Goal: Task Accomplishment & Management: Contribute content

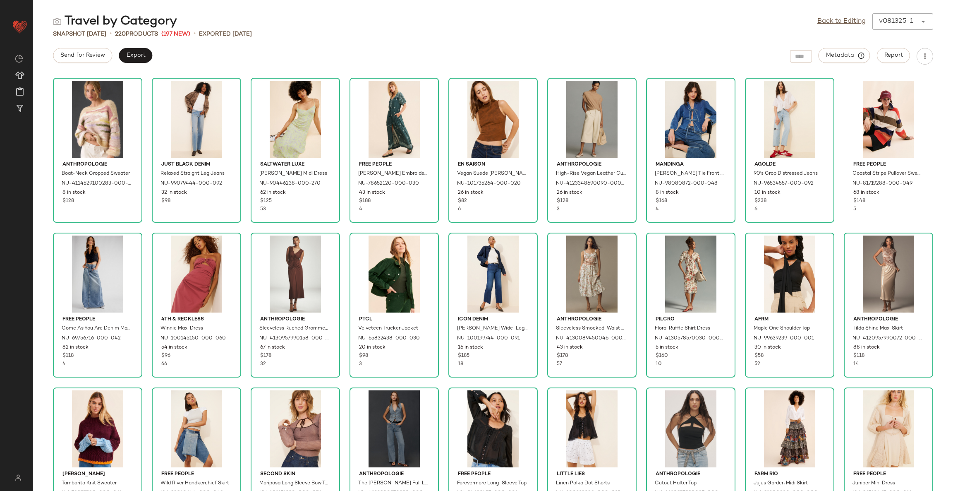
click at [467, 69] on div "Travel by Category Back to Editing v081325-1 ****** Snapshot Aug 13th • 220 Pro…" at bounding box center [493, 251] width 920 height 477
drag, startPoint x: 465, startPoint y: 64, endPoint x: 463, endPoint y: 55, distance: 8.9
click at [465, 63] on div "Send for Review Export Metadata Report" at bounding box center [493, 56] width 920 height 17
click at [341, 228] on div "Anthropologie Boat-Neck Cropped Sweater NU-4114529100283-000-000 8 in stock $12…" at bounding box center [493, 282] width 920 height 416
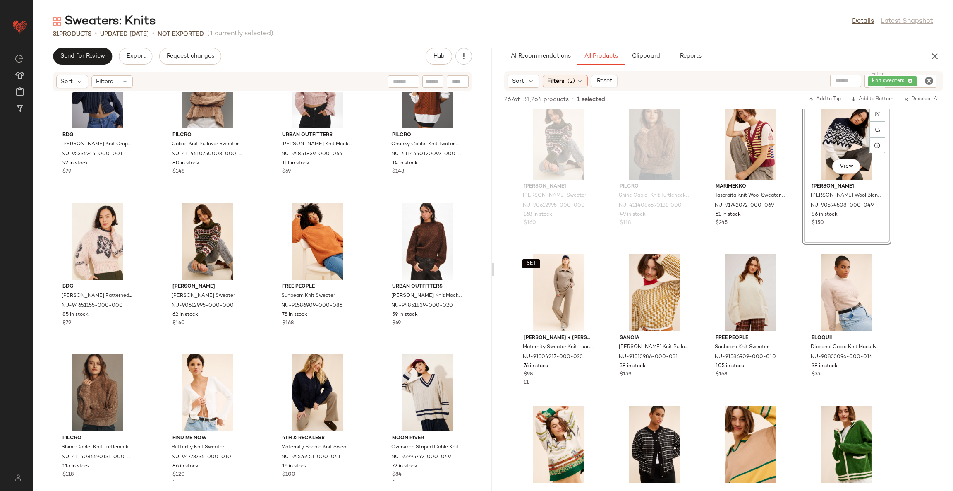
scroll to position [1738, 0]
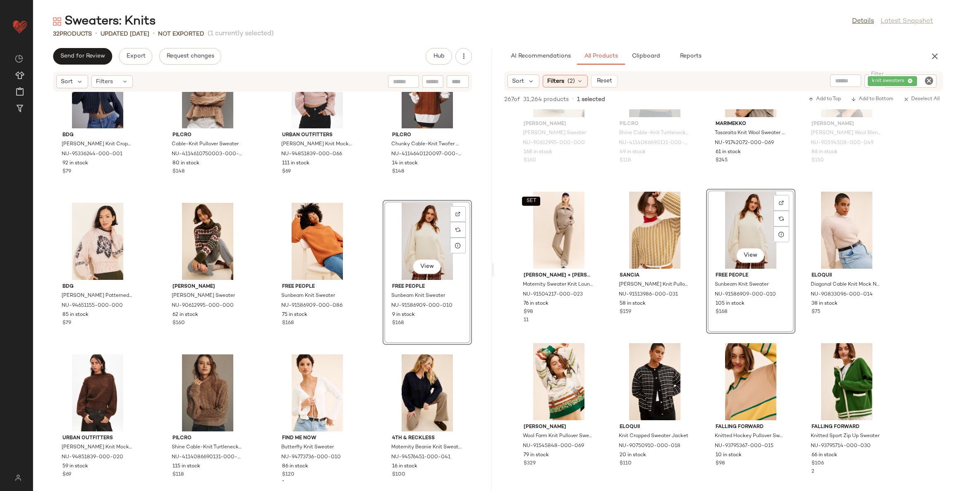
click at [372, 352] on div "BDG Chad Ribbed Knit Cropped Zip-Up Sweater NU-95336244-000-001 92 in stock $79…" at bounding box center [262, 286] width 459 height 389
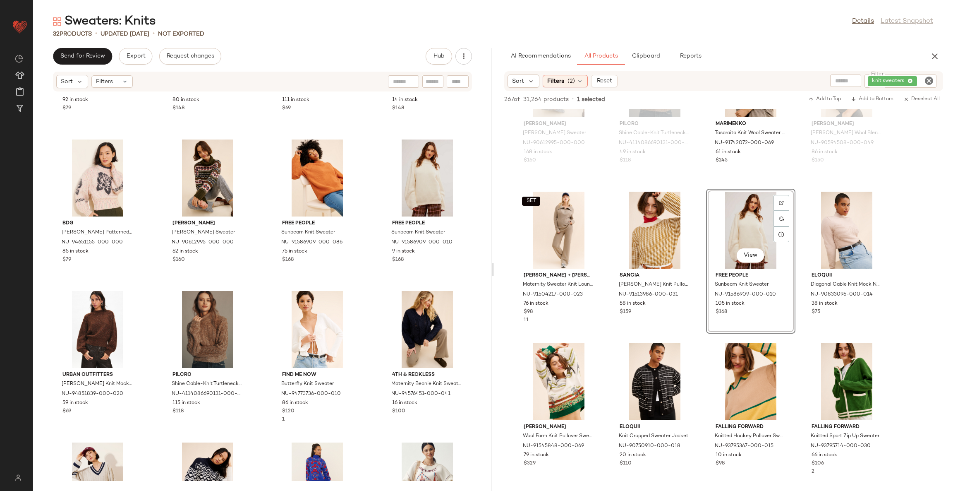
scroll to position [265, 0]
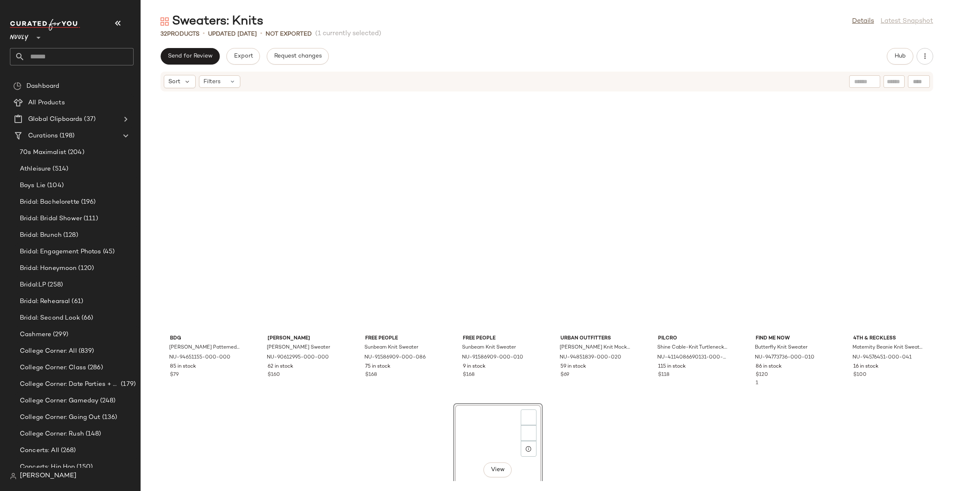
scroll to position [158, 0]
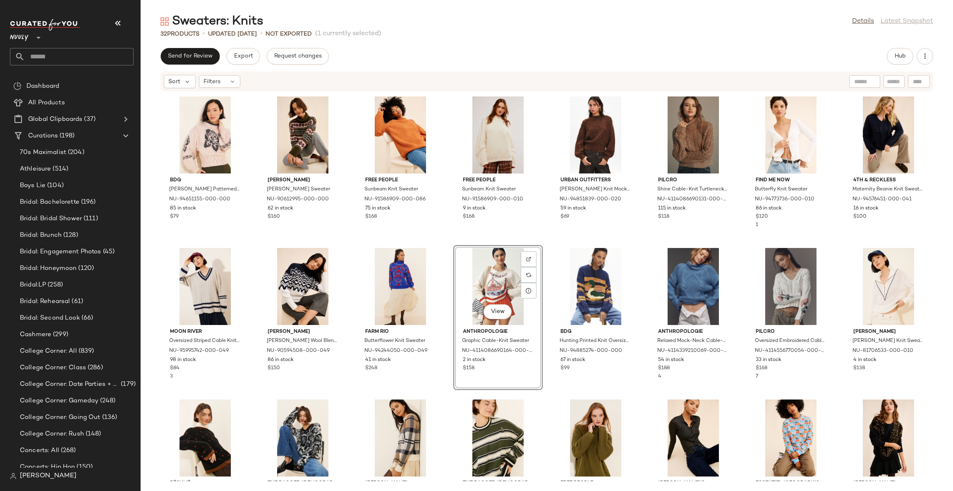
click at [547, 393] on div "BDG Noelle Patterned Knit Mockneck Pullover Sweater NU-94651155-000-000 85 in s…" at bounding box center [547, 286] width 813 height 389
click at [899, 55] on span "Hub" at bounding box center [901, 56] width 12 height 7
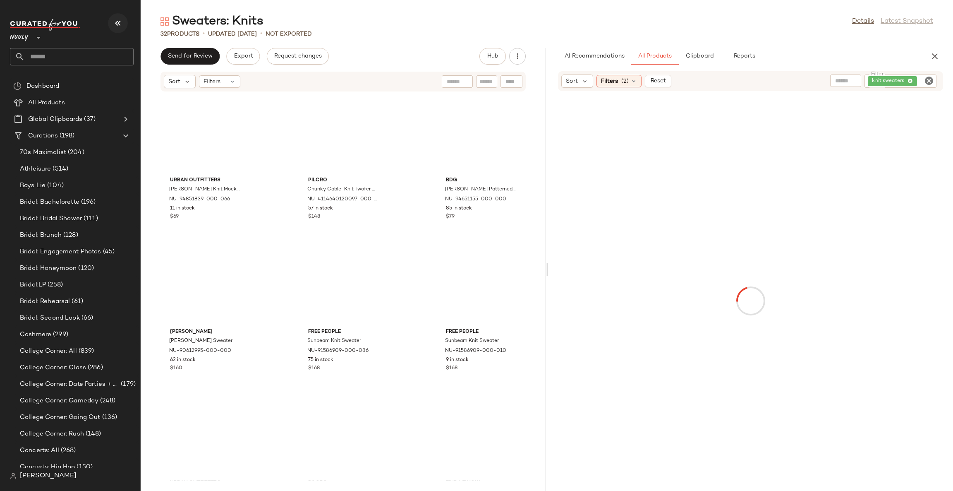
scroll to position [151, 0]
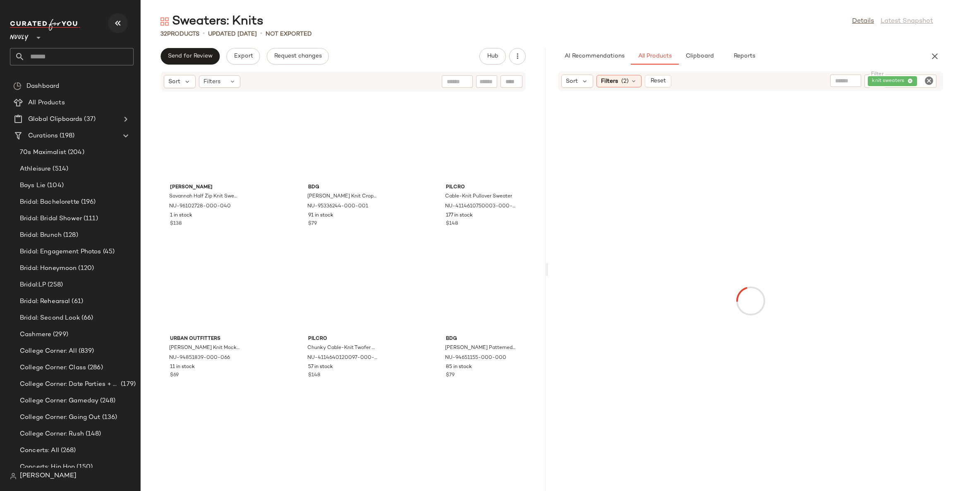
click at [120, 24] on icon "button" at bounding box center [118, 23] width 10 height 10
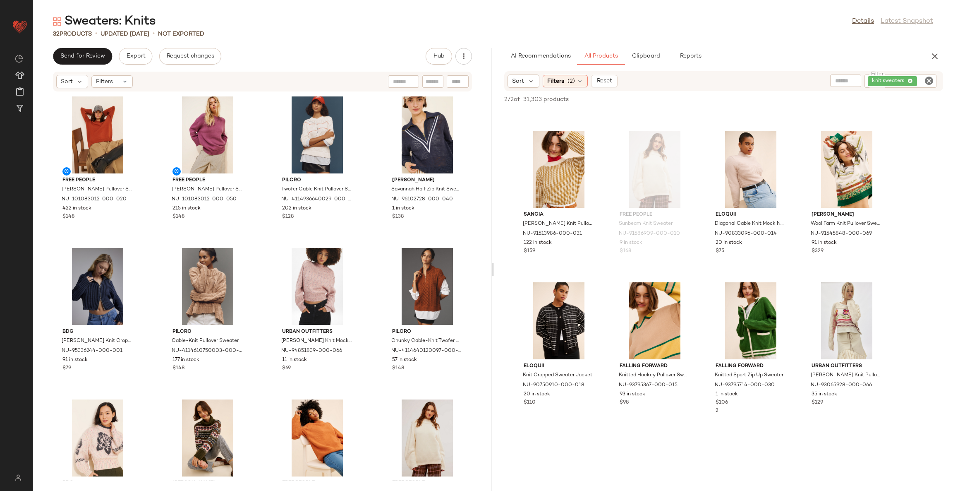
scroll to position [1800, 0]
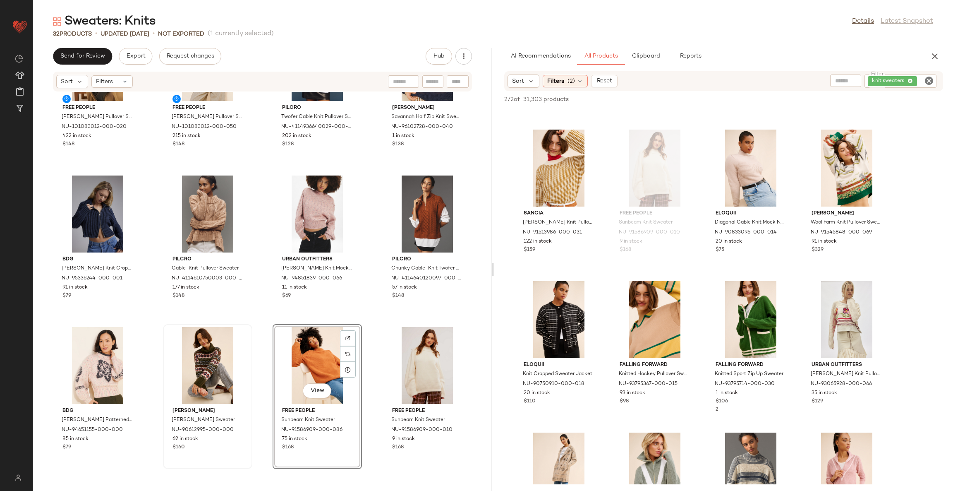
scroll to position [91, 0]
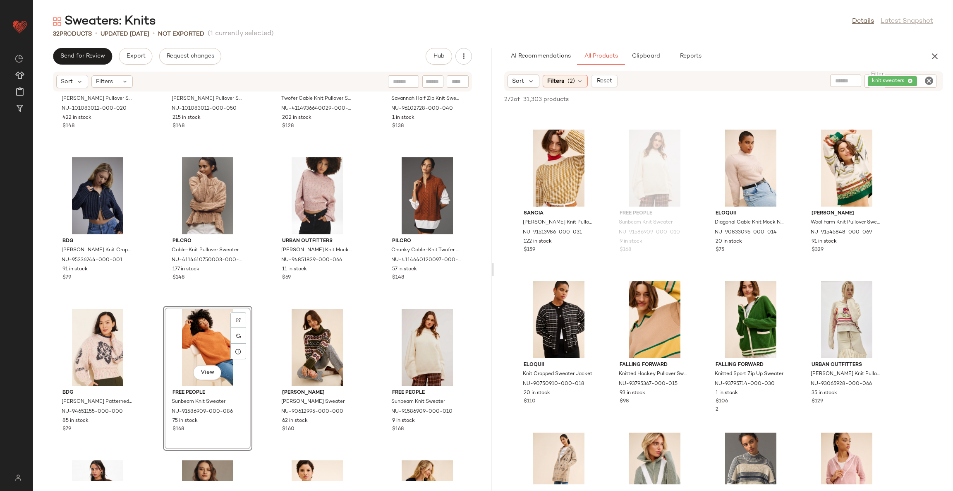
click at [263, 317] on div "Free People Melvin Knit Pullover Sweater NU-101083012-000-020 422 in stock $148…" at bounding box center [262, 286] width 459 height 389
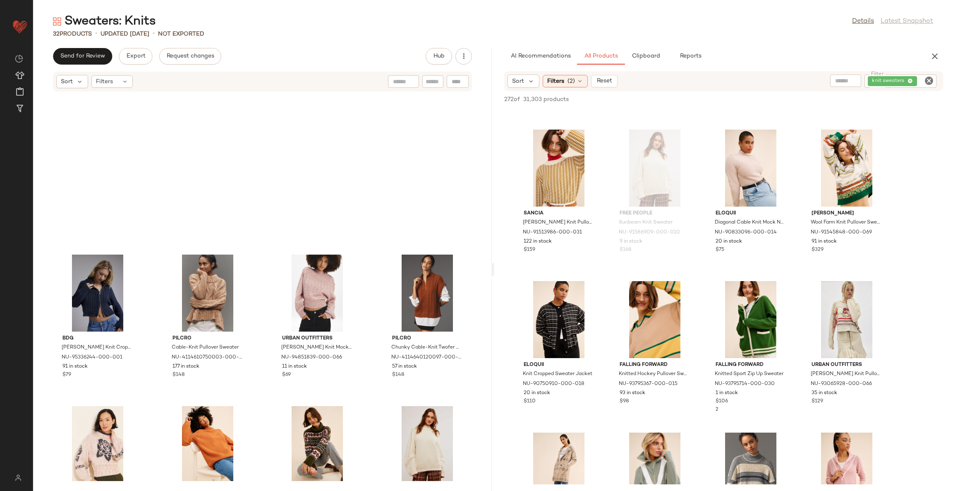
scroll to position [255, 0]
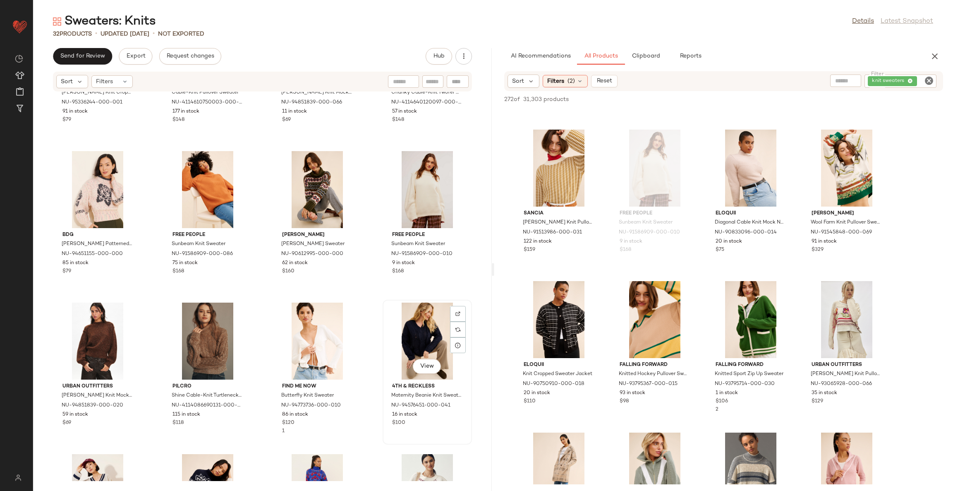
click at [435, 322] on div "View" at bounding box center [428, 340] width 84 height 77
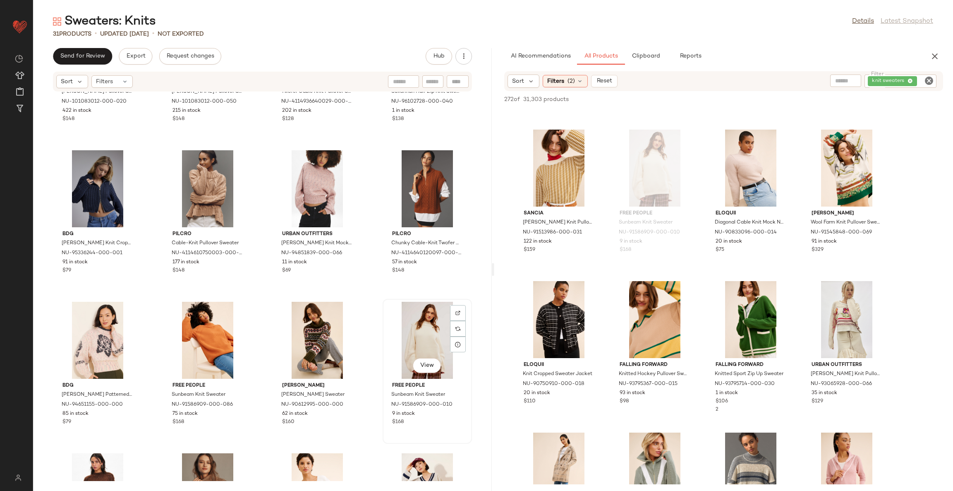
scroll to position [62, 0]
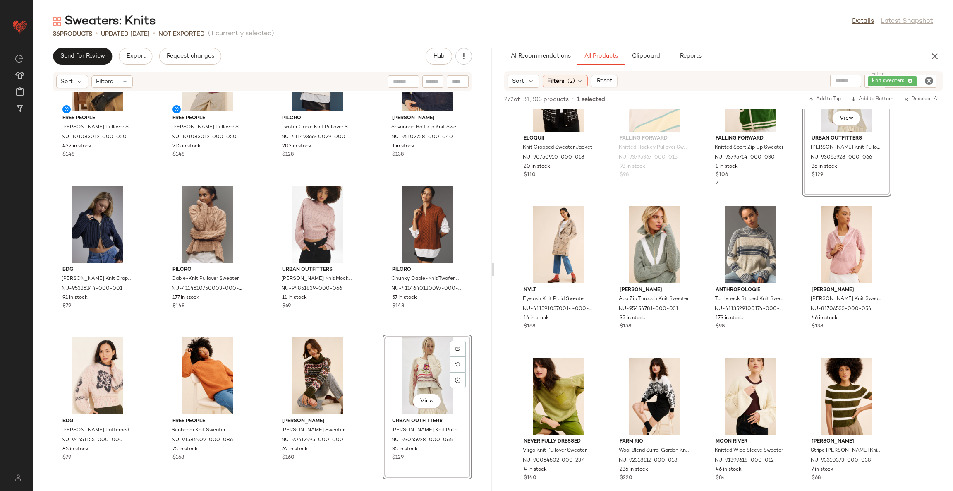
scroll to position [2048, 0]
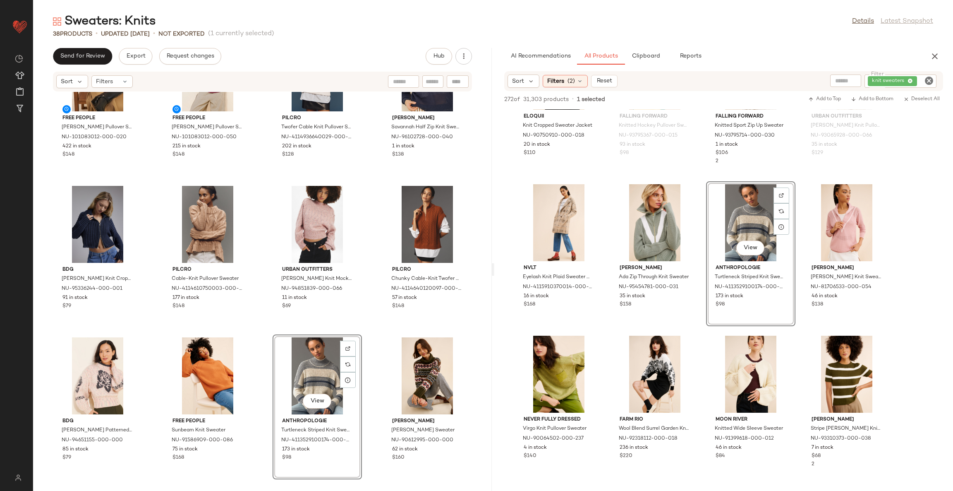
click at [369, 337] on div "Free People Melvin Knit Pullover Sweater NU-101083012-000-020 422 in stock $148…" at bounding box center [262, 286] width 459 height 389
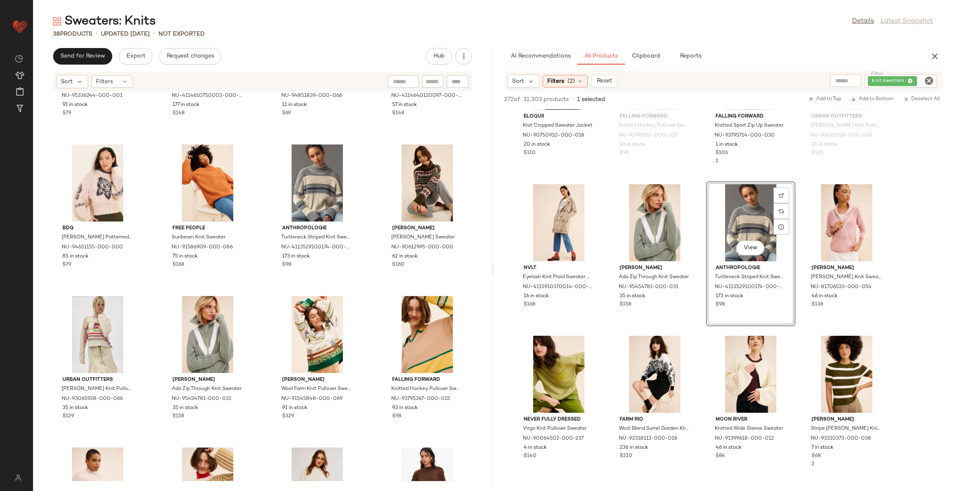
scroll to position [62, 0]
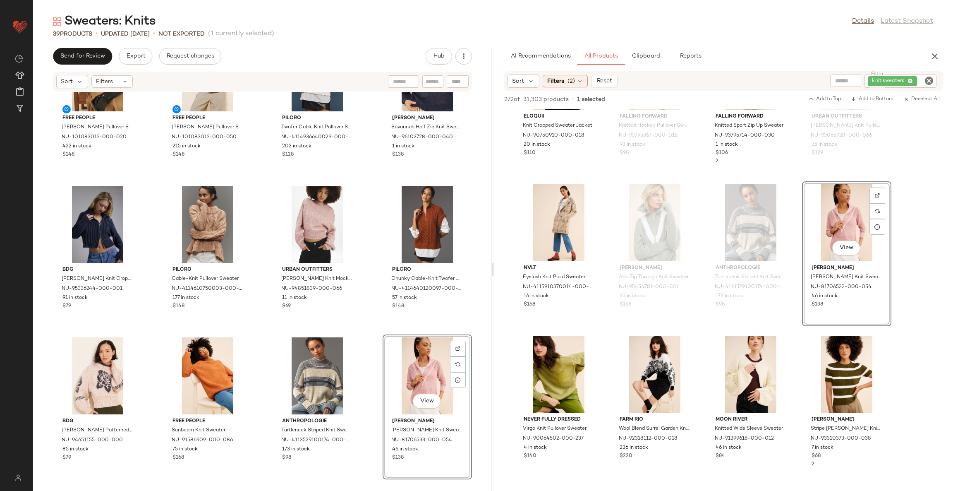
click at [369, 337] on div "Free People Melvin Knit Pullover Sweater NU-101083012-000-020 422 in stock $148…" at bounding box center [262, 286] width 459 height 389
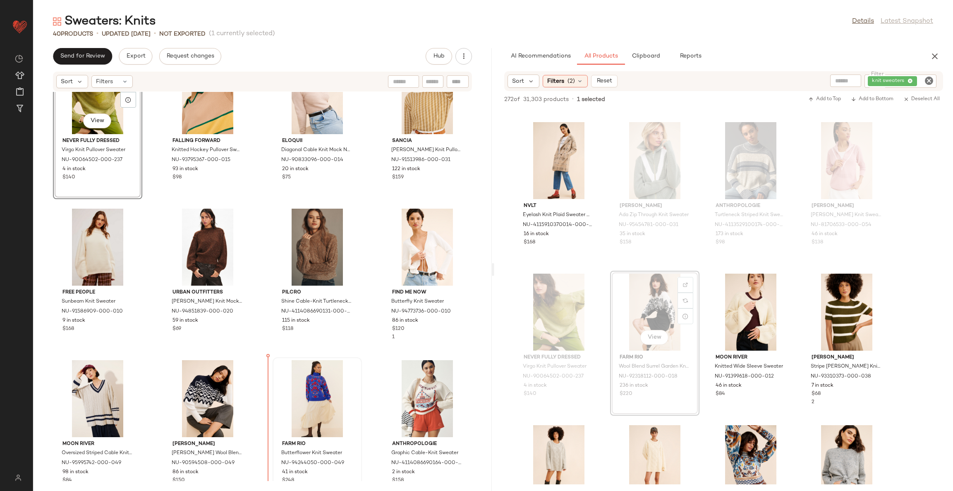
scroll to position [656, 0]
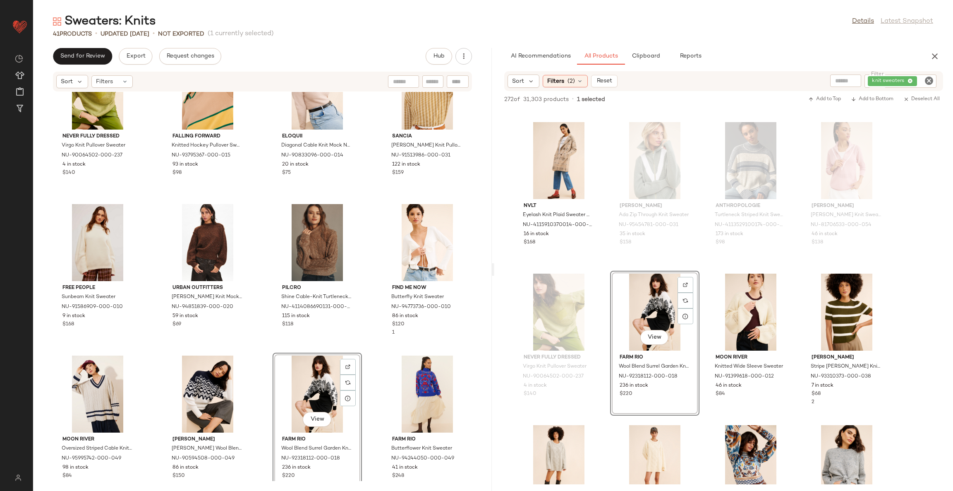
click at [364, 356] on div "Never Fully Dressed Virgo Knit Pullover Sweater NU-90064502-000-237 4 in stock …" at bounding box center [262, 286] width 459 height 389
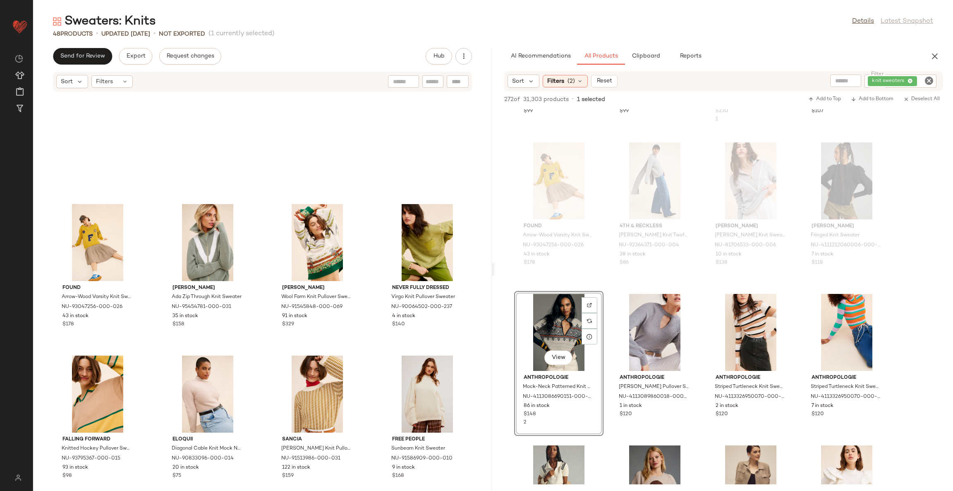
scroll to position [842, 0]
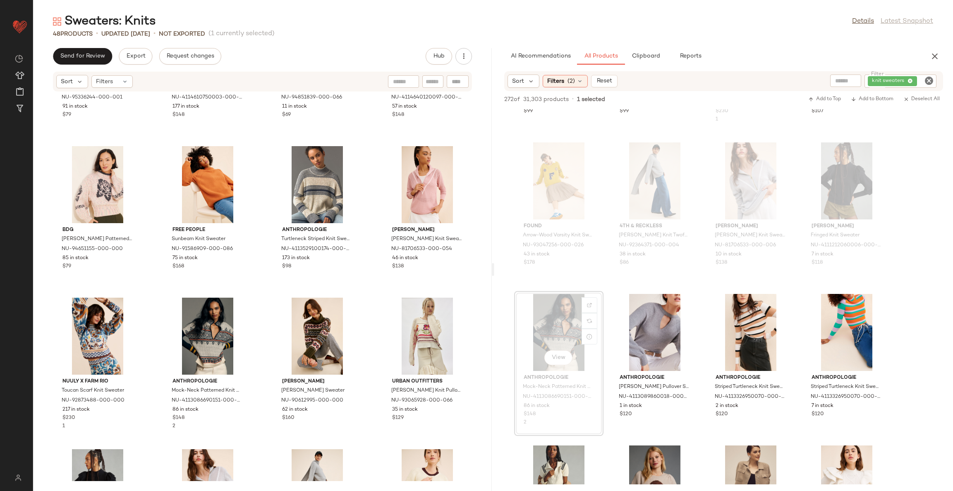
scroll to position [253, 0]
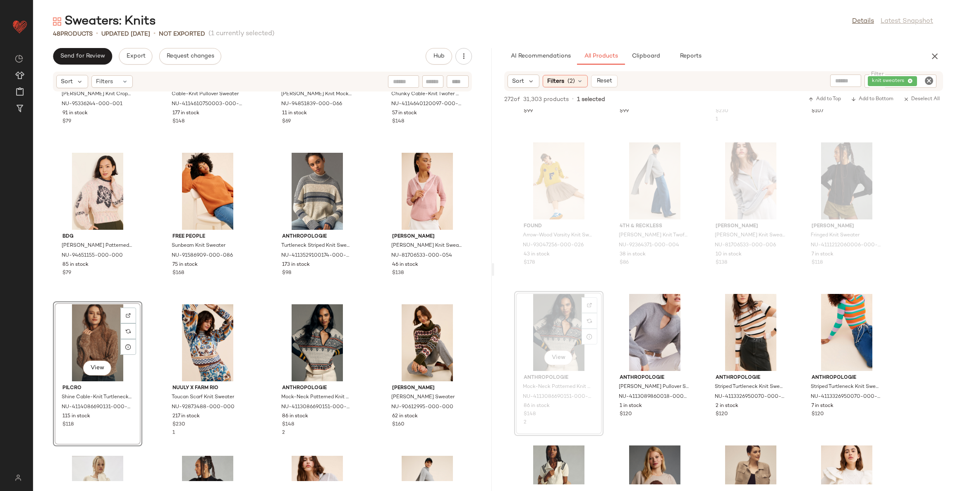
click at [254, 302] on div "BDG Chad Ribbed Knit Cropped Zip-Up Sweater NU-95336244-000-001 91 in stock $79…" at bounding box center [262, 286] width 459 height 389
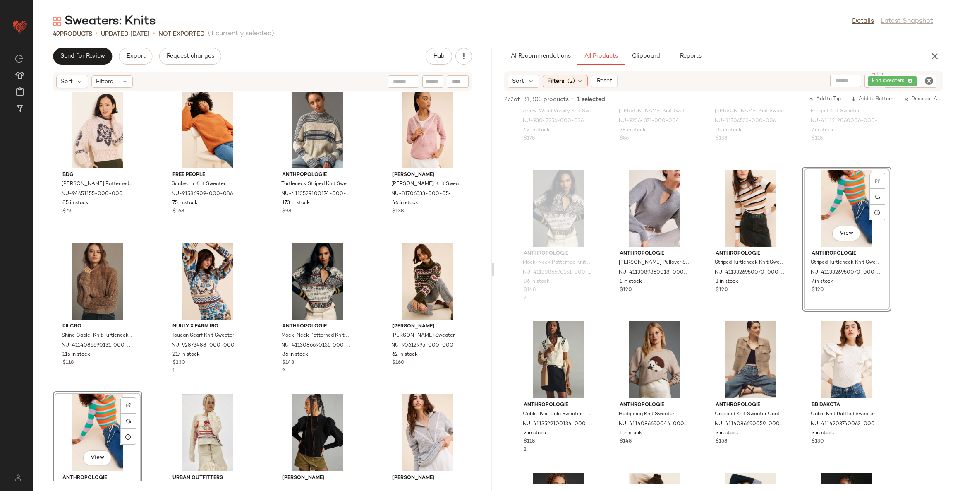
scroll to position [2730, 0]
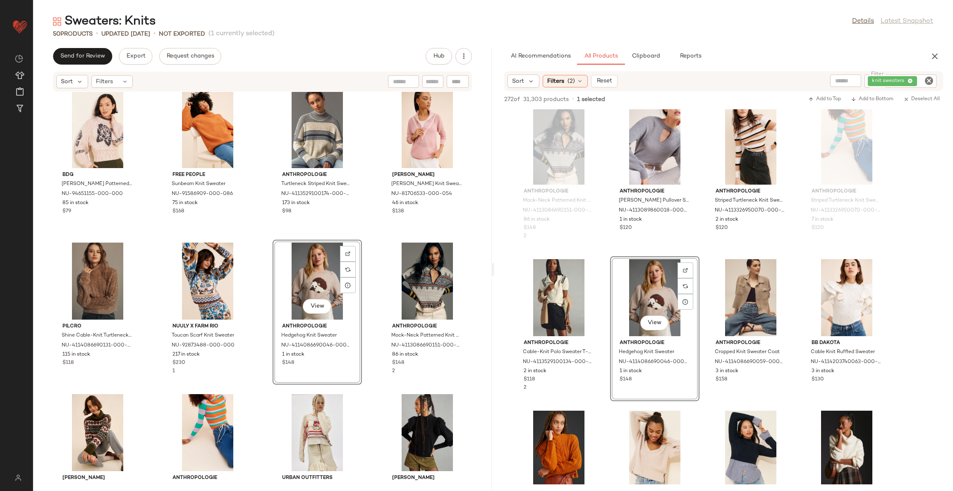
click at [364, 386] on div "BDG Chad Ribbed Knit Cropped Zip-Up Sweater NU-95336244-000-001 91 in stock $79…" at bounding box center [262, 286] width 459 height 389
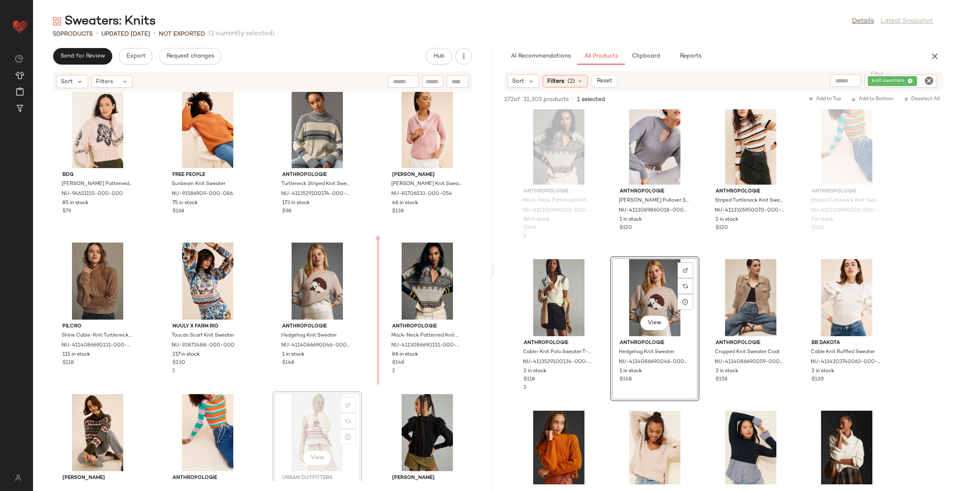
scroll to position [321, 0]
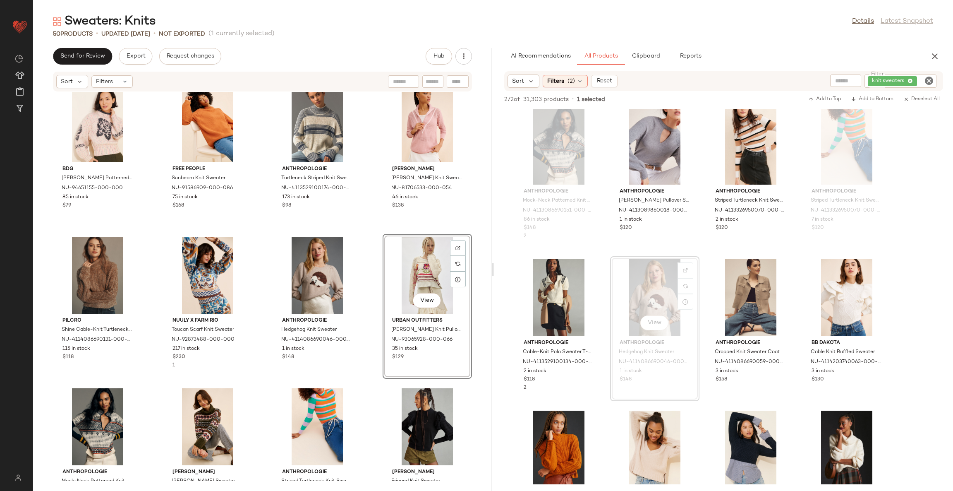
click at [365, 379] on div "BDG Chad Ribbed Knit Cropped Zip-Up Sweater NU-95336244-000-001 91 in stock $79…" at bounding box center [262, 286] width 459 height 389
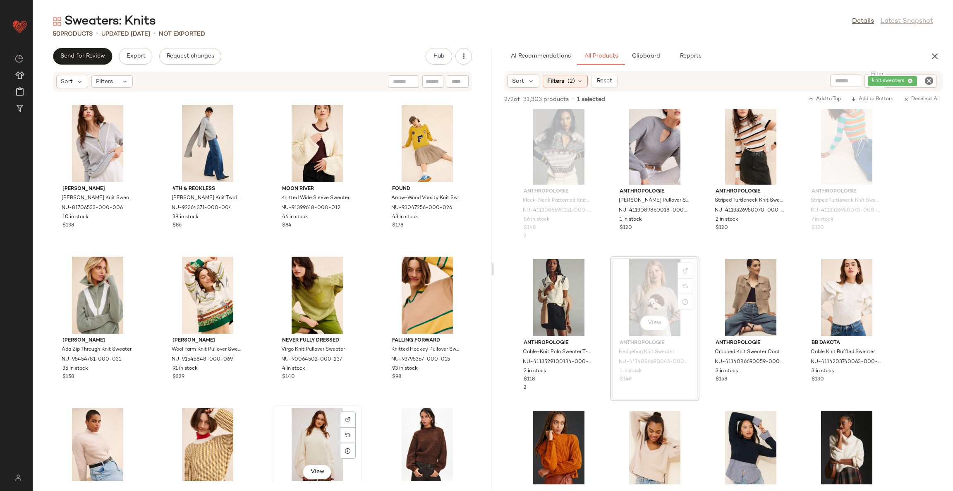
scroll to position [693, 0]
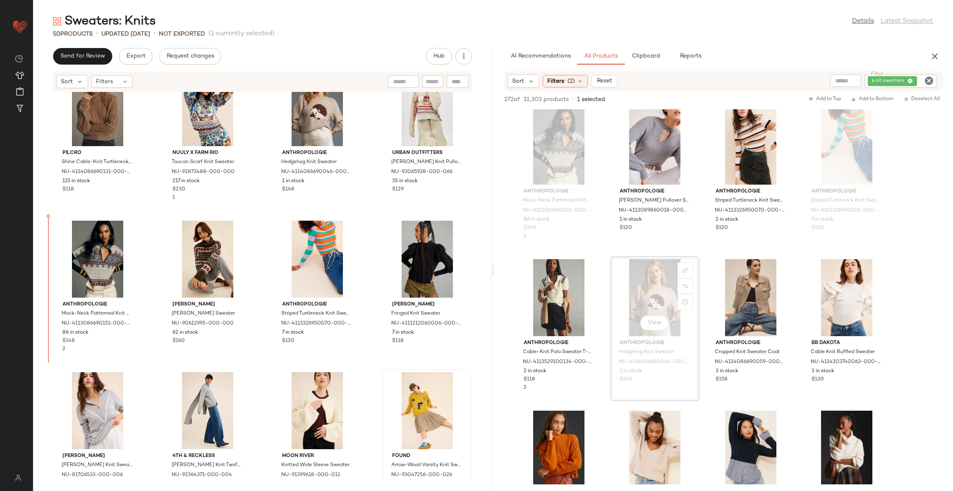
scroll to position [468, 0]
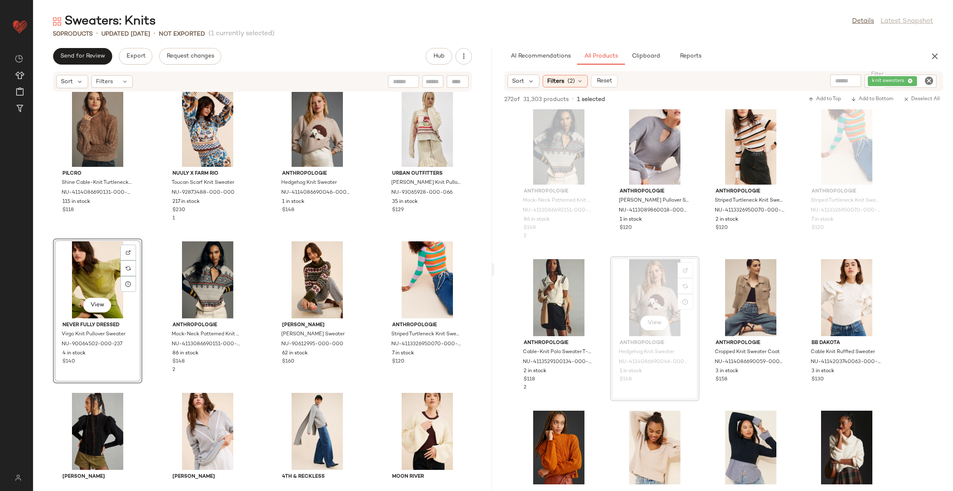
click at [372, 298] on div "Pilcro Shine Cable-Knit Turtleneck Sweater NU-4114086690131-000-025 115 in stoc…" at bounding box center [262, 286] width 459 height 389
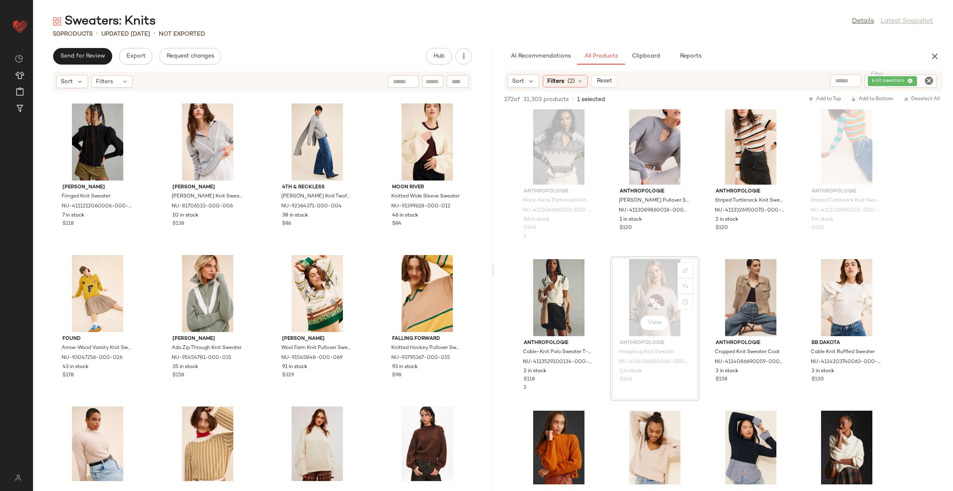
scroll to position [778, 0]
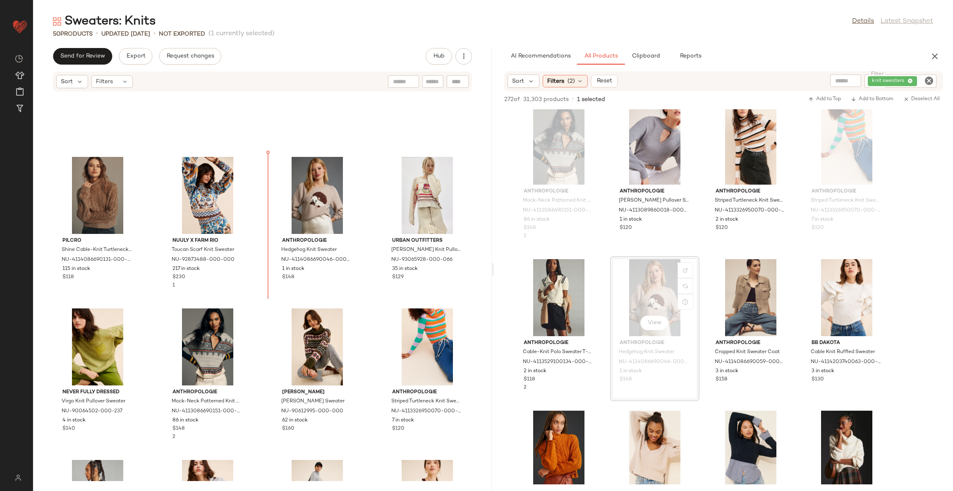
scroll to position [399, 0]
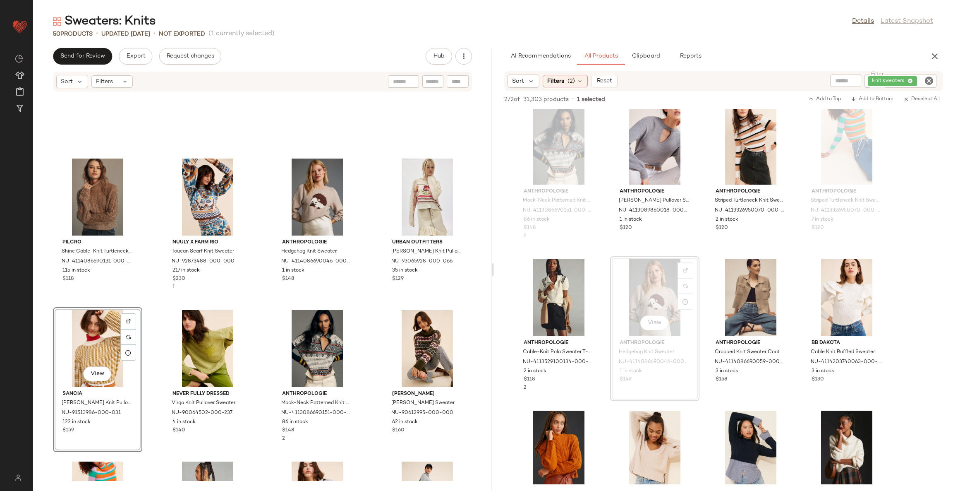
click at [261, 305] on div "Pilcro Shine Cable-Knit Turtleneck Sweater NU-4114086690131-000-025 115 in stoc…" at bounding box center [262, 286] width 459 height 389
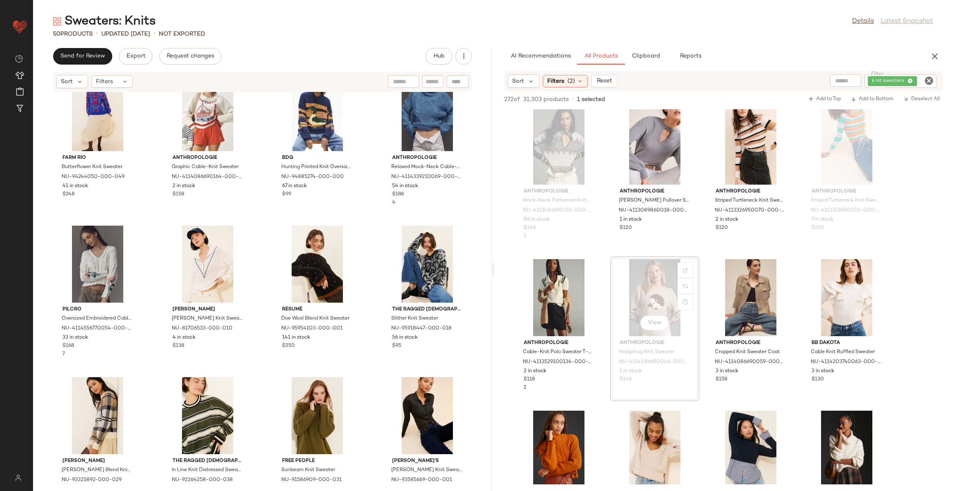
scroll to position [1516, 0]
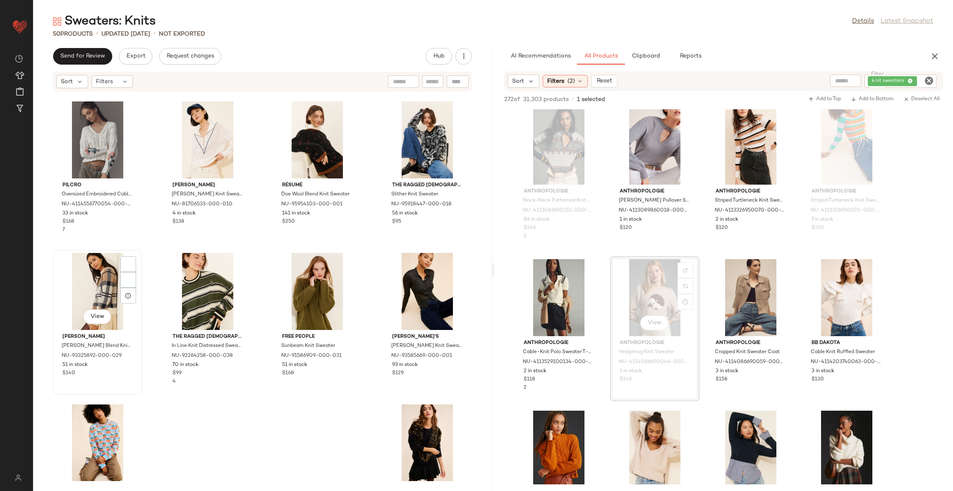
click at [96, 289] on div "View" at bounding box center [98, 291] width 84 height 77
click at [315, 288] on div "View" at bounding box center [318, 291] width 84 height 77
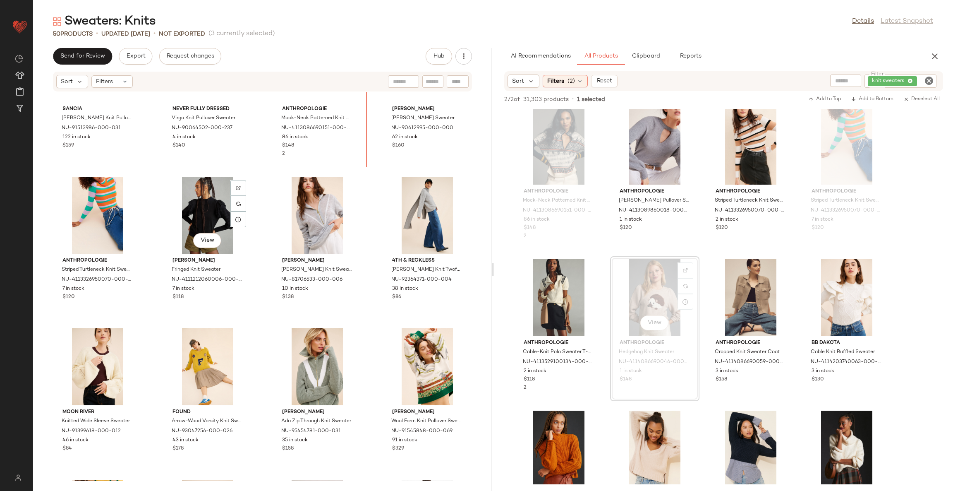
scroll to position [655, 0]
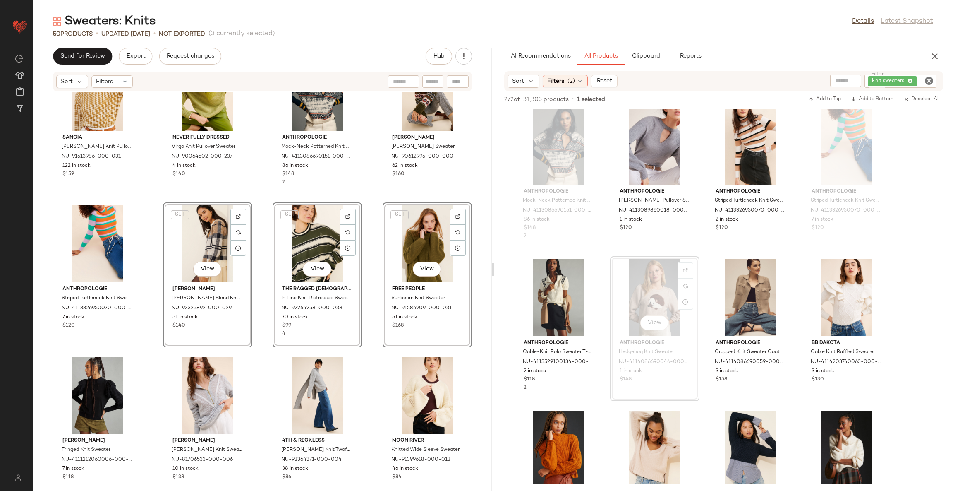
click at [360, 351] on div "Sancia Ines Knit Pullover Sweater NU-91513986-000-031 122 in stock $159 Never F…" at bounding box center [262, 286] width 459 height 389
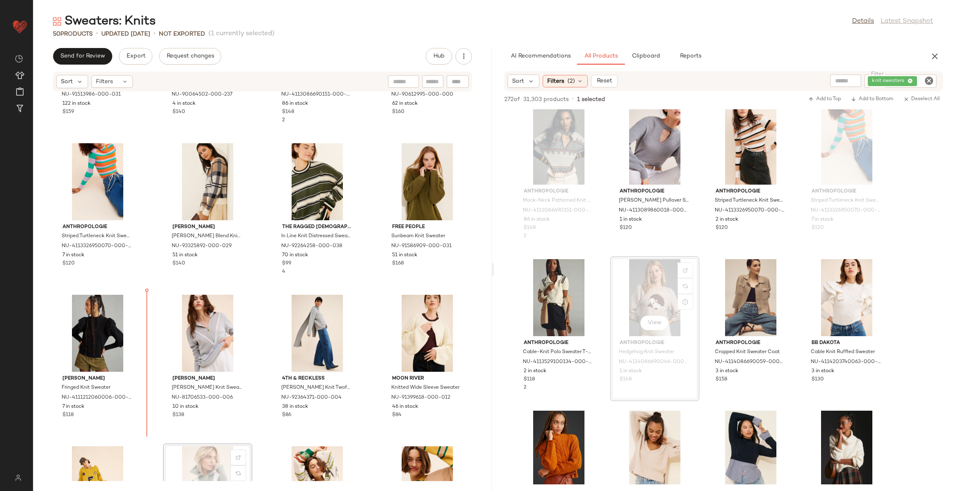
scroll to position [719, 0]
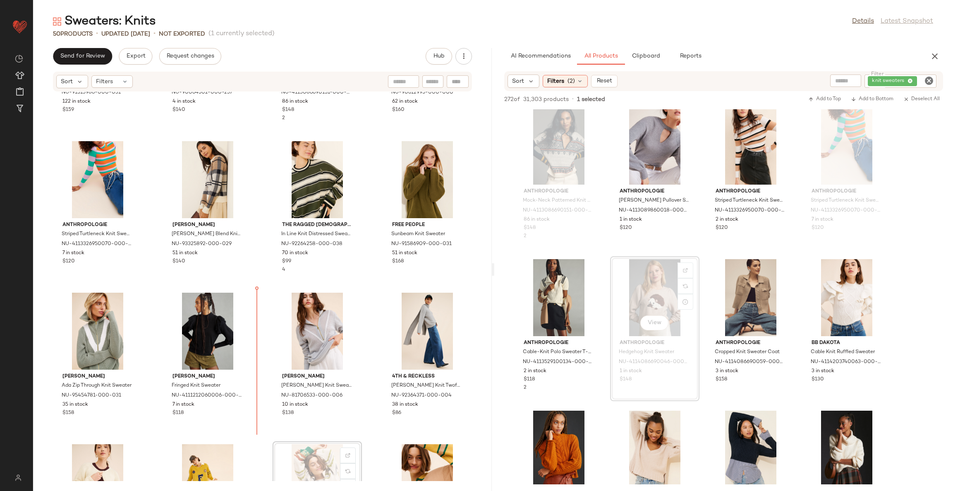
scroll to position [721, 0]
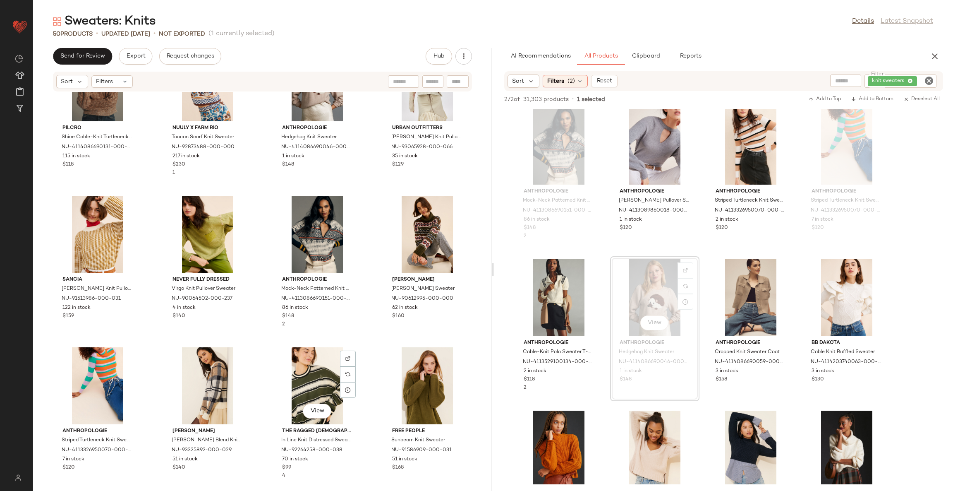
scroll to position [475, 0]
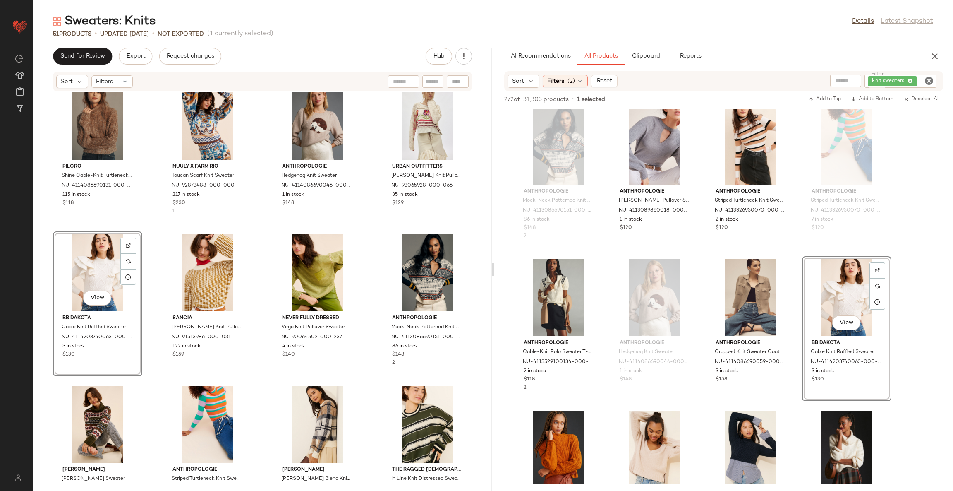
click at [368, 233] on div "Pilcro Shine Cable-Knit Turtleneck Sweater NU-4114086690131-000-025 115 in stoc…" at bounding box center [262, 286] width 459 height 389
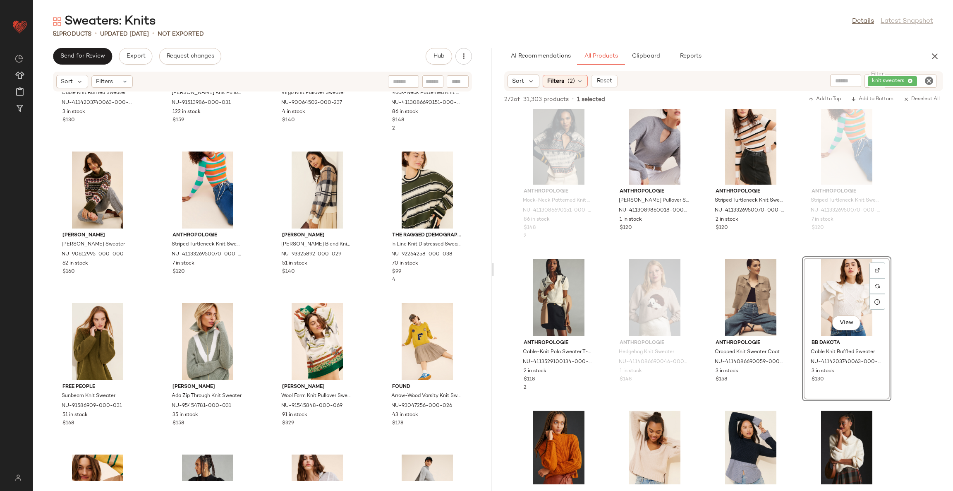
scroll to position [723, 0]
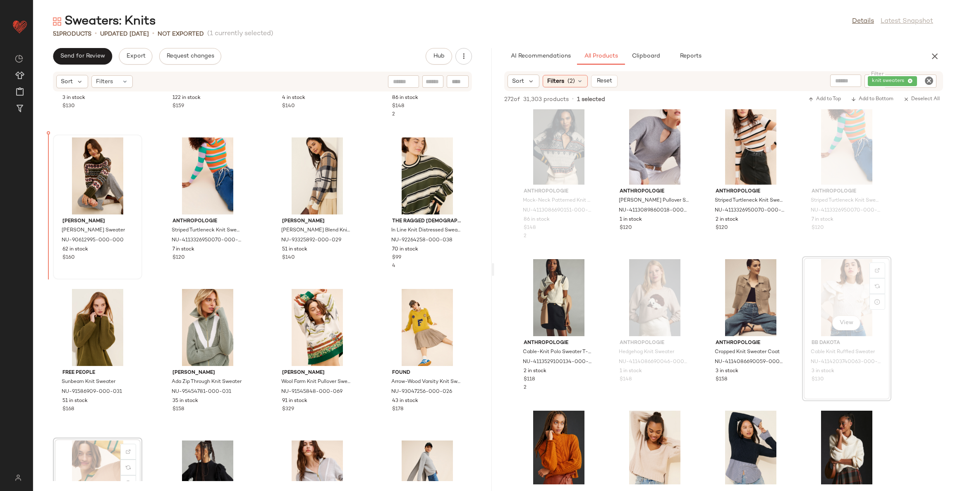
scroll to position [723, 0]
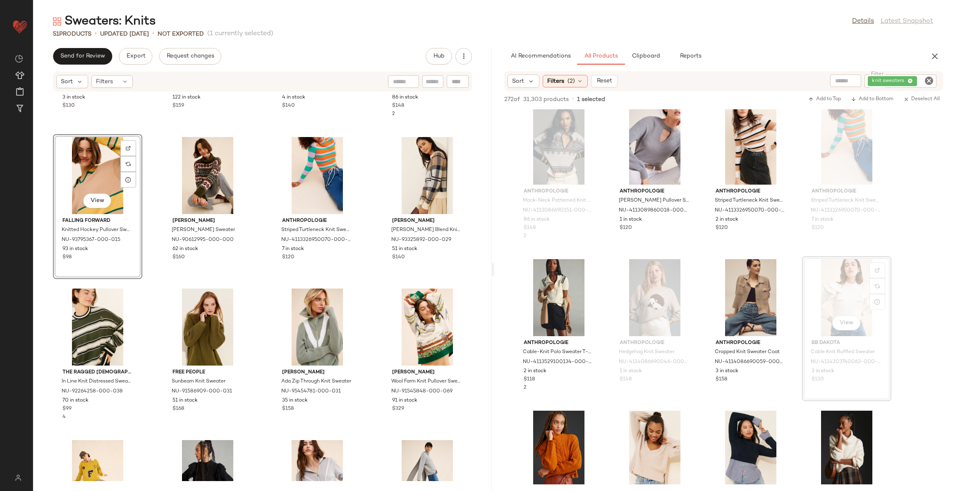
click at [261, 288] on div "BB Dakota Cable Knit Ruffled Sweater NU-4114203740063-000-011 3 in stock $130 S…" at bounding box center [262, 286] width 459 height 389
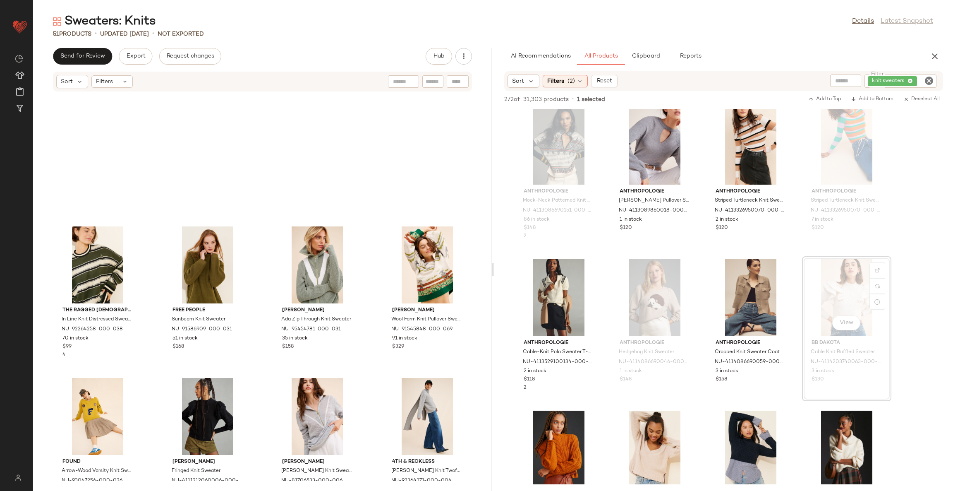
scroll to position [972, 0]
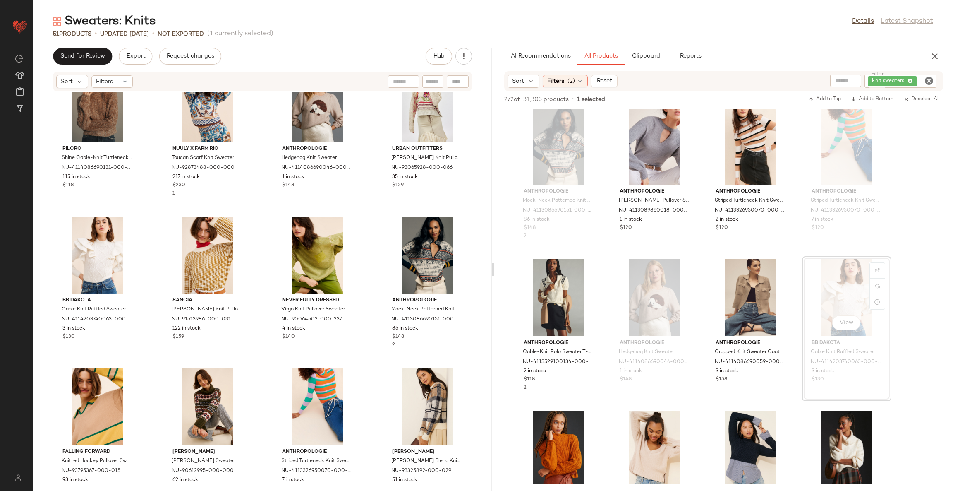
scroll to position [518, 0]
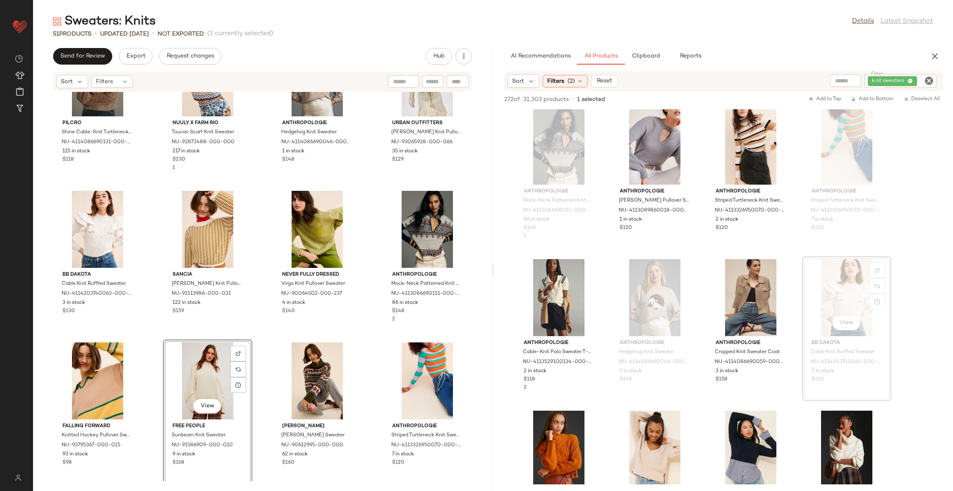
click at [257, 336] on div "Pilcro Shine Cable-Knit Turtleneck Sweater NU-4114086690131-000-025 115 in stoc…" at bounding box center [262, 286] width 459 height 389
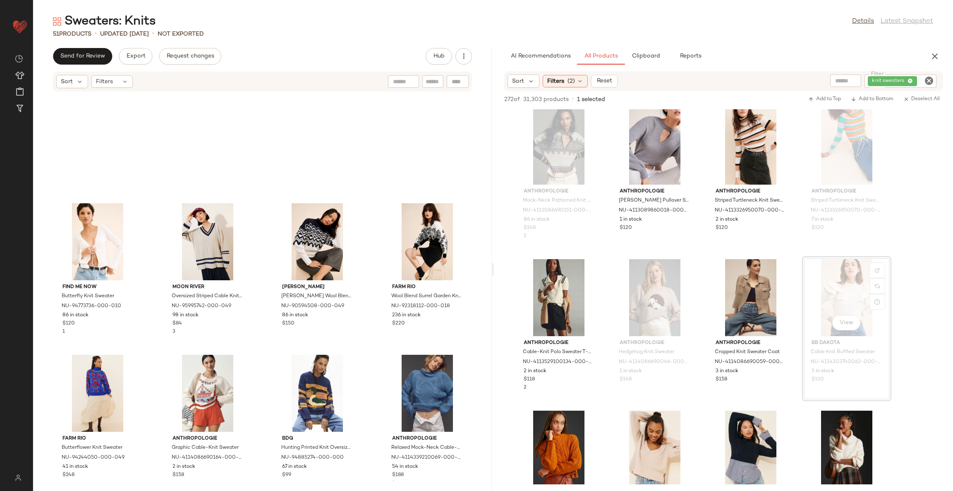
scroll to position [1387, 0]
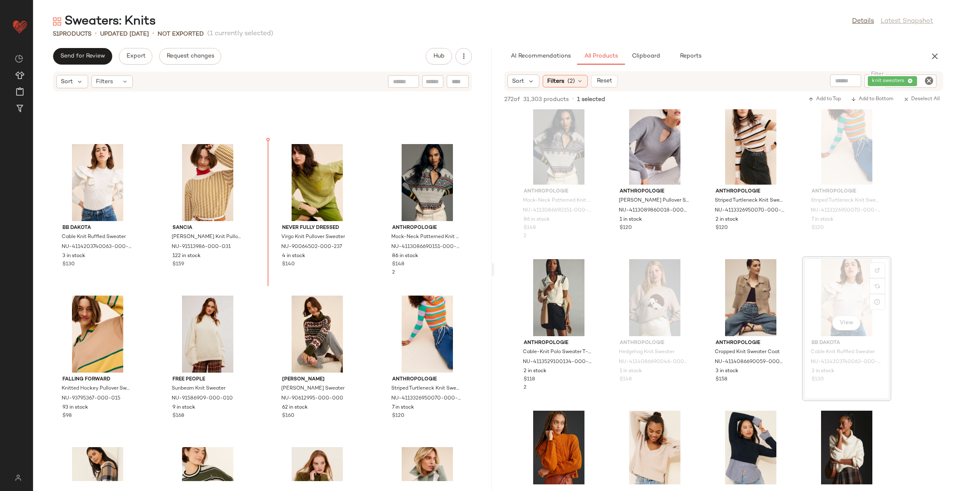
scroll to position [492, 0]
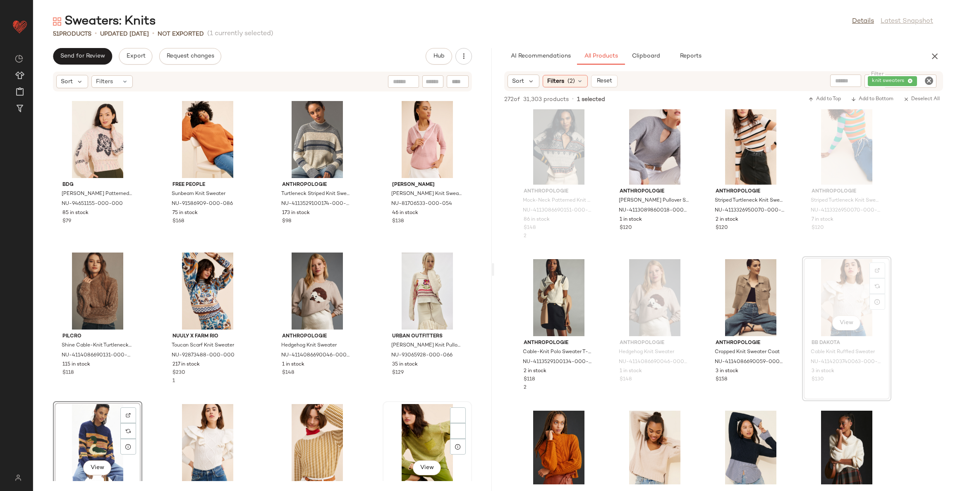
scroll to position [367, 0]
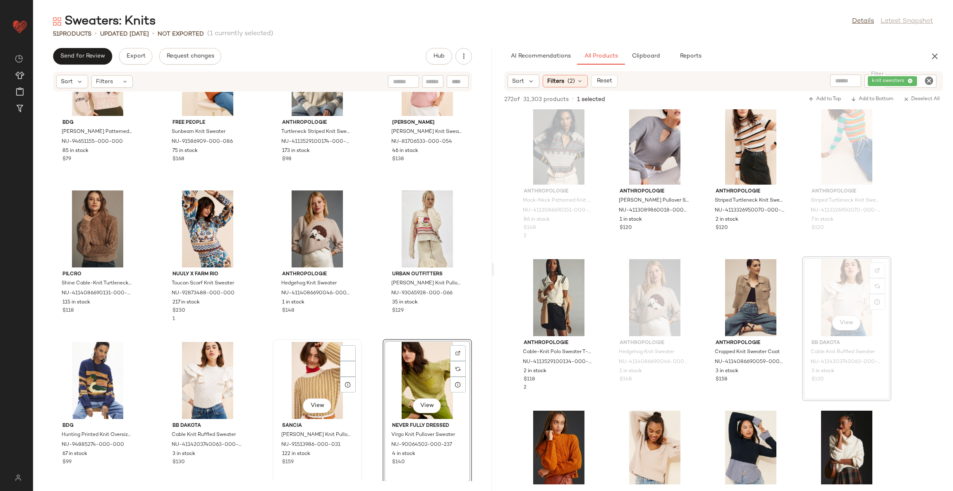
drag, startPoint x: 406, startPoint y: 379, endPoint x: 336, endPoint y: 374, distance: 70.1
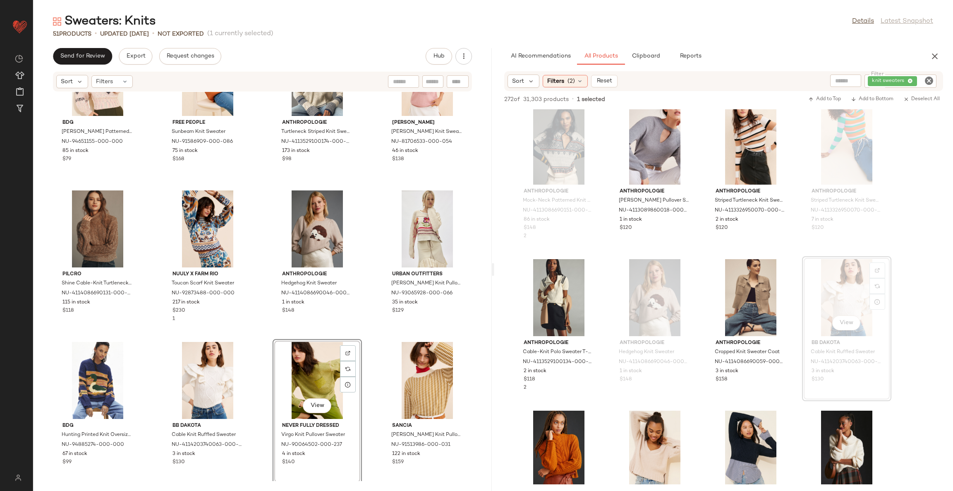
click at [364, 334] on div "BDG Noelle Patterned Knit Mockneck Pullover Sweater NU-94651155-000-000 85 in s…" at bounding box center [262, 286] width 459 height 389
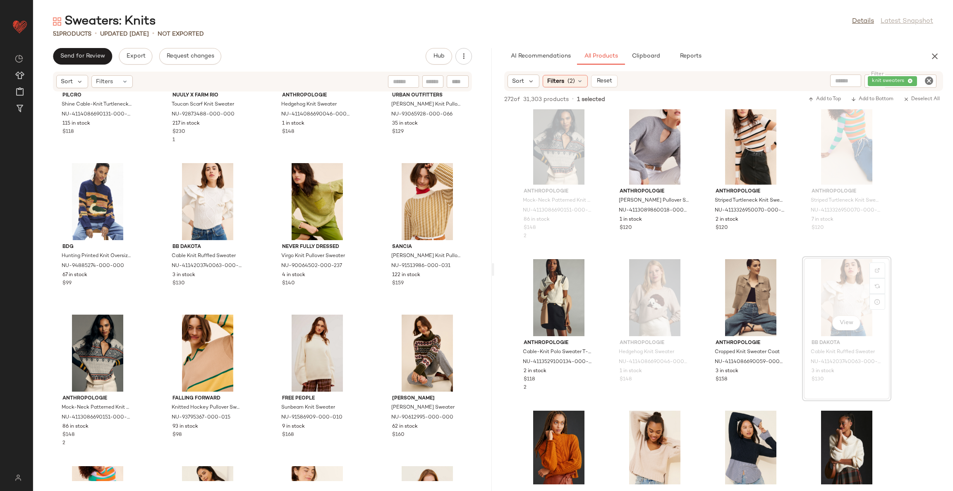
scroll to position [553, 0]
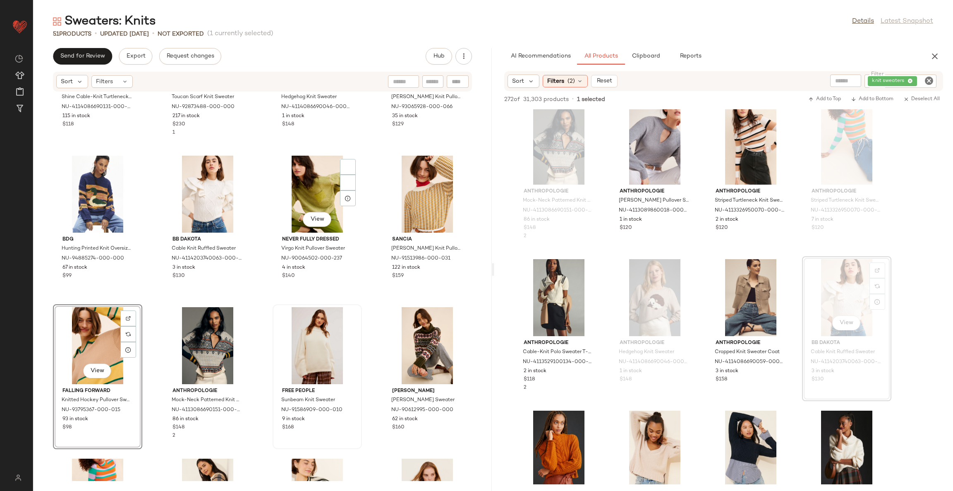
scroll to position [553, 0]
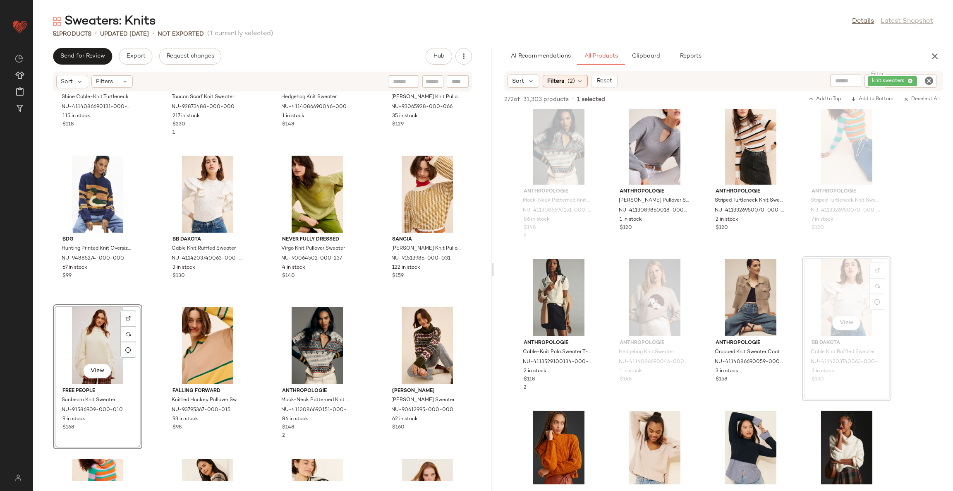
click at [262, 322] on div "Pilcro Shine Cable-Knit Turtleneck Sweater NU-4114086690131-000-025 115 in stoc…" at bounding box center [262, 286] width 459 height 389
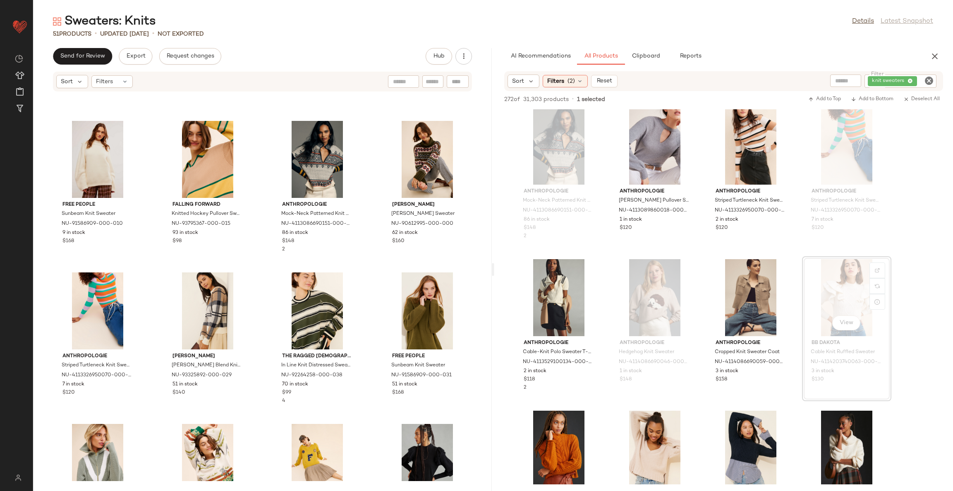
scroll to position [677, 0]
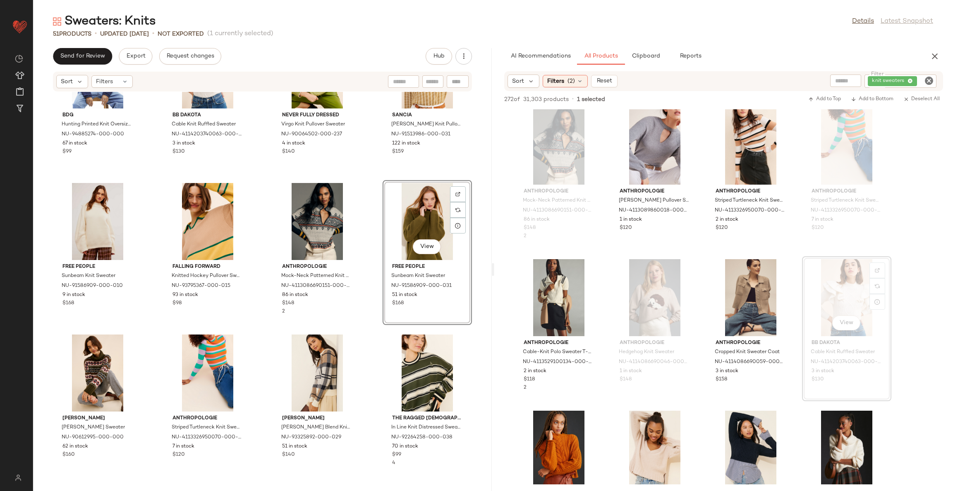
click at [369, 333] on div "BDG Hunting Printed Knit Oversized Sweater NU-94885274-000-000 67 in stock $99 …" at bounding box center [262, 286] width 459 height 389
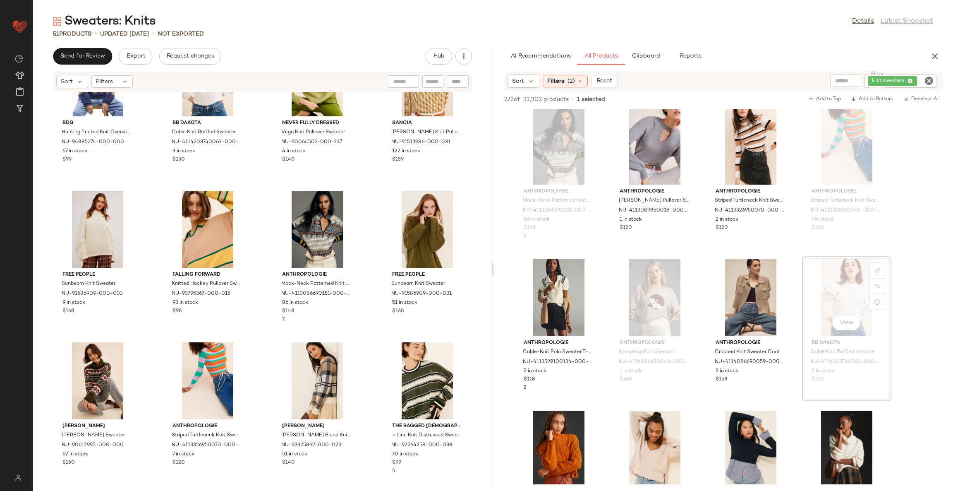
scroll to position [689, 0]
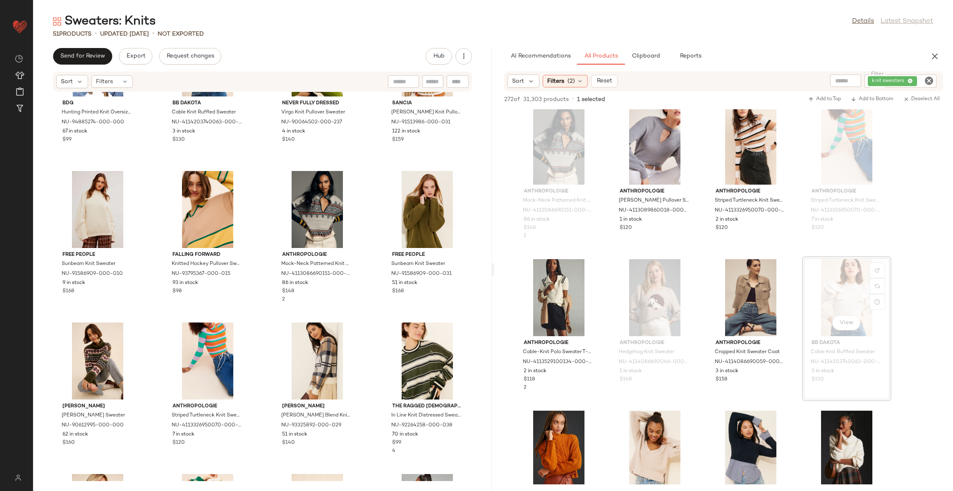
click at [365, 319] on div "BDG Hunting Printed Knit Oversized Sweater NU-94885274-000-000 67 in stock $99 …" at bounding box center [262, 286] width 459 height 389
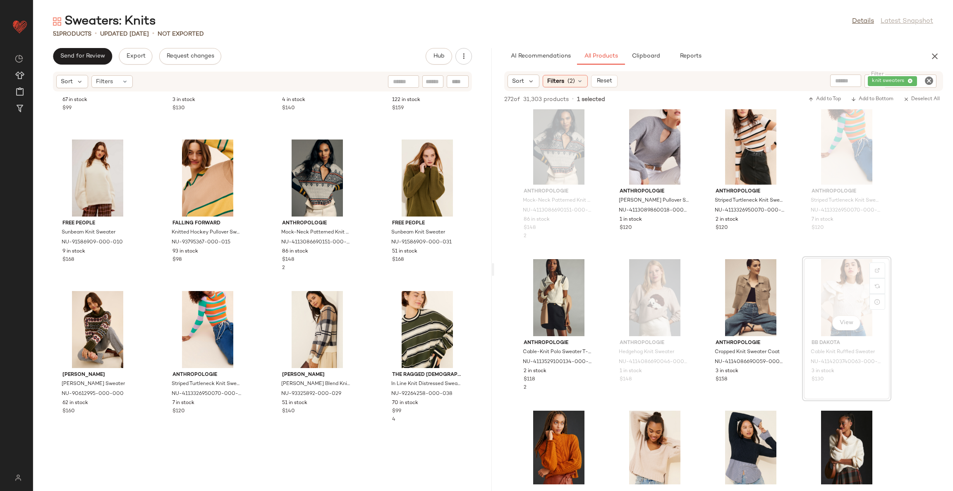
scroll to position [751, 0]
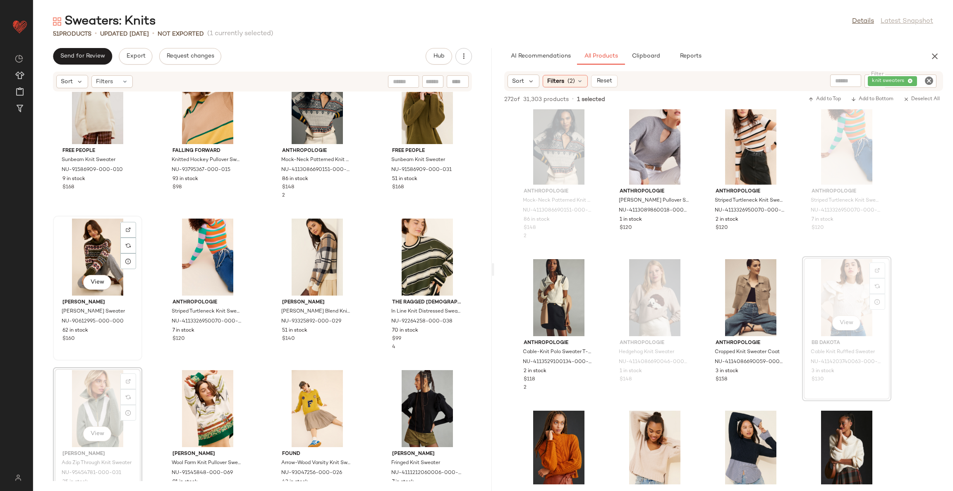
scroll to position [804, 0]
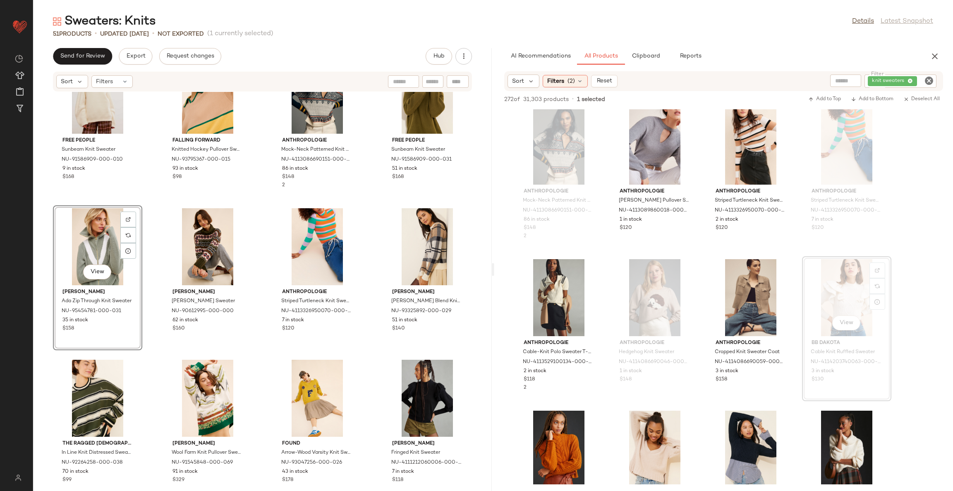
click at [265, 358] on div "Free People Sunbeam Knit Sweater NU-91586909-000-010 9 in stock $168 Falling Fo…" at bounding box center [262, 286] width 459 height 389
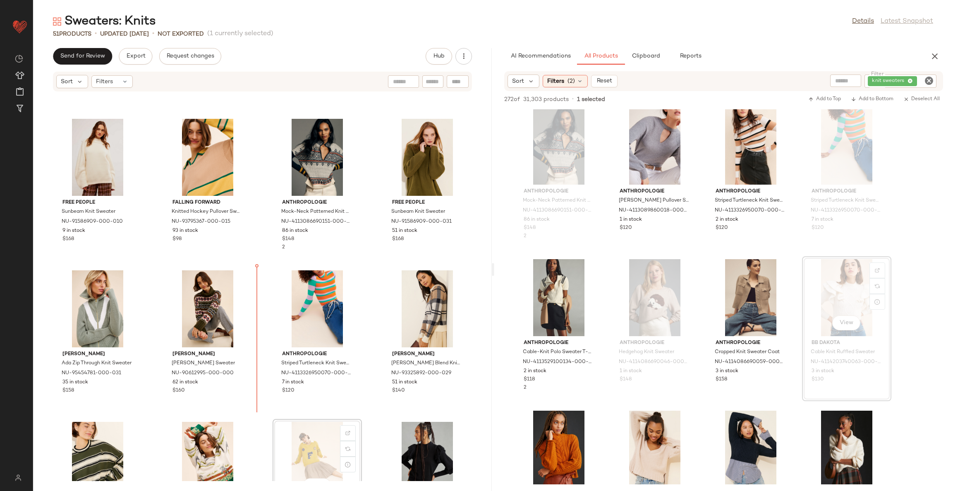
scroll to position [743, 0]
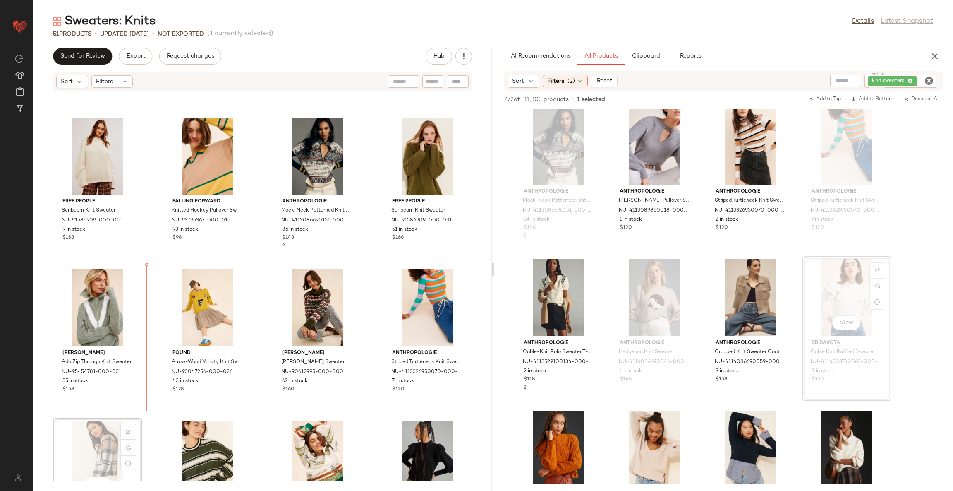
scroll to position [744, 0]
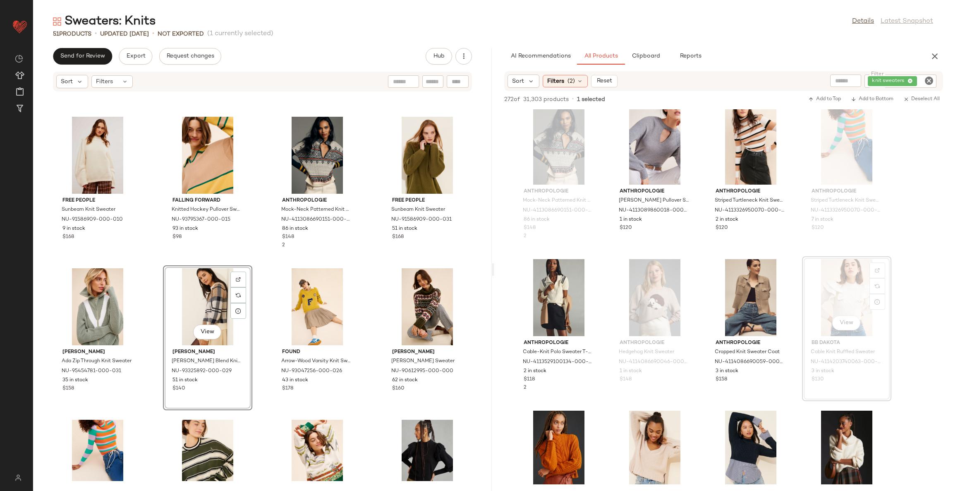
click at [256, 419] on div "Free People Sunbeam Knit Sweater NU-91586909-000-010 9 in stock $168 Falling Fo…" at bounding box center [262, 286] width 459 height 389
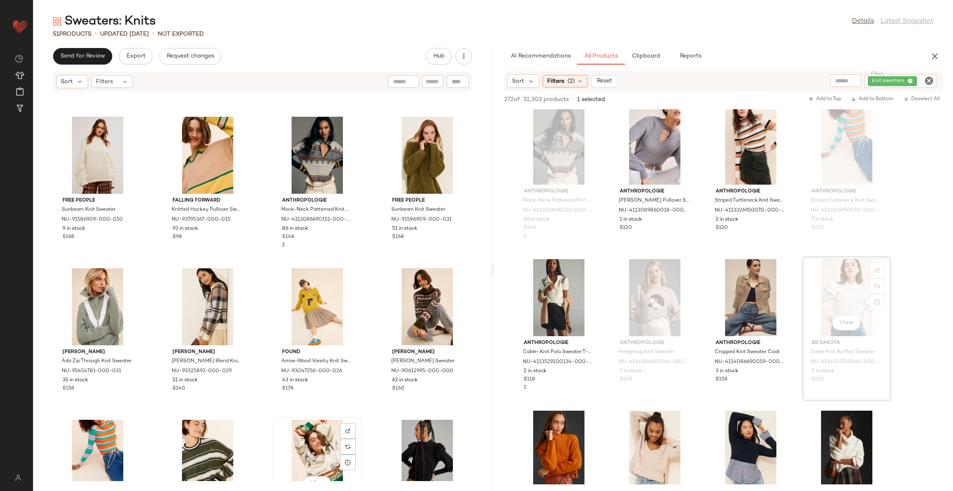
scroll to position [745, 0]
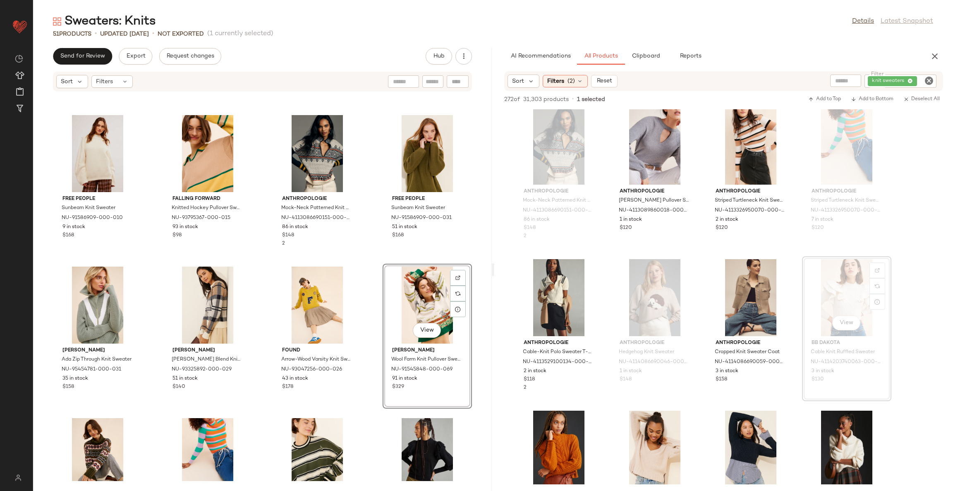
click at [383, 354] on div "View Meadows Wool Farm Knit Pullover Sweater NU-91545848-000-069 91 in stock $3…" at bounding box center [427, 336] width 89 height 145
click at [375, 354] on div "Free People Sunbeam Knit Sweater NU-91586909-000-010 9 in stock $168 Falling Fo…" at bounding box center [262, 286] width 459 height 389
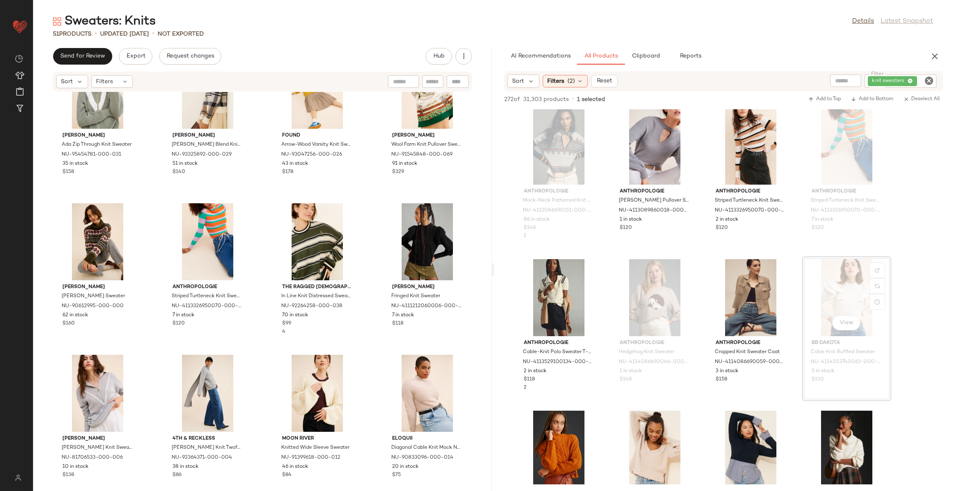
scroll to position [898, 0]
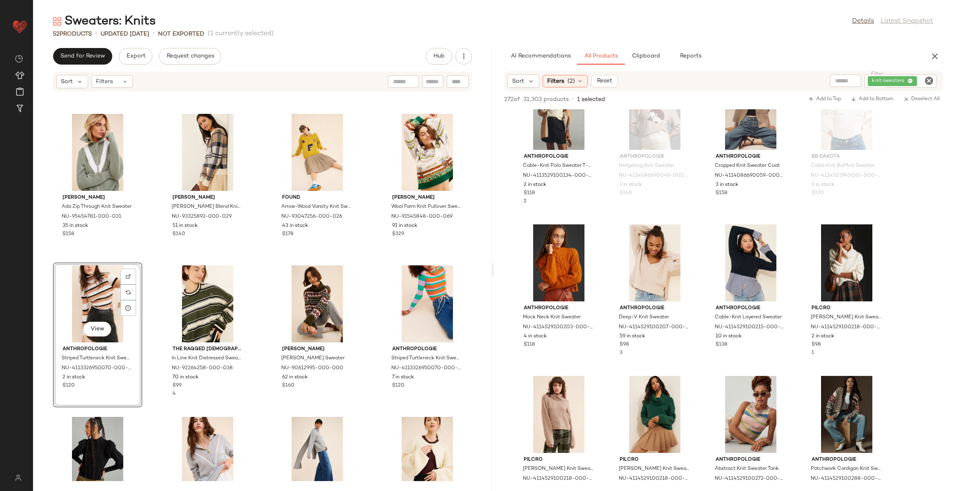
scroll to position [2979, 0]
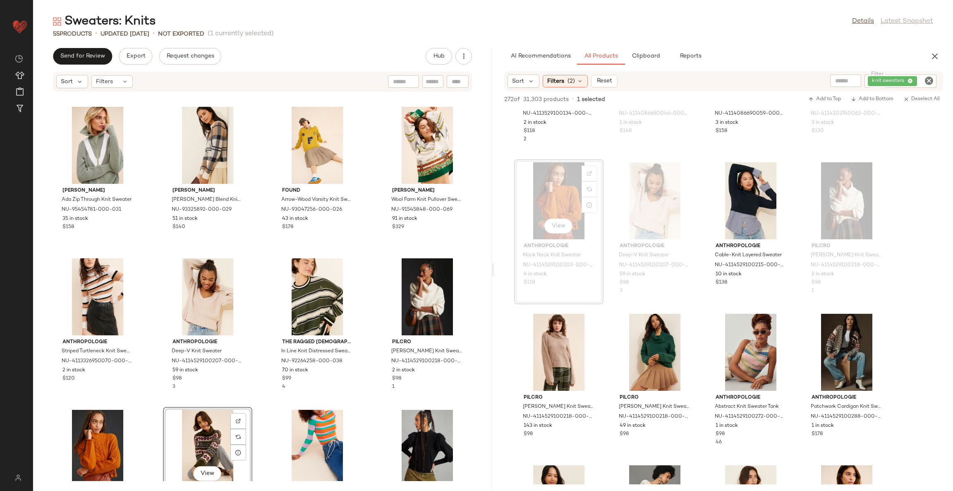
scroll to position [905, 0]
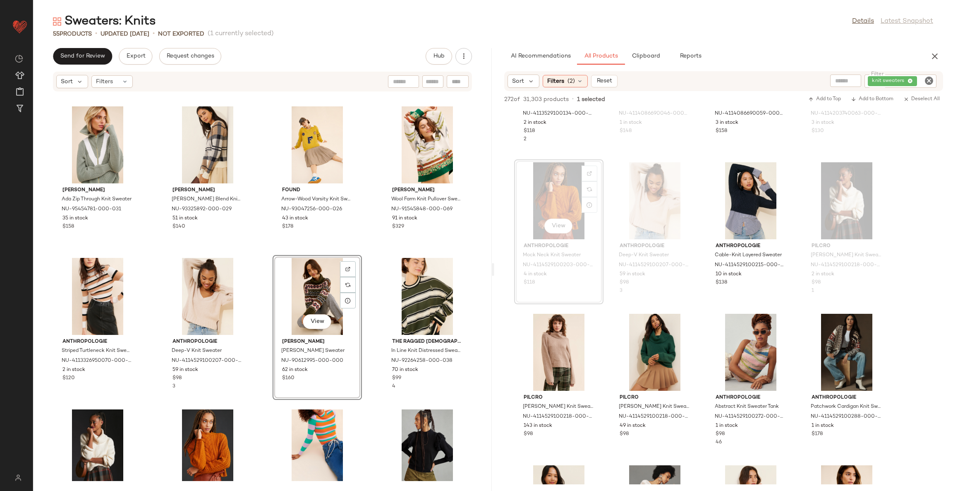
click at [364, 320] on div "Varley Ada Zip Through Knit Sweater NU-95454781-000-031 35 in stock $158 Barbou…" at bounding box center [262, 286] width 459 height 389
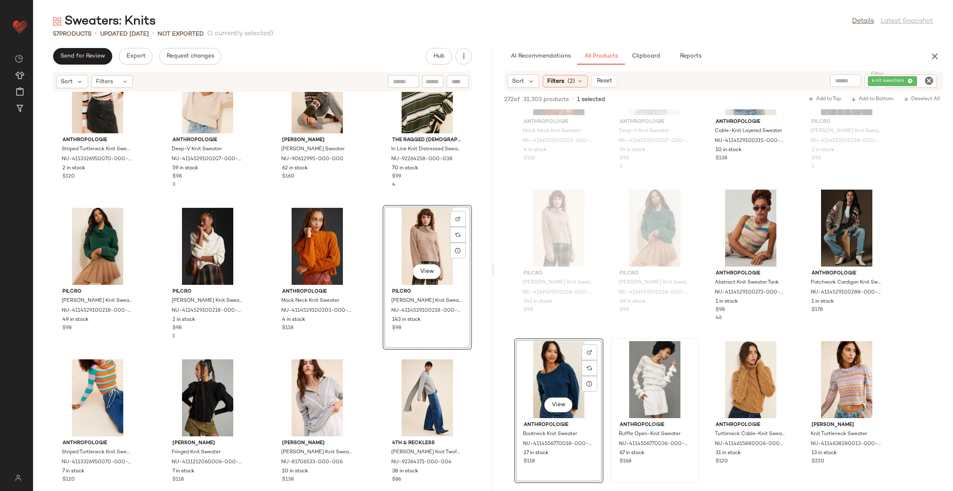
scroll to position [1111, 0]
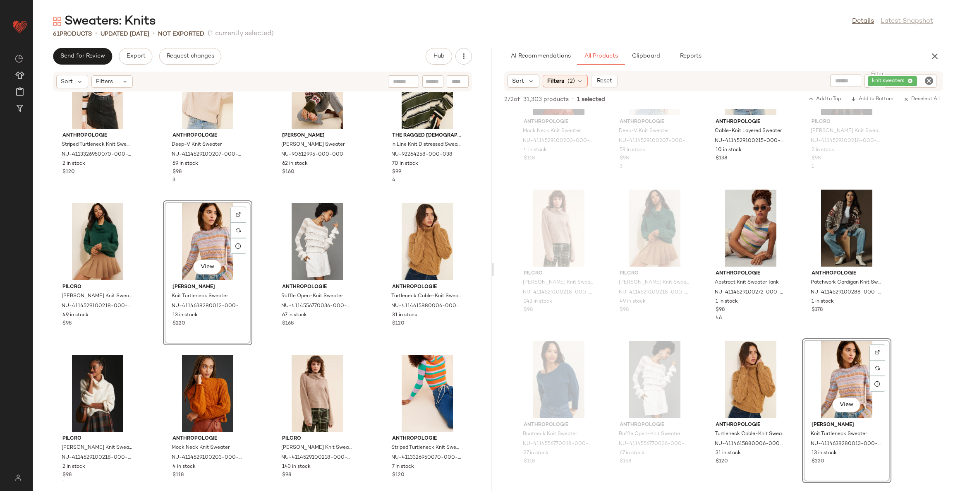
click at [267, 351] on div "Anthropologie Striped Turtleneck Knit Sweater NU-4113326950070-000-015 2 in sto…" at bounding box center [262, 286] width 459 height 389
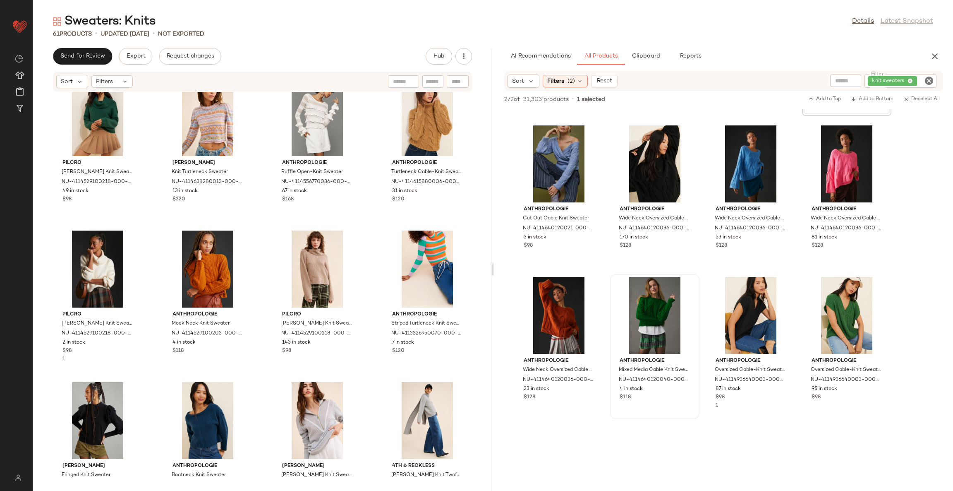
scroll to position [3476, 0]
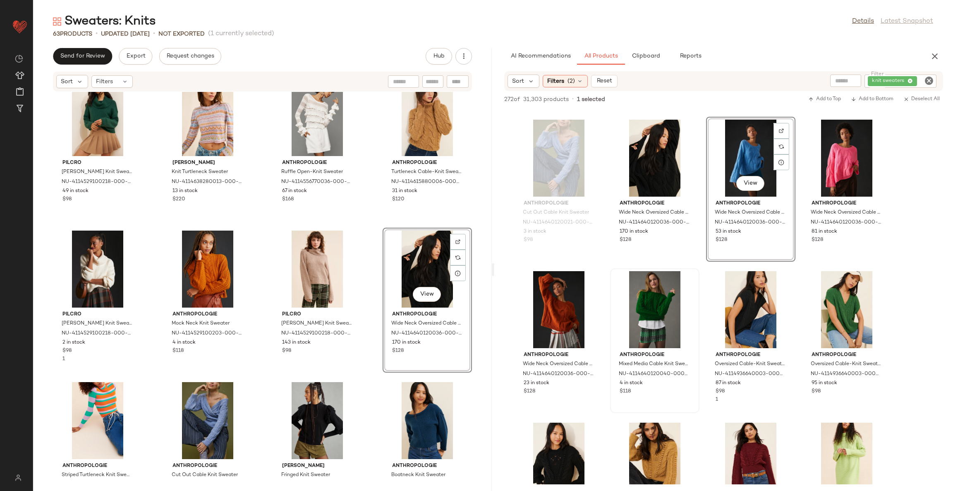
click at [749, 158] on div "View" at bounding box center [751, 158] width 84 height 77
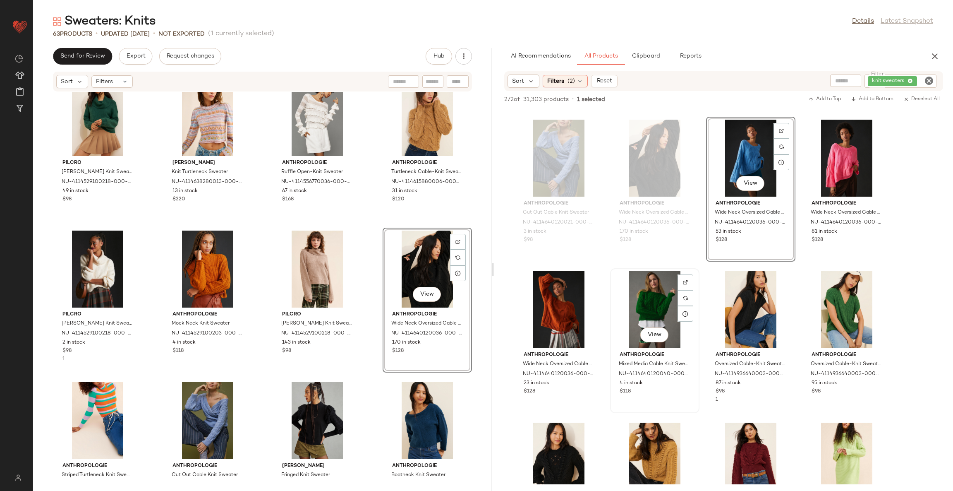
click at [661, 300] on div "View" at bounding box center [655, 309] width 84 height 77
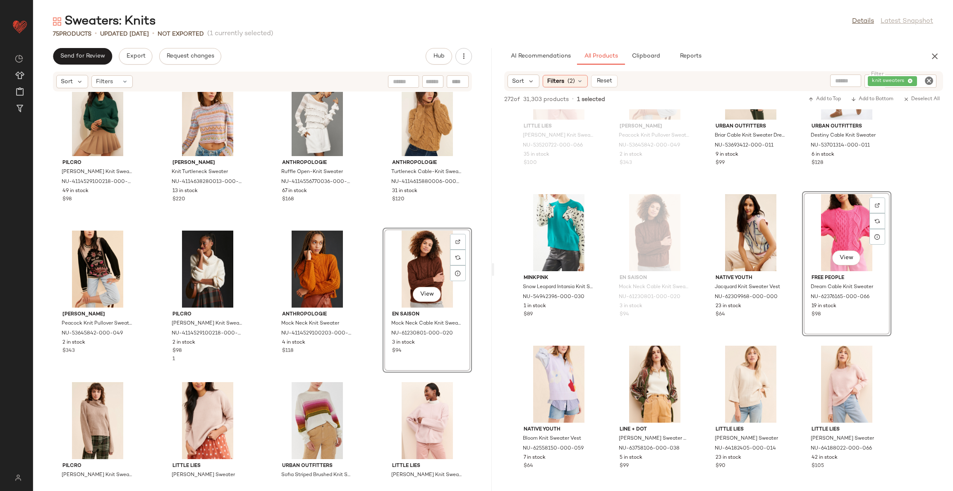
scroll to position [1257, 0]
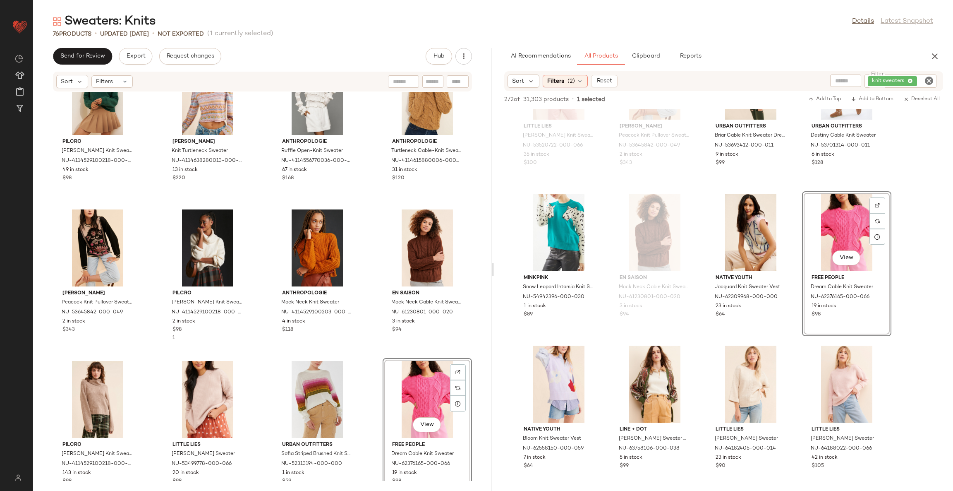
click at [366, 366] on div "Pilcro Katie Turtleneck Knit Sweater NU-4114529100218-000-037 49 in stock $98 C…" at bounding box center [262, 286] width 459 height 389
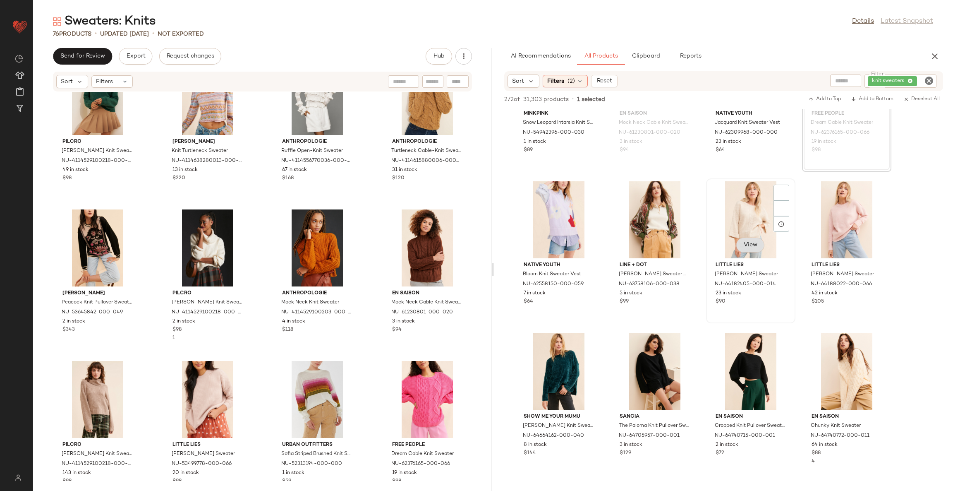
scroll to position [4344, 0]
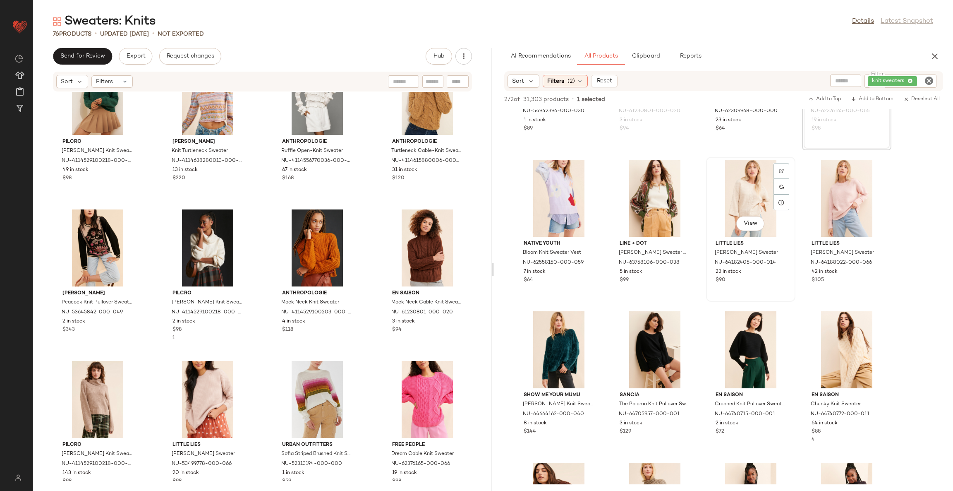
click at [746, 199] on div "View" at bounding box center [751, 198] width 84 height 77
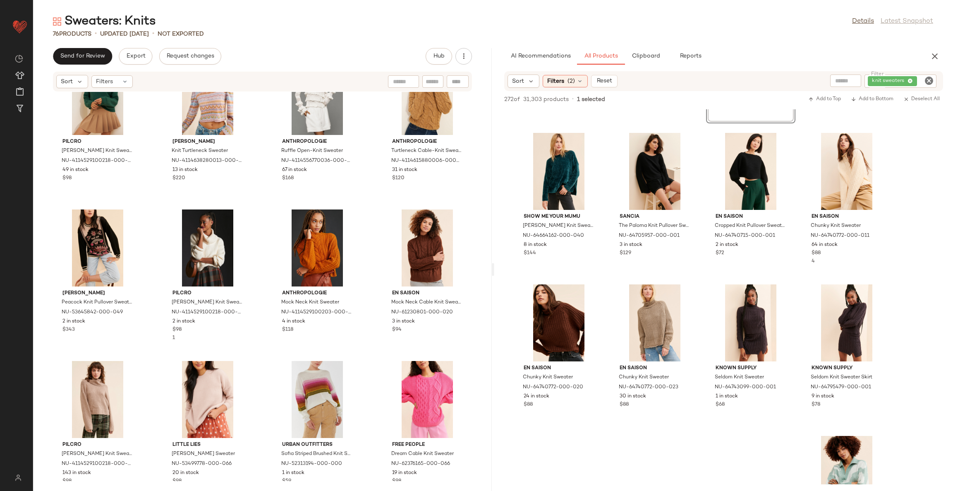
scroll to position [4654, 0]
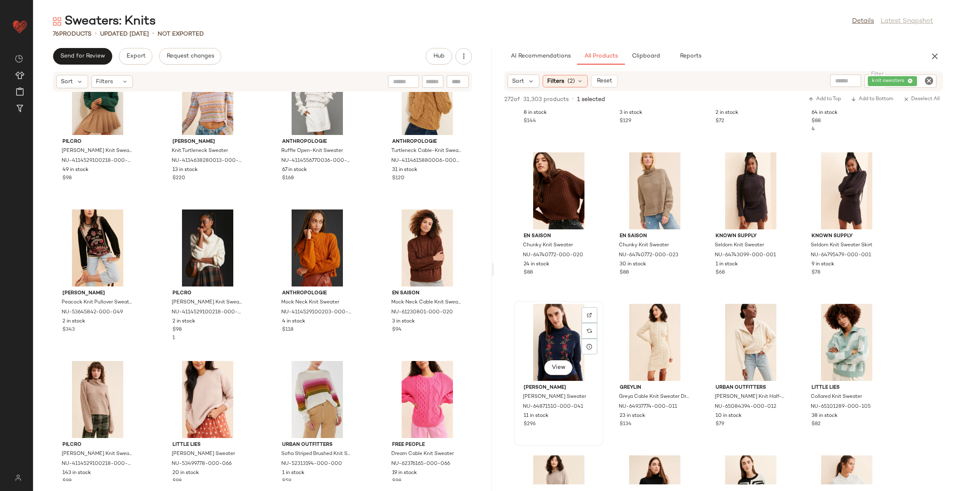
click at [562, 330] on div "View" at bounding box center [559, 342] width 84 height 77
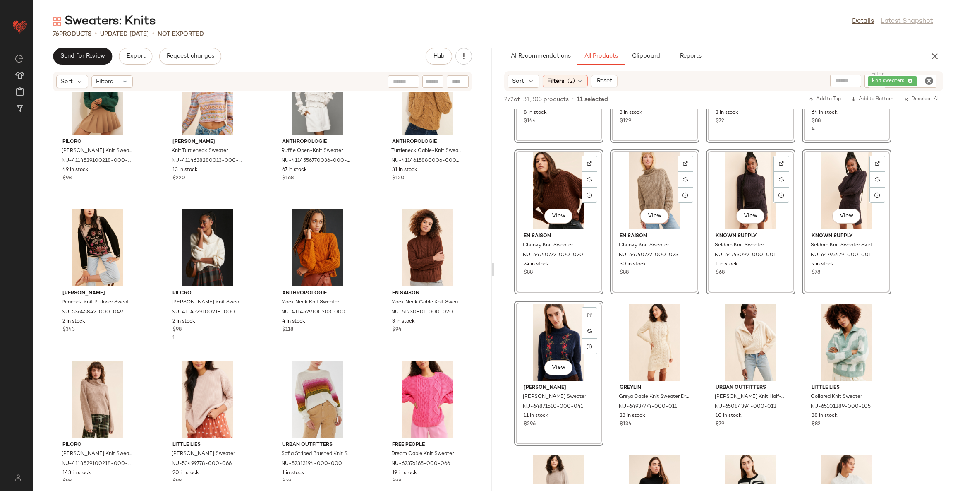
click at [358, 370] on div "Urban Outfitters Sofia Striped Brushed Knit Sweater NU-52313194-000-000 1 in st…" at bounding box center [317, 430] width 89 height 145
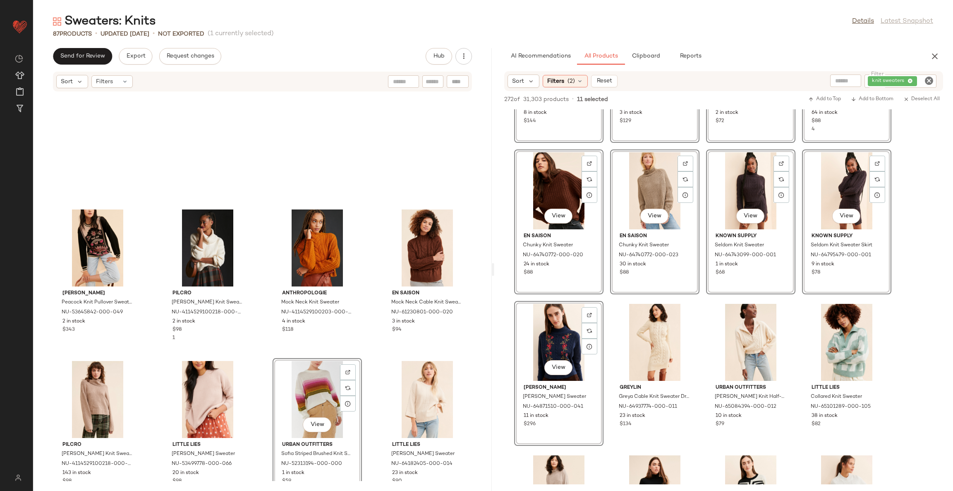
scroll to position [1443, 0]
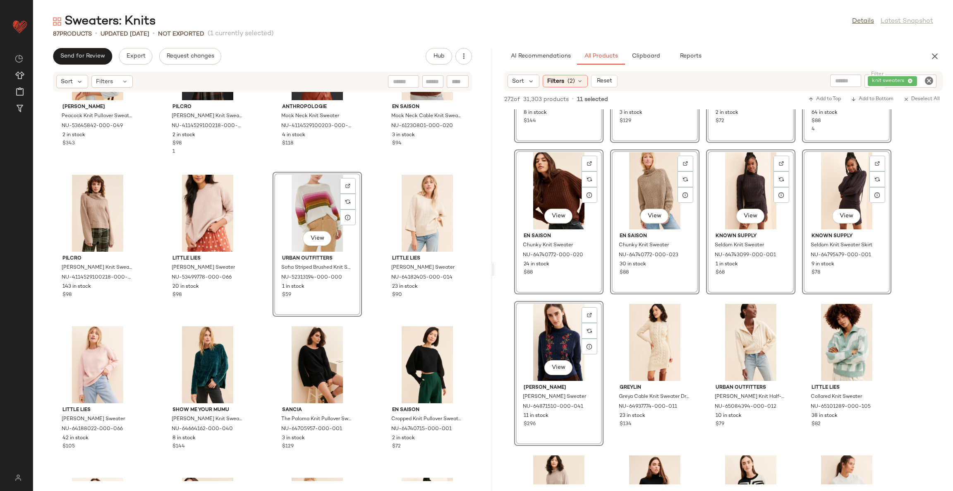
click at [362, 355] on div "Anna Sui Peacock Knit Pullover Sweater NU-53645842-000-049 2 in stock $343 Pilc…" at bounding box center [262, 286] width 459 height 389
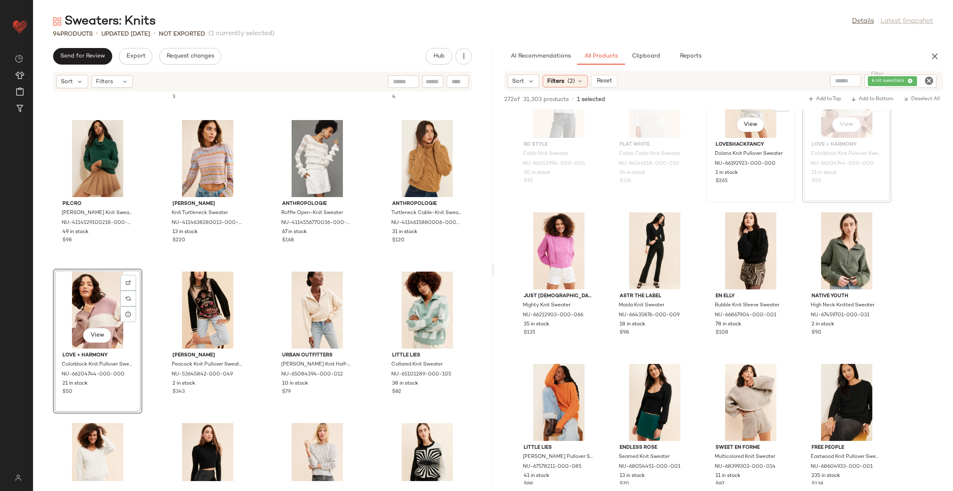
scroll to position [5213, 0]
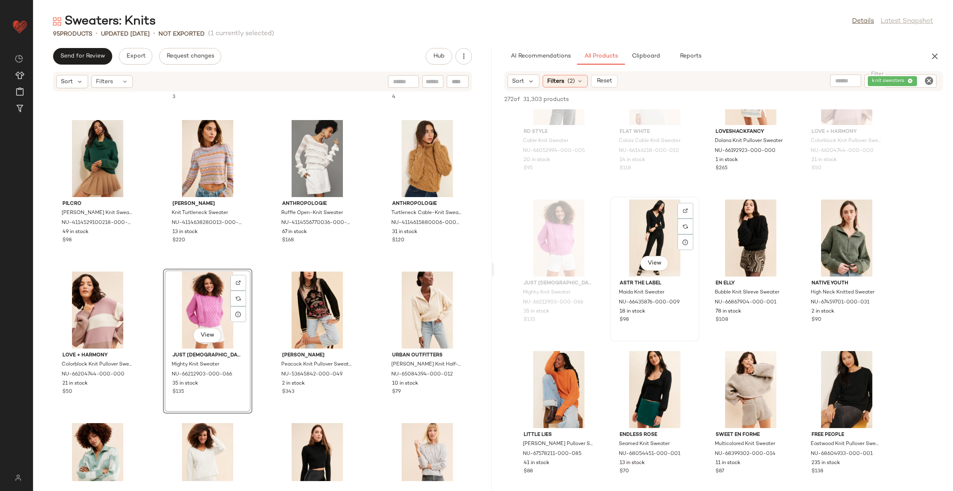
click at [648, 230] on div "View" at bounding box center [655, 237] width 84 height 77
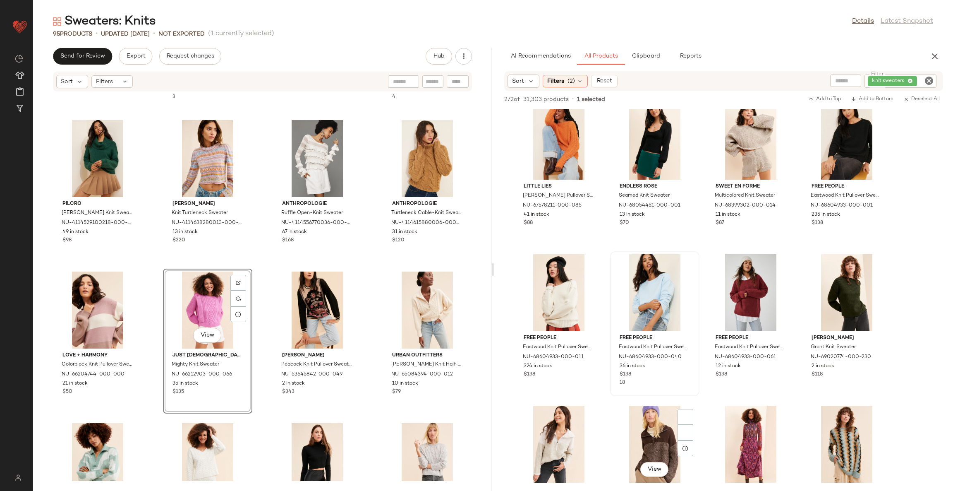
scroll to position [5585, 0]
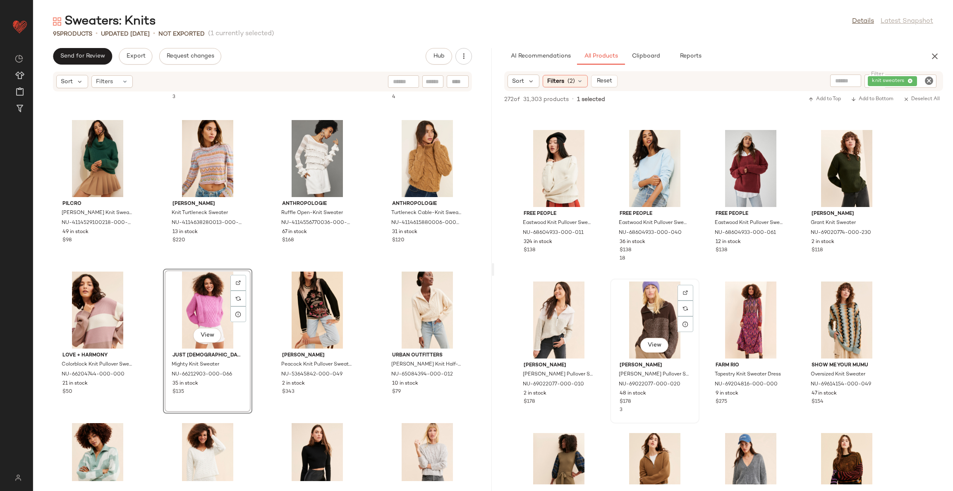
click at [645, 315] on div "View" at bounding box center [655, 319] width 84 height 77
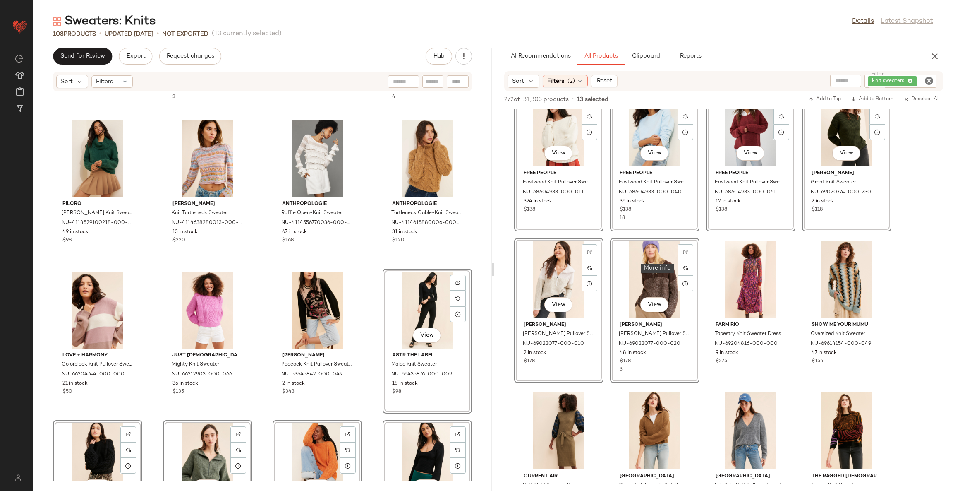
scroll to position [5647, 0]
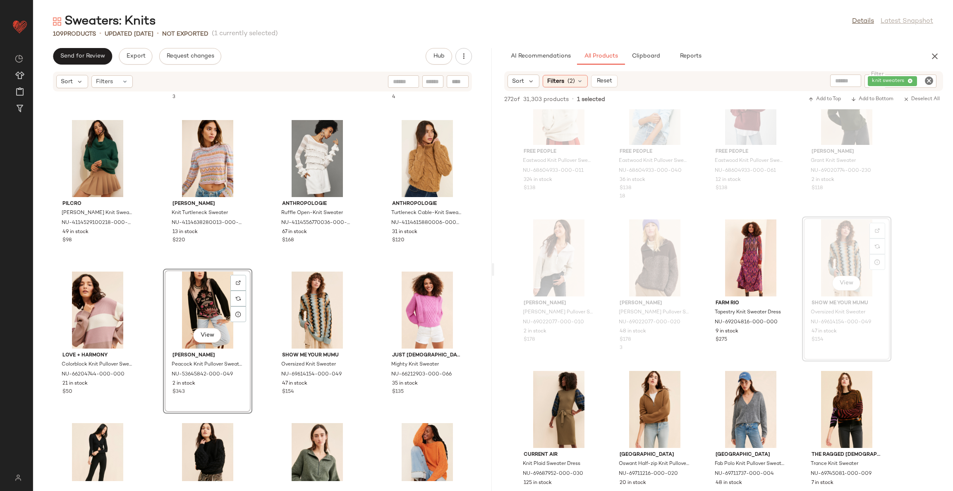
click at [362, 270] on div "Anthropologie Striped Turtleneck Knit Sweater NU-4113326950070-000-015 2 in sto…" at bounding box center [262, 286] width 459 height 389
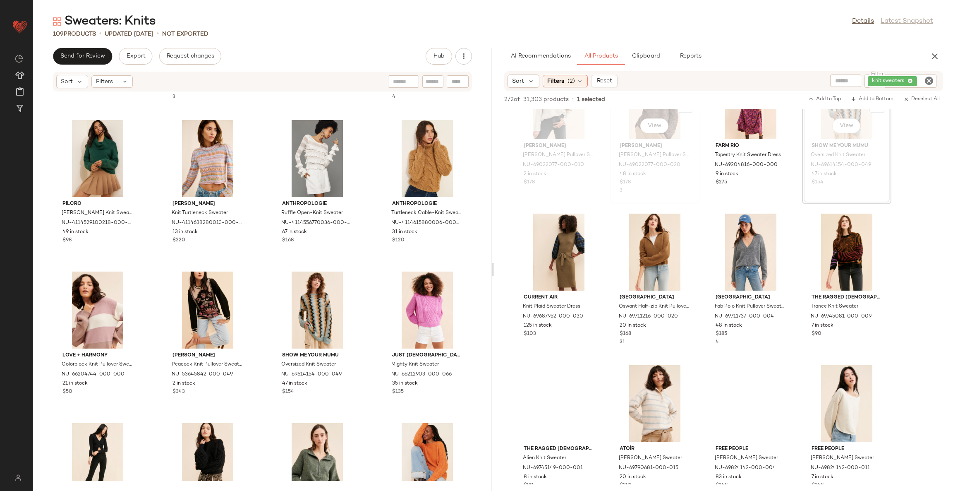
scroll to position [5834, 0]
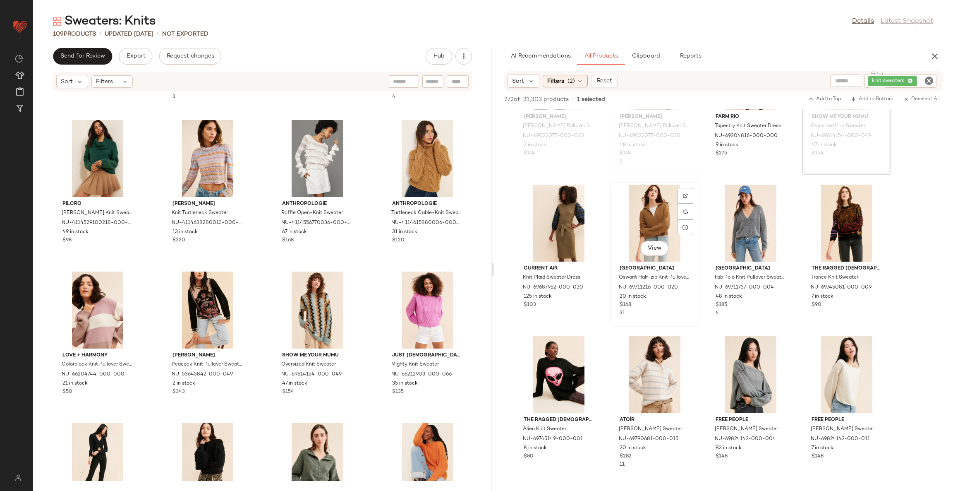
click at [657, 213] on div "View" at bounding box center [655, 223] width 84 height 77
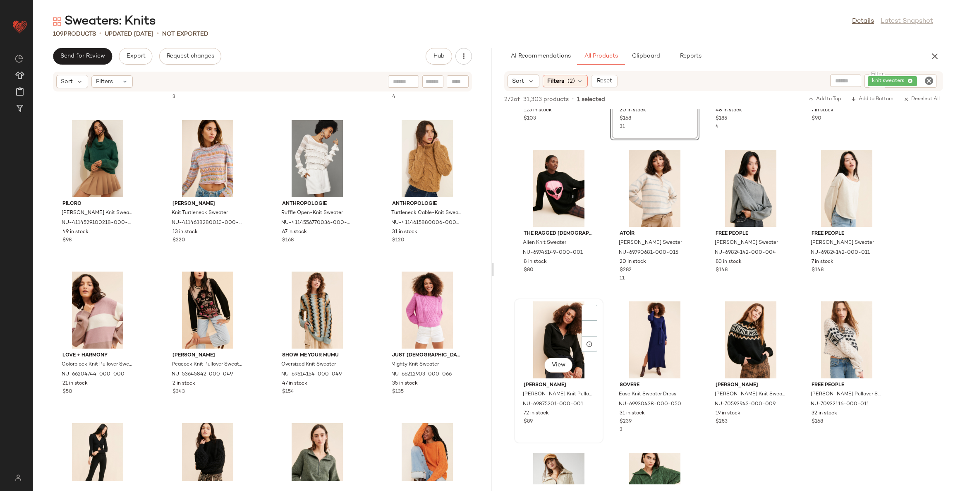
scroll to position [6144, 0]
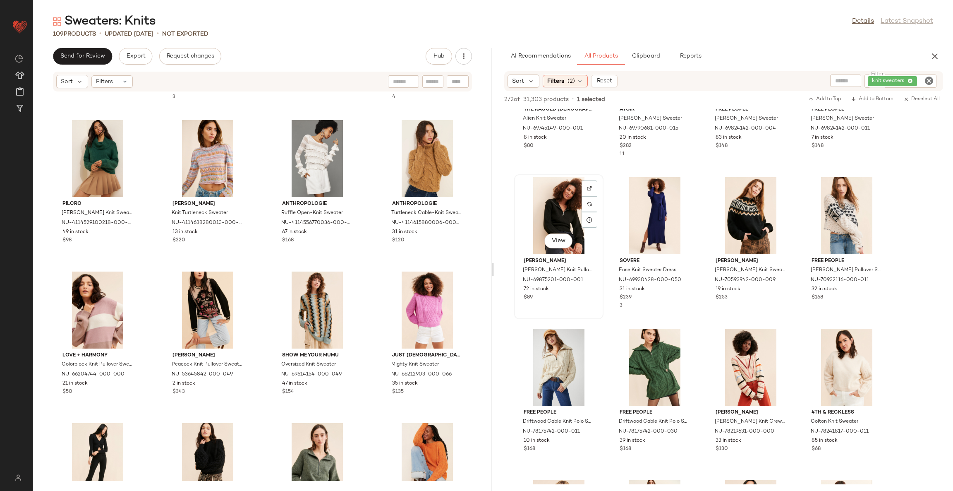
click at [551, 208] on div "View" at bounding box center [559, 215] width 84 height 77
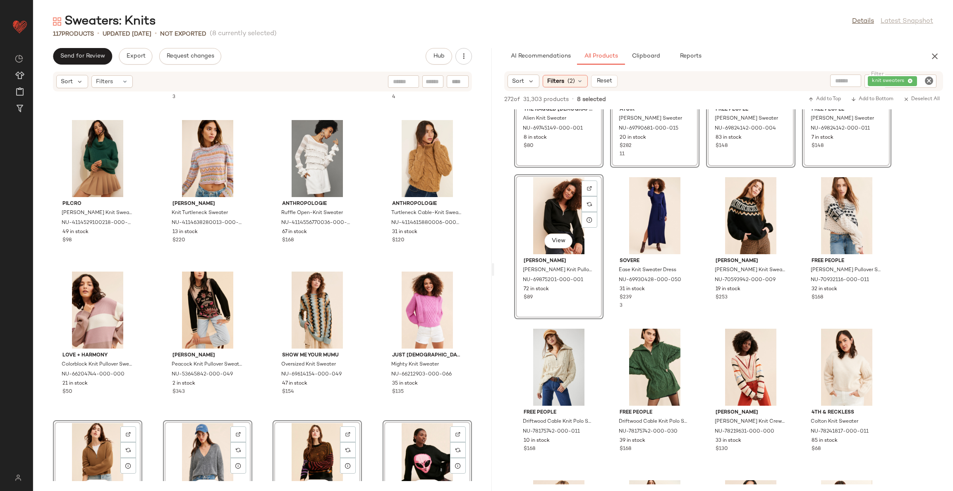
click at [474, 281] on div "Anthropologie Striped Turtleneck Knit Sweater NU-4113326950070-000-015 2 in sto…" at bounding box center [262, 286] width 459 height 389
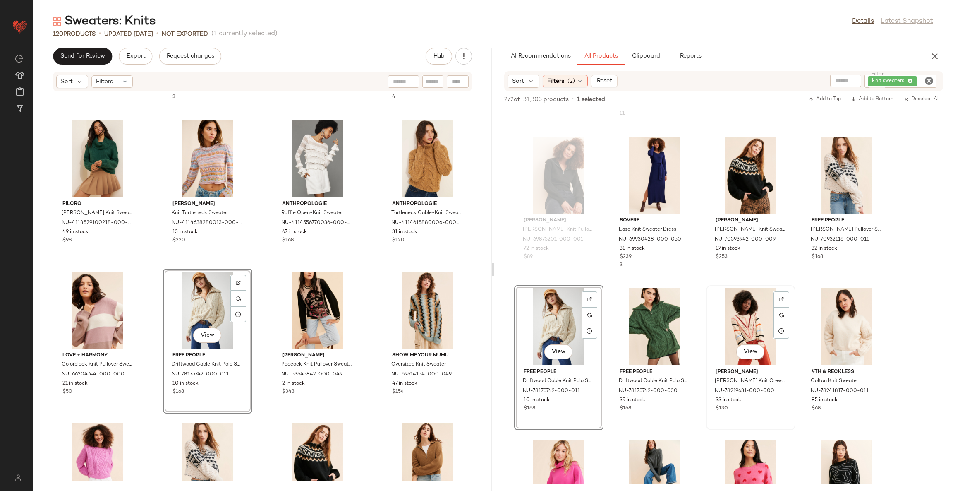
scroll to position [6206, 0]
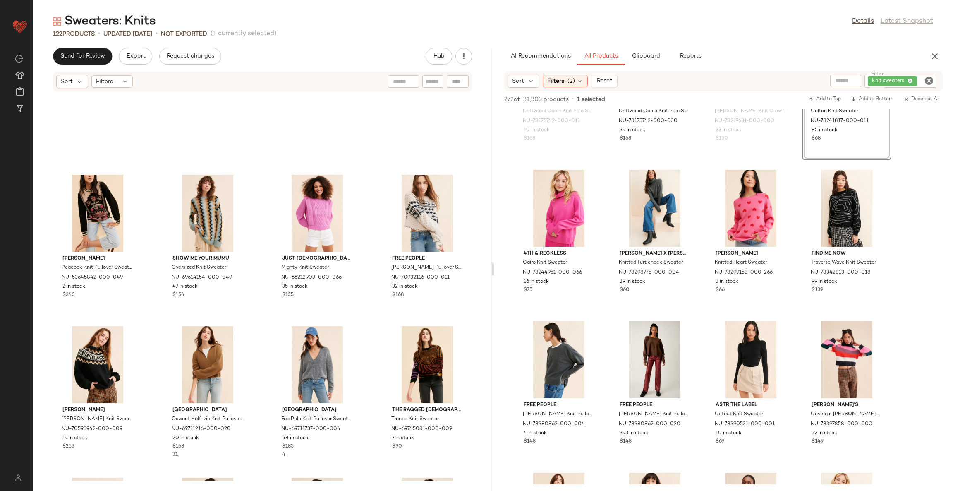
scroll to position [1629, 0]
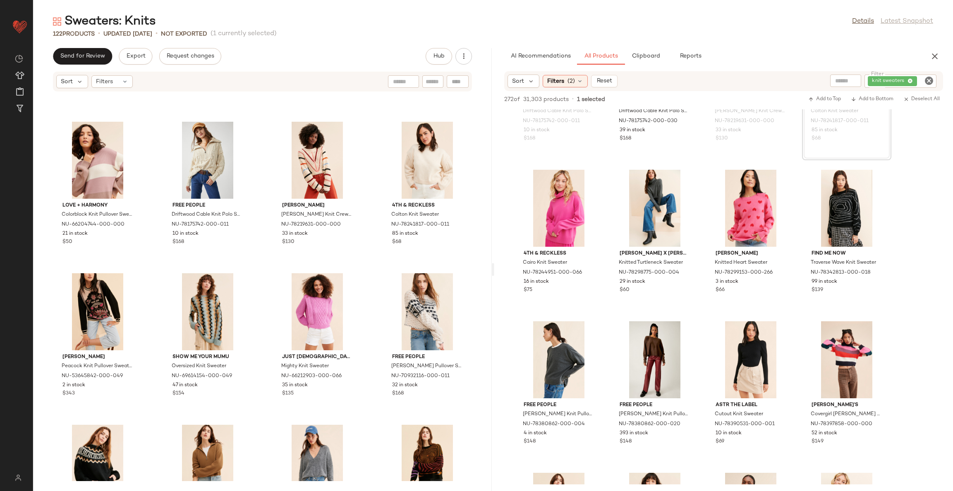
scroll to position [1317, 0]
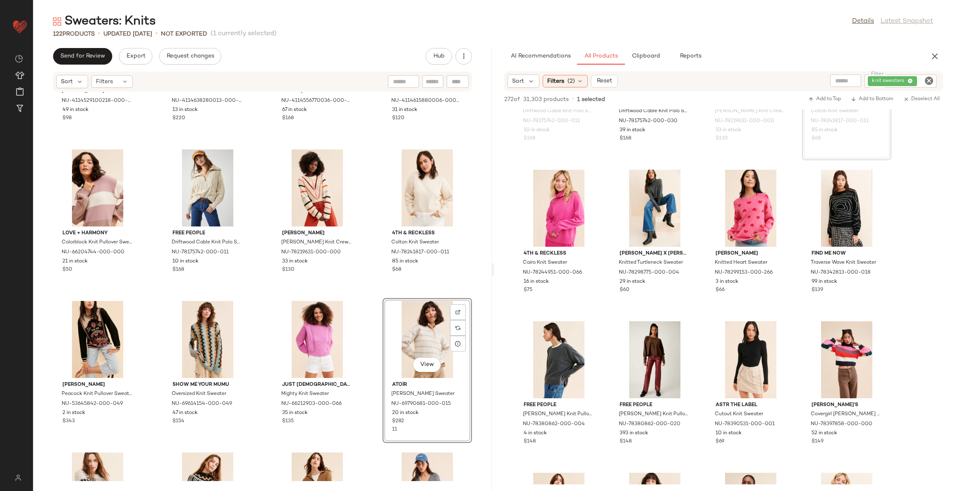
click at [365, 337] on div "Pilcro Katie Turtleneck Knit Sweater NU-4114529100218-000-037 49 in stock $98 C…" at bounding box center [262, 286] width 459 height 389
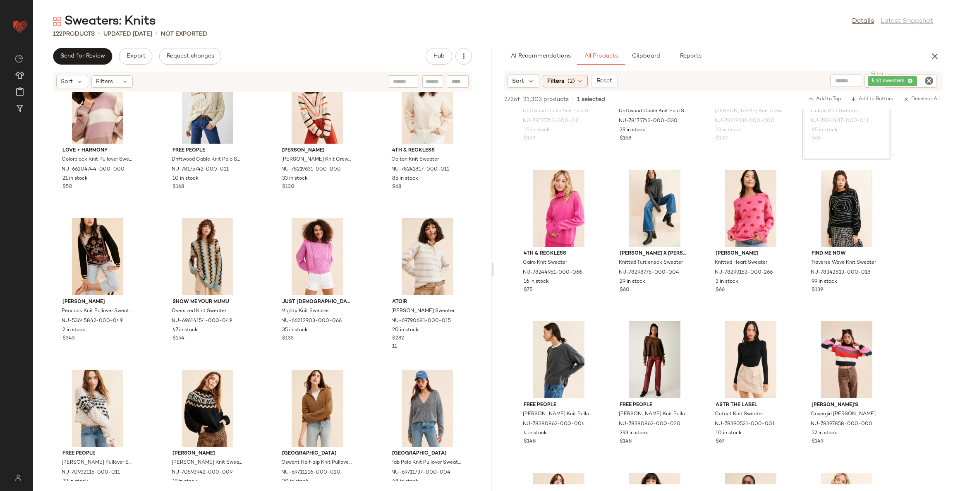
scroll to position [1379, 0]
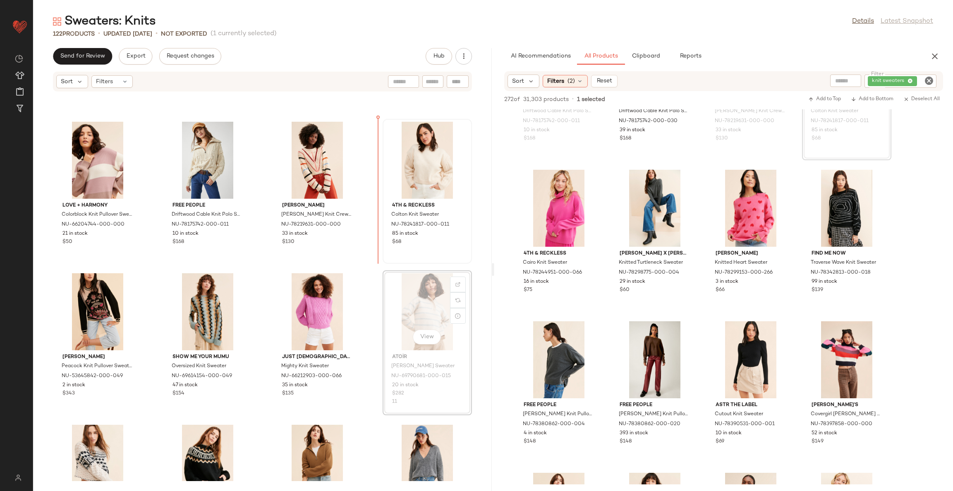
scroll to position [1335, 0]
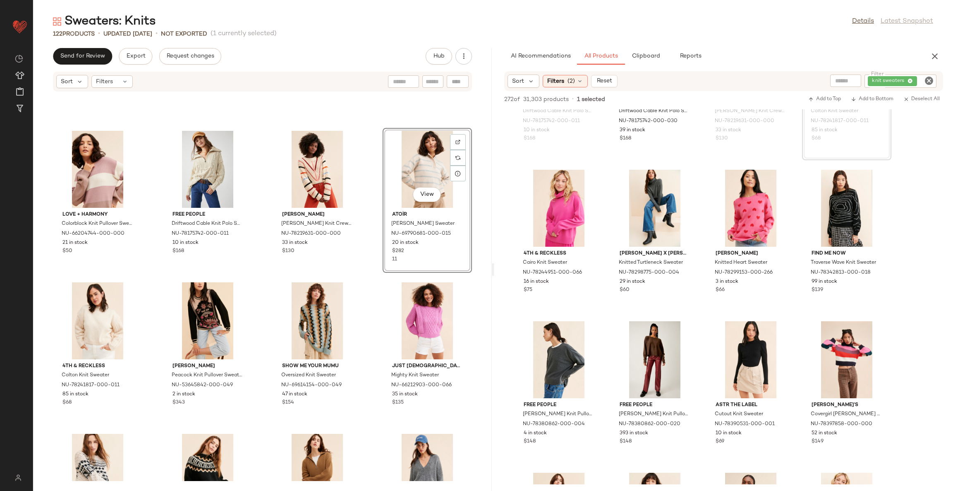
click at [366, 284] on div "Love + Harmony Colorblock Knit Pullover Sweater NU-66204744-000-000 21 in stock…" at bounding box center [262, 286] width 459 height 389
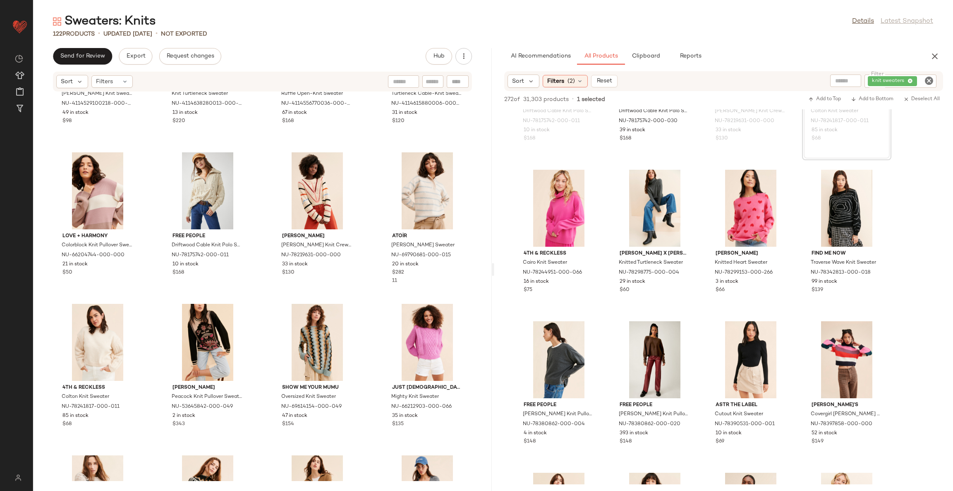
scroll to position [1335, 0]
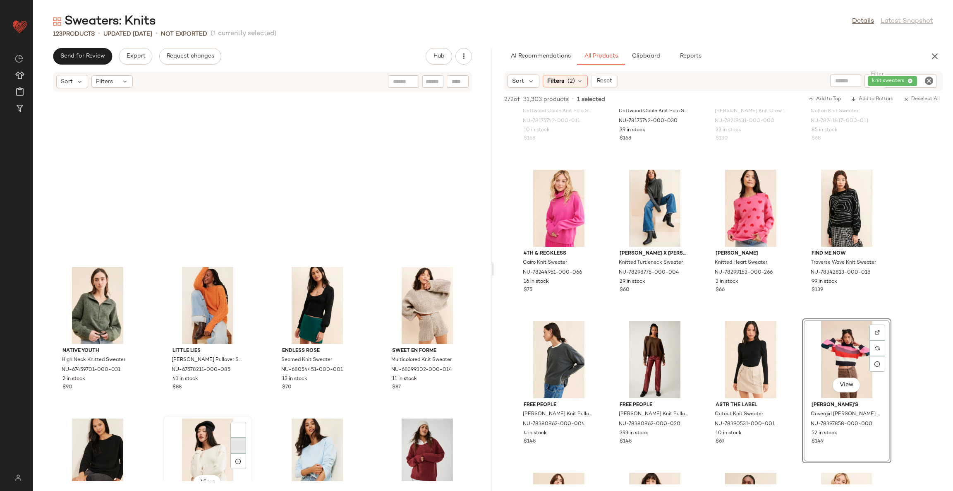
scroll to position [2142, 0]
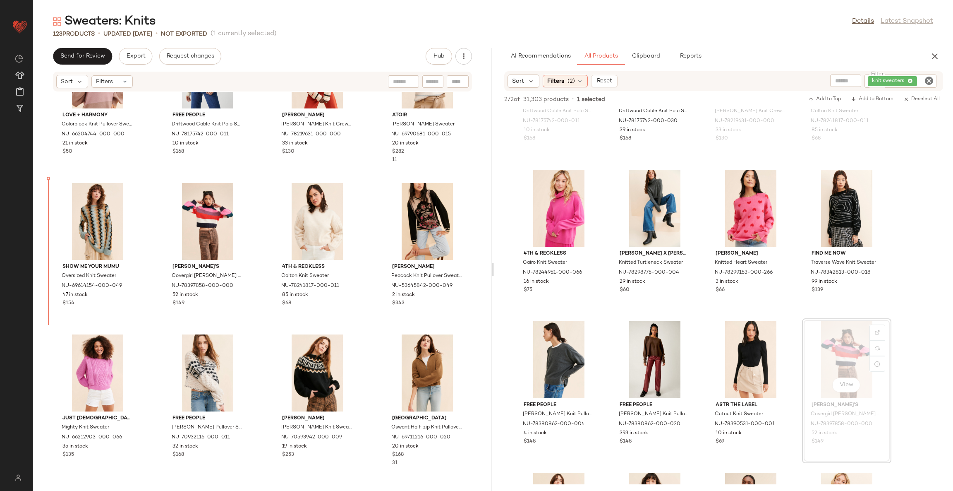
scroll to position [1435, 0]
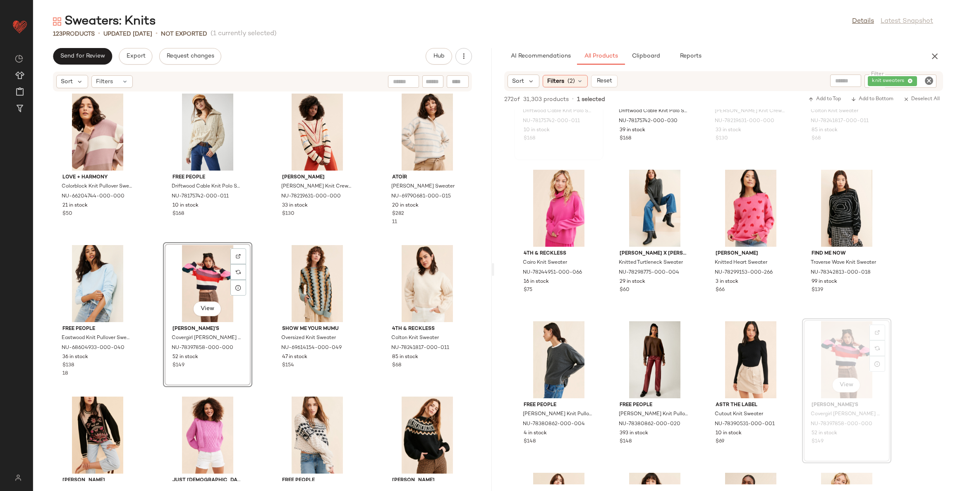
scroll to position [6330, 0]
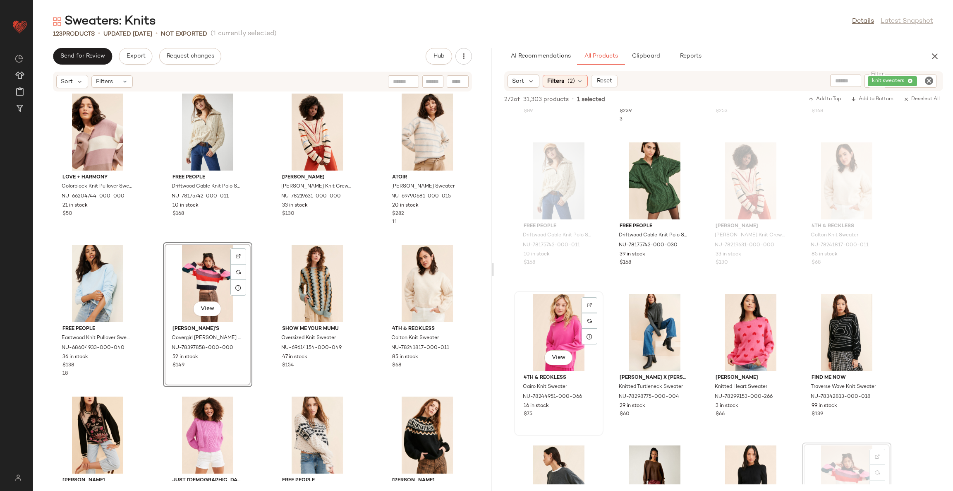
click at [562, 314] on div "View" at bounding box center [559, 332] width 84 height 77
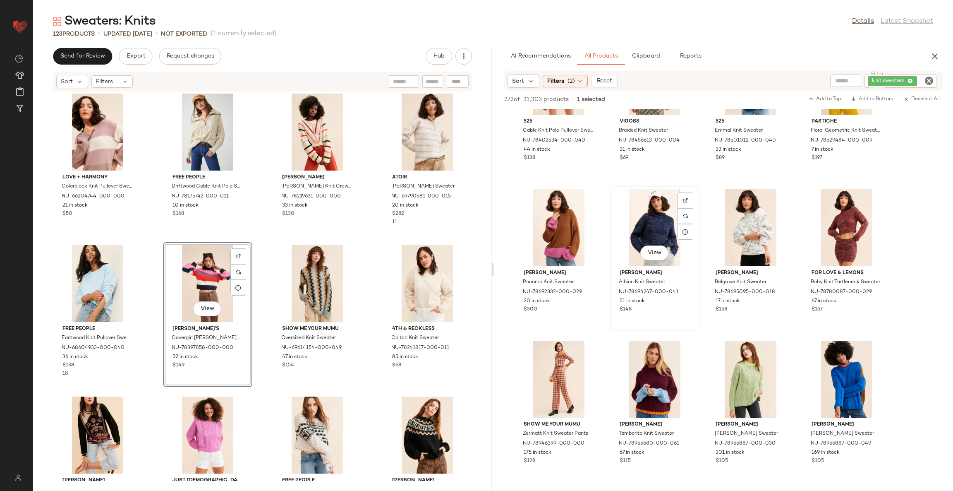
scroll to position [7013, 0]
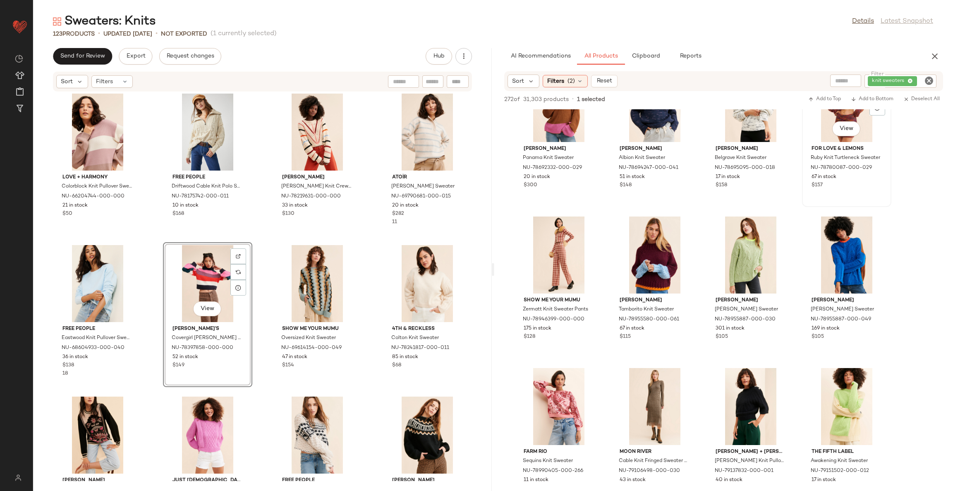
click at [810, 128] on div "View" at bounding box center [847, 103] width 84 height 77
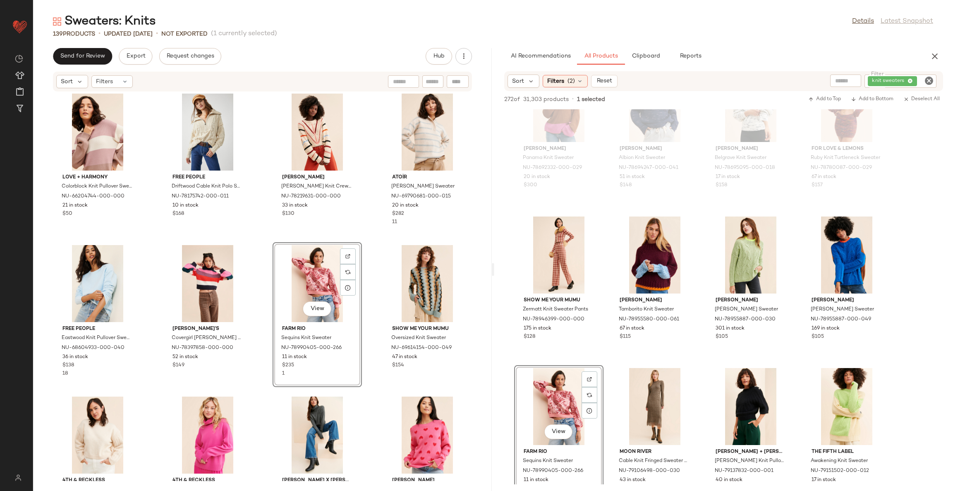
click at [370, 245] on div "Love + Harmony Colorblock Knit Pullover Sweater NU-66204744-000-000 21 in stock…" at bounding box center [262, 286] width 459 height 389
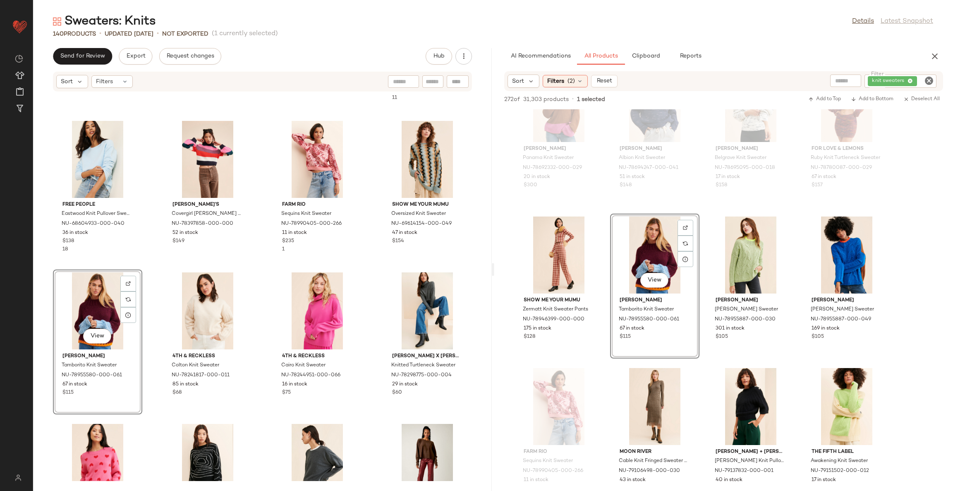
click at [261, 290] on div "Love + Harmony Colorblock Knit Pullover Sweater NU-66204744-000-000 21 in stock…" at bounding box center [262, 286] width 459 height 389
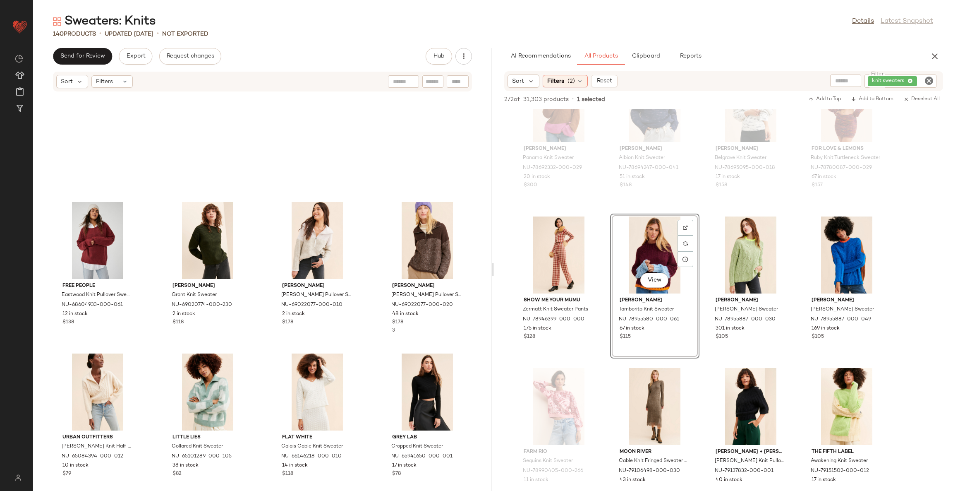
scroll to position [3048, 0]
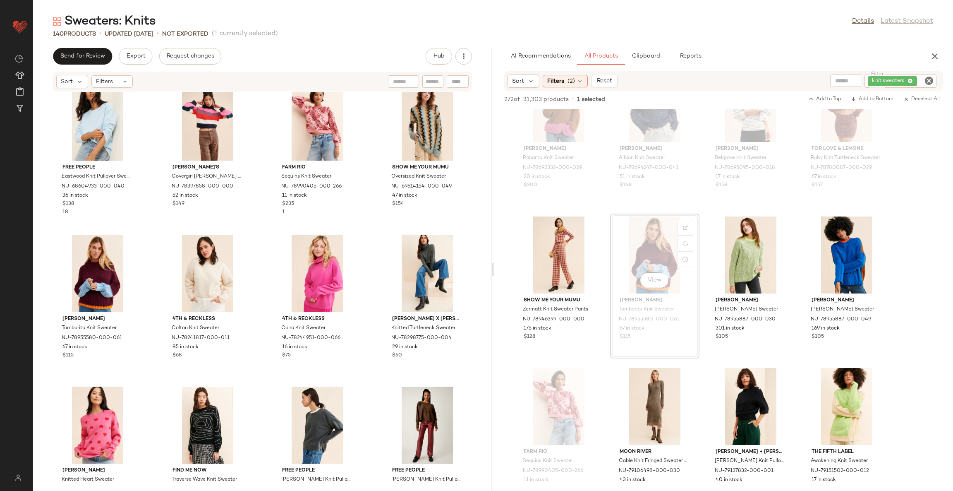
scroll to position [1459, 0]
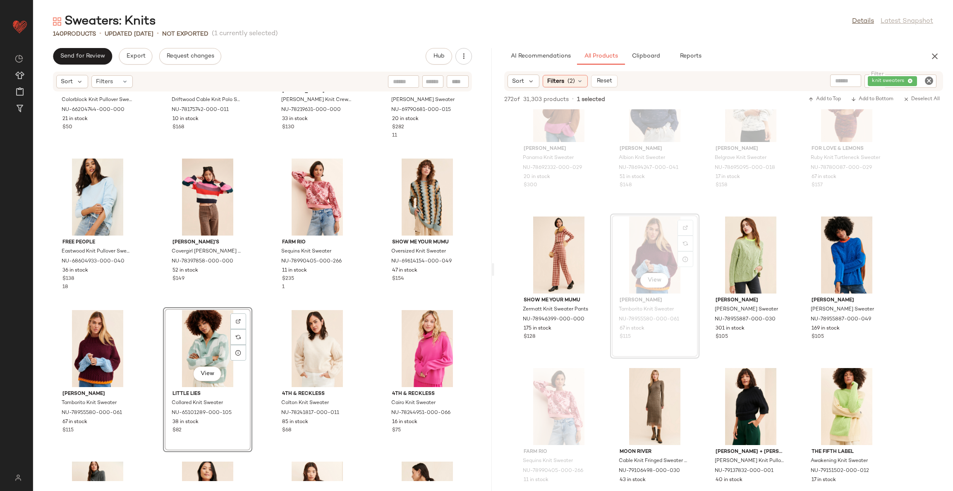
click at [259, 313] on div "Love + Harmony Colorblock Knit Pullover Sweater NU-66204744-000-000 21 in stock…" at bounding box center [262, 286] width 459 height 389
click at [364, 309] on div "Love + Harmony Colorblock Knit Pullover Sweater NU-66204744-000-000 21 in stock…" at bounding box center [262, 286] width 459 height 389
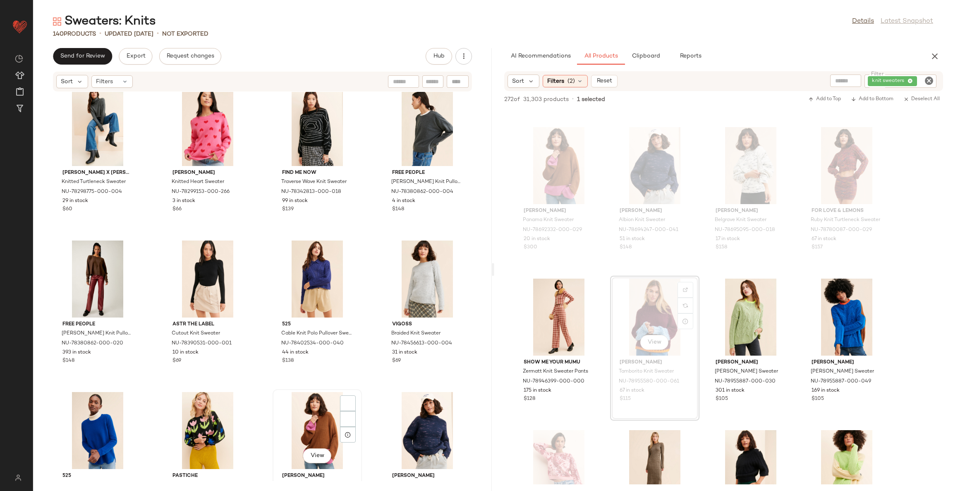
scroll to position [2018, 0]
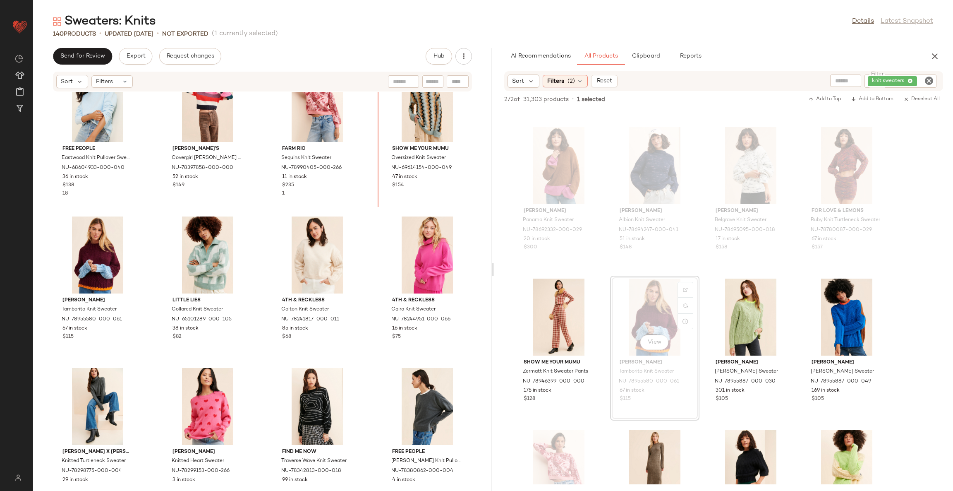
scroll to position [1551, 0]
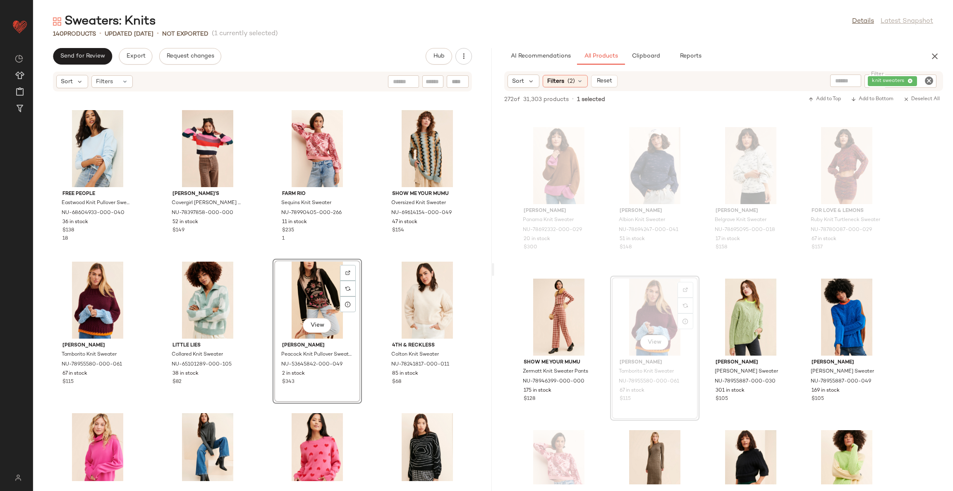
scroll to position [1489, 0]
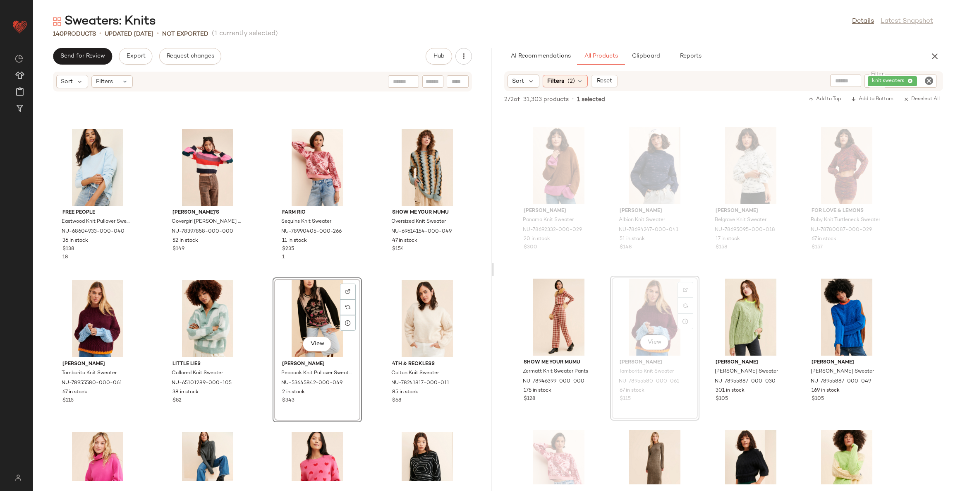
click at [366, 281] on div "Free People Eastwood Knit Pullover Sweater NU-68604933-000-040 36 in stock $138…" at bounding box center [262, 286] width 459 height 389
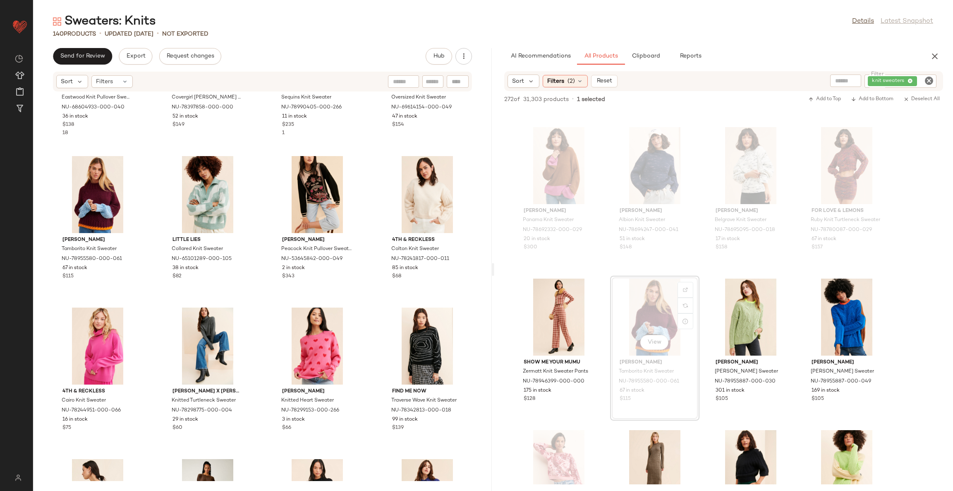
scroll to position [1675, 0]
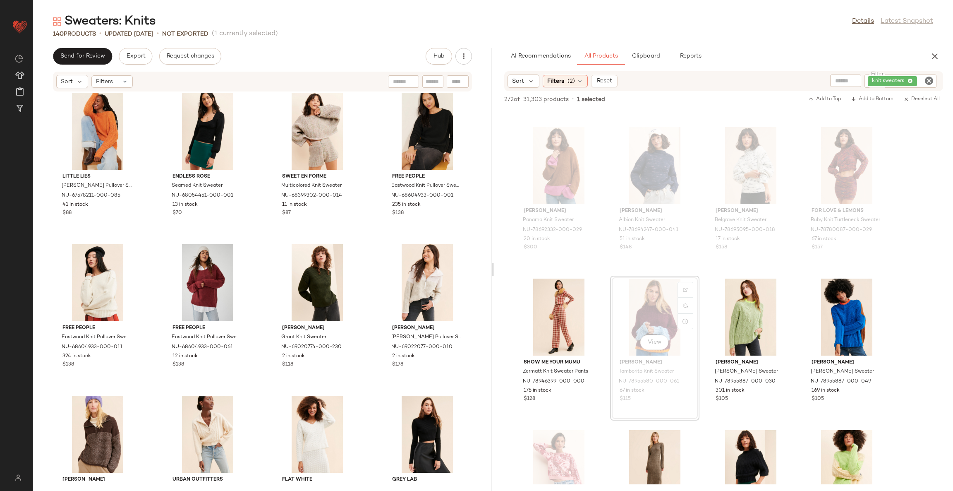
scroll to position [2916, 0]
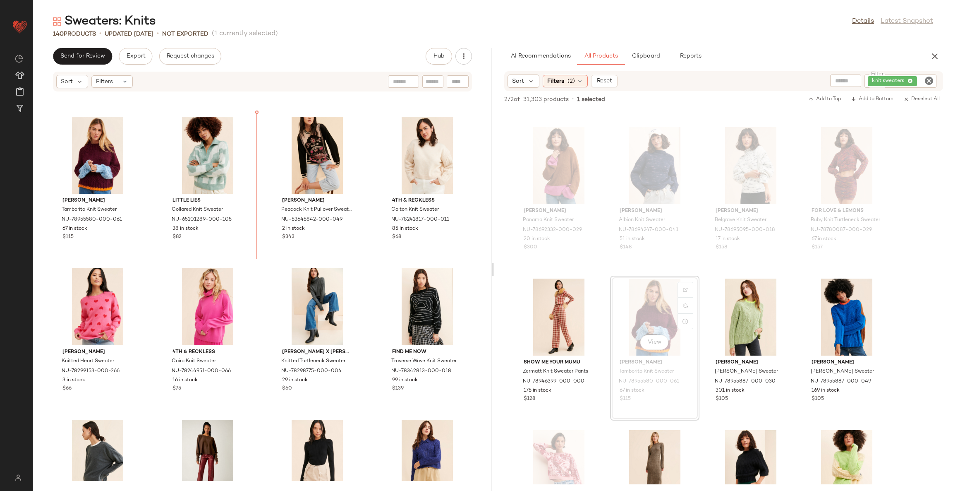
scroll to position [1627, 0]
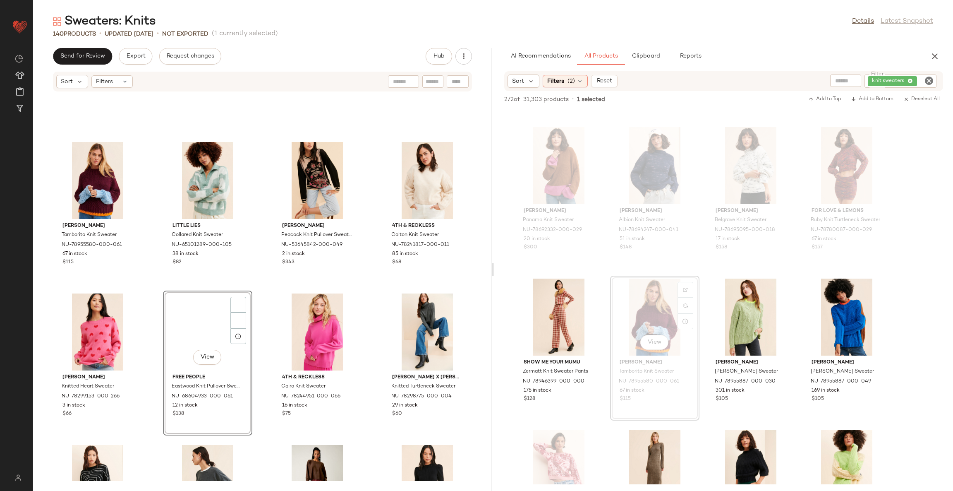
click at [257, 290] on div "Dr Bloom Tamborito Knit Sweater NU-78955580-000-061 67 in stock $115 Little Lie…" at bounding box center [262, 286] width 459 height 389
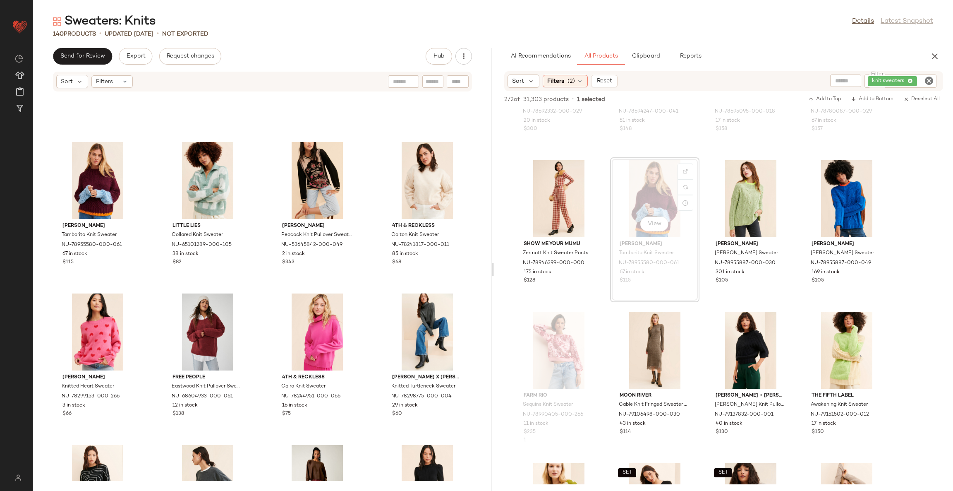
scroll to position [7075, 0]
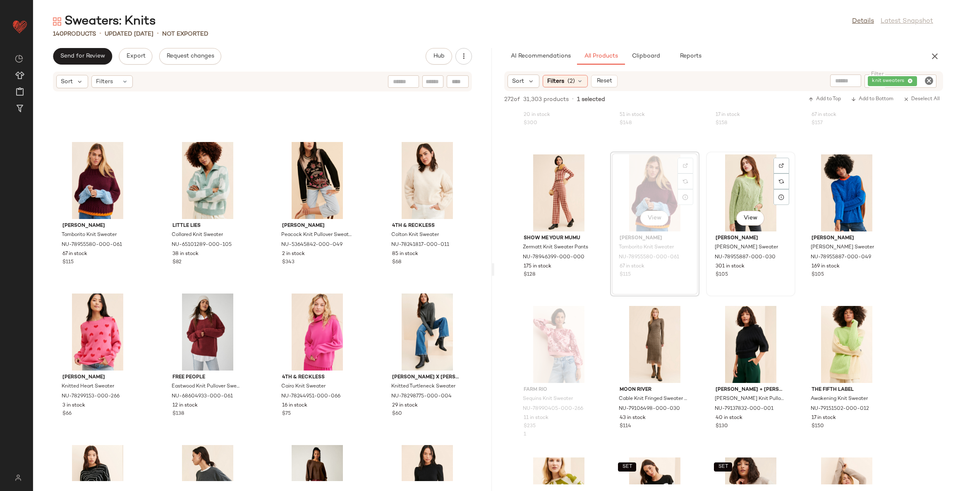
click at [732, 182] on div "View" at bounding box center [751, 192] width 84 height 77
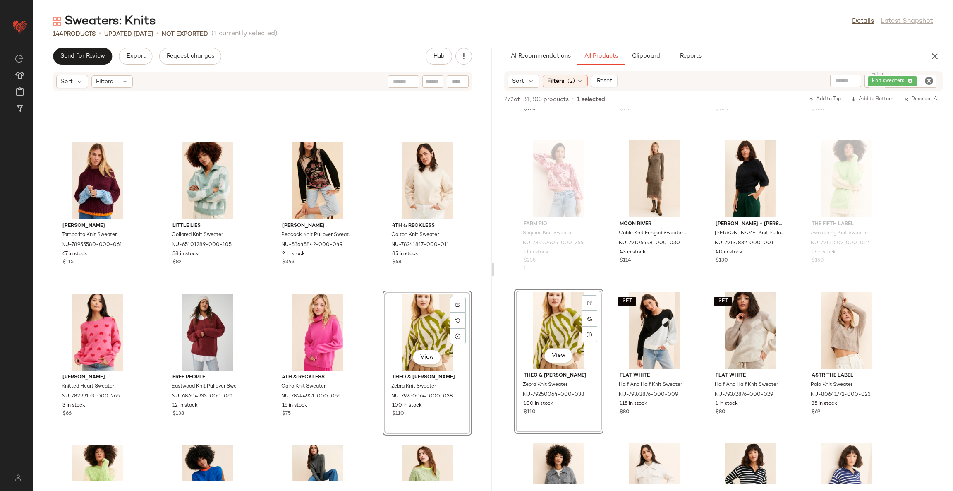
scroll to position [7262, 0]
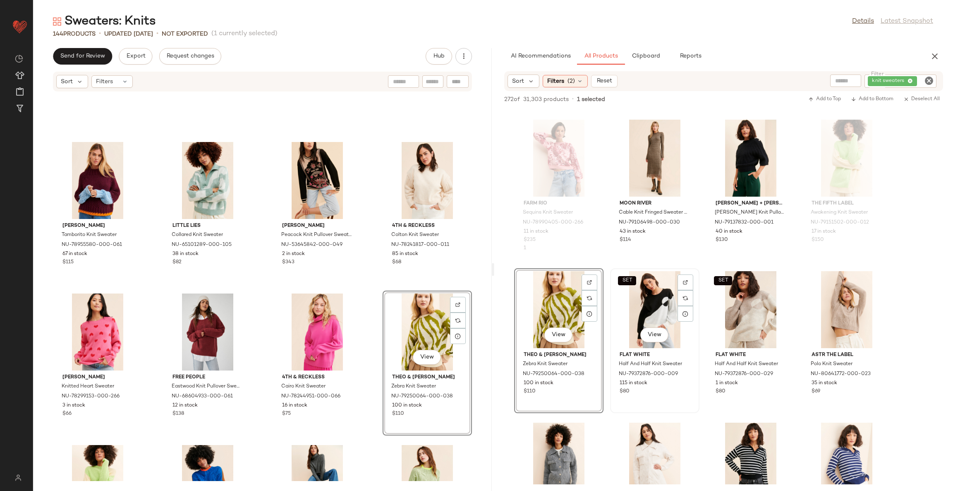
click at [653, 309] on div "SET View" at bounding box center [655, 309] width 84 height 77
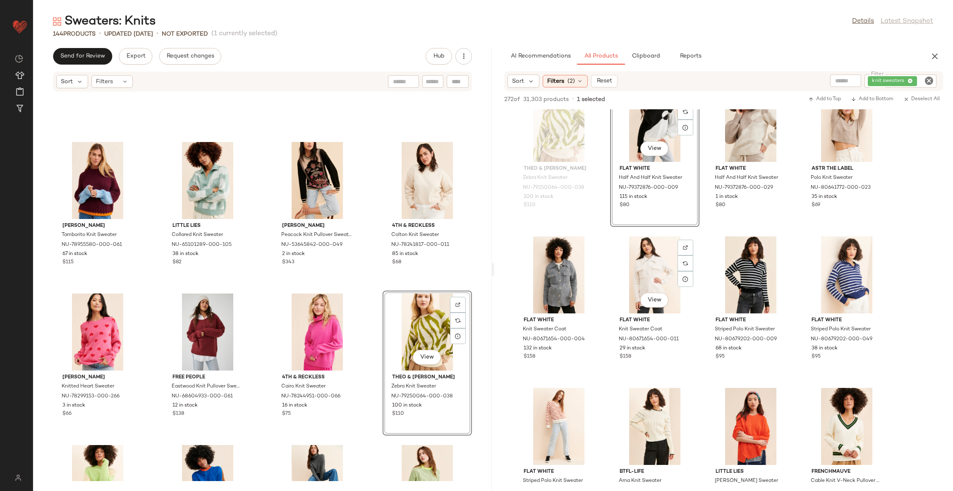
scroll to position [7386, 0]
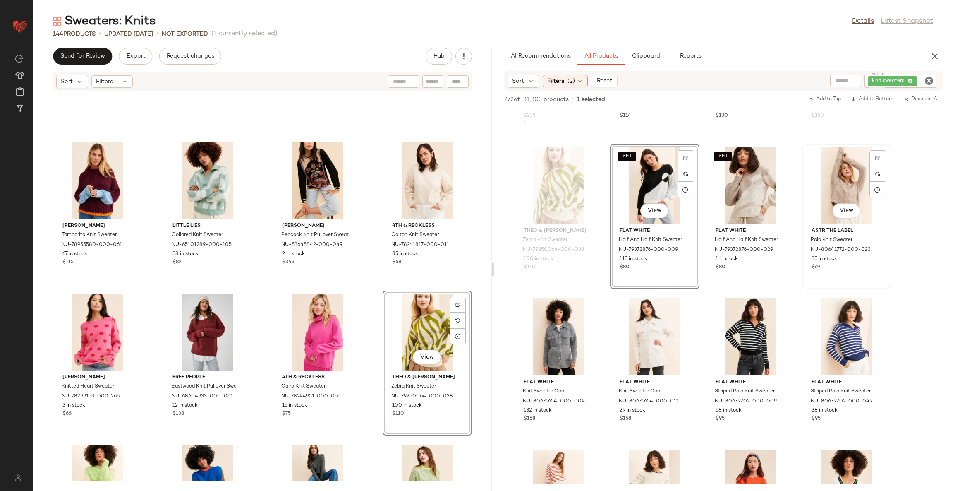
click at [839, 180] on div "View" at bounding box center [847, 185] width 84 height 77
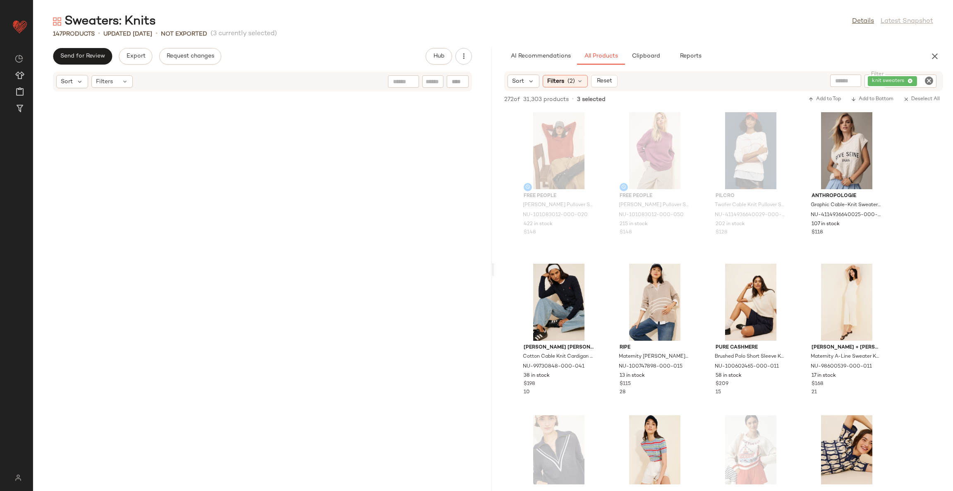
scroll to position [7386, 0]
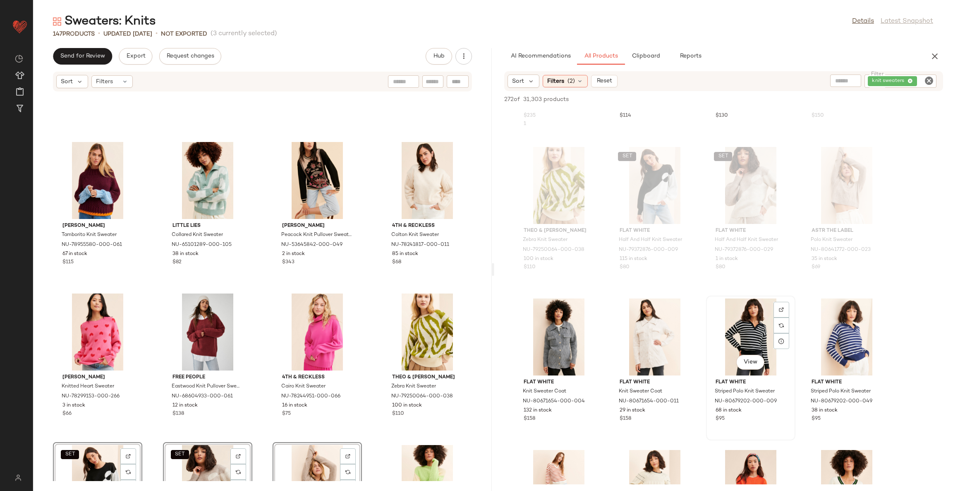
click at [739, 329] on div "View" at bounding box center [751, 336] width 84 height 77
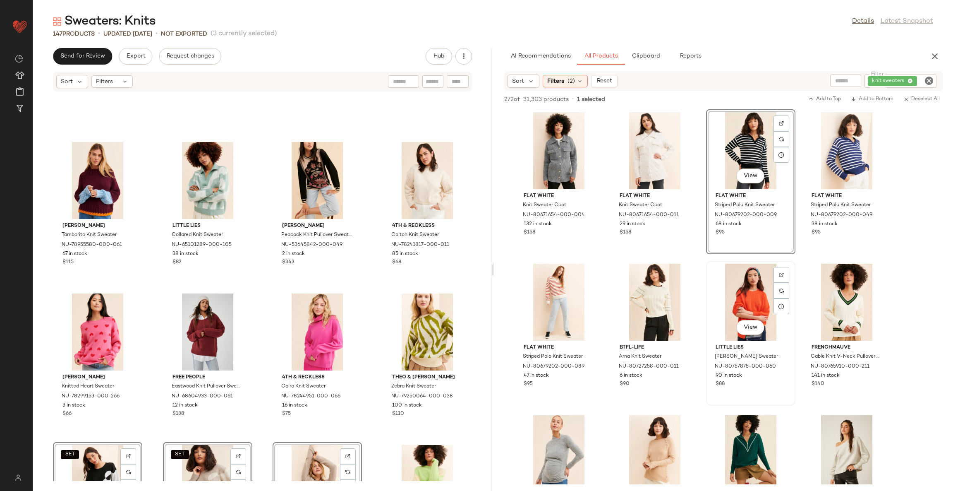
scroll to position [7758, 0]
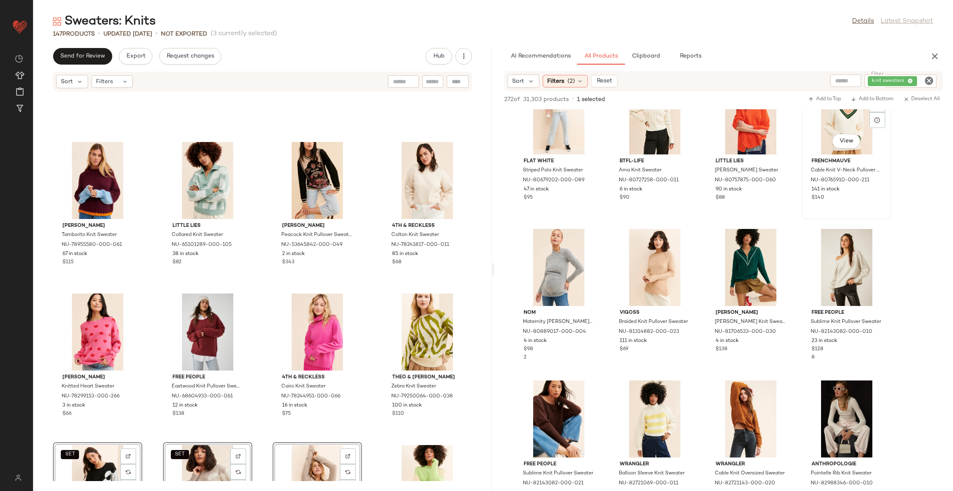
click at [845, 123] on div "View" at bounding box center [847, 115] width 84 height 77
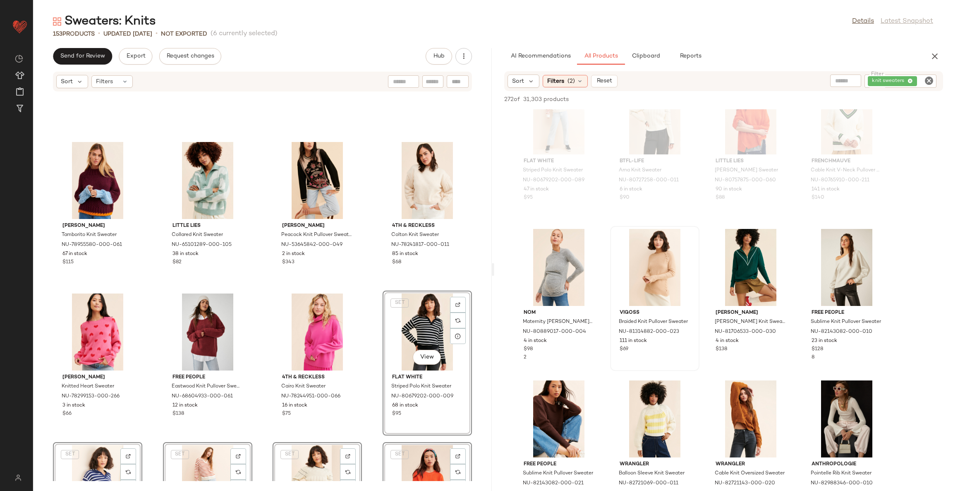
click at [659, 257] on div at bounding box center [655, 267] width 84 height 77
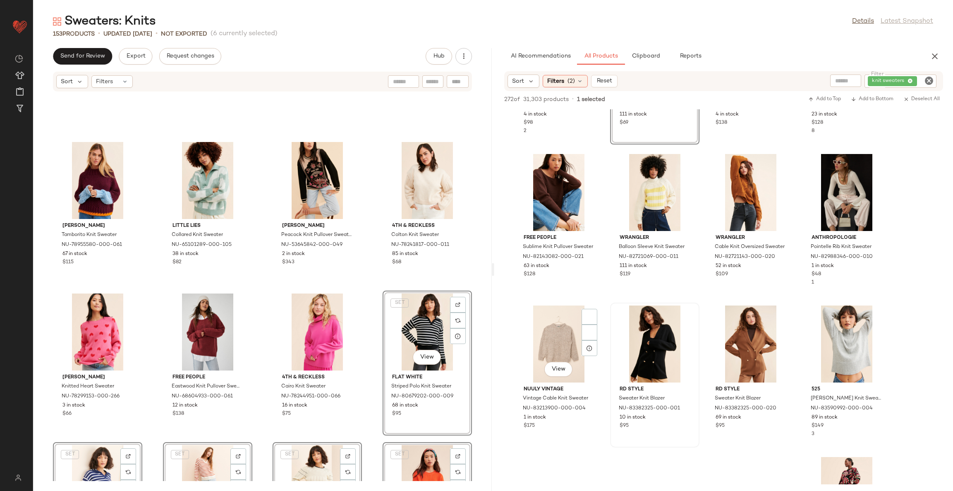
scroll to position [8006, 0]
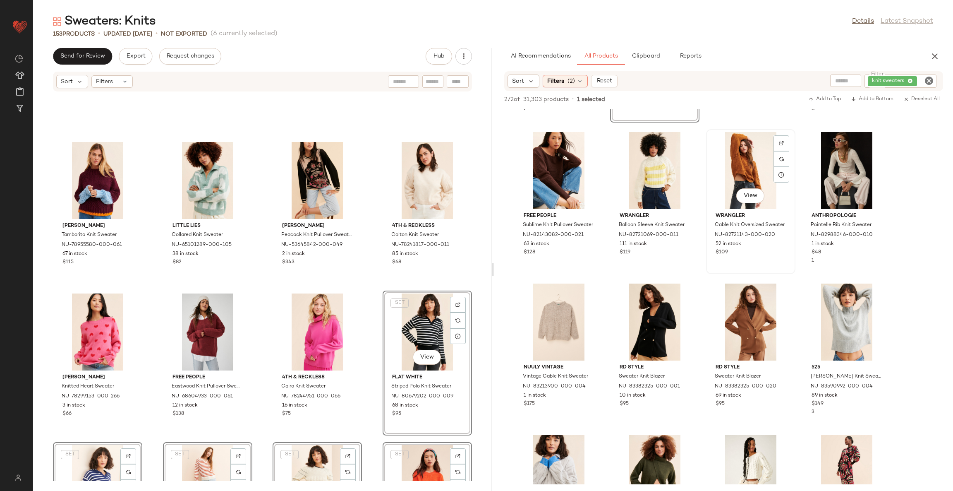
click at [745, 161] on div "View" at bounding box center [751, 170] width 84 height 77
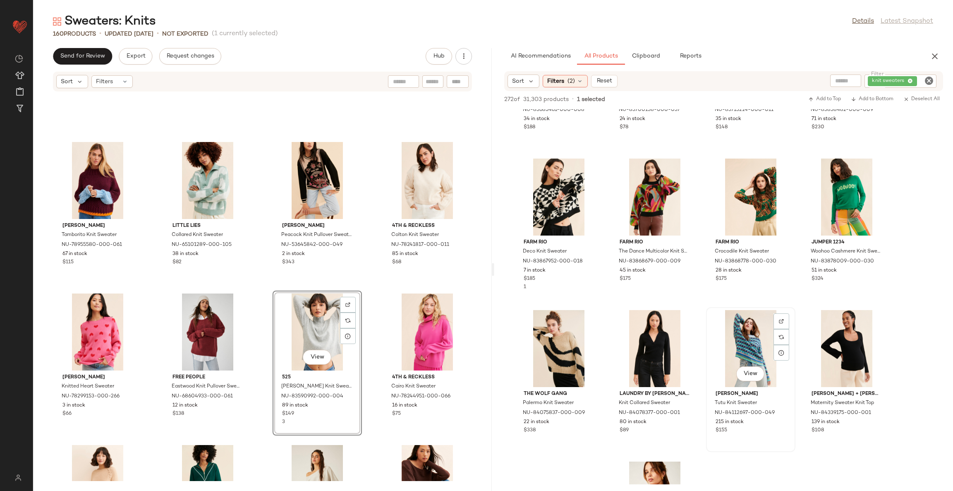
scroll to position [8461, 0]
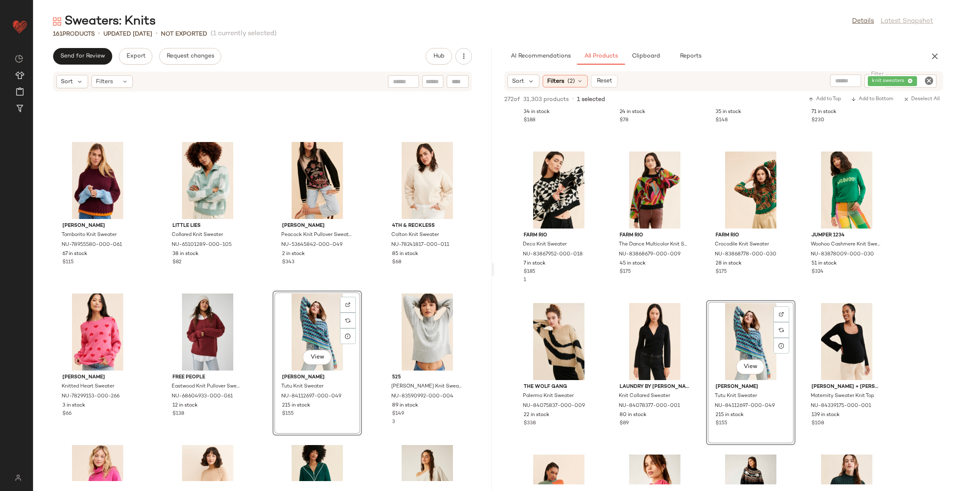
click at [367, 293] on div "Dr Bloom Tamborito Knit Sweater NU-78955580-000-061 67 in stock $115 Little Lie…" at bounding box center [262, 286] width 459 height 389
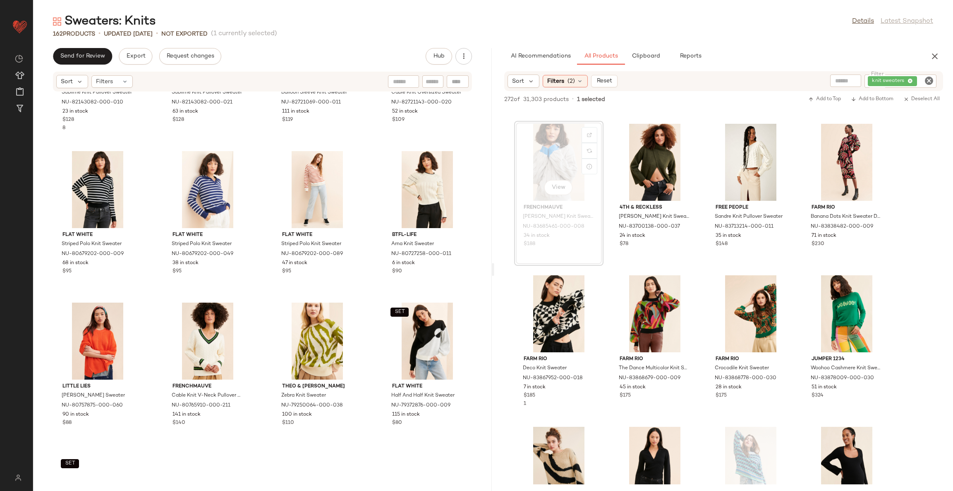
scroll to position [2248, 0]
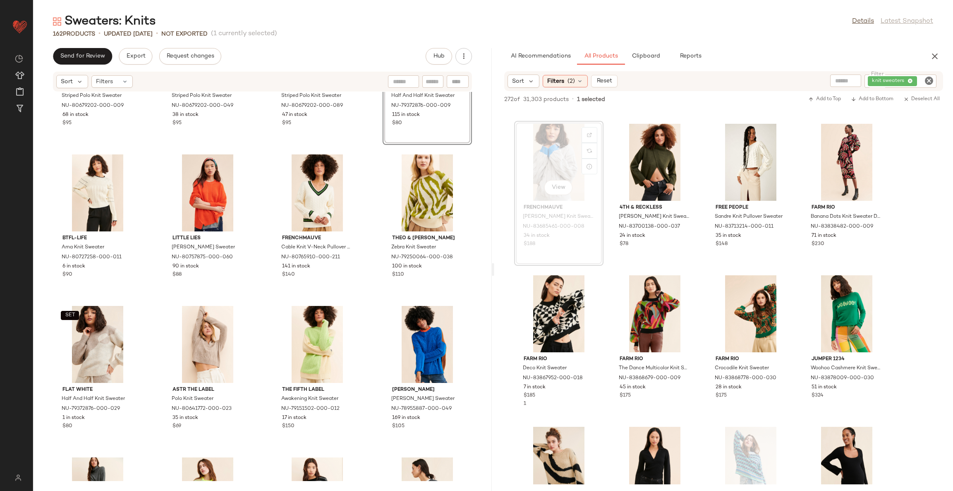
scroll to position [2434, 0]
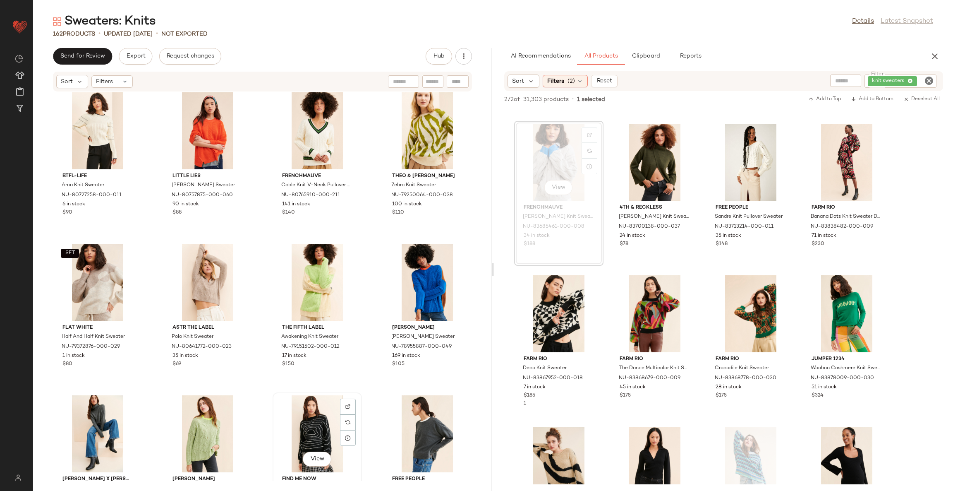
scroll to position [2434, 0]
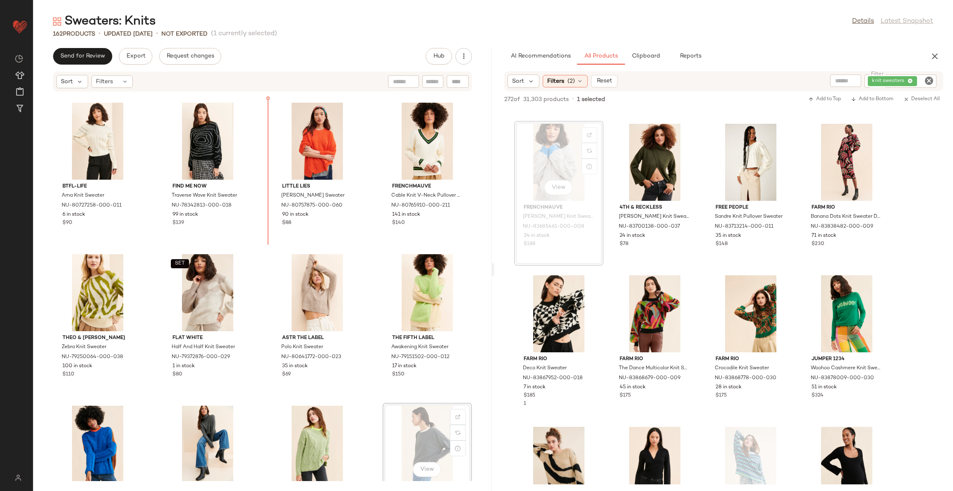
scroll to position [2423, 0]
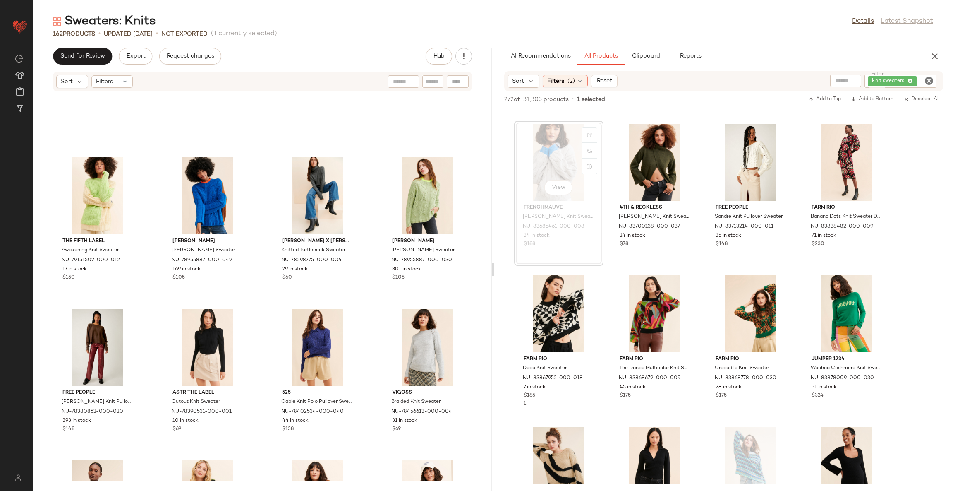
scroll to position [2858, 0]
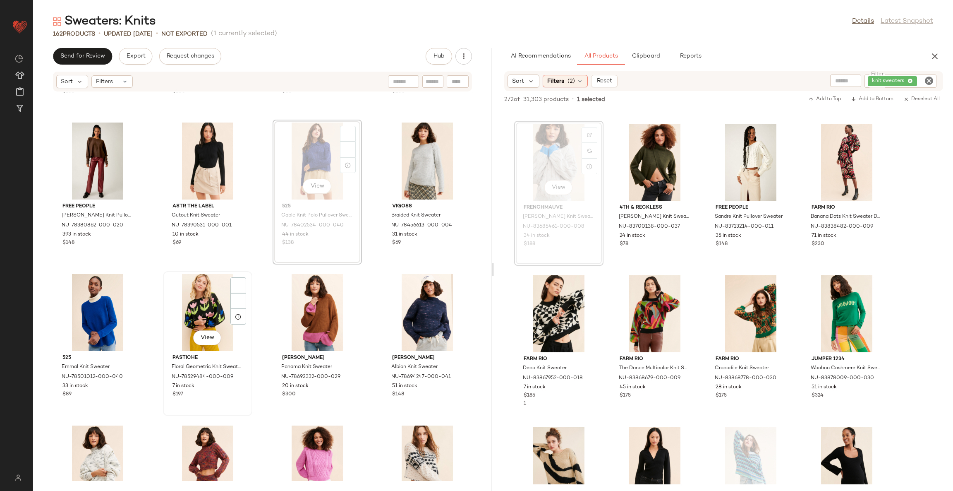
scroll to position [2856, 0]
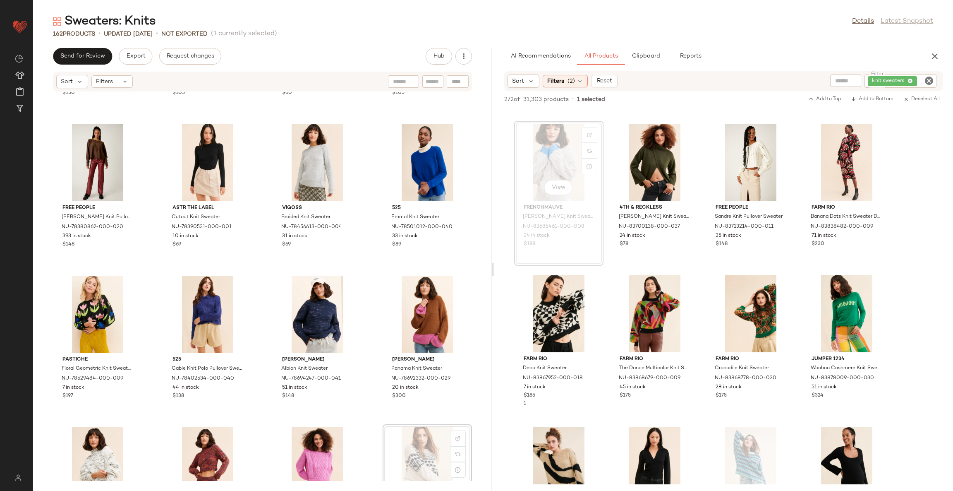
scroll to position [2858, 0]
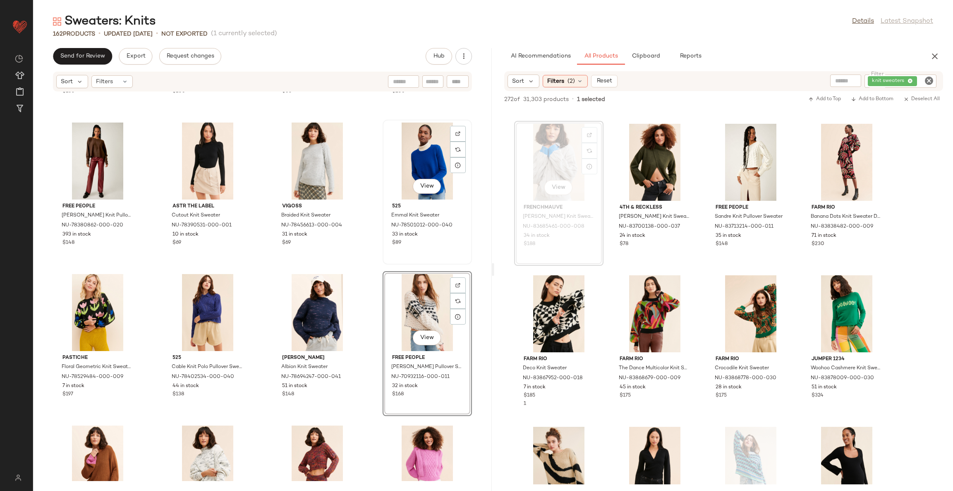
click at [419, 148] on div "View" at bounding box center [428, 160] width 84 height 77
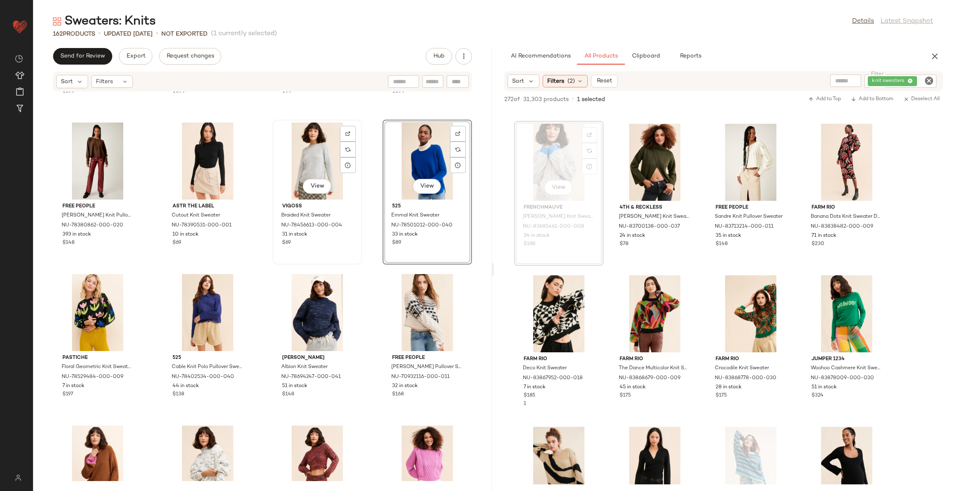
click at [314, 146] on div "View" at bounding box center [318, 160] width 84 height 77
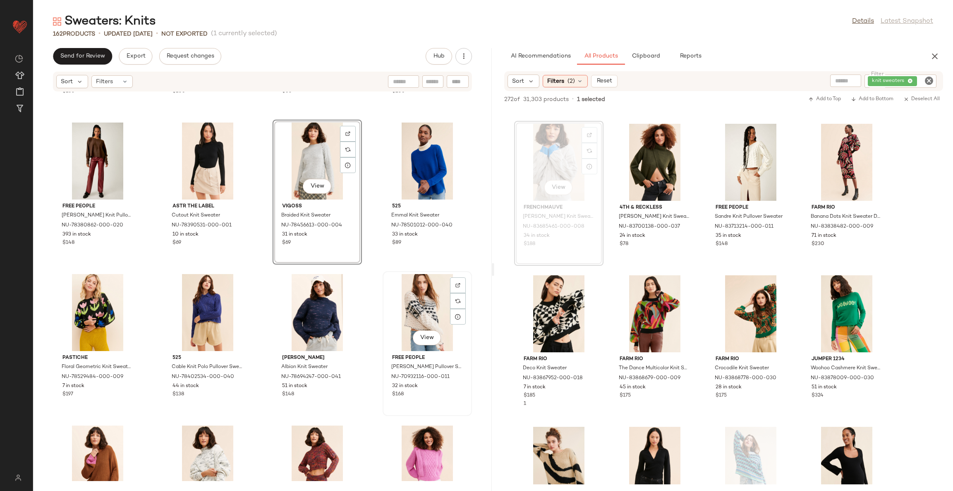
click at [418, 299] on div "View" at bounding box center [428, 312] width 84 height 77
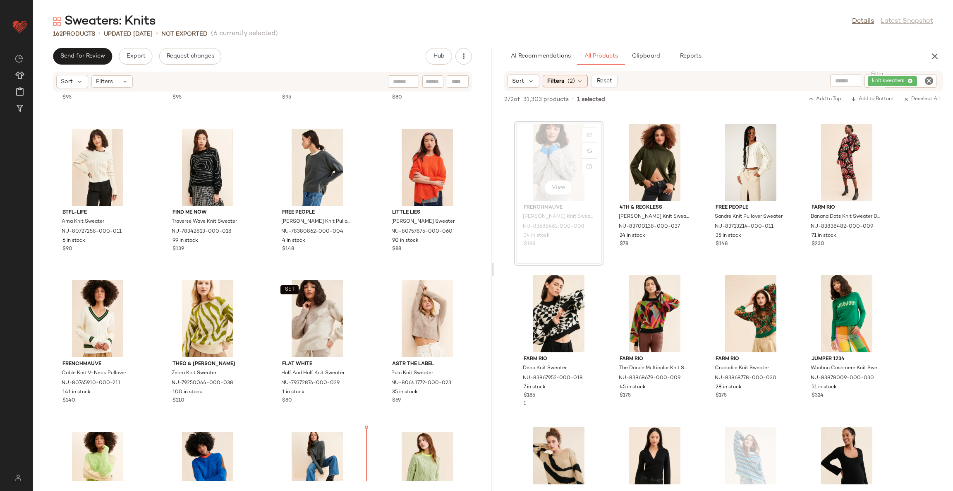
scroll to position [2356, 0]
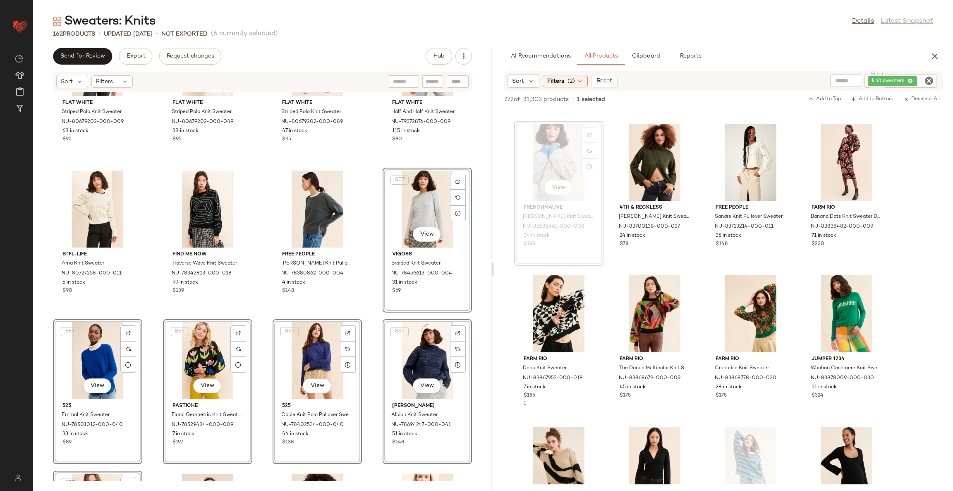
click at [368, 170] on div "Flat White Striped Polo Knit Sweater NU-80679202-000-009 68 in stock $95 Flat W…" at bounding box center [262, 286] width 459 height 389
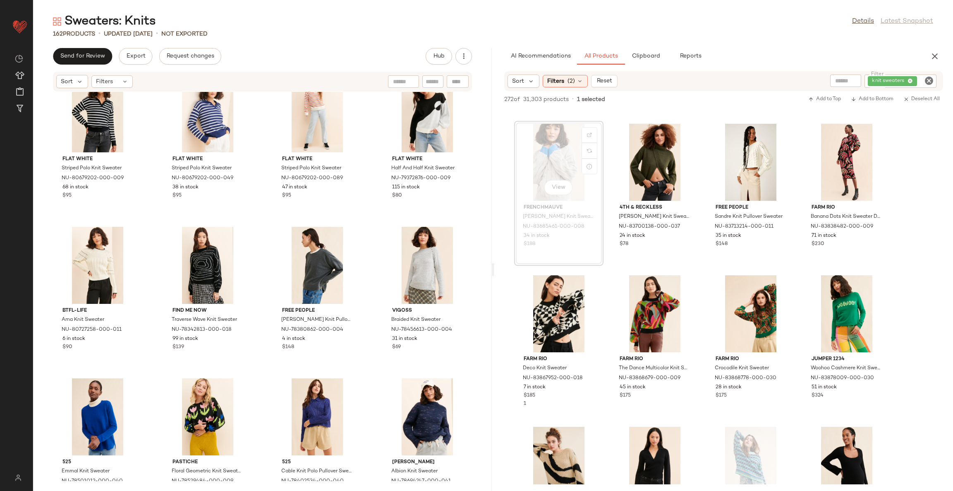
scroll to position [2231, 0]
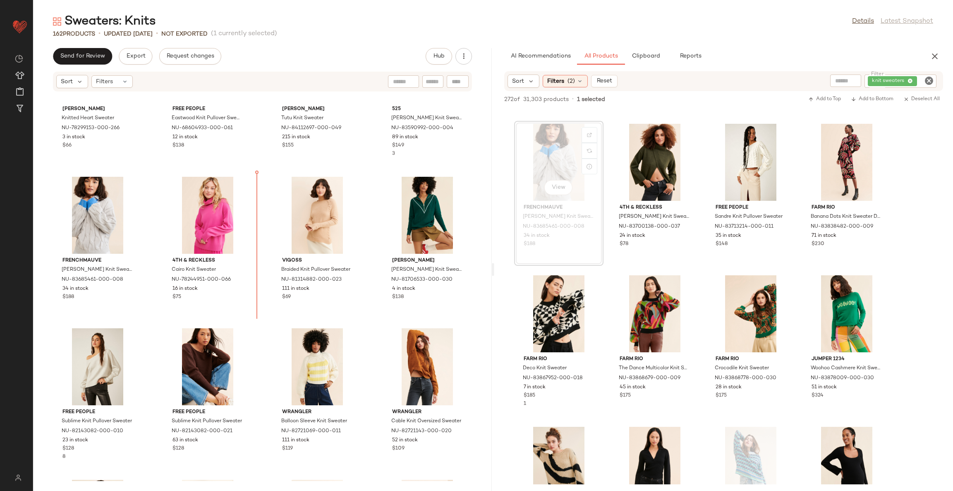
scroll to position [1886, 0]
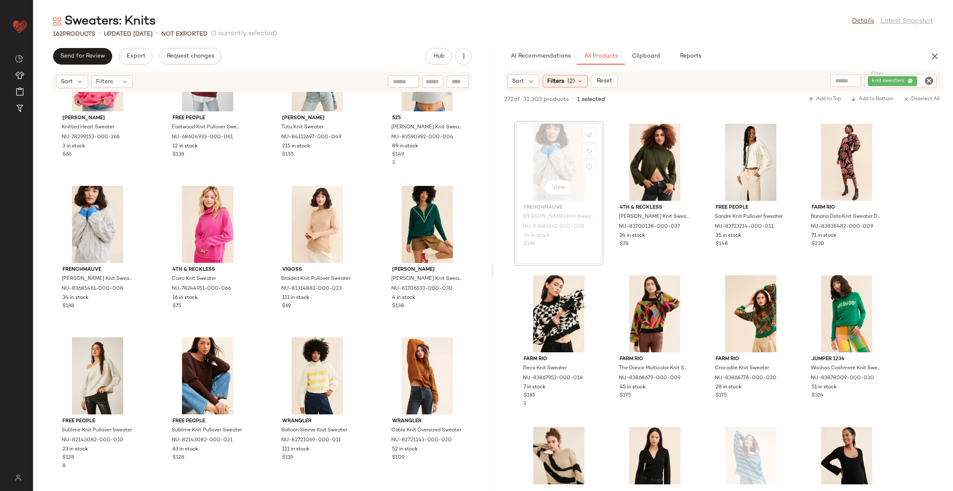
click at [262, 280] on div "Molly Bracken Knitted Heart Sweater NU-78299153-000-266 3 in stock $66 Free Peo…" at bounding box center [262, 286] width 459 height 389
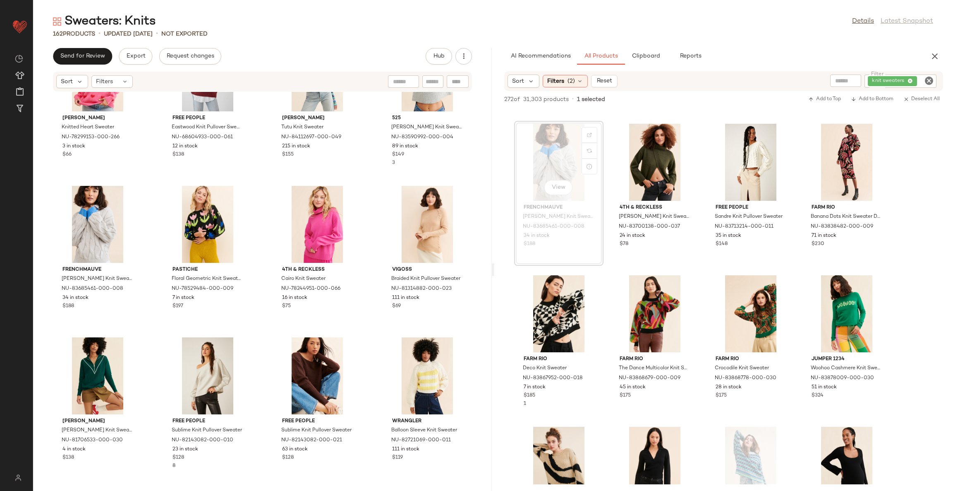
click at [261, 317] on div "Molly Bracken Knitted Heart Sweater NU-78299153-000-266 3 in stock $66 Free Peo…" at bounding box center [262, 286] width 459 height 389
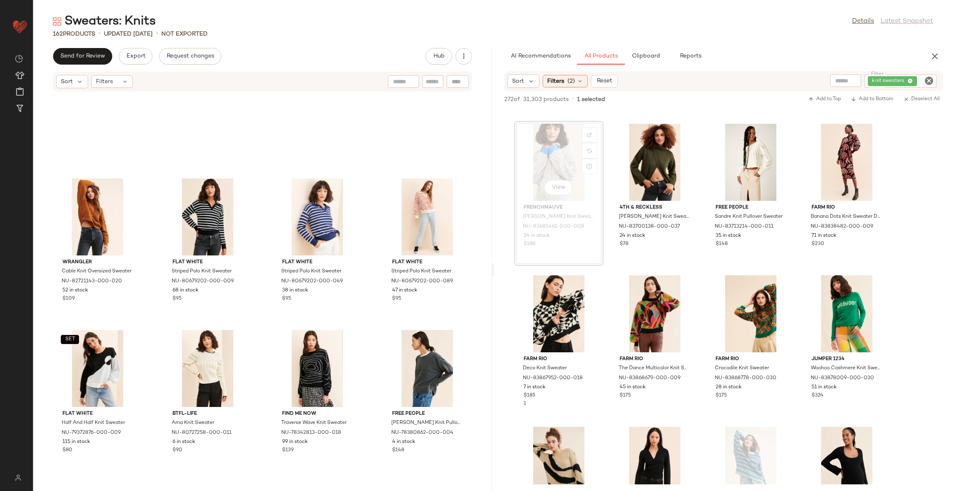
scroll to position [2320, 0]
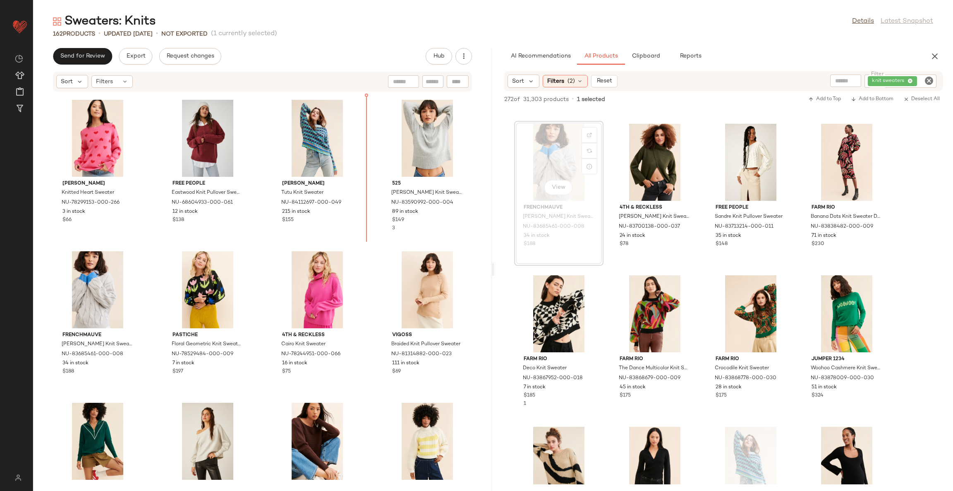
scroll to position [1817, 0]
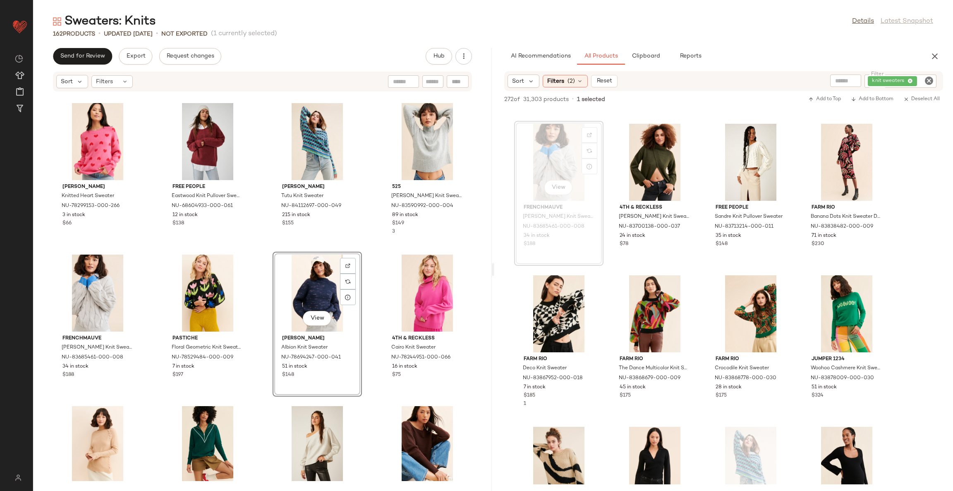
click at [369, 257] on div "Molly Bracken Knitted Heart Sweater NU-78299153-000-266 3 in stock $66 Free Peo…" at bounding box center [262, 286] width 459 height 389
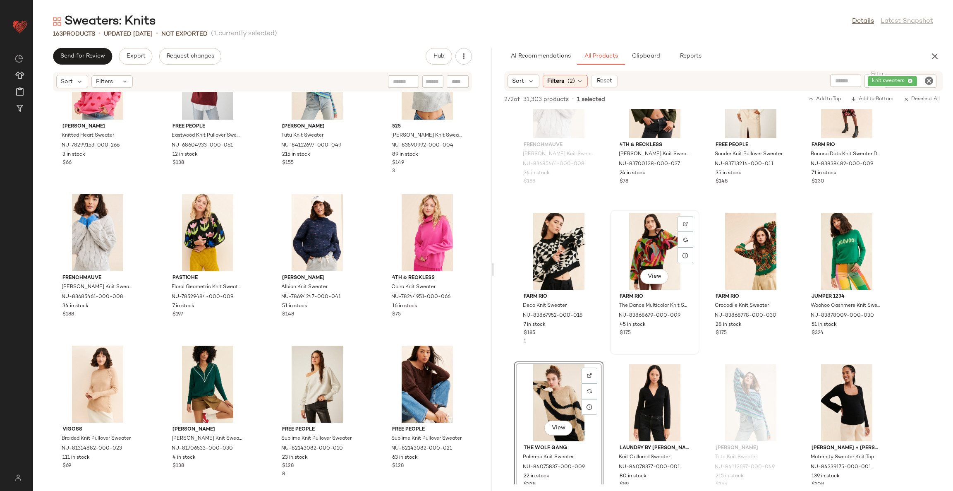
scroll to position [1887, 0]
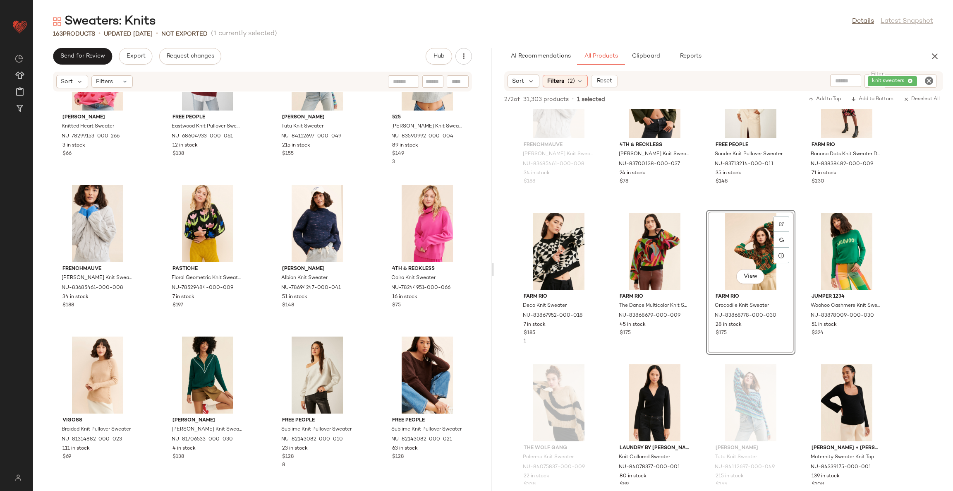
drag, startPoint x: 749, startPoint y: 247, endPoint x: 741, endPoint y: 257, distance: 13.5
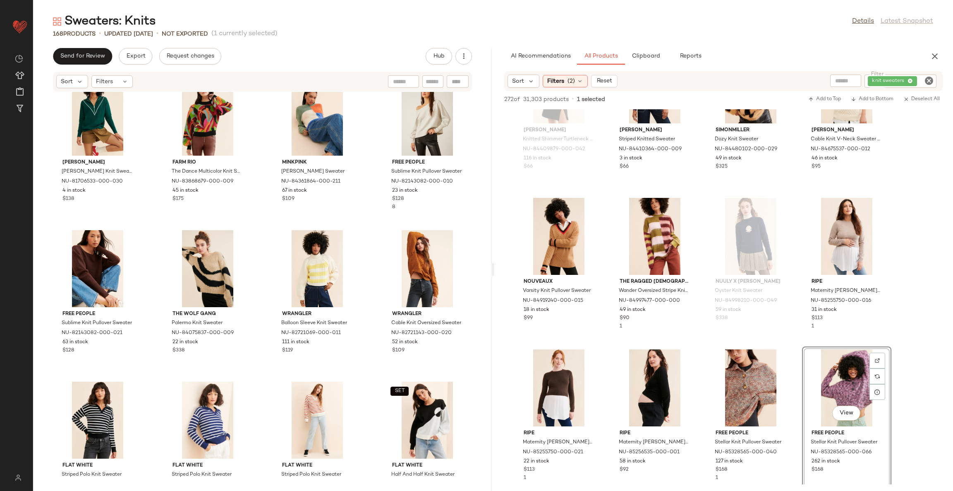
scroll to position [2445, 0]
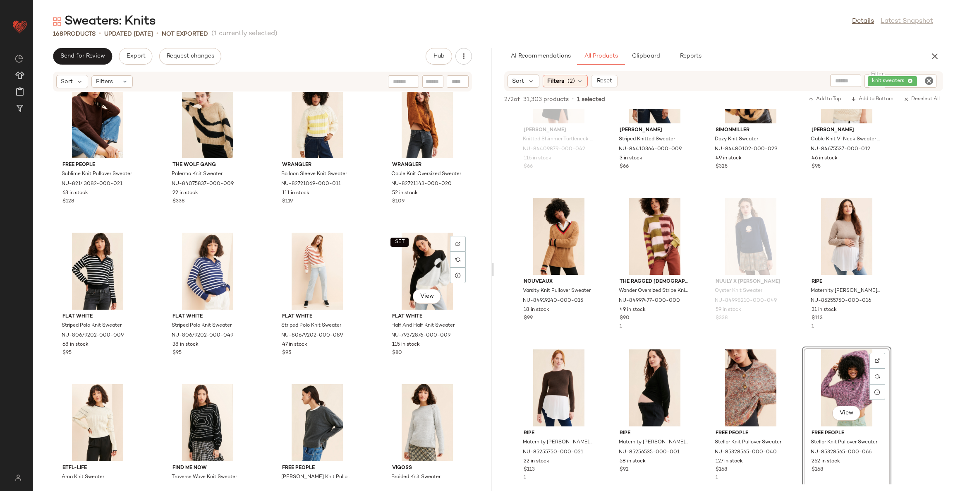
click at [404, 270] on div "SET View" at bounding box center [428, 271] width 84 height 77
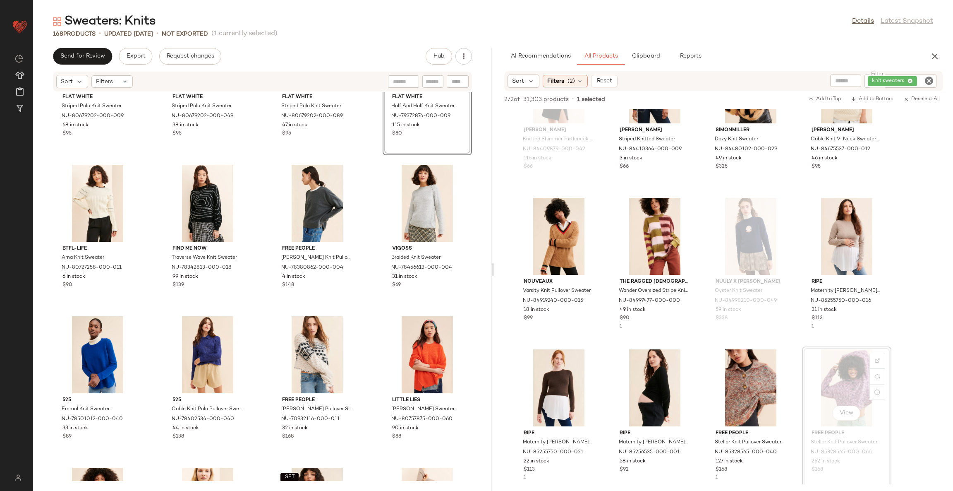
scroll to position [2693, 0]
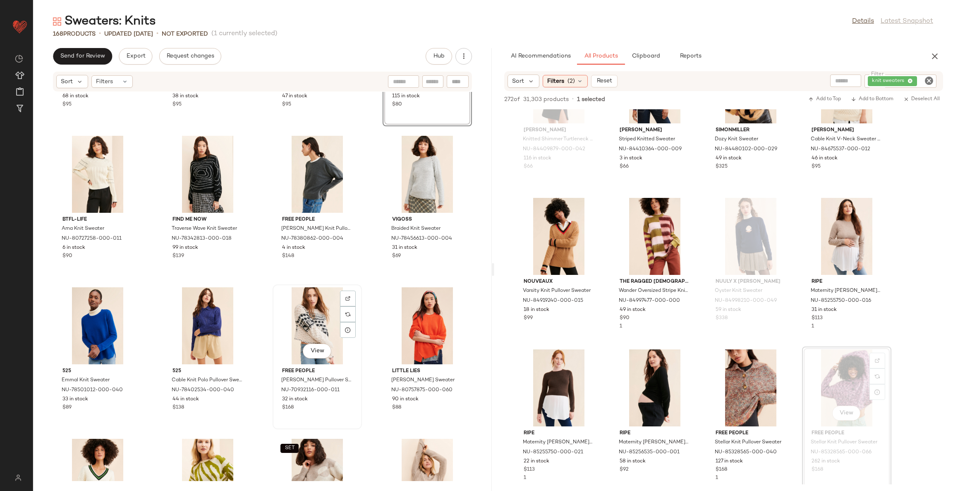
click at [300, 315] on div "View" at bounding box center [318, 325] width 84 height 77
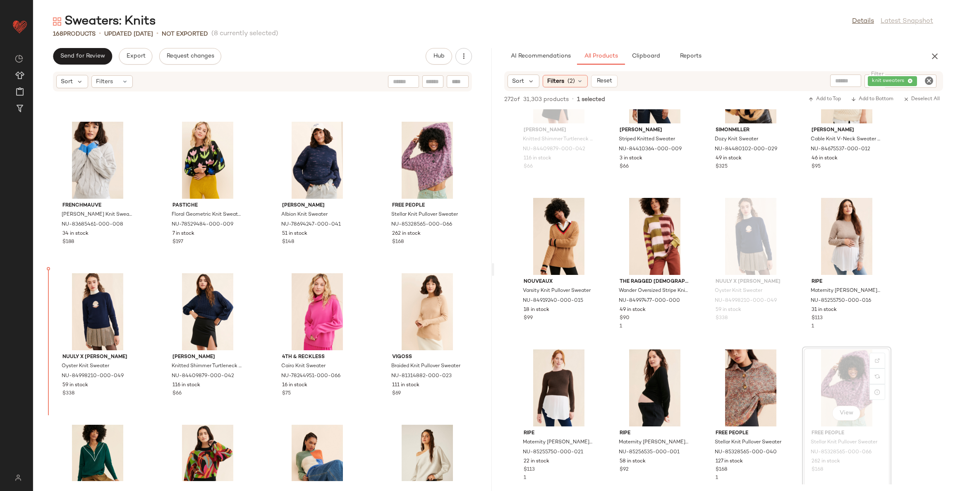
scroll to position [1944, 0]
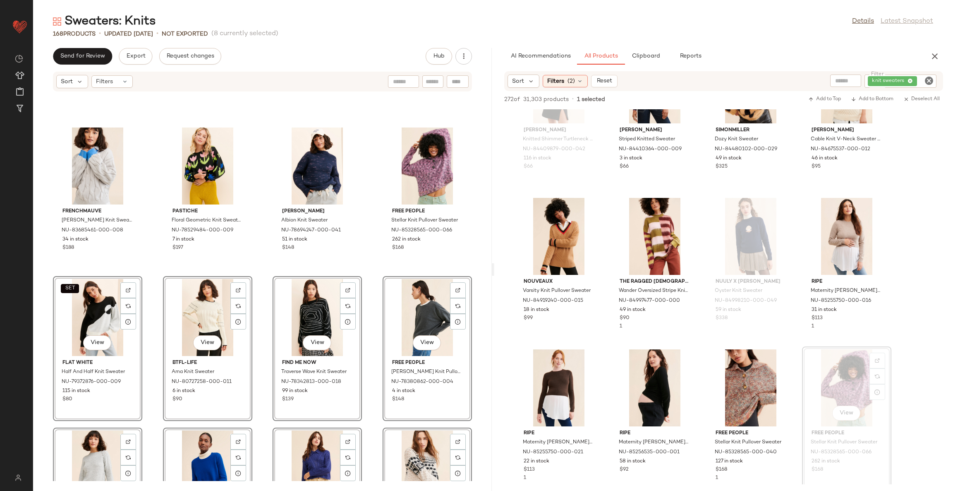
click at [254, 280] on div "FRENCHMAUVE Tonya Cable Knit Sweater NU-83685461-000-008 34 in stock $188 PASTI…" at bounding box center [262, 286] width 459 height 389
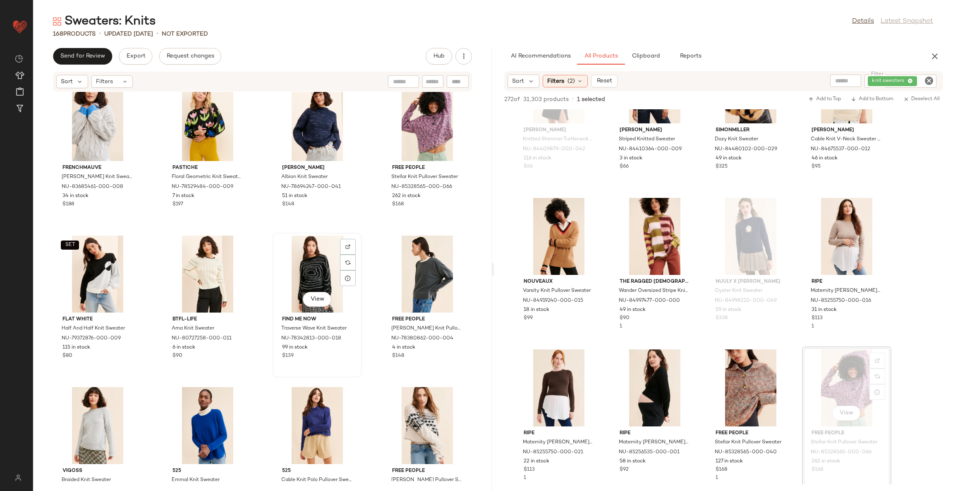
scroll to position [2006, 0]
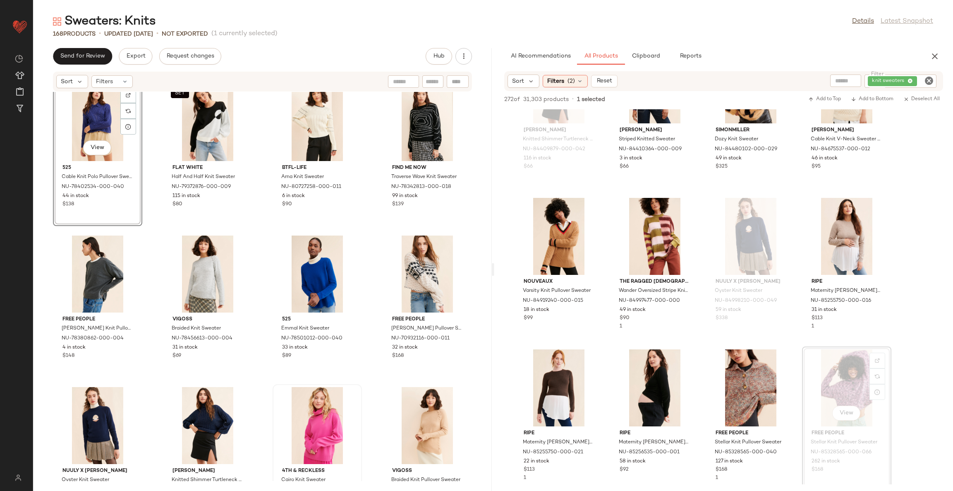
scroll to position [2193, 0]
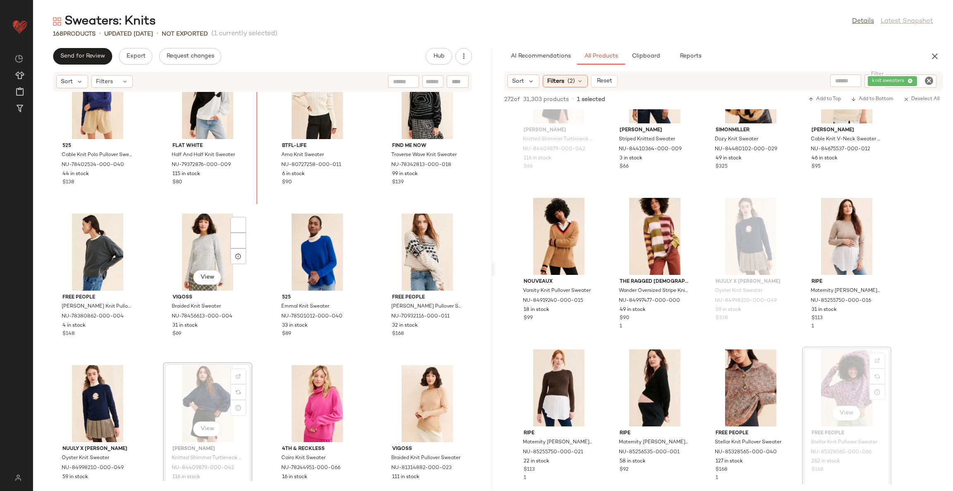
scroll to position [2142, 0]
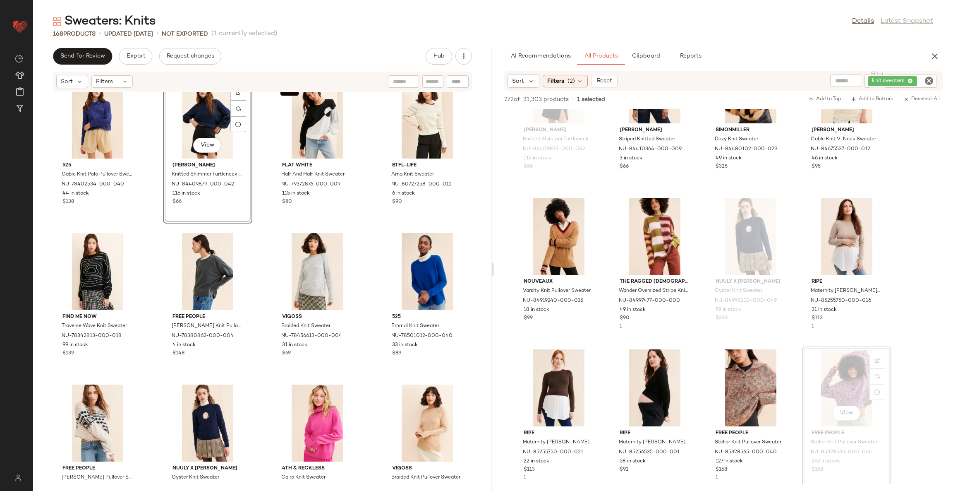
click at [259, 242] on div "525 Cable Knit Polo Pullover Sweater NU-78402534-000-040 44 in stock $138 View …" at bounding box center [262, 286] width 459 height 389
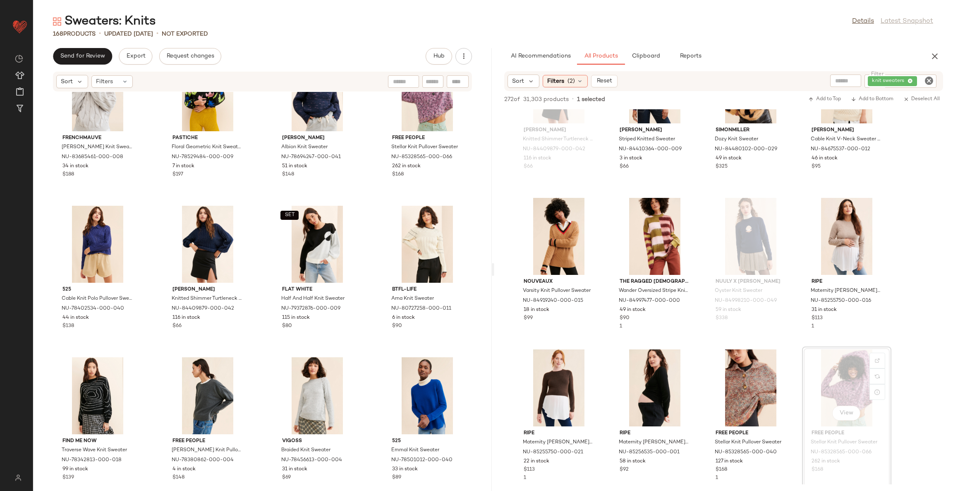
scroll to position [1955, 0]
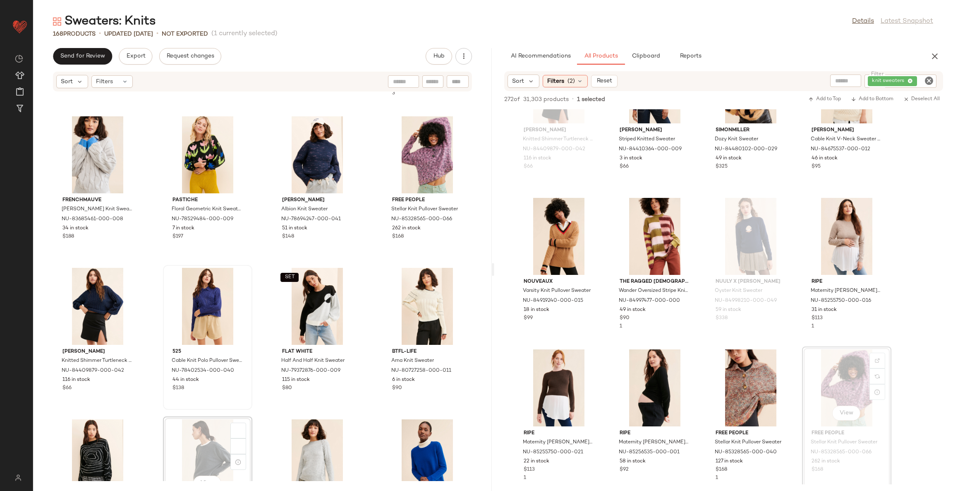
scroll to position [1956, 0]
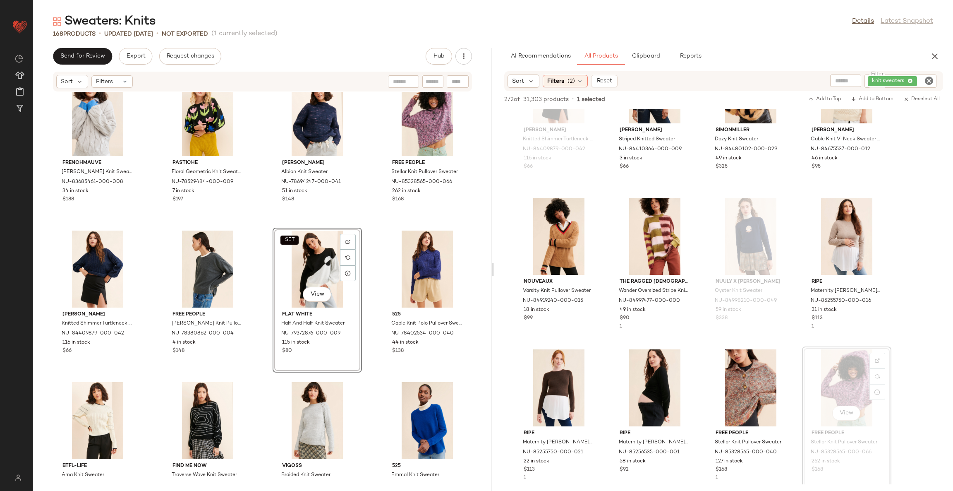
scroll to position [2266, 0]
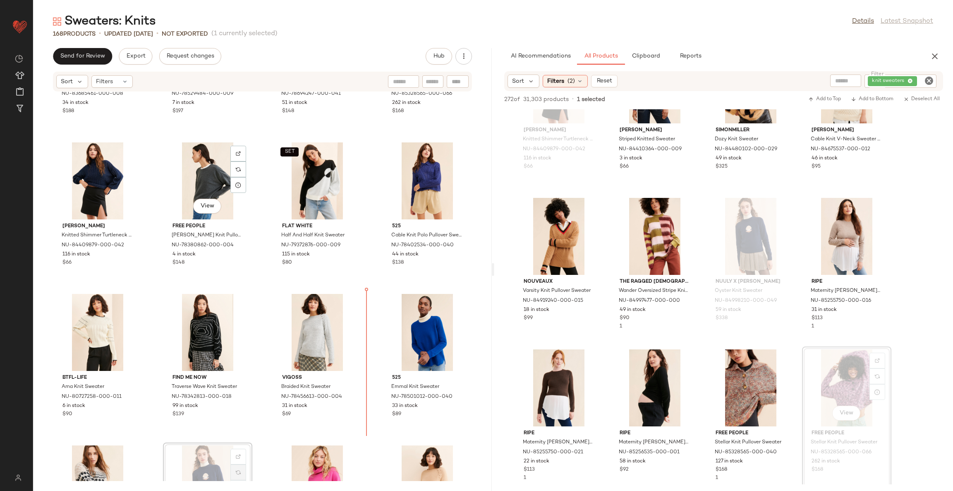
scroll to position [2058, 0]
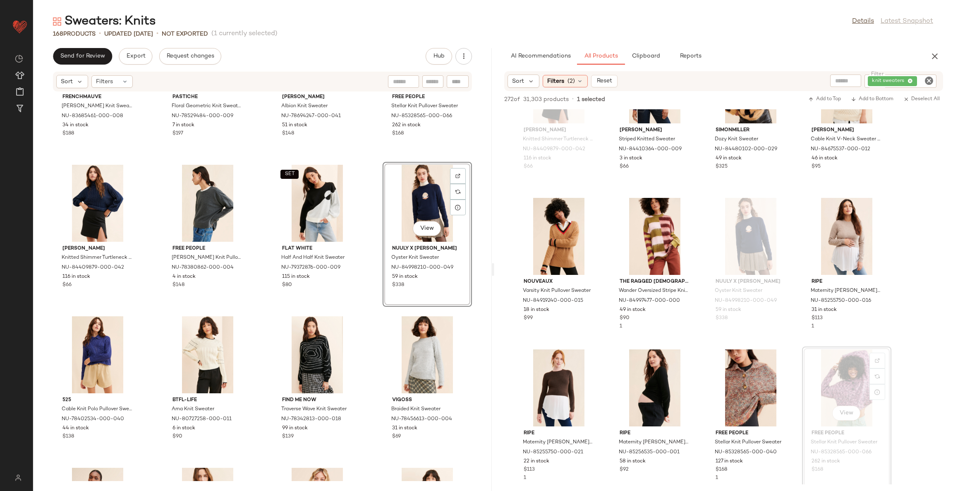
click at [370, 314] on div "FRENCHMAUVE Tonya Cable Knit Sweater NU-83685461-000-008 34 in stock $188 PASTI…" at bounding box center [262, 286] width 459 height 389
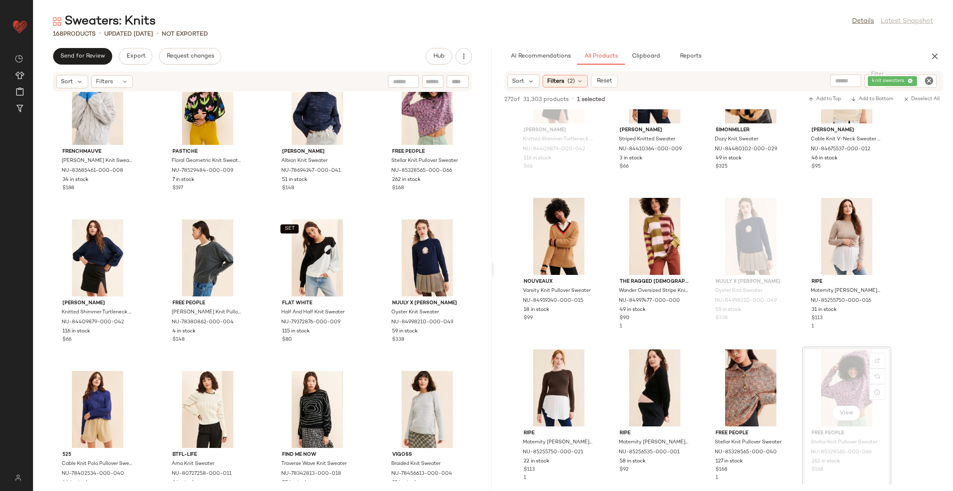
scroll to position [1934, 0]
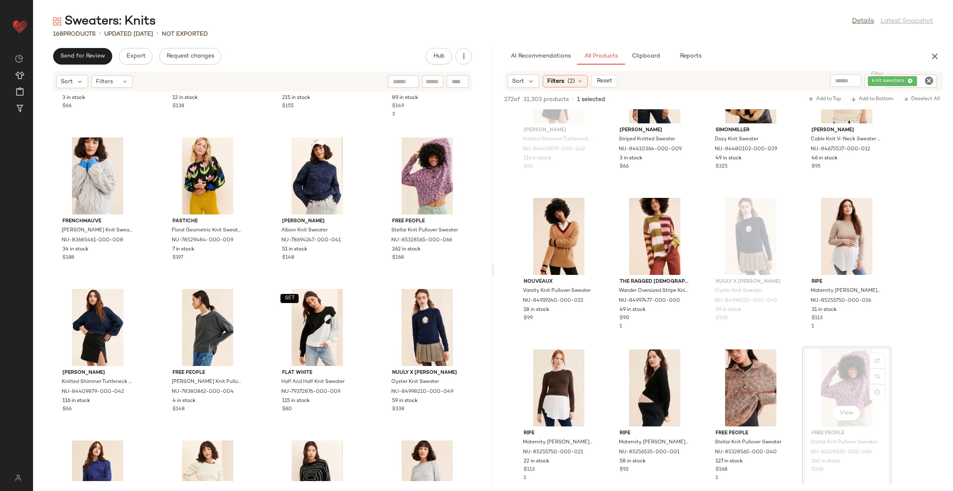
click at [372, 291] on div "Molly Bracken Knitted Heart Sweater NU-78299153-000-266 3 in stock $66 Free Peo…" at bounding box center [262, 286] width 459 height 389
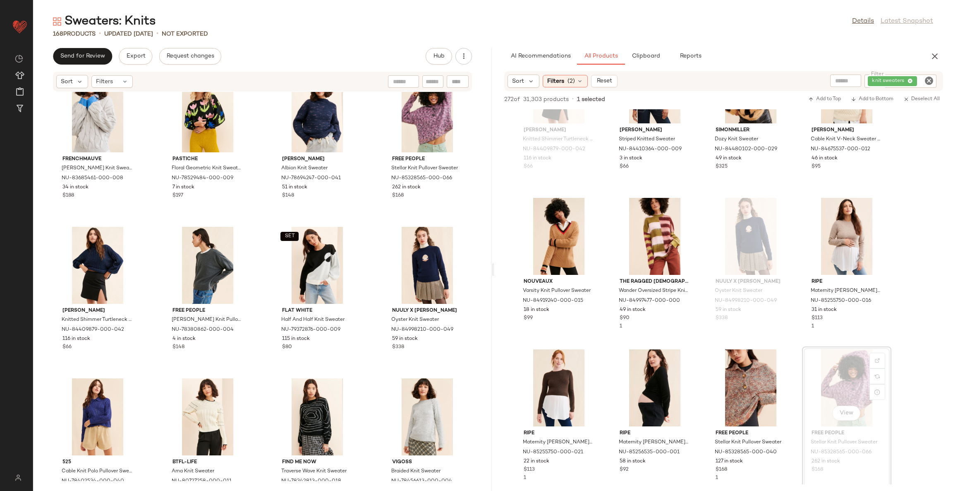
scroll to position [2058, 0]
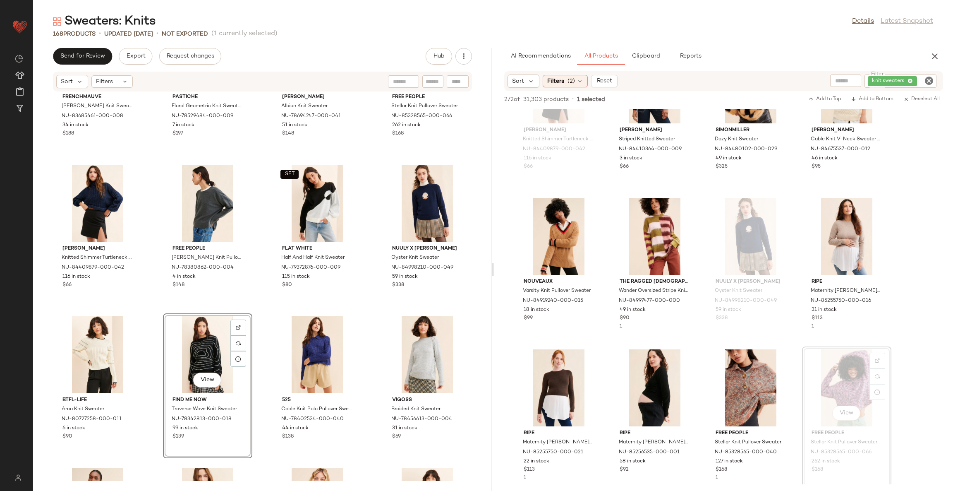
click at [262, 322] on div "FRENCHMAUVE Tonya Cable Knit Sweater NU-83685461-000-008 34 in stock $188 PASTI…" at bounding box center [262, 286] width 459 height 389
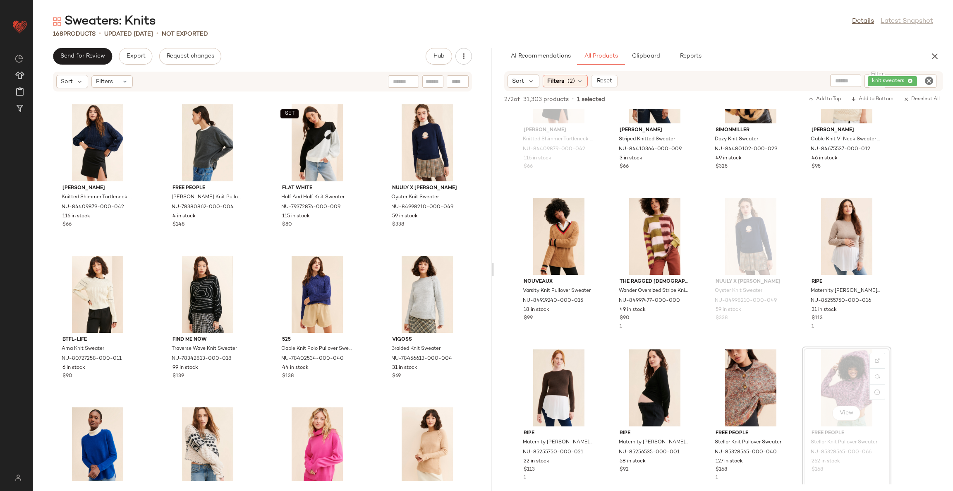
scroll to position [2183, 0]
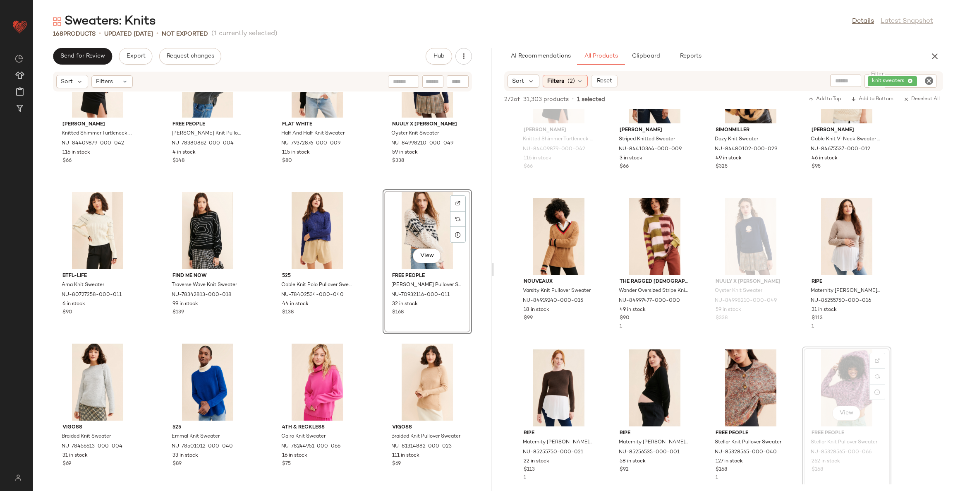
scroll to position [2121, 0]
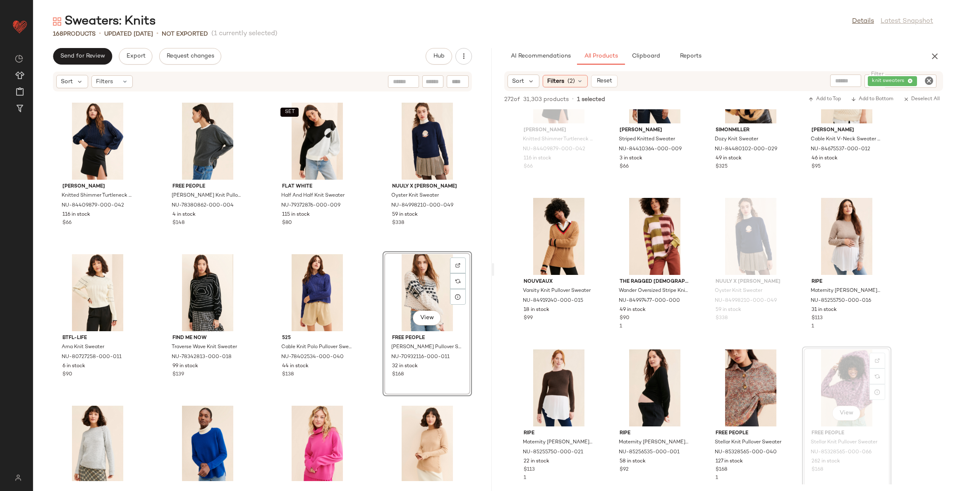
click at [367, 253] on div "Molly Bracken Knitted Shimmer Turtleneck Sweater NU-84409879-000-042 116 in sto…" at bounding box center [262, 286] width 459 height 389
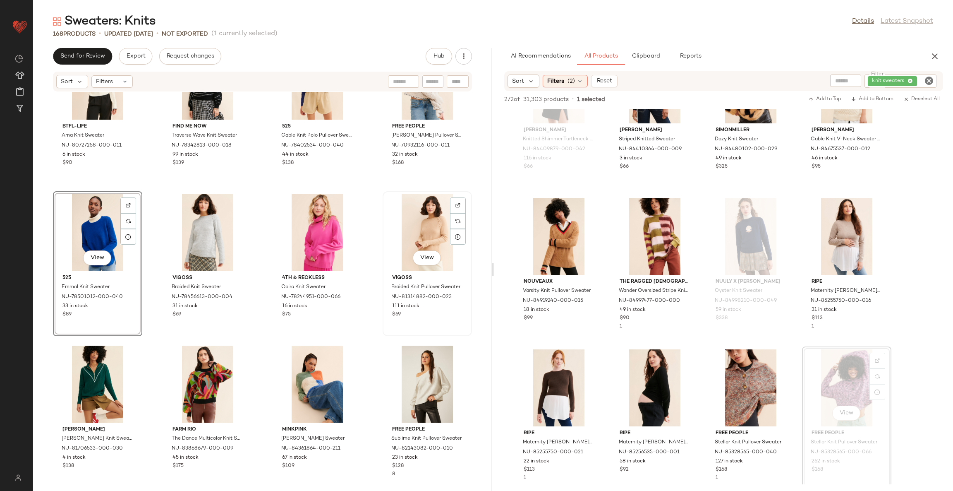
scroll to position [2369, 0]
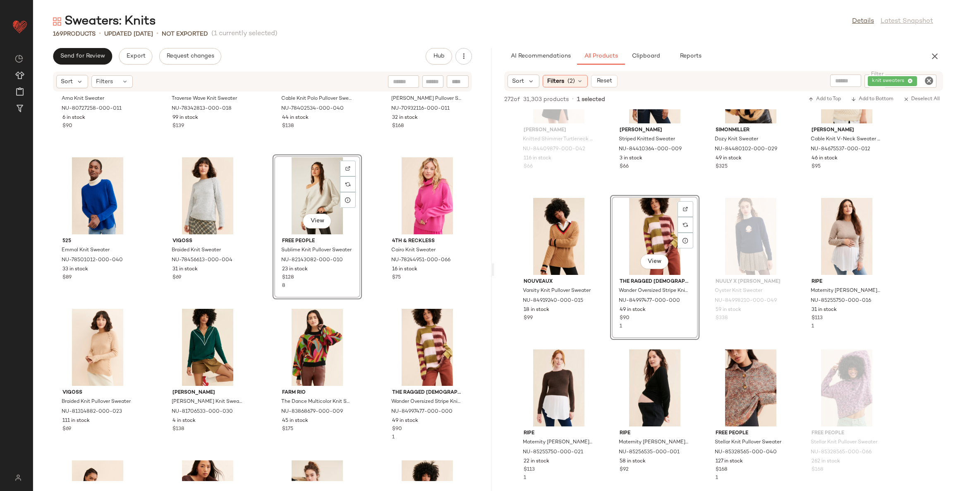
click at [369, 312] on div "BTFL-Life Arna Knit Sweater NU-80727258-000-011 6 in stock $90 Find Me Now Trav…" at bounding box center [262, 286] width 459 height 389
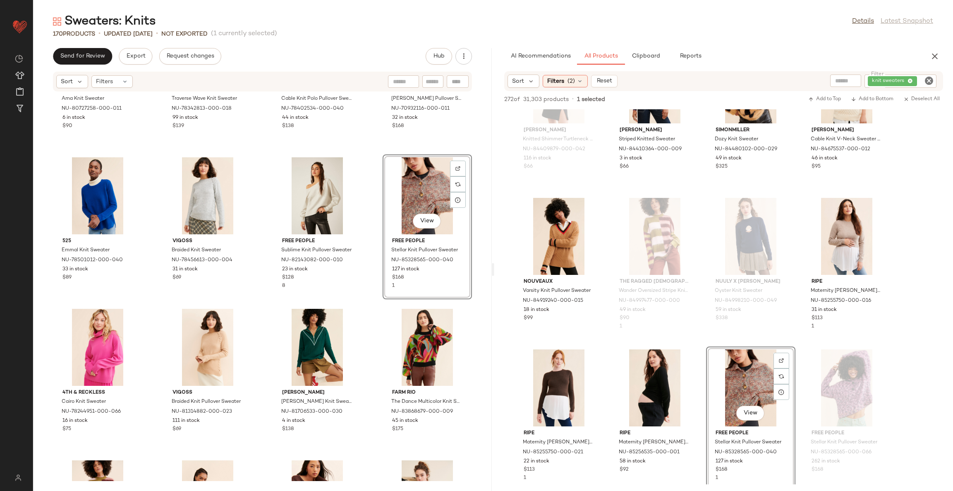
click at [359, 325] on div "BTFL-Life Arna Knit Sweater NU-80727258-000-011 6 in stock $90 Find Me Now Trav…" at bounding box center [262, 286] width 459 height 389
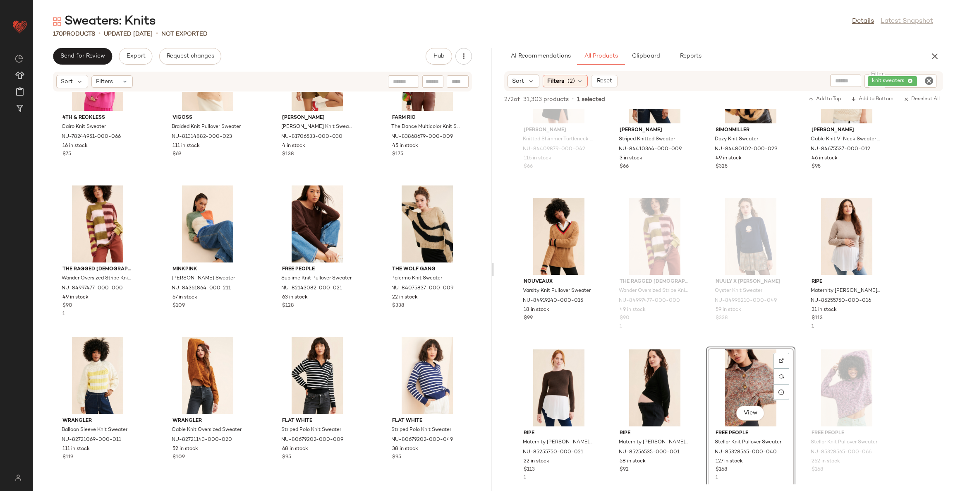
scroll to position [2803, 0]
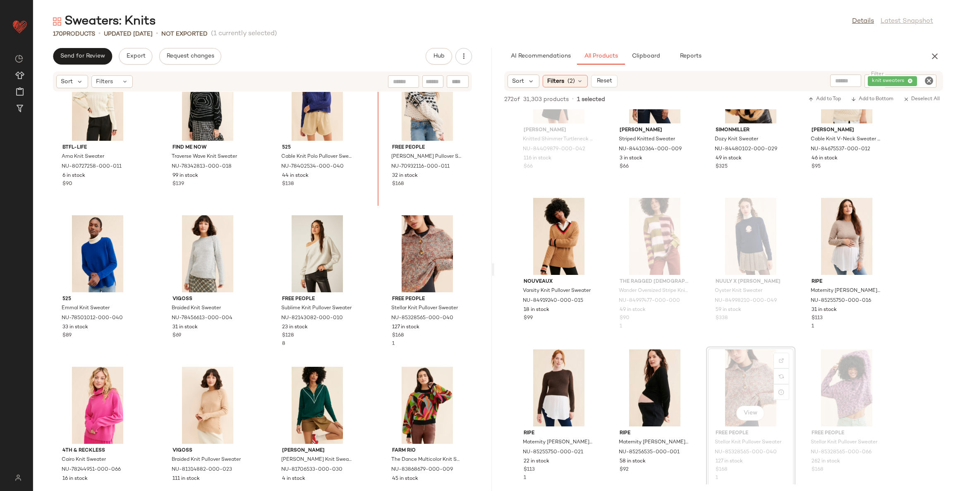
scroll to position [2297, 0]
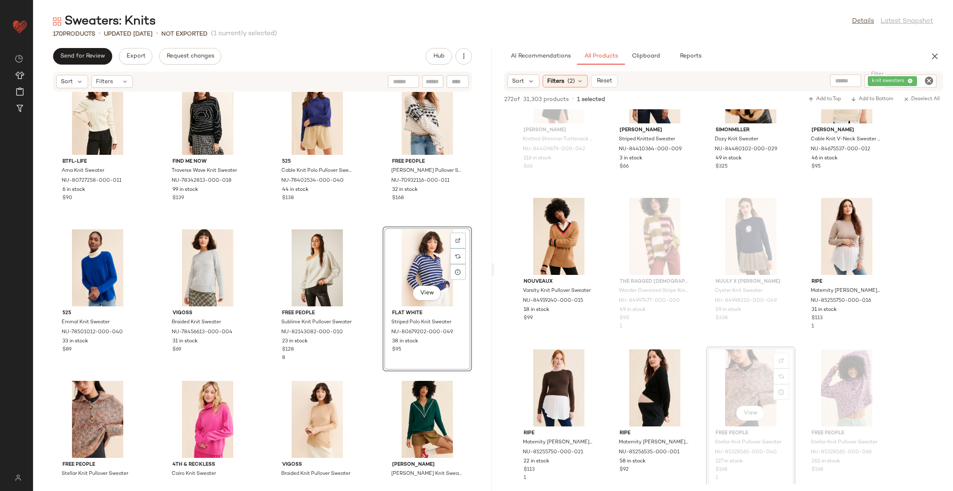
click at [363, 279] on div "BTFL-Life Arna Knit Sweater NU-80727258-000-011 6 in stock $90 Find Me Now Trav…" at bounding box center [262, 286] width 459 height 389
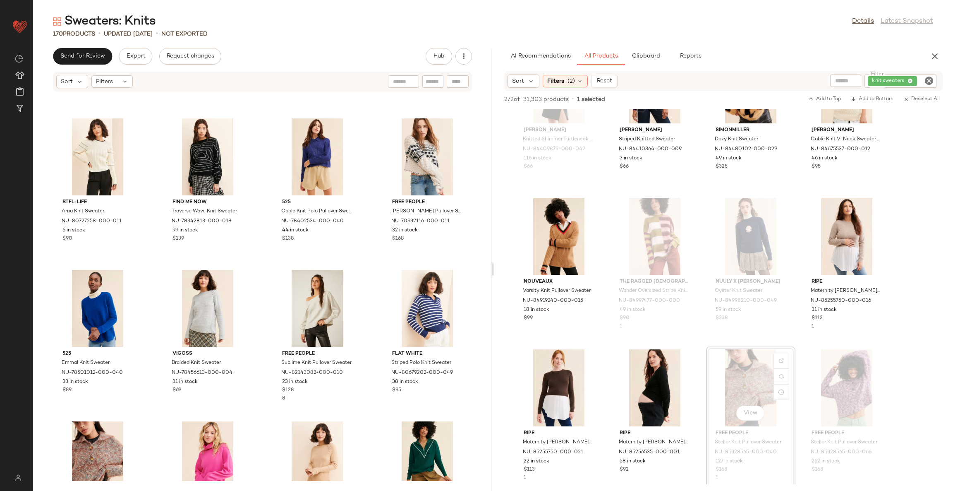
scroll to position [2235, 0]
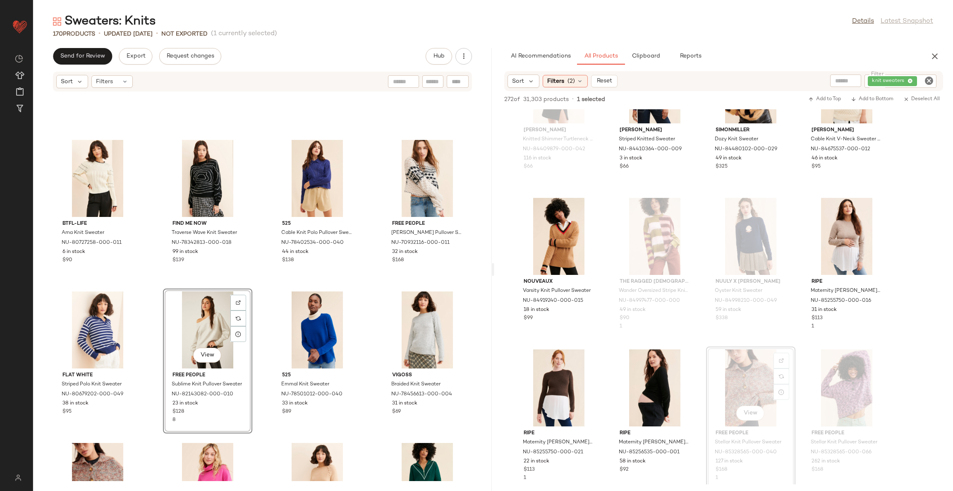
click at [365, 295] on div "BTFL-Life Arna Knit Sweater NU-80727258-000-011 6 in stock $90 Find Me Now Trav…" at bounding box center [262, 286] width 459 height 389
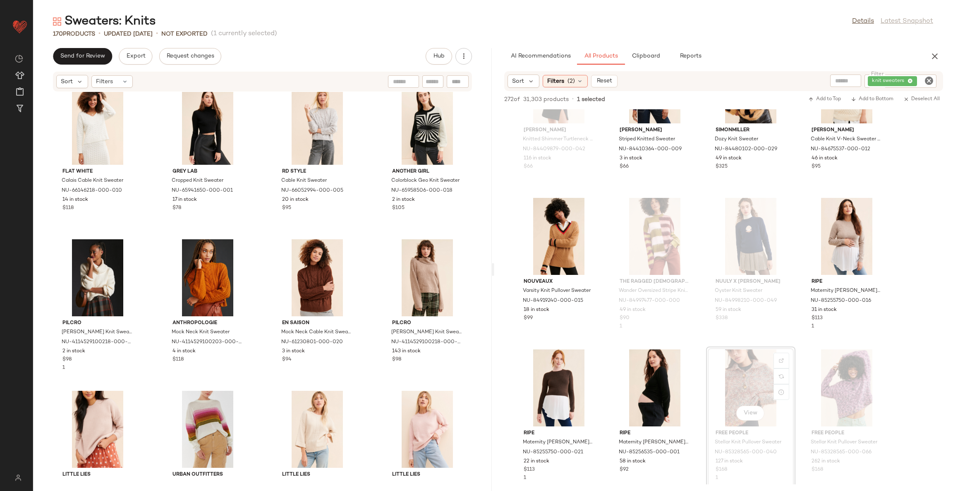
scroll to position [4531, 0]
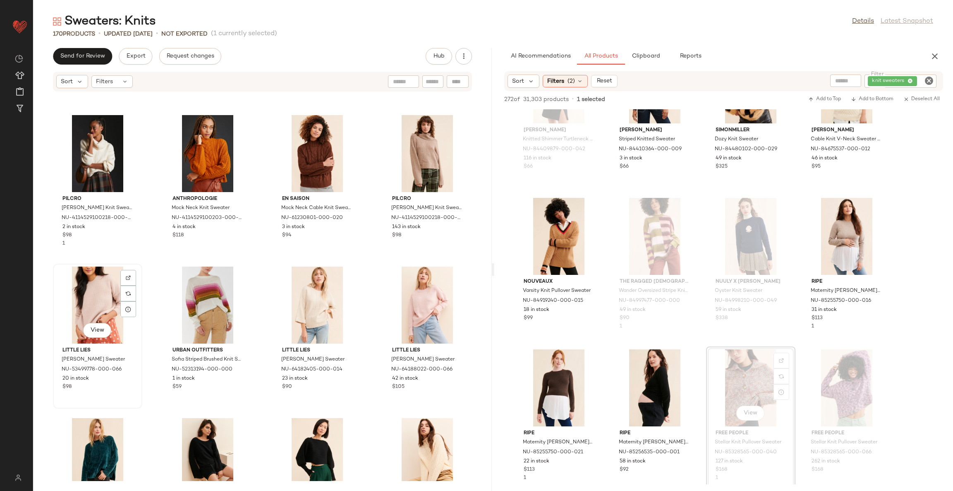
click at [81, 304] on div "View" at bounding box center [98, 304] width 84 height 77
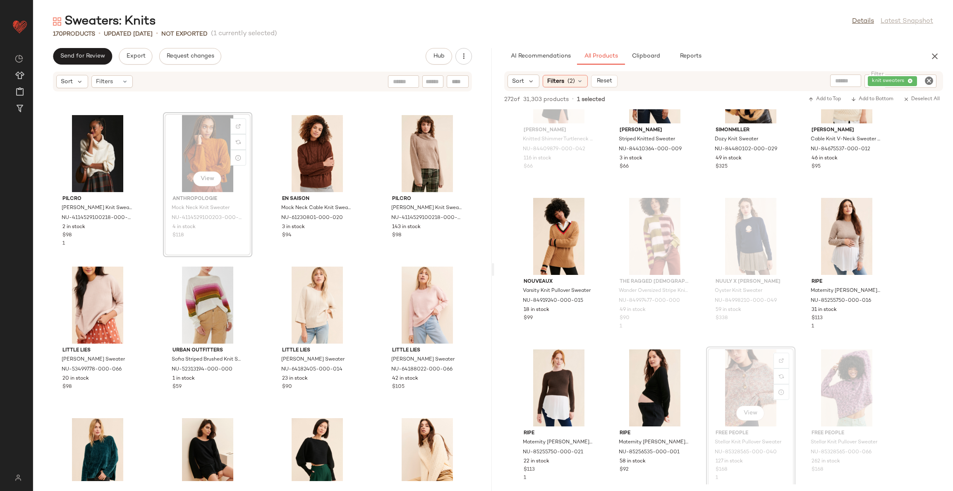
scroll to position [4529, 0]
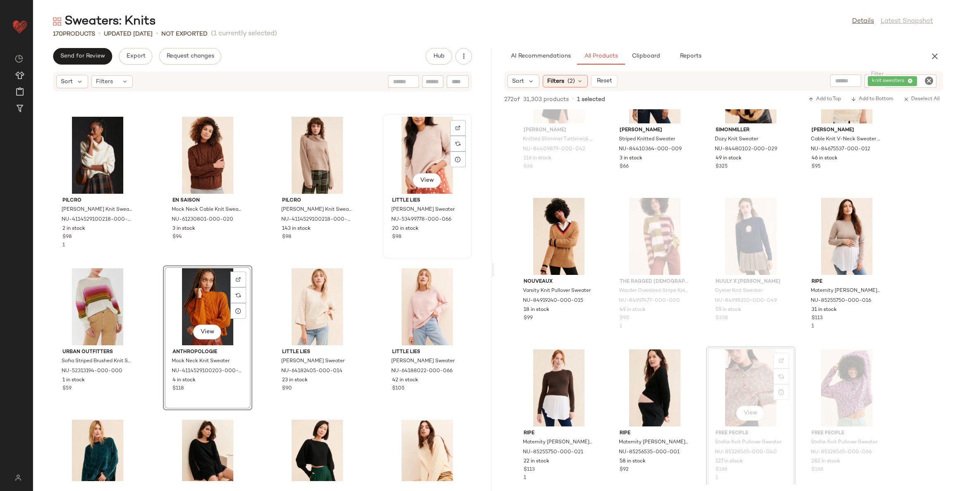
click at [405, 148] on div "View" at bounding box center [428, 155] width 84 height 77
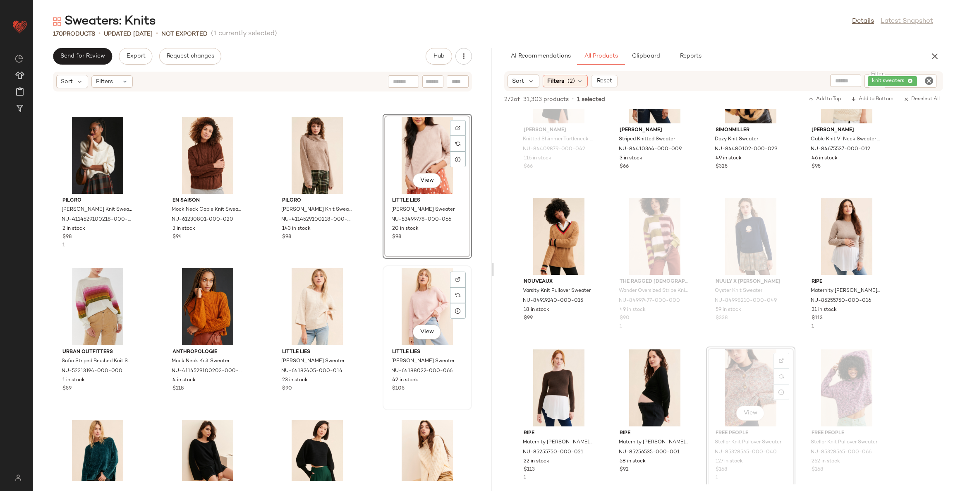
click at [419, 285] on div "View" at bounding box center [428, 306] width 84 height 77
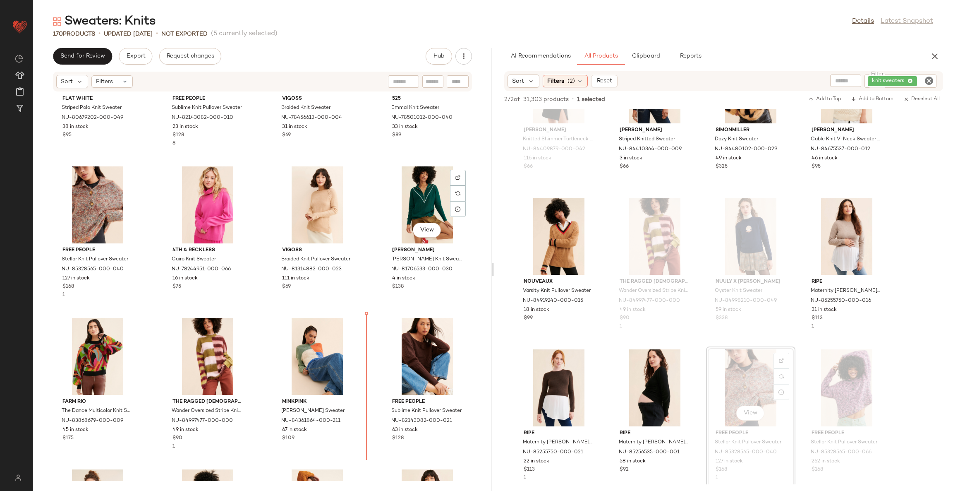
scroll to position [2514, 0]
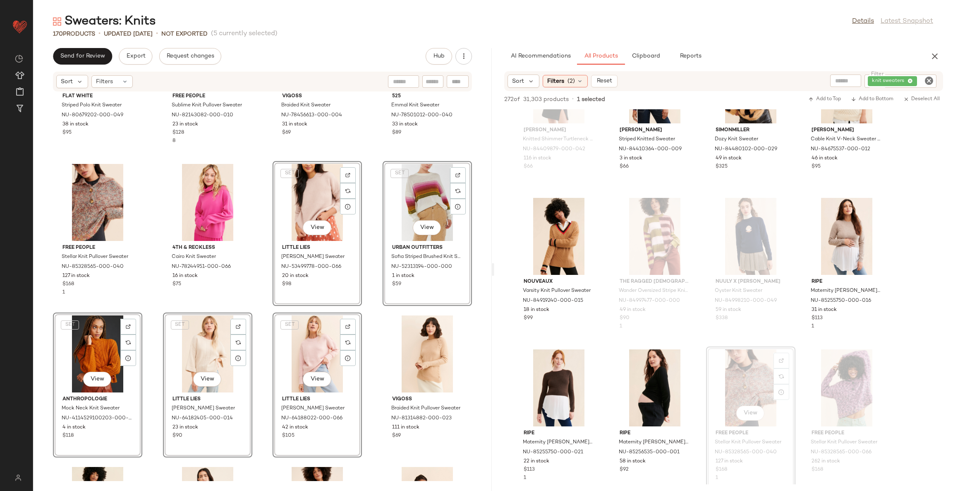
click at [363, 319] on div "Flat White Striped Polo Knit Sweater NU-80679202-000-049 38 in stock $95 Free P…" at bounding box center [262, 286] width 459 height 389
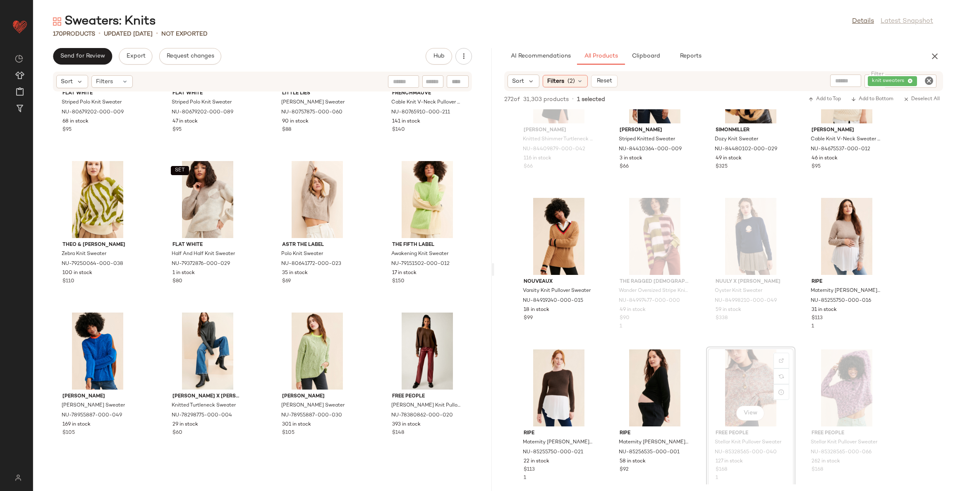
scroll to position [3320, 0]
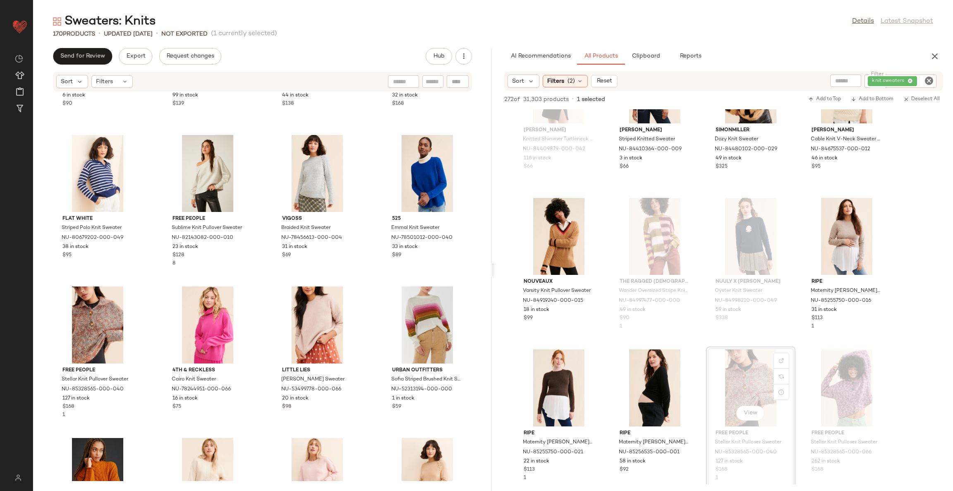
scroll to position [2389, 0]
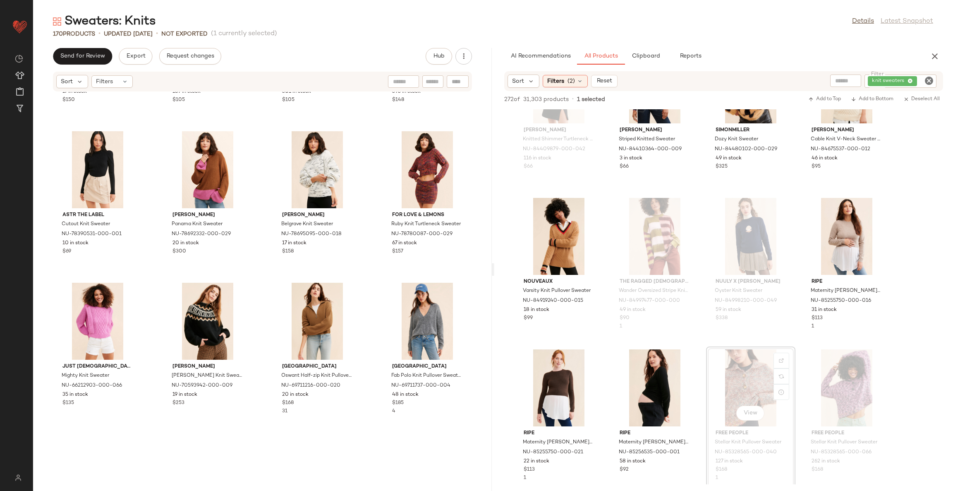
scroll to position [3631, 0]
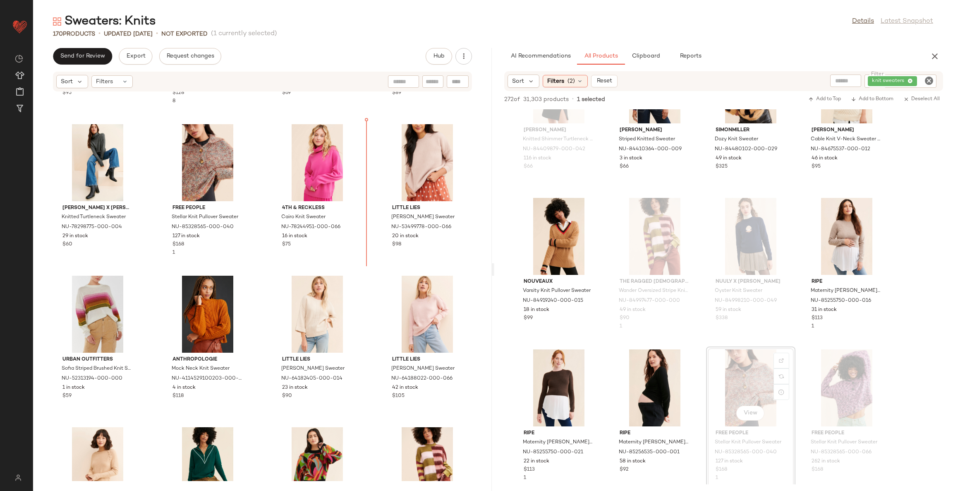
scroll to position [2541, 0]
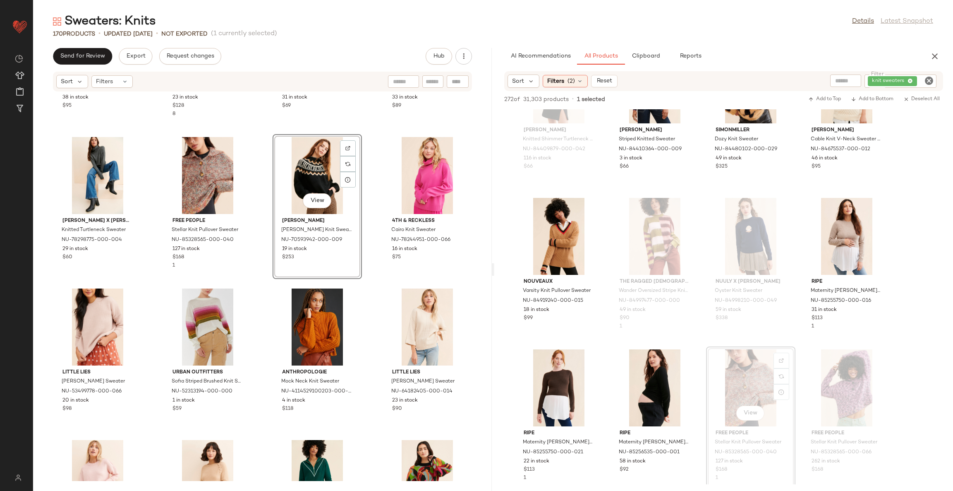
click at [370, 282] on div "Flat White Striped Polo Knit Sweater NU-80679202-000-049 38 in stock $95 Free P…" at bounding box center [262, 286] width 459 height 389
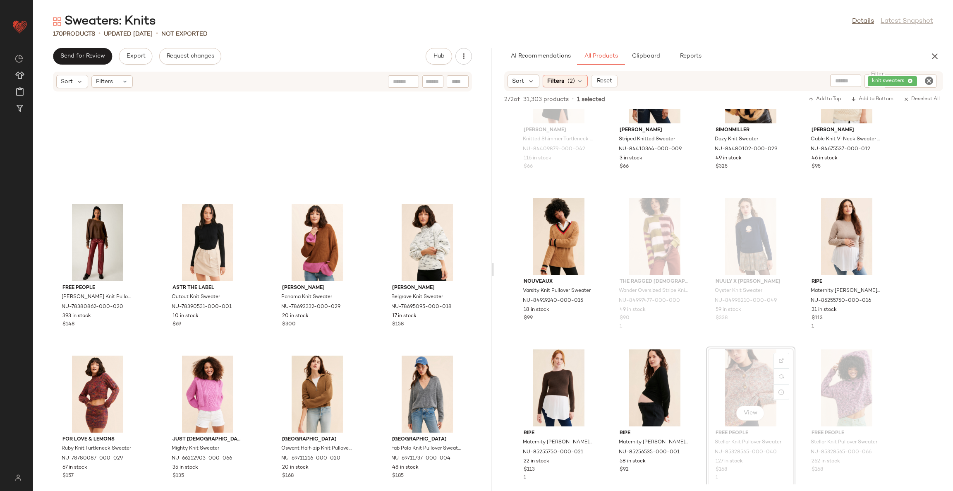
scroll to position [3720, 0]
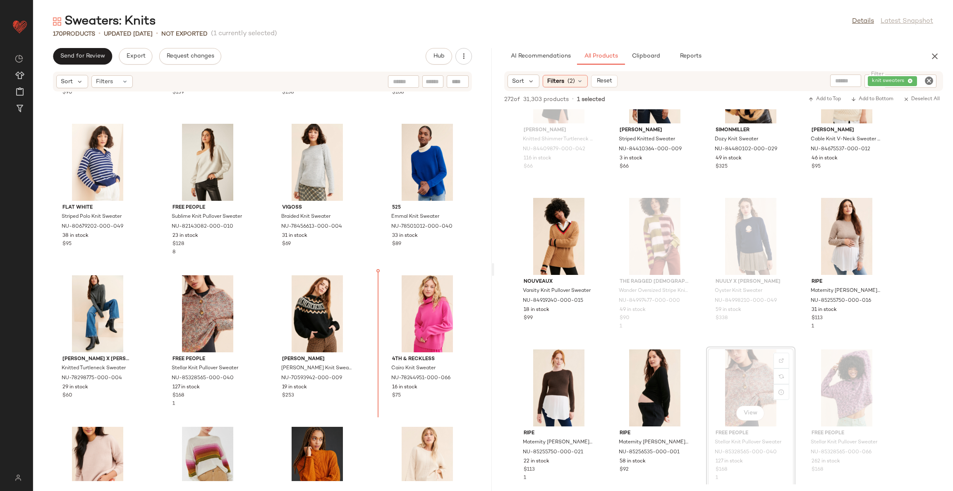
scroll to position [2390, 0]
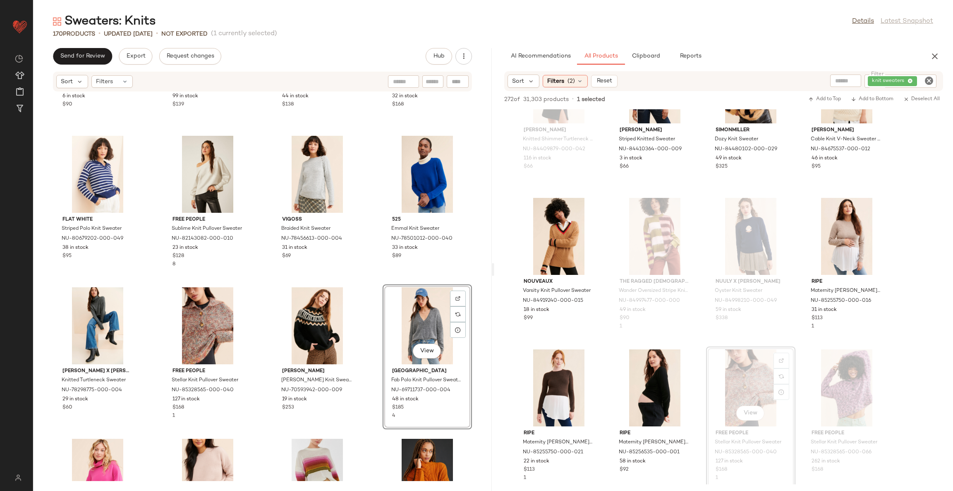
click at [362, 290] on div "BTFL-Life Arna Knit Sweater NU-80727258-000-011 6 in stock $90 Find Me Now Trav…" at bounding box center [262, 286] width 459 height 389
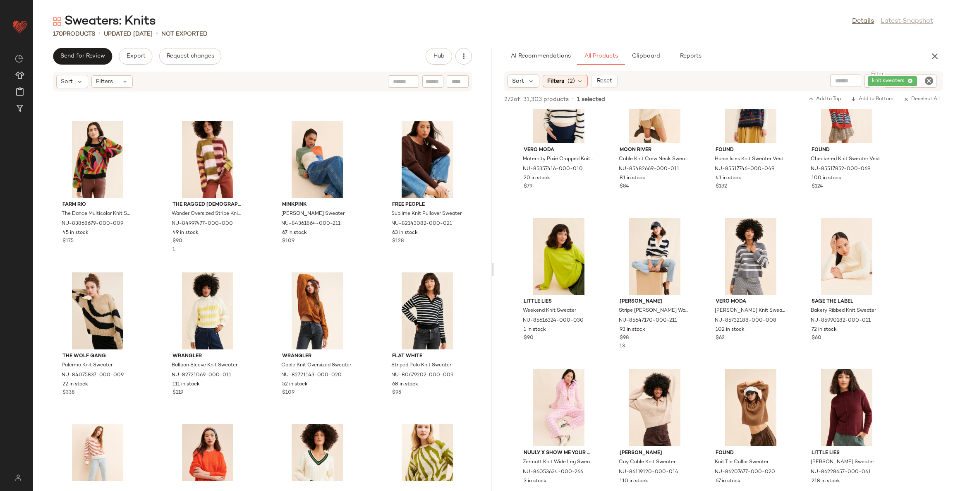
scroll to position [2763, 0]
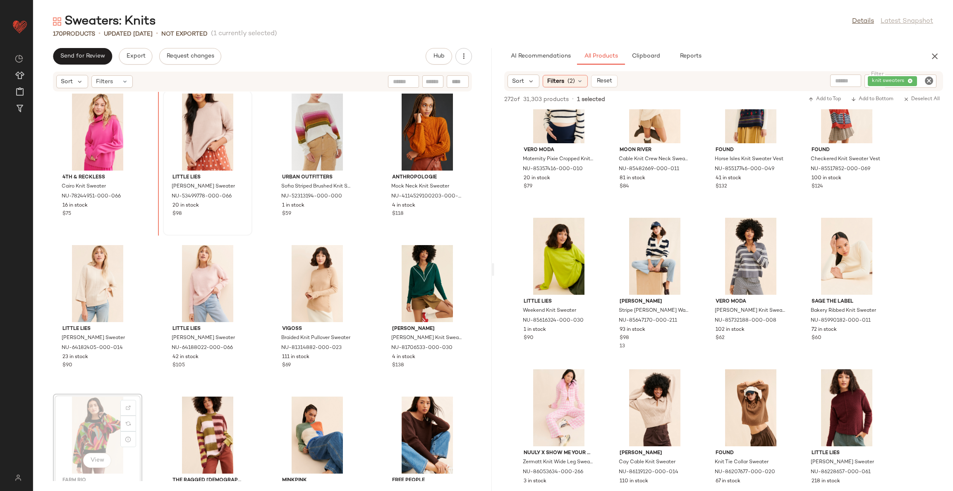
scroll to position [2725, 0]
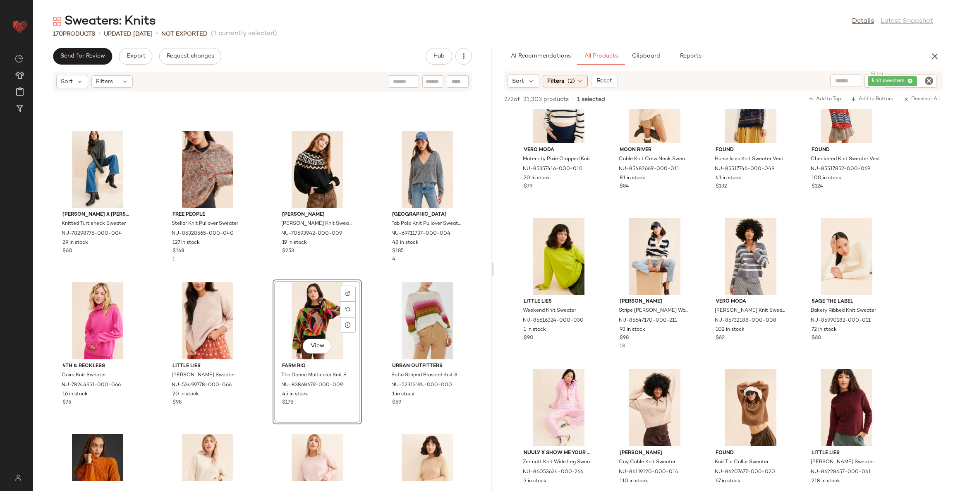
scroll to position [2538, 0]
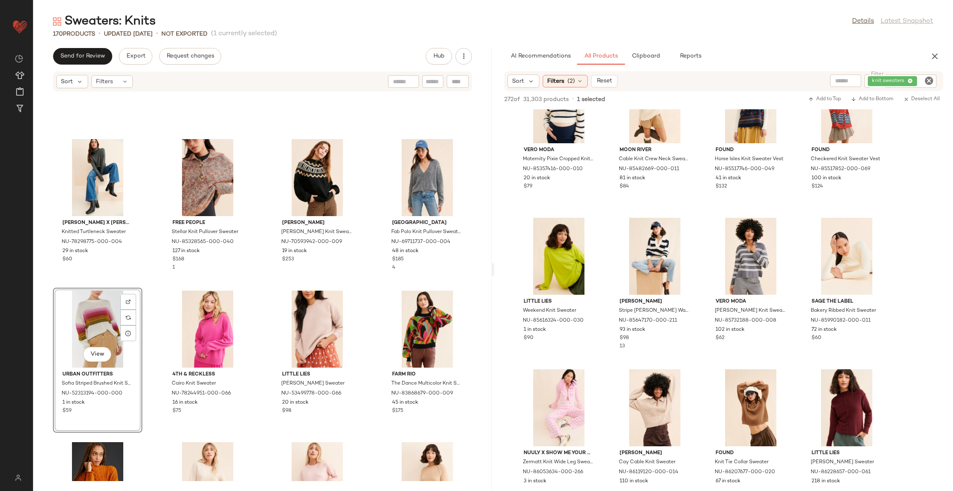
click at [264, 289] on div "Lili Sidonio x Molly Bracken Knitted Turtleneck Sweater NU-78298775-000-004 29 …" at bounding box center [262, 286] width 459 height 389
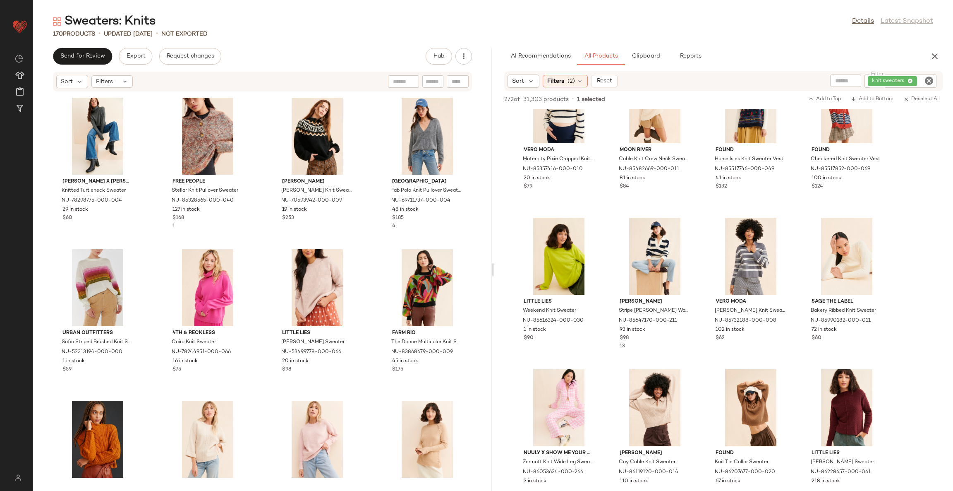
scroll to position [2601, 0]
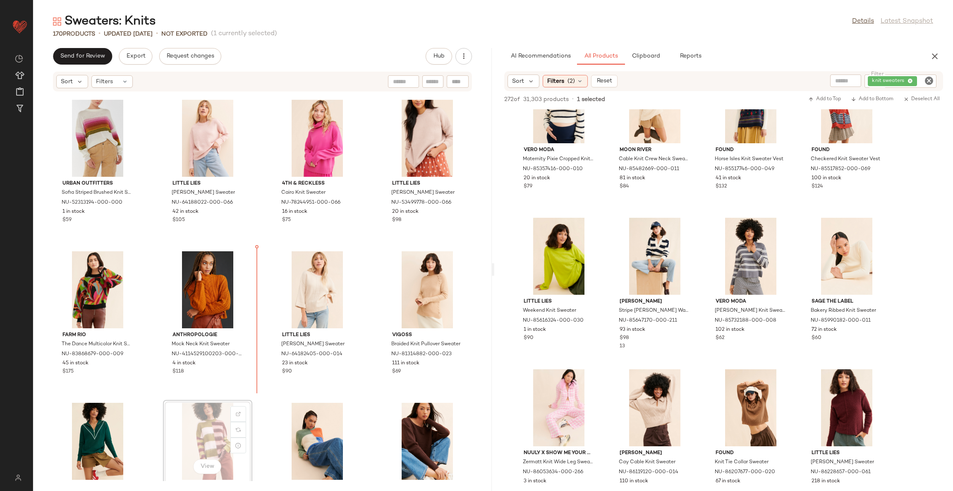
scroll to position [2730, 0]
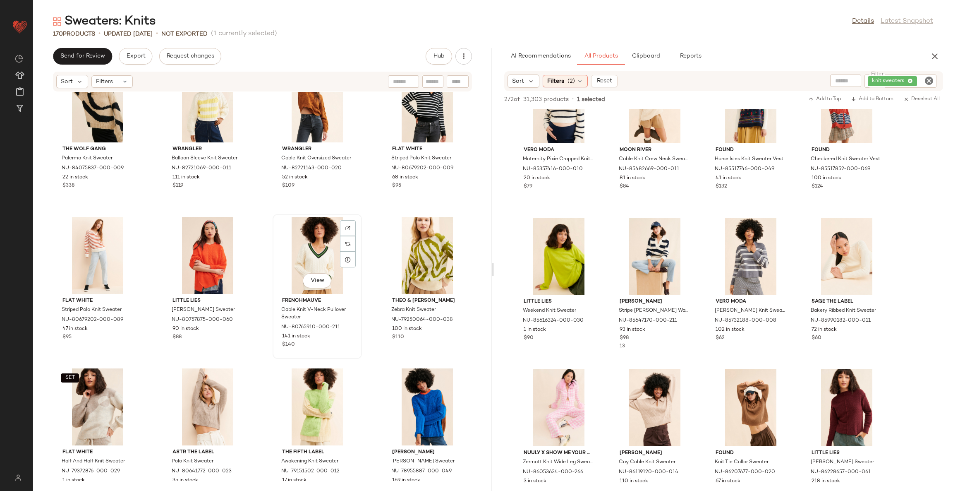
scroll to position [3226, 0]
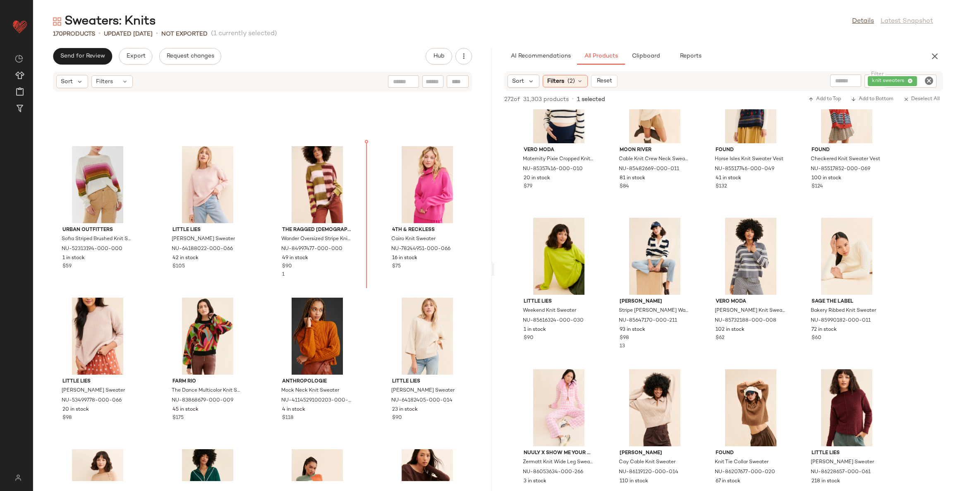
scroll to position [2679, 0]
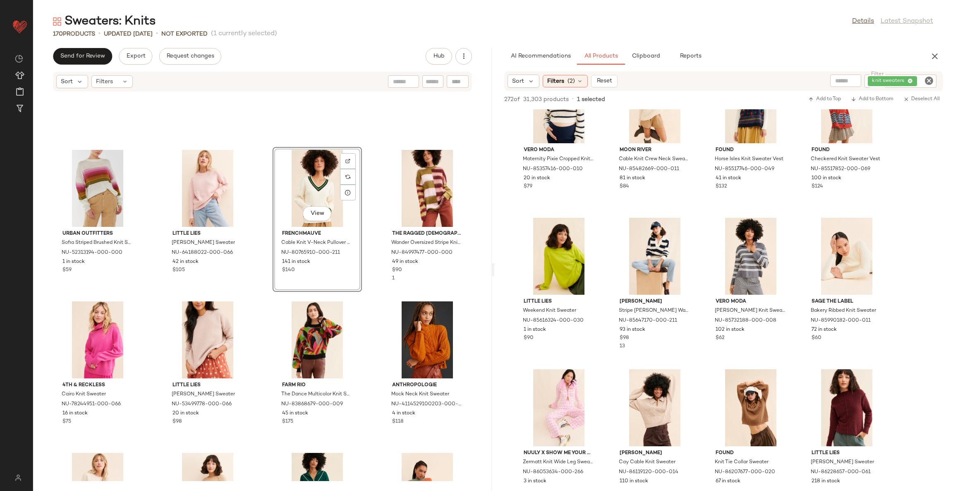
click at [363, 293] on div "Urban Outfitters Sofia Striped Brushed Knit Sweater NU-52313194-000-000 1 in st…" at bounding box center [262, 286] width 459 height 389
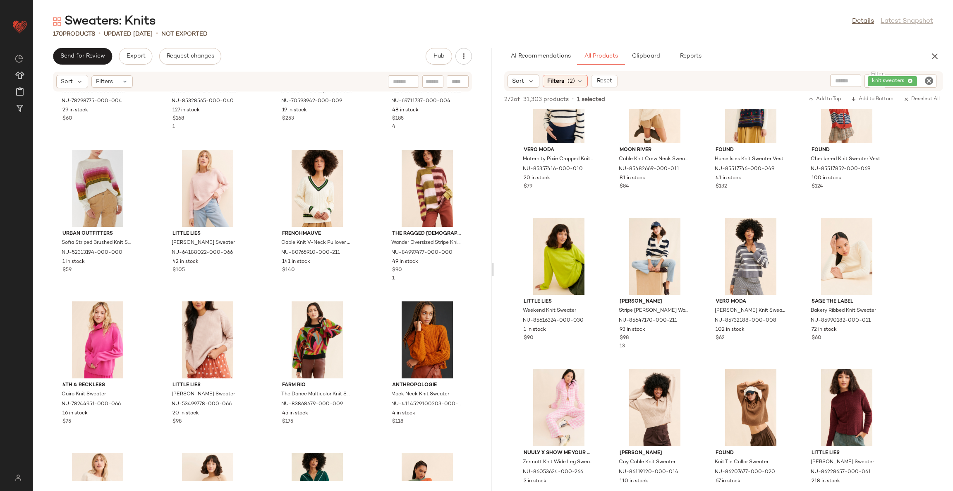
scroll to position [2555, 0]
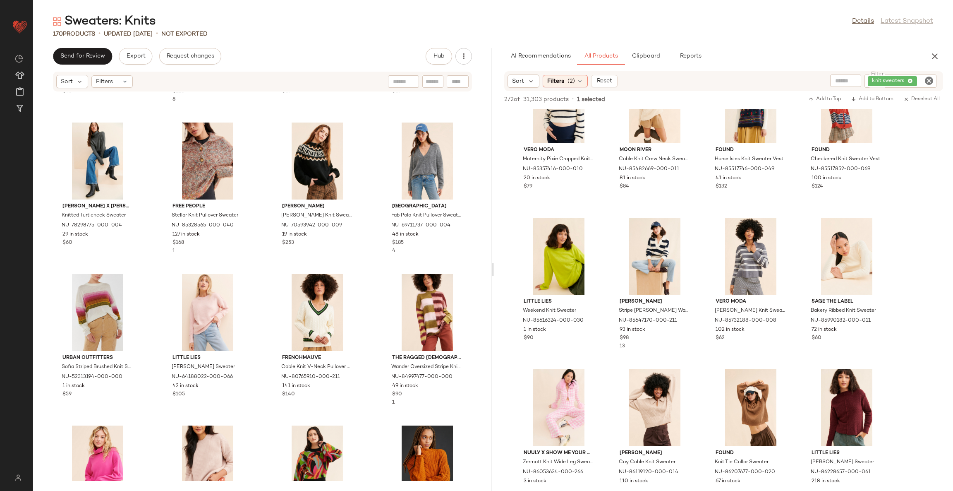
click at [367, 290] on div "Flat White Striped Polo Knit Sweater NU-80679202-000-049 38 in stock $95 Free P…" at bounding box center [262, 286] width 459 height 389
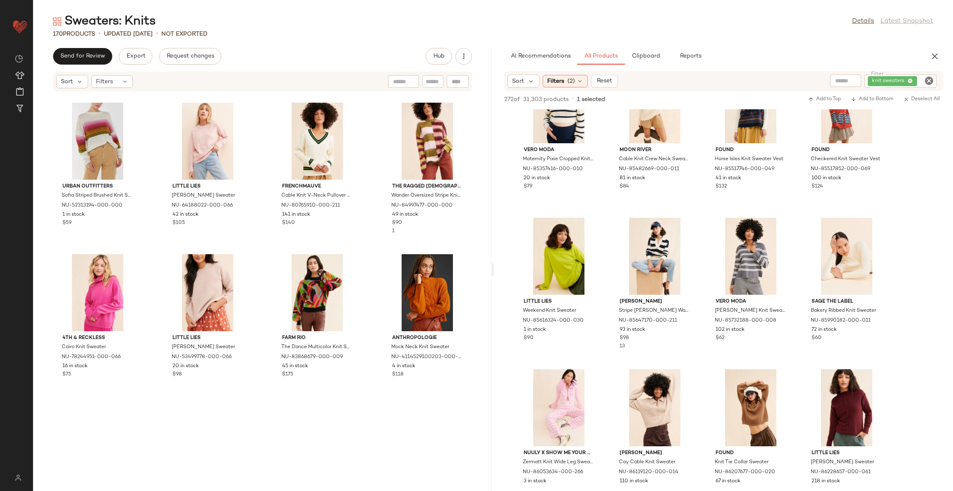
scroll to position [2741, 0]
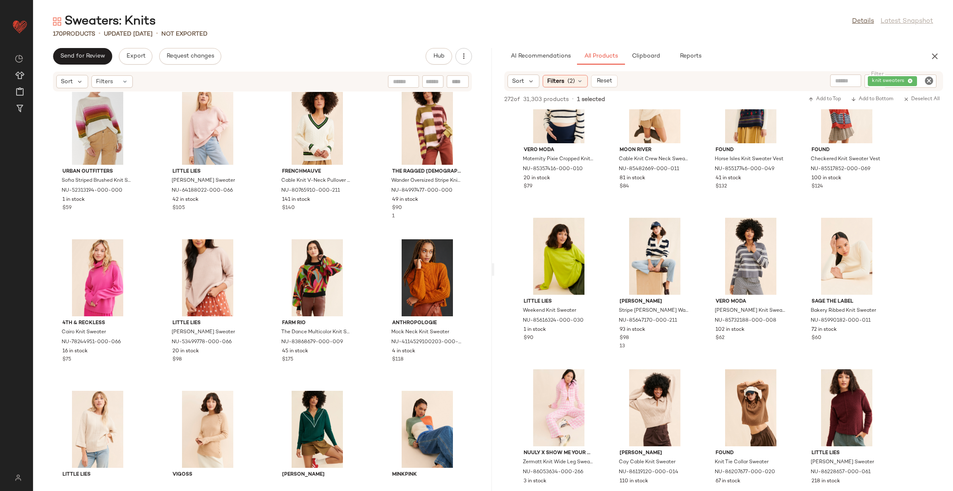
click at [367, 293] on div "Urban Outfitters Sofia Striped Brushed Knit Sweater NU-52313194-000-000 1 in st…" at bounding box center [262, 286] width 459 height 389
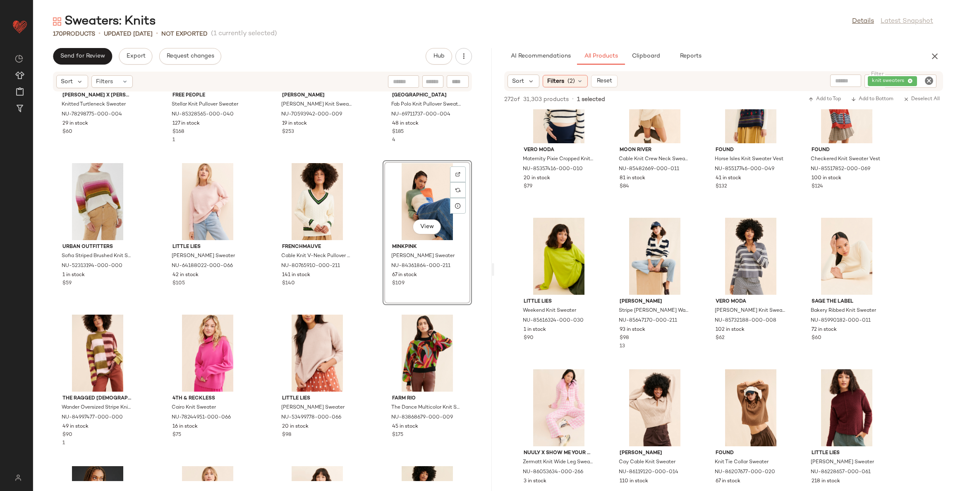
scroll to position [2602, 0]
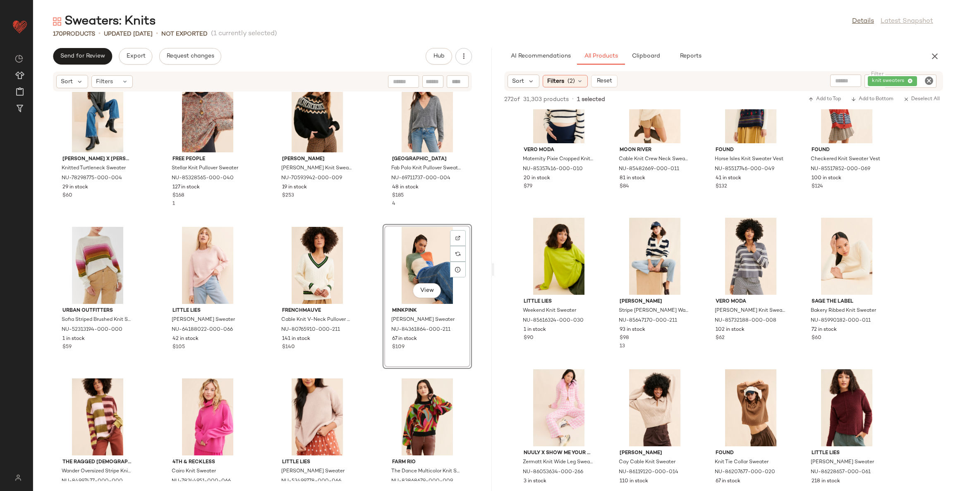
click at [369, 248] on div "Lili Sidonio x Molly Bracken Knitted Turtleneck Sweater NU-78298775-000-004 29 …" at bounding box center [262, 286] width 459 height 389
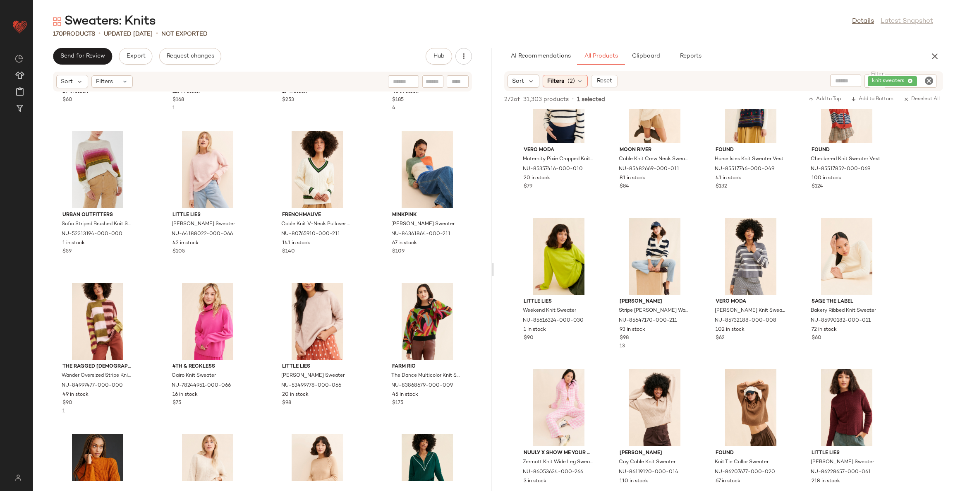
scroll to position [2726, 0]
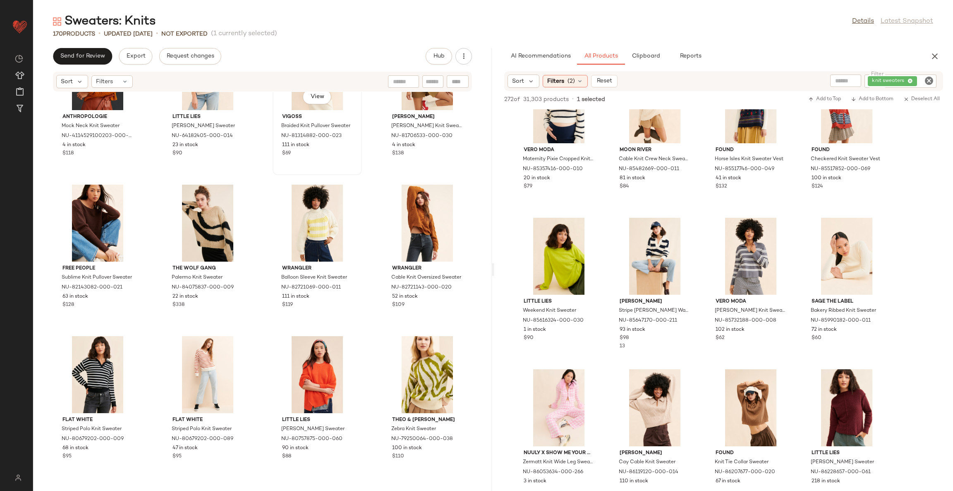
scroll to position [2850, 0]
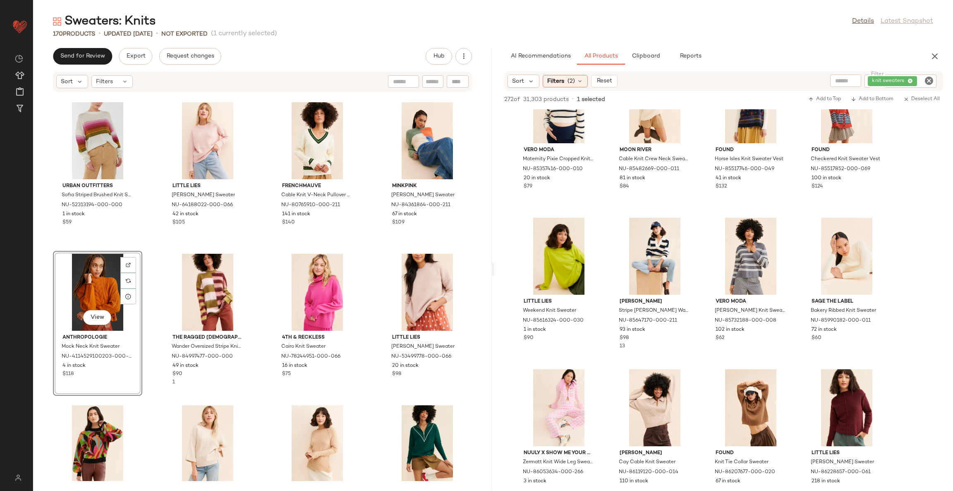
scroll to position [2726, 0]
click at [259, 254] on div "Urban Outfitters Sofia Striped Brushed Knit Sweater NU-52313194-000-000 1 in st…" at bounding box center [262, 286] width 459 height 389
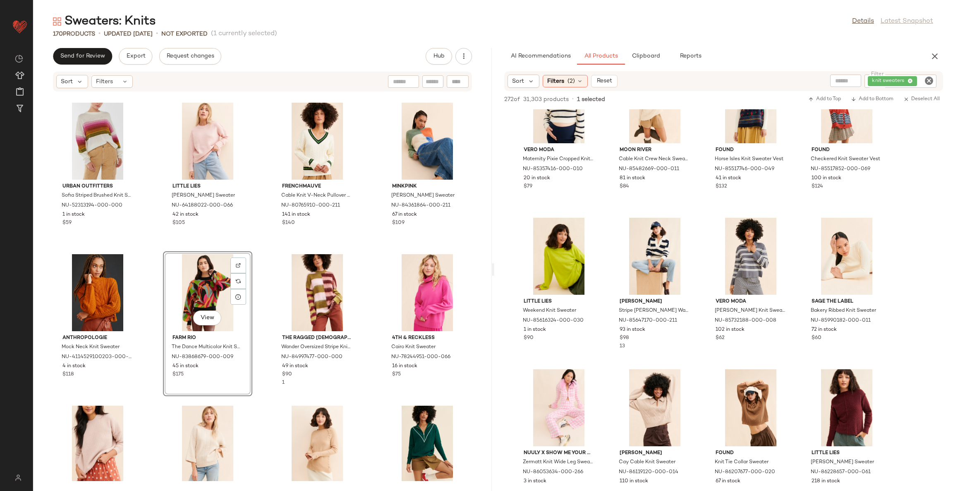
click at [257, 263] on div "Urban Outfitters Sofia Striped Brushed Knit Sweater NU-52313194-000-000 1 in st…" at bounding box center [262, 286] width 459 height 389
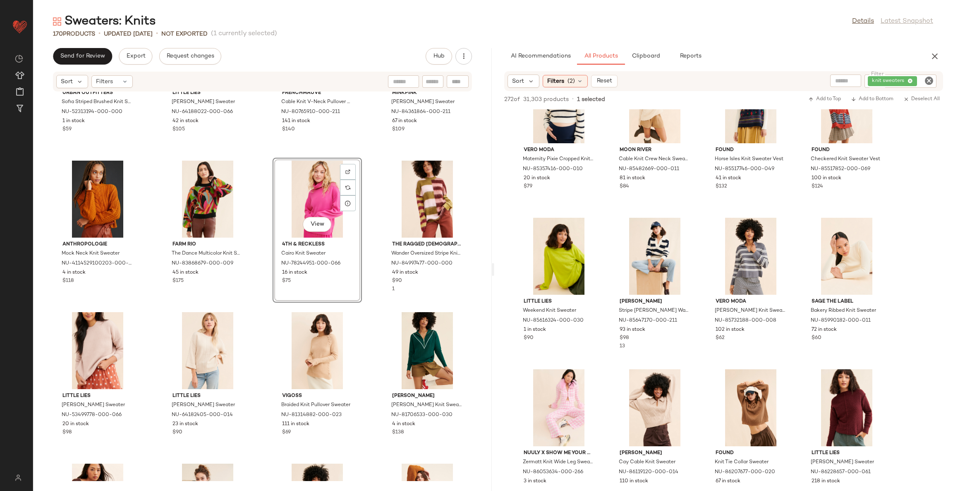
scroll to position [2912, 0]
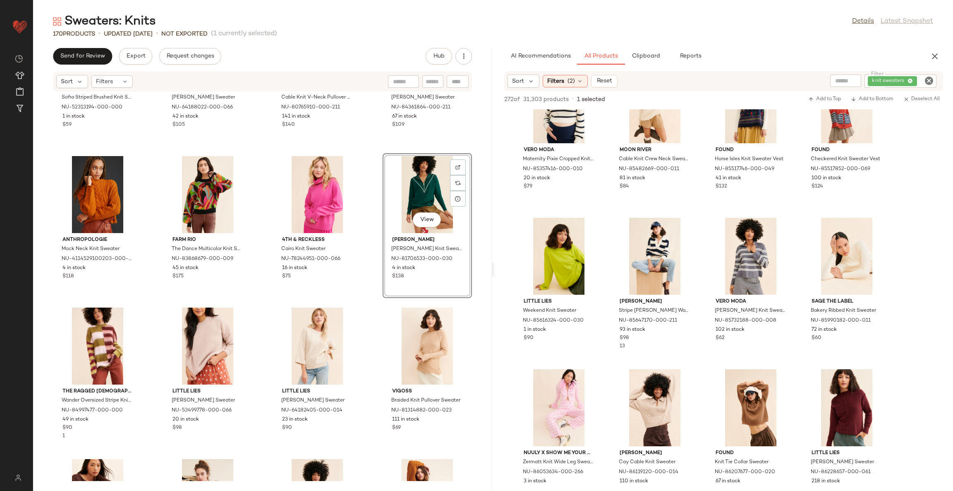
scroll to position [2722, 0]
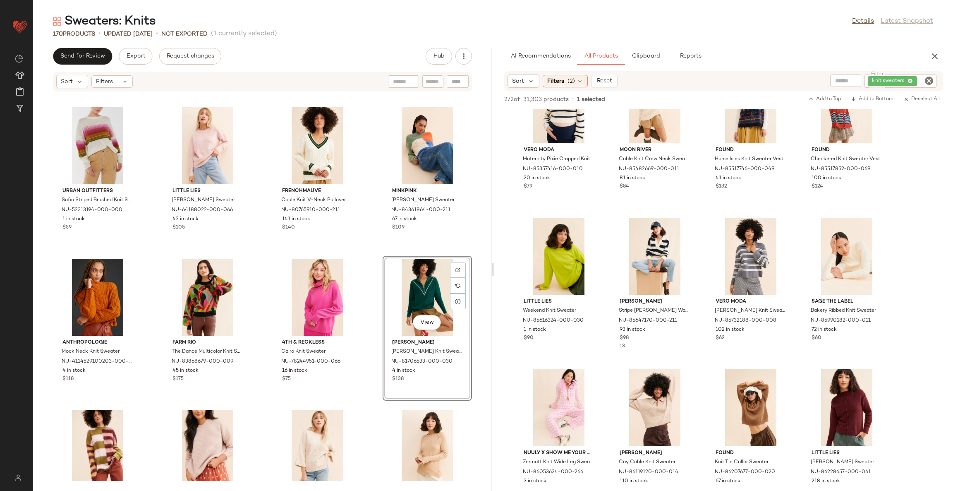
click at [371, 259] on div "Urban Outfitters Sofia Striped Brushed Knit Sweater NU-52313194-000-000 1 in st…" at bounding box center [262, 286] width 459 height 389
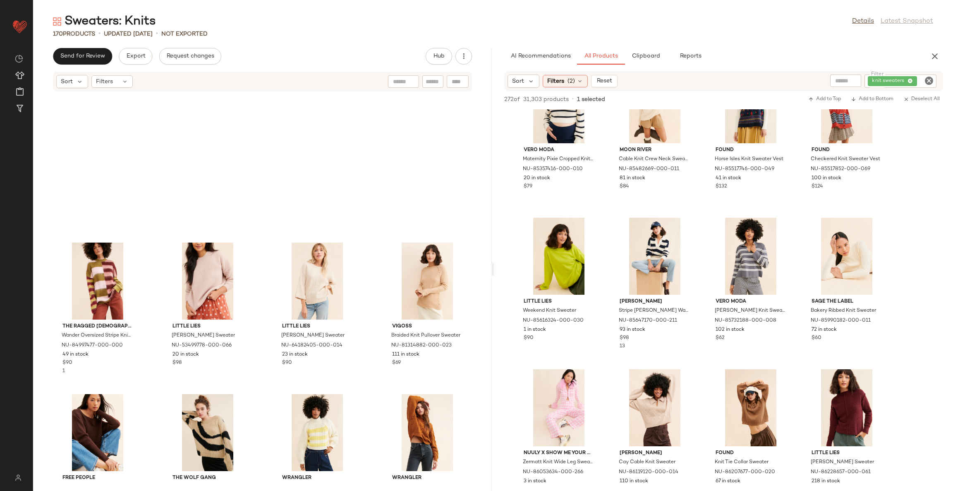
scroll to position [3032, 0]
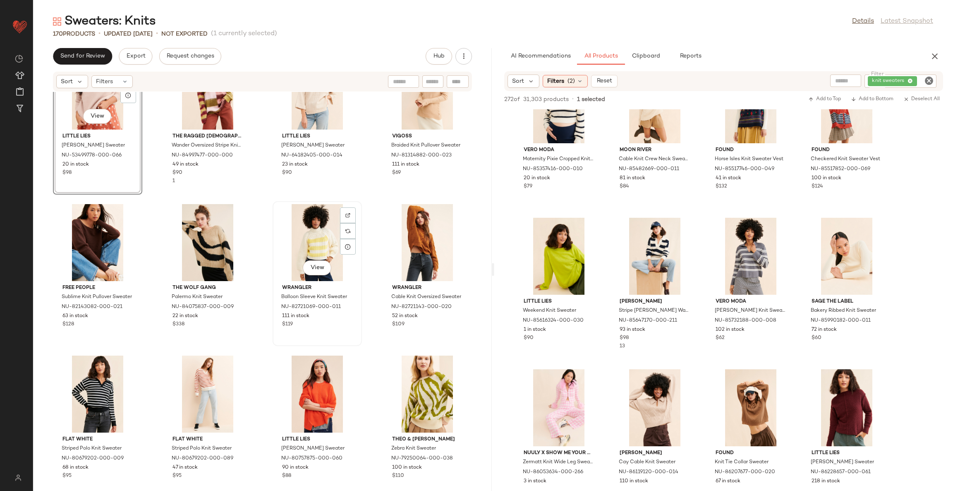
scroll to position [3147, 0]
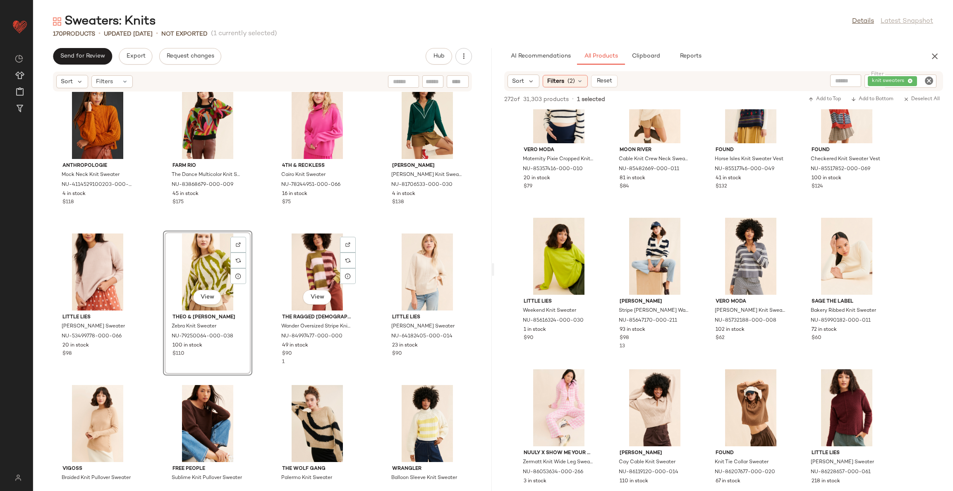
scroll to position [2827, 0]
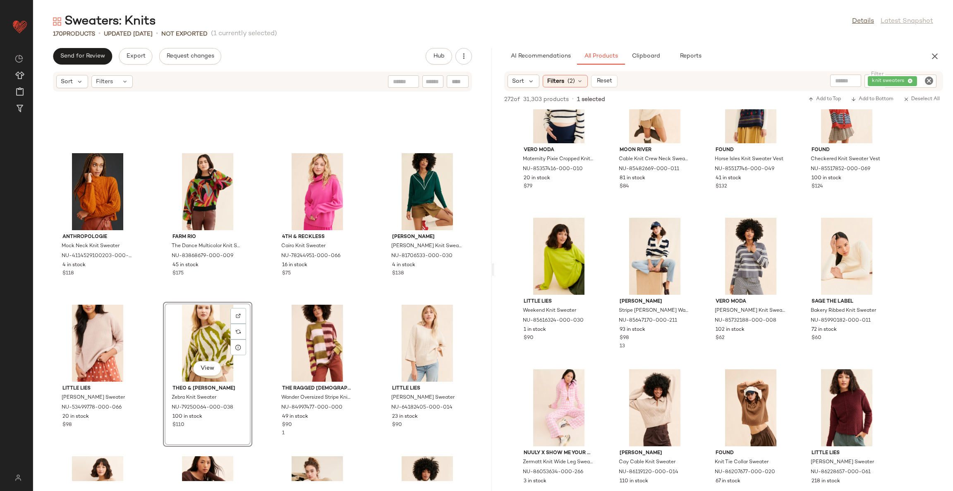
click at [262, 299] on div "Anthropologie Mock Neck Knit Sweater NU-4114529100203-000-070 4 in stock $118 F…" at bounding box center [262, 286] width 459 height 389
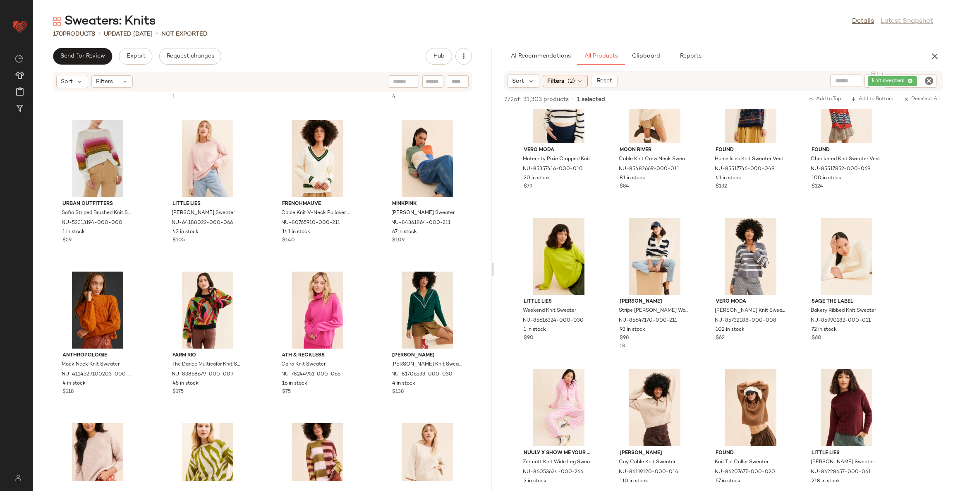
scroll to position [2765, 0]
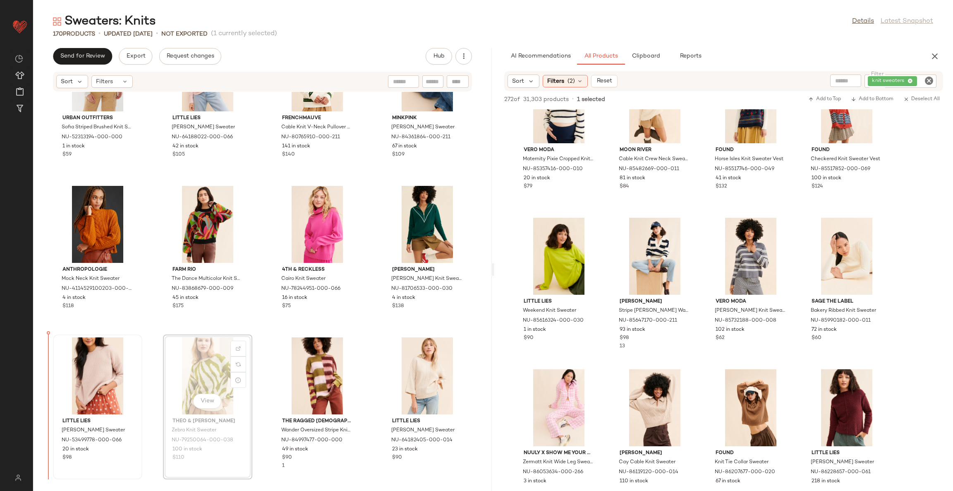
scroll to position [2804, 0]
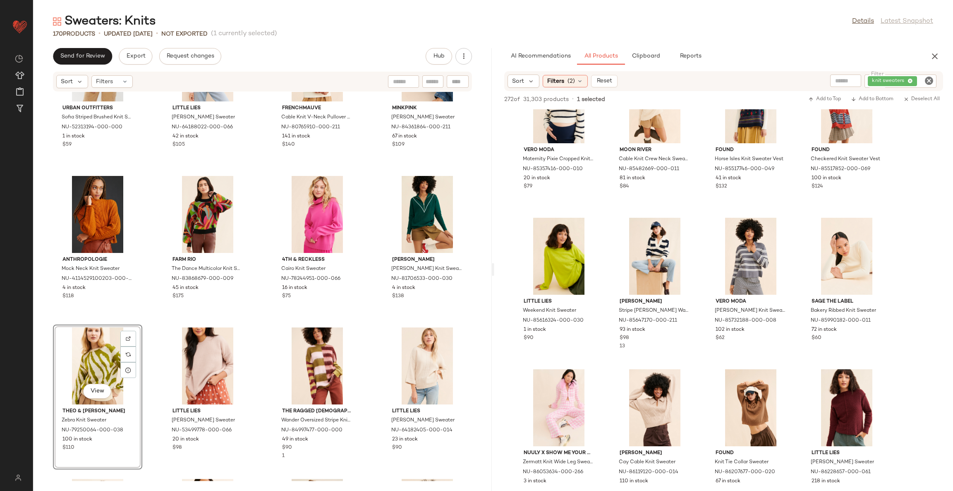
click at [257, 332] on div "Urban Outfitters Sofia Striped Brushed Knit Sweater NU-52313194-000-000 1 in st…" at bounding box center [262, 286] width 459 height 389
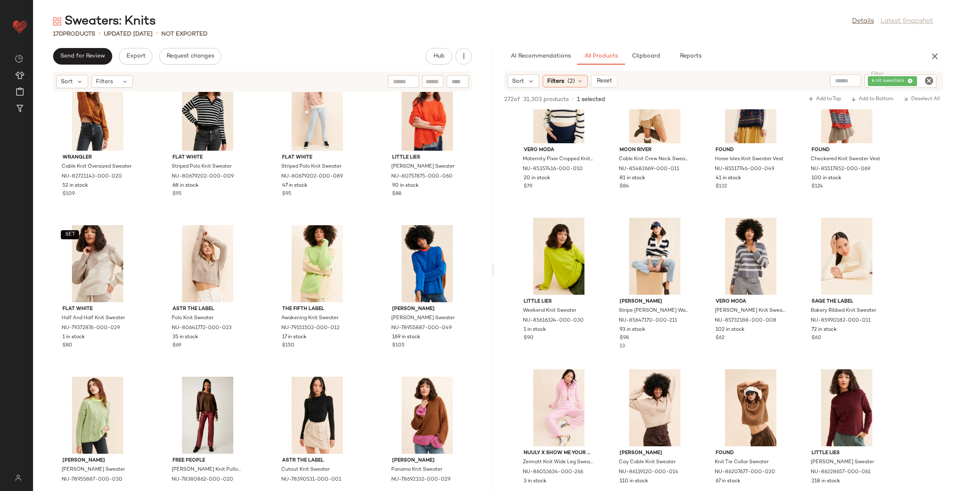
scroll to position [3363, 0]
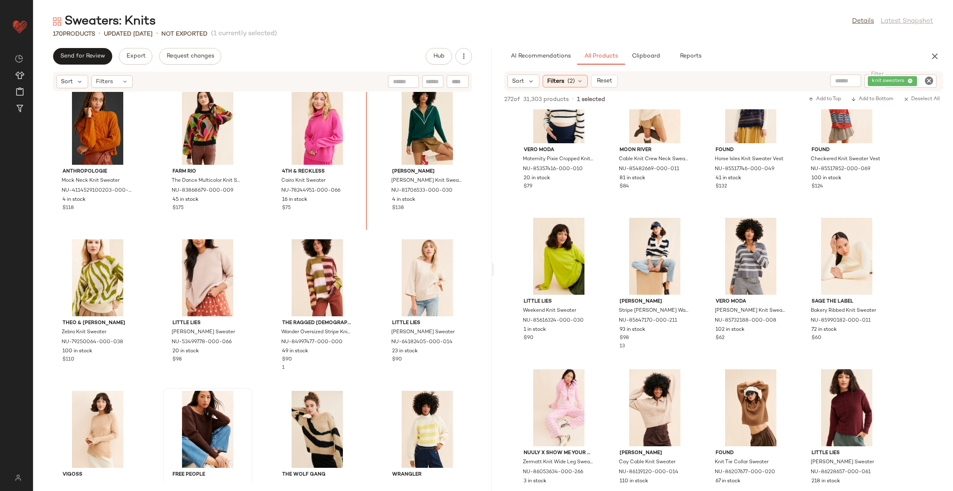
scroll to position [2893, 0]
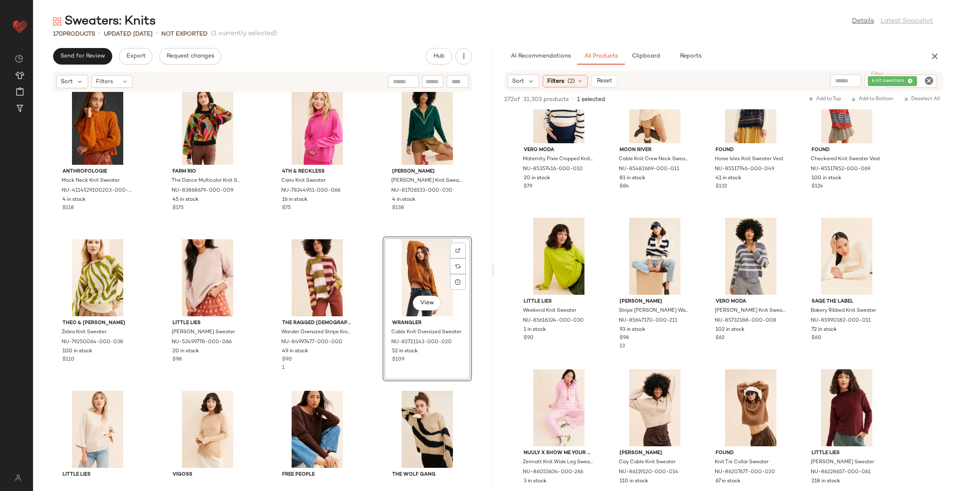
click at [371, 256] on div "Anthropologie Mock Neck Knit Sweater NU-4114529100203-000-070 4 in stock $118 F…" at bounding box center [262, 286] width 459 height 389
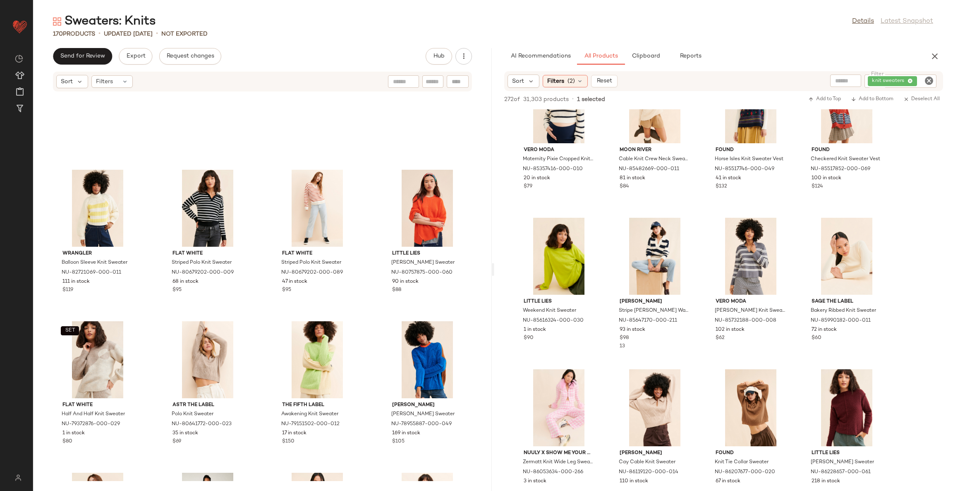
scroll to position [3451, 0]
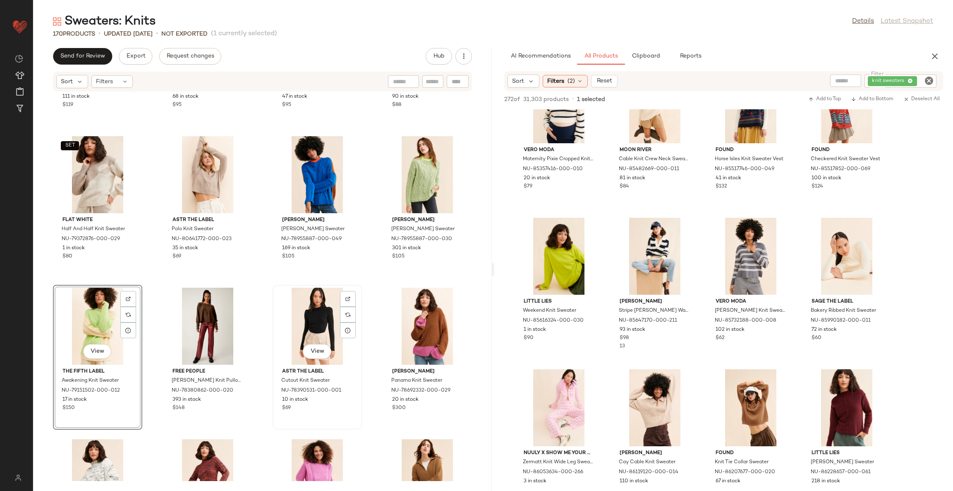
scroll to position [3512, 0]
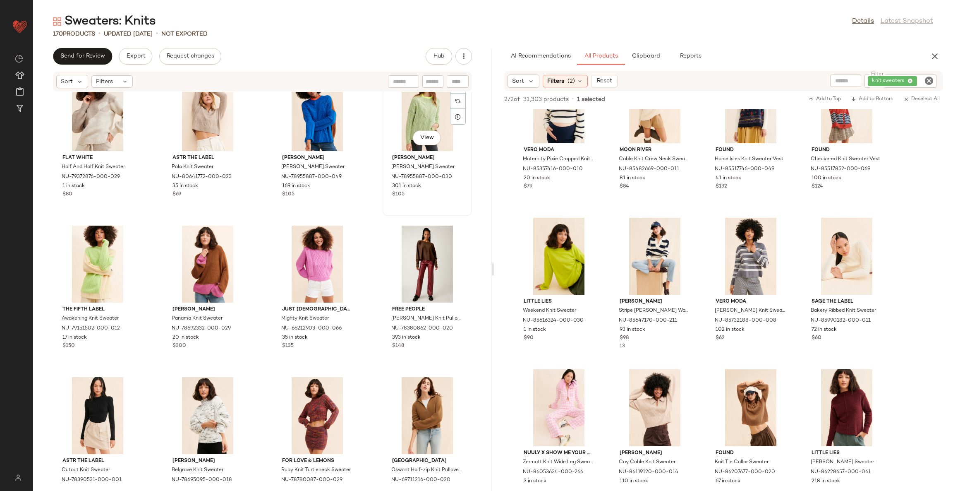
click at [408, 103] on div "View" at bounding box center [428, 112] width 84 height 77
click at [304, 250] on div "View" at bounding box center [318, 264] width 84 height 77
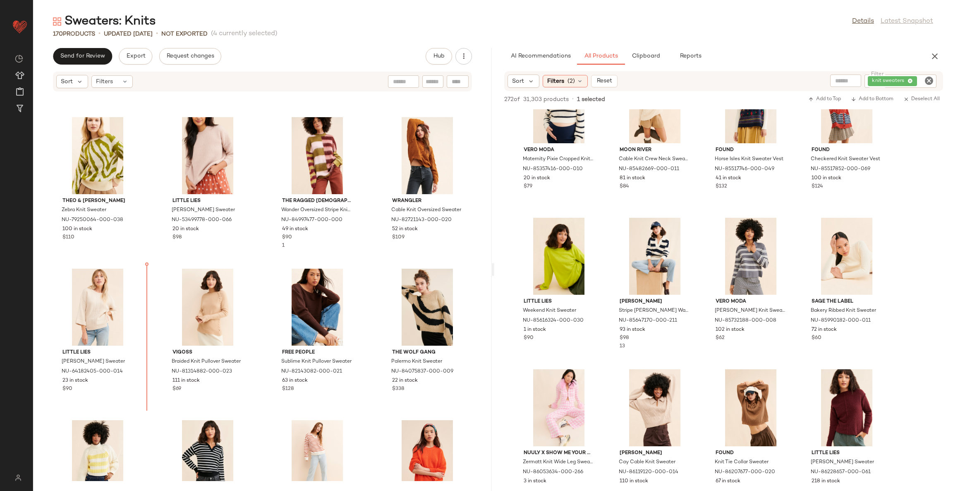
scroll to position [2997, 0]
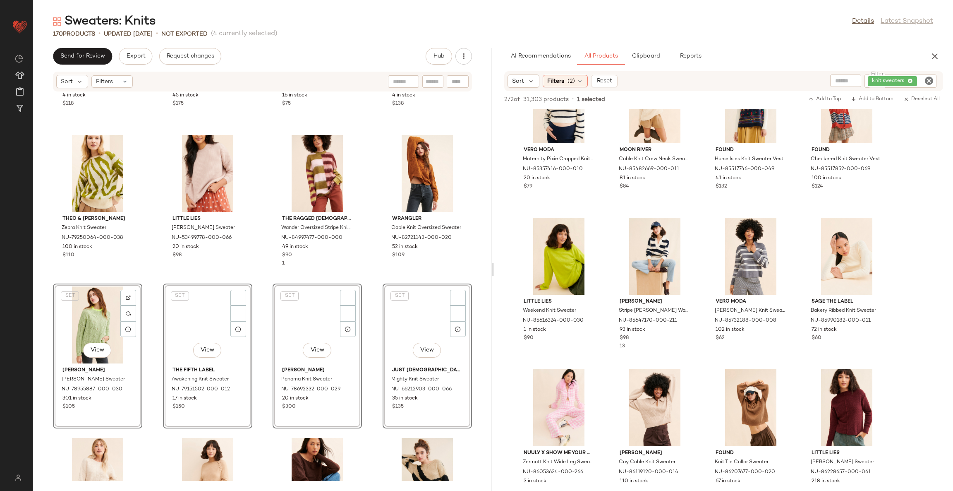
click at [256, 284] on div "Anthropologie Mock Neck Knit Sweater NU-4114529100203-000-070 4 in stock $118 F…" at bounding box center [262, 286] width 459 height 389
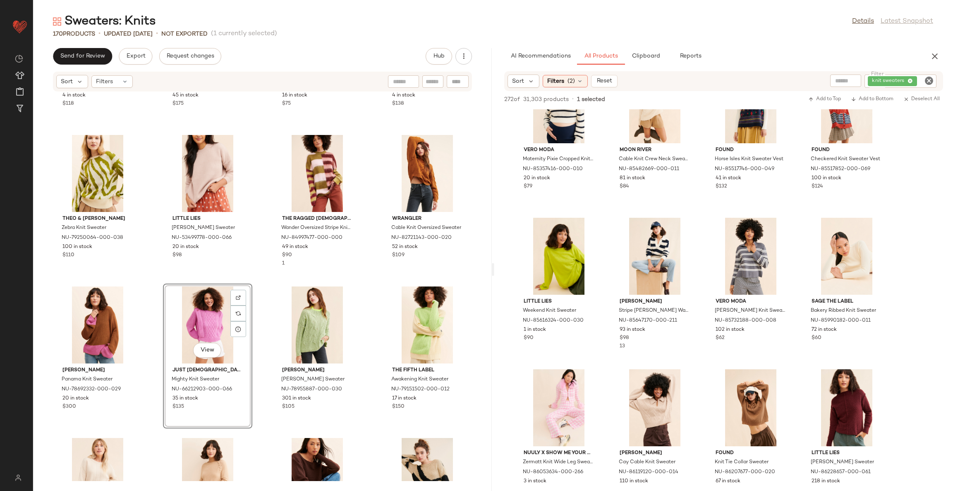
click at [256, 282] on div "Anthropologie Mock Neck Knit Sweater NU-4114529100203-000-070 4 in stock $118 F…" at bounding box center [262, 286] width 459 height 389
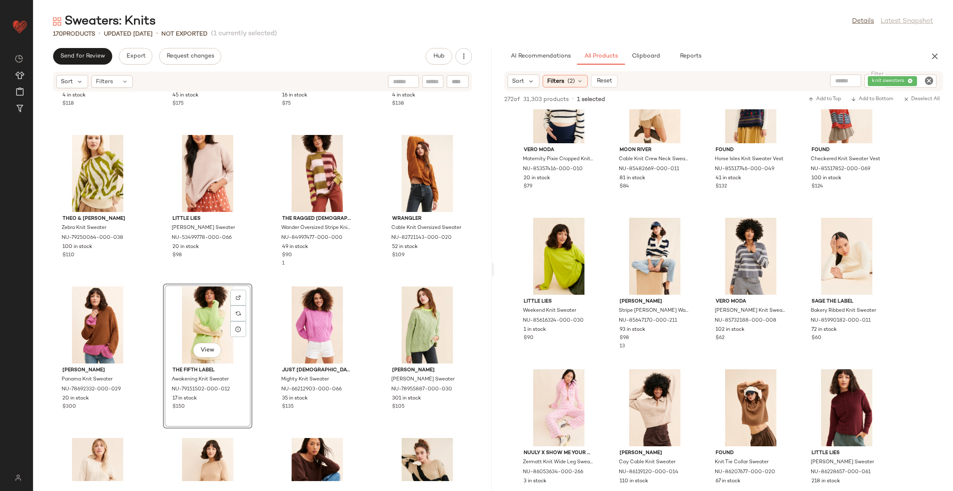
click at [372, 285] on div "Anthropologie Mock Neck Knit Sweater NU-4114529100203-000-070 4 in stock $118 F…" at bounding box center [262, 286] width 459 height 389
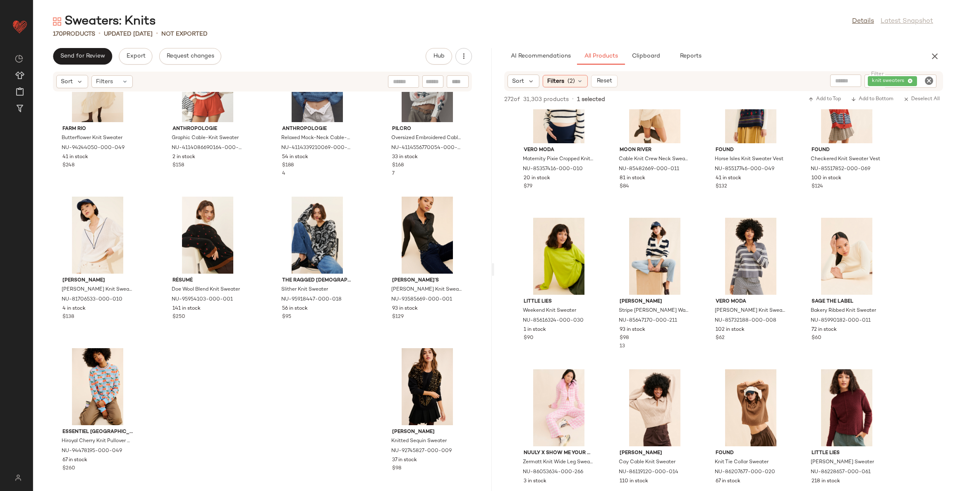
scroll to position [6124, 0]
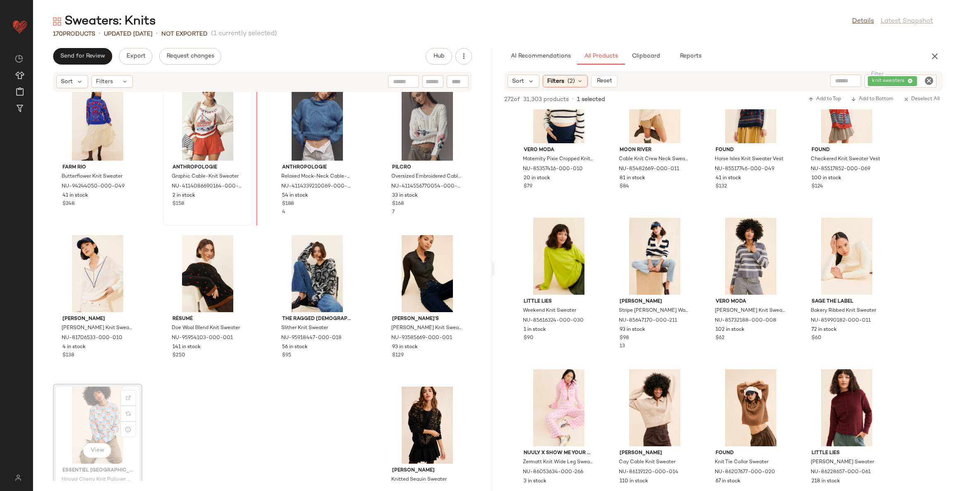
scroll to position [6073, 0]
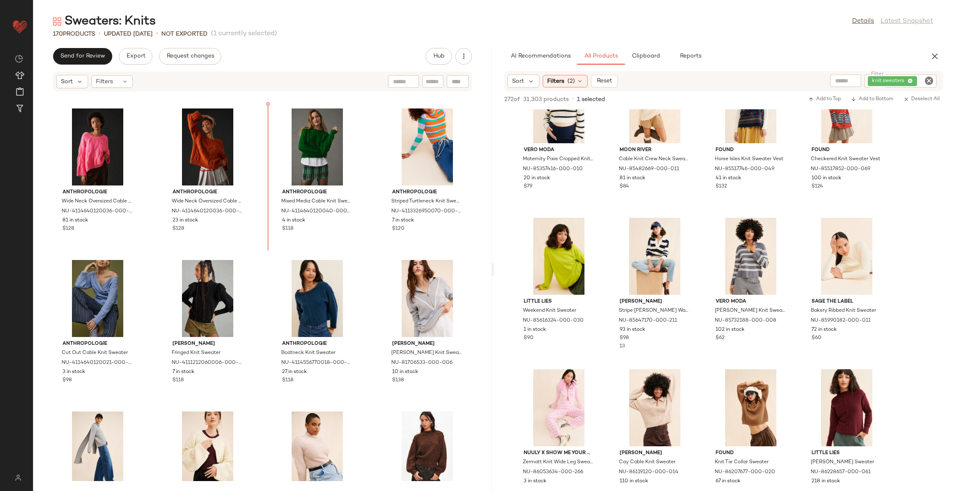
scroll to position [5411, 0]
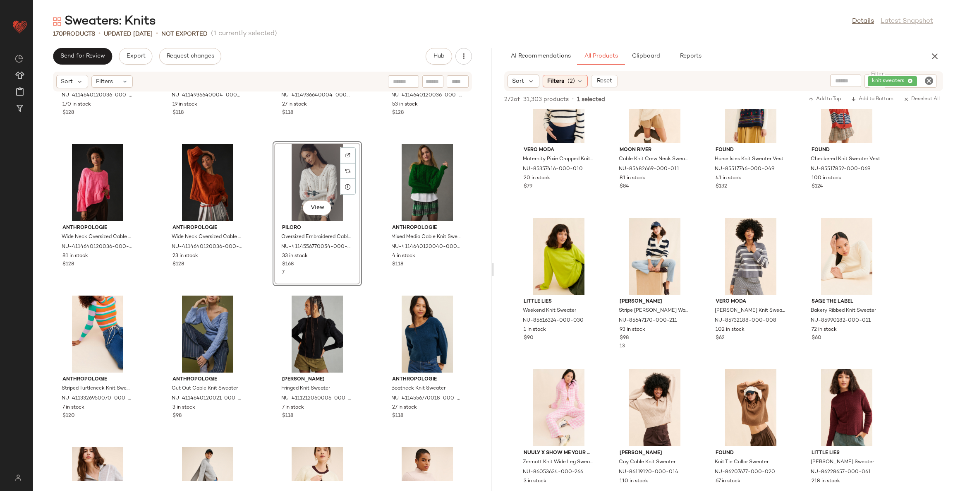
scroll to position [5287, 0]
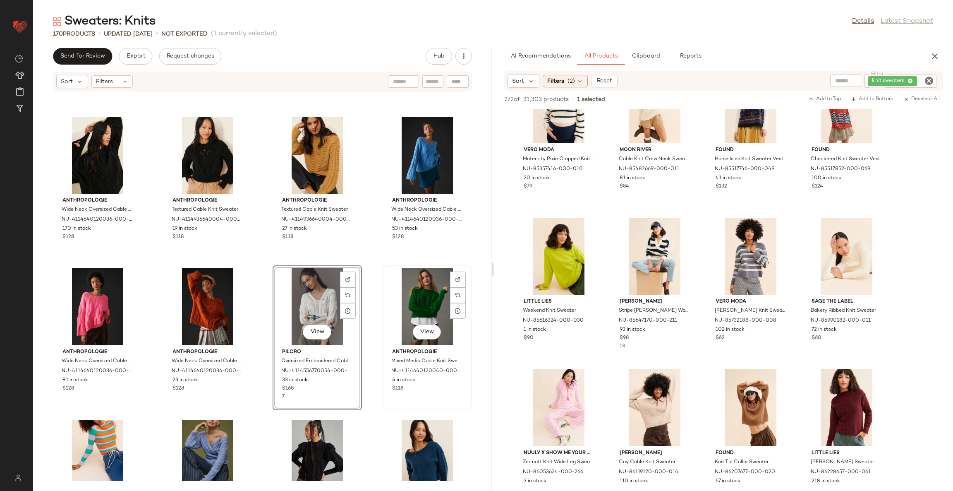
click at [406, 293] on div "View" at bounding box center [428, 306] width 84 height 77
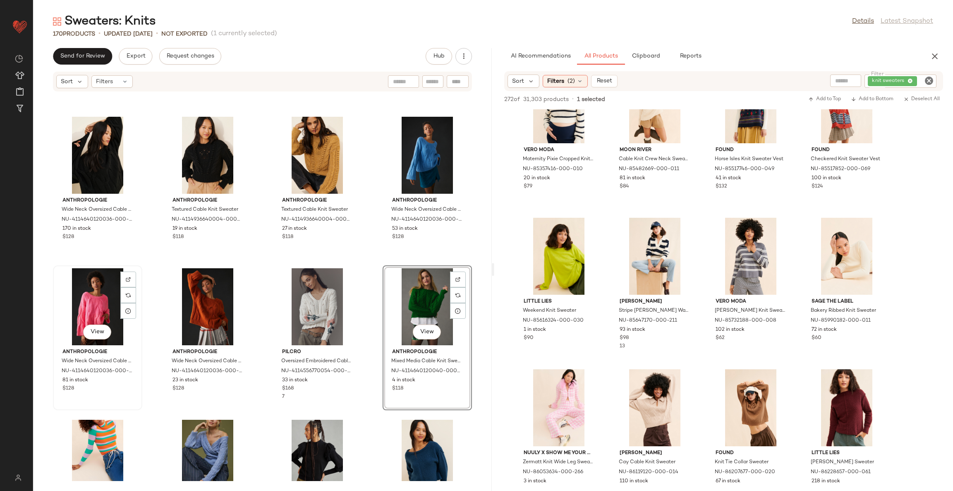
click at [89, 293] on div "View" at bounding box center [98, 306] width 84 height 77
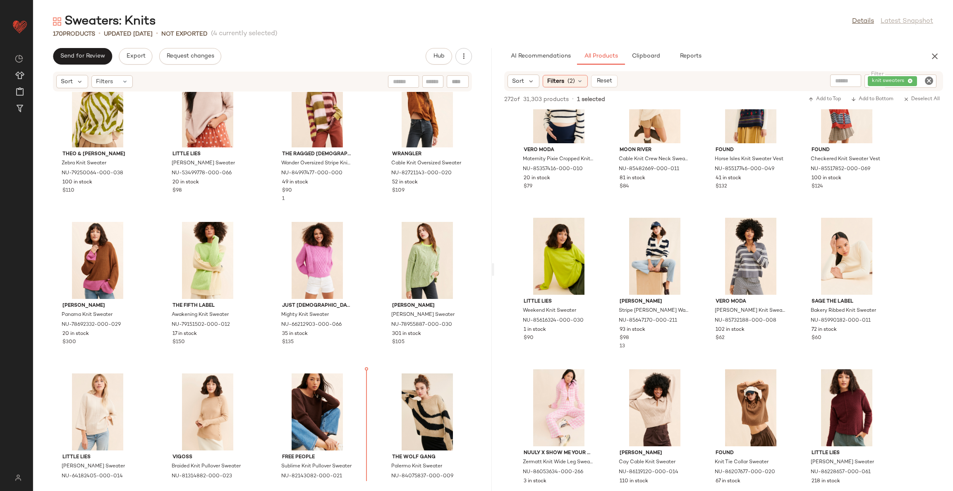
scroll to position [3107, 0]
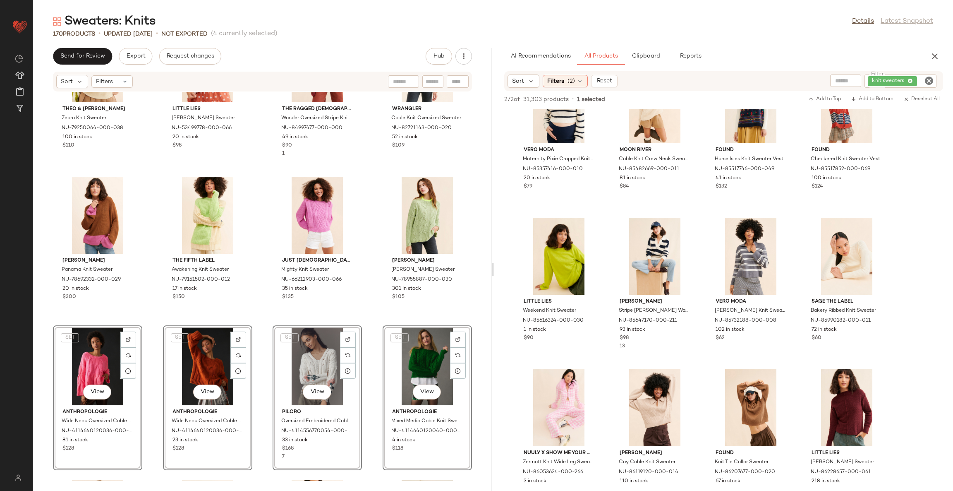
click at [259, 329] on div "Theo & Spence Zebra Knit Sweater NU-79250064-000-038 100 in stock $110 Little L…" at bounding box center [262, 286] width 459 height 389
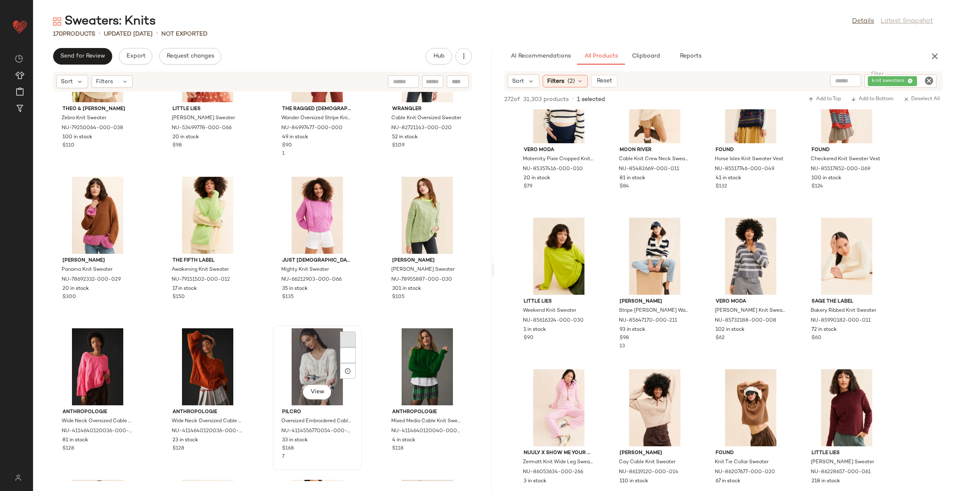
scroll to position [3044, 0]
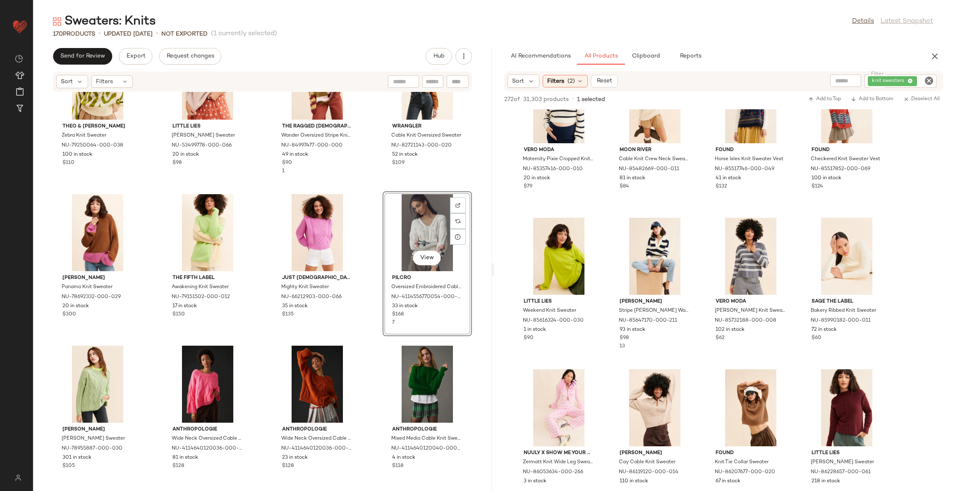
scroll to position [3110, 0]
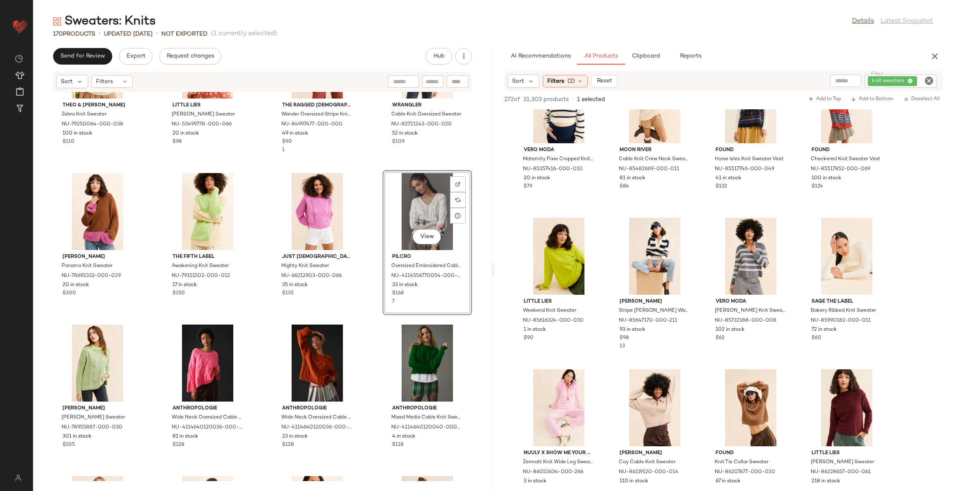
click at [367, 332] on div "Theo & Spence Zebra Knit Sweater NU-79250064-000-038 100 in stock $110 Little L…" at bounding box center [262, 286] width 459 height 389
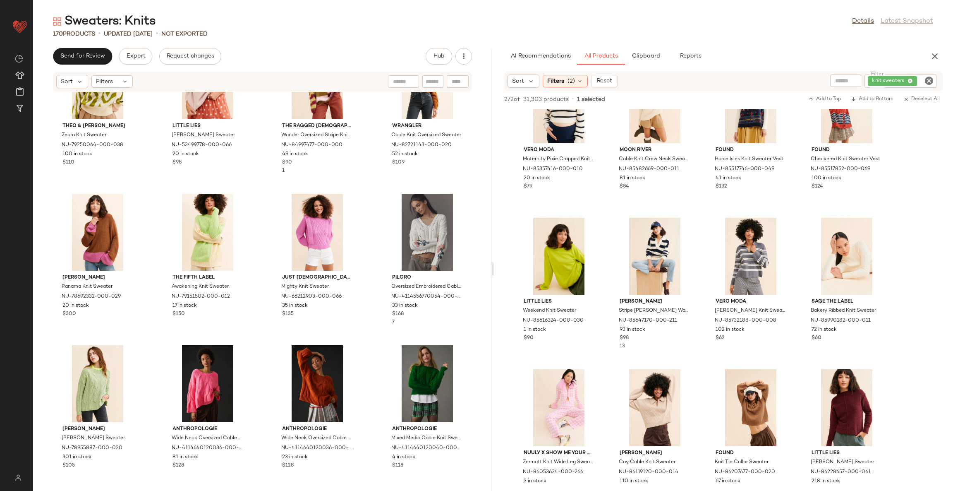
scroll to position [3172, 0]
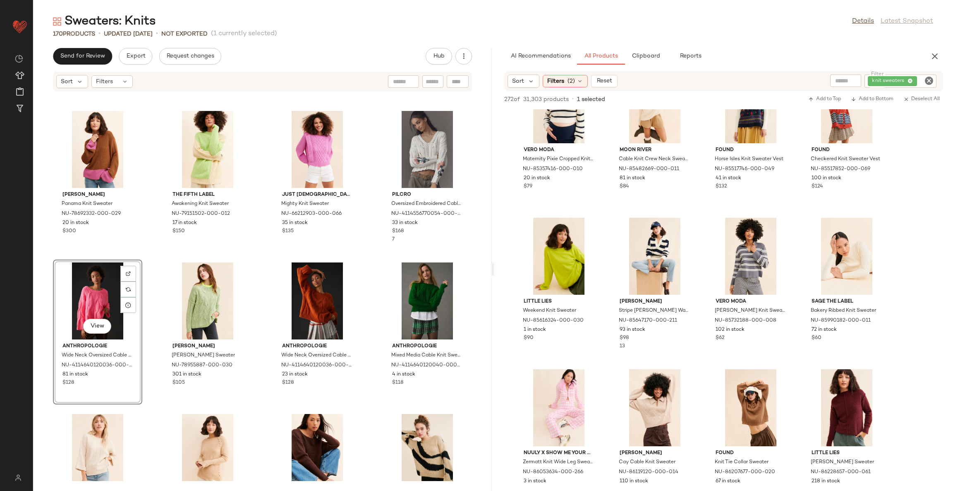
click at [255, 258] on div "Theo & Spence Zebra Knit Sweater NU-79250064-000-038 100 in stock $110 Little L…" at bounding box center [262, 286] width 459 height 389
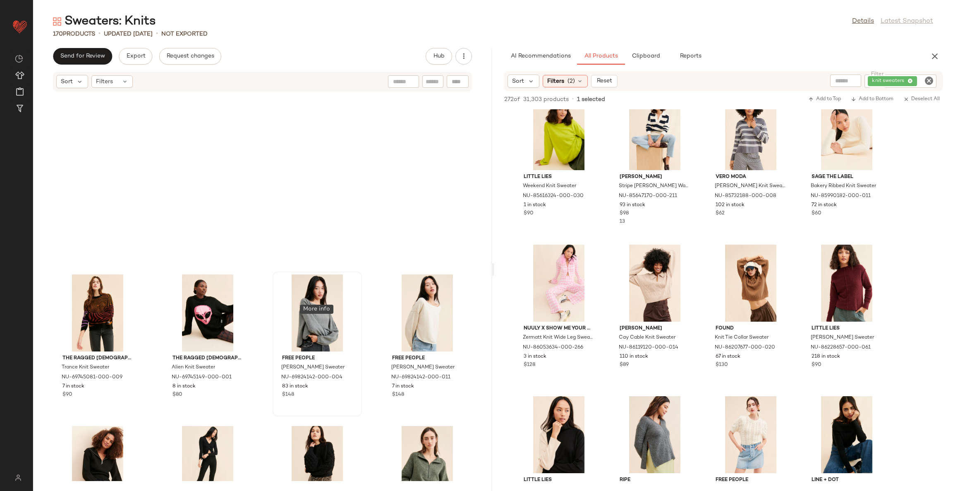
scroll to position [4228, 0]
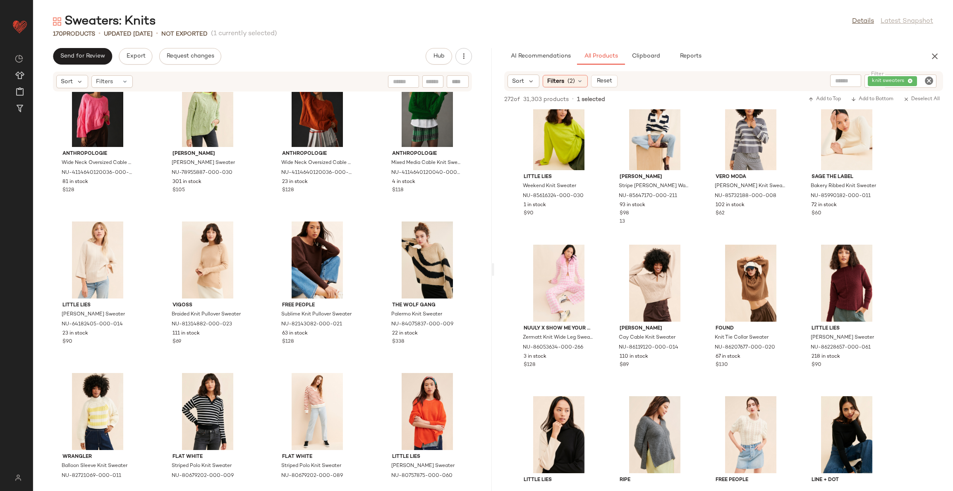
scroll to position [3340, 0]
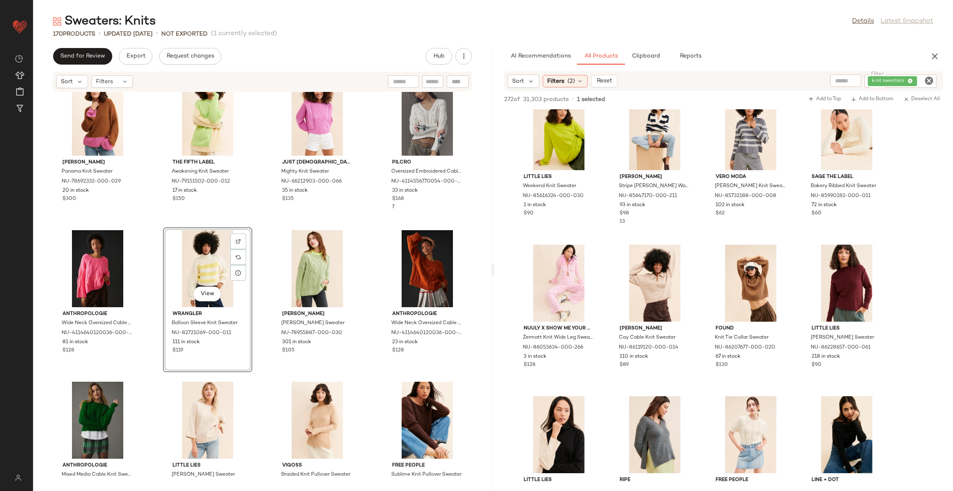
scroll to position [3155, 0]
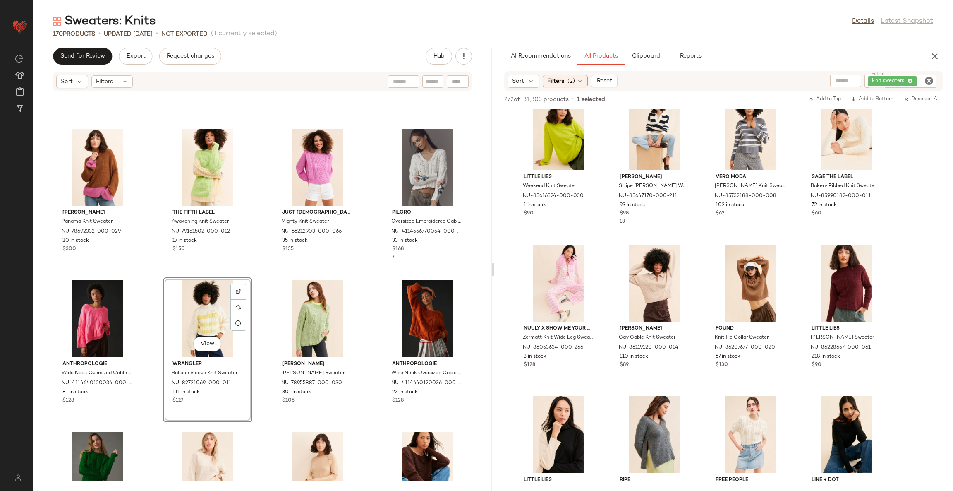
click at [255, 281] on div "Varley Panama Knit Sweater NU-78692332-000-029 20 in stock $300 The Fifth Label…" at bounding box center [262, 286] width 459 height 389
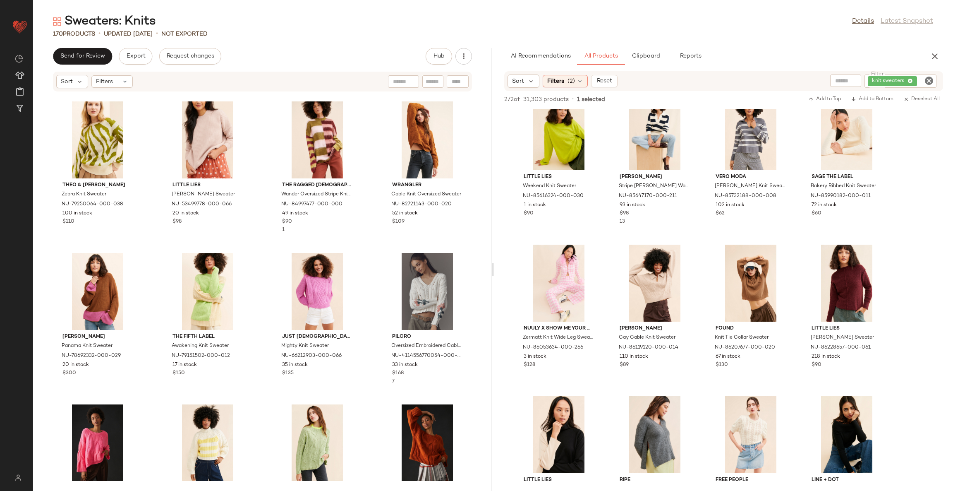
scroll to position [3217, 0]
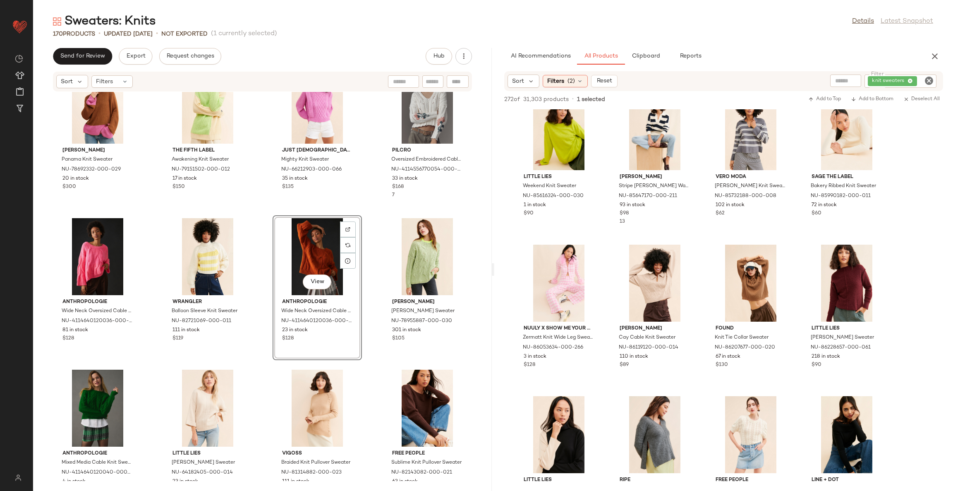
click at [365, 260] on div "Theo & Spence Zebra Knit Sweater NU-79250064-000-038 100 in stock $110 Little L…" at bounding box center [262, 286] width 459 height 389
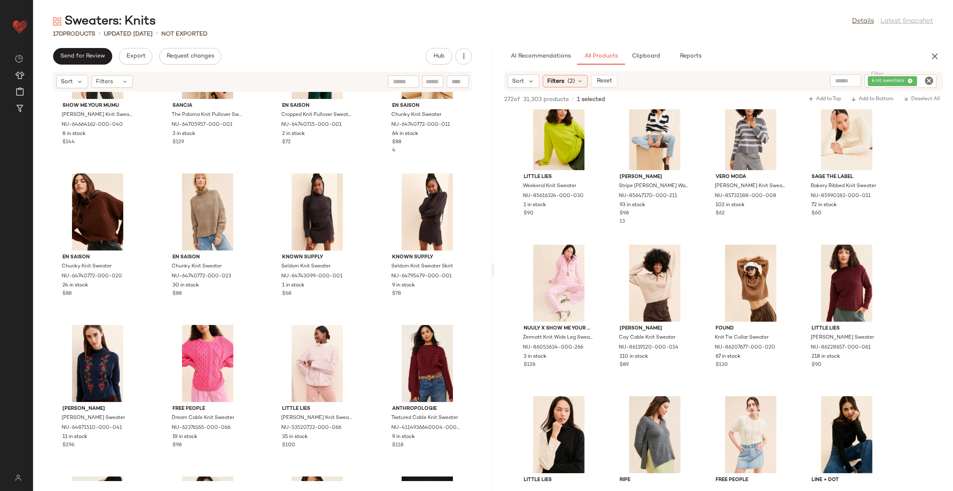
scroll to position [5203, 0]
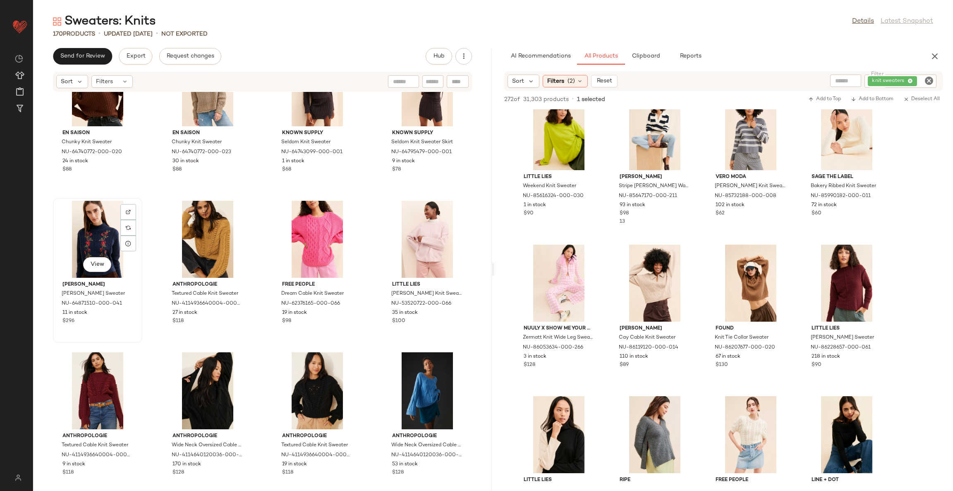
click at [105, 229] on div "View" at bounding box center [98, 239] width 84 height 77
click at [420, 225] on div "View" at bounding box center [428, 239] width 84 height 77
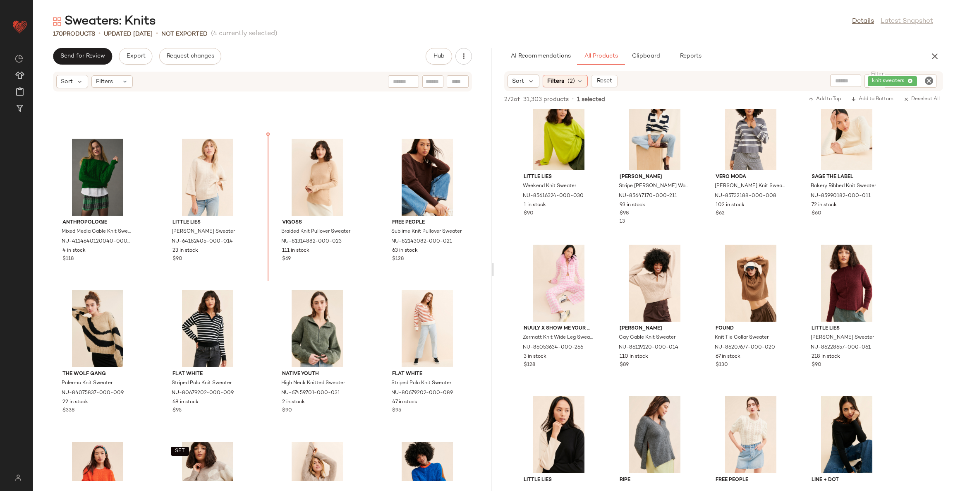
scroll to position [3440, 0]
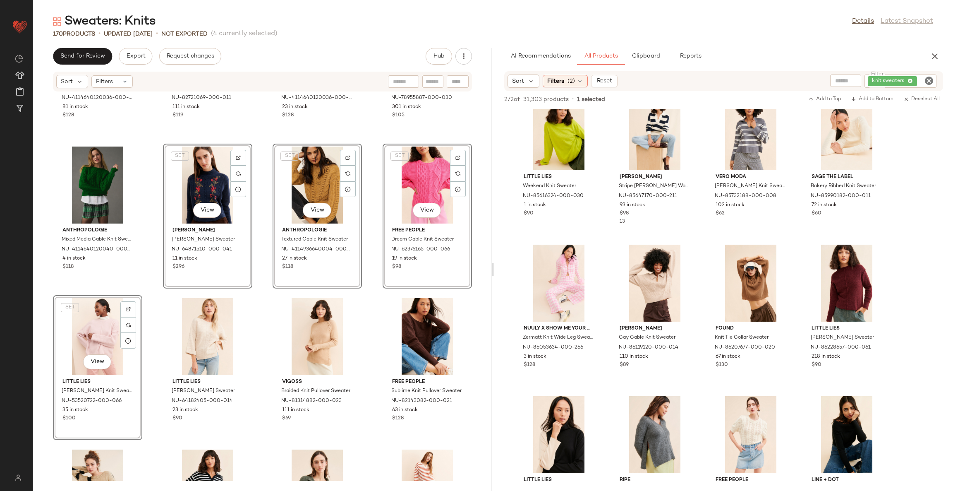
click at [260, 290] on div "Anthropologie Wide Neck Oversized Cable Knit Sweater NU-4114640120036-000-066 8…" at bounding box center [262, 286] width 459 height 389
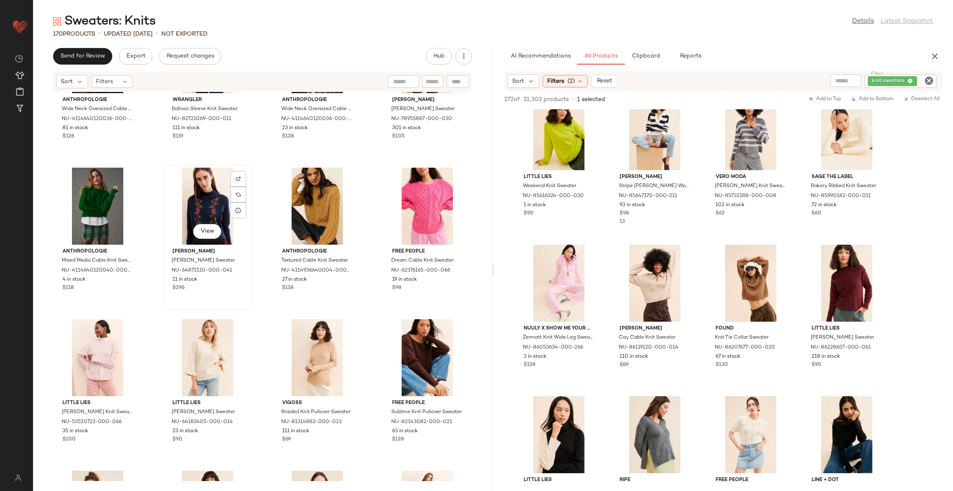
scroll to position [3440, 0]
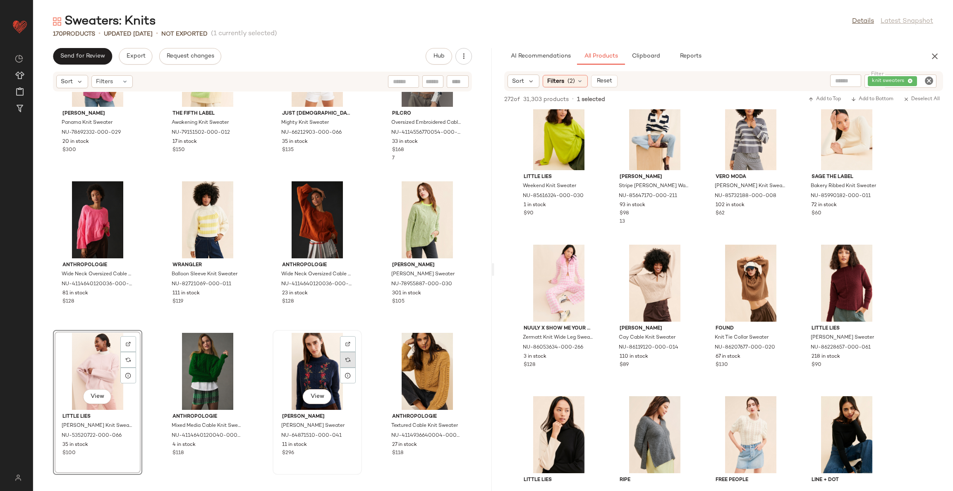
scroll to position [3378, 0]
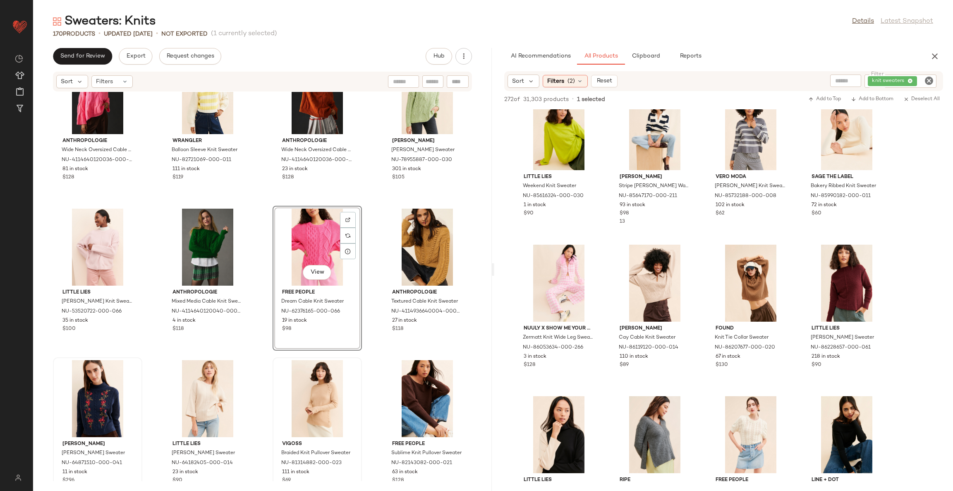
click at [358, 359] on div "Vigoss Braided Knit Pullover Sweater NU-81314882-000-023 111 in stock $69" at bounding box center [317, 429] width 89 height 145
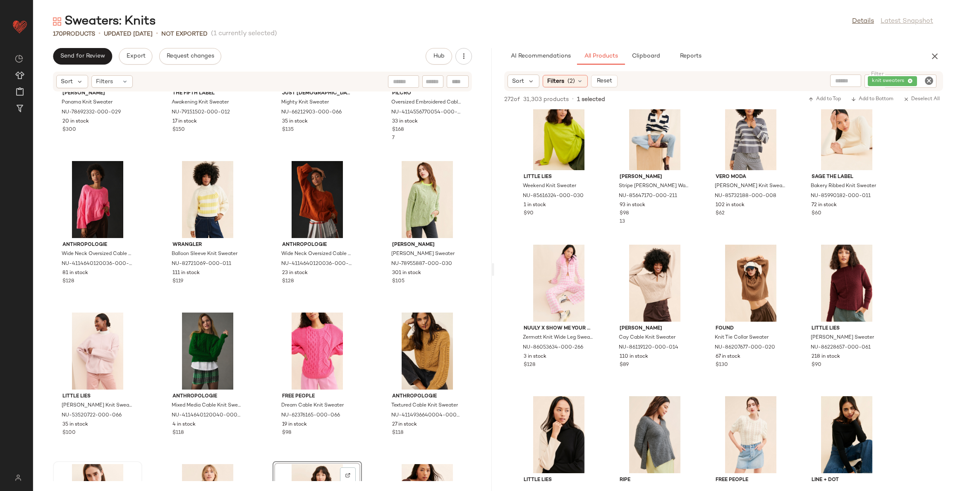
scroll to position [3191, 0]
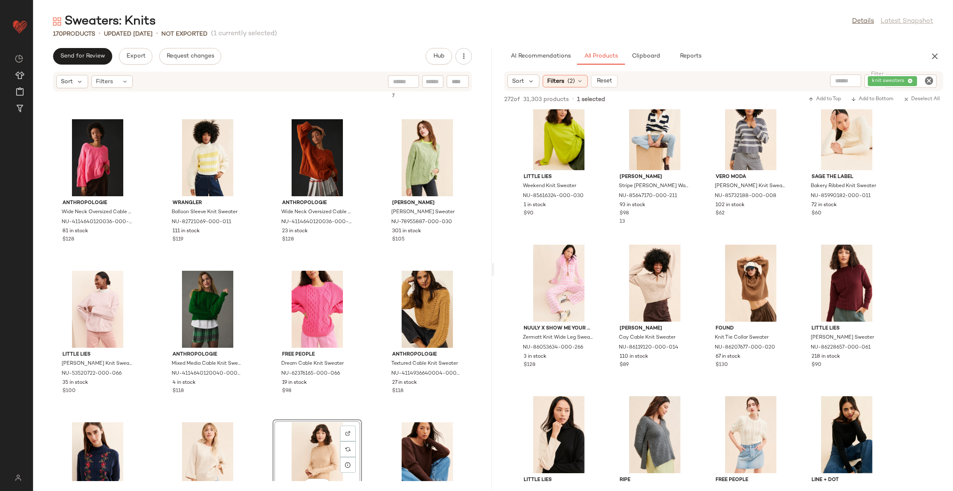
click at [364, 345] on div "Varley Panama Knit Sweater NU-78692332-000-029 20 in stock $300 The Fifth Label…" at bounding box center [262, 286] width 459 height 389
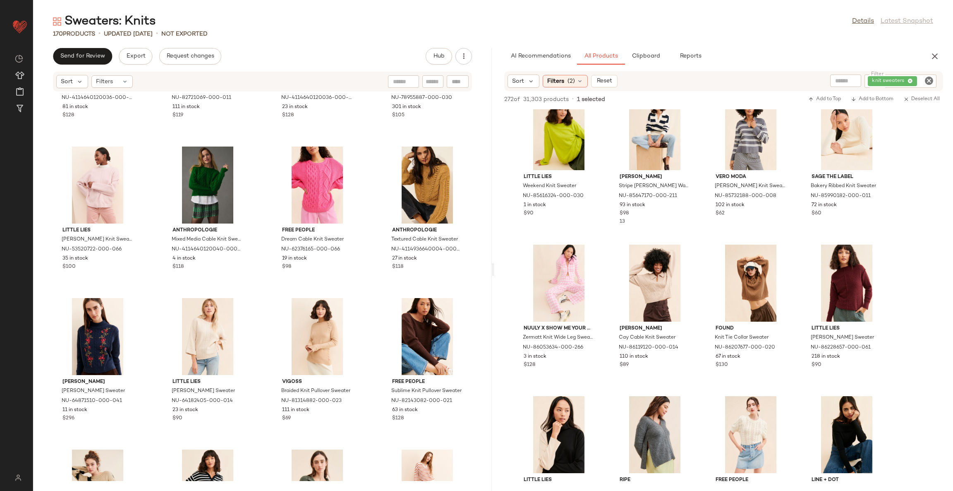
scroll to position [3502, 0]
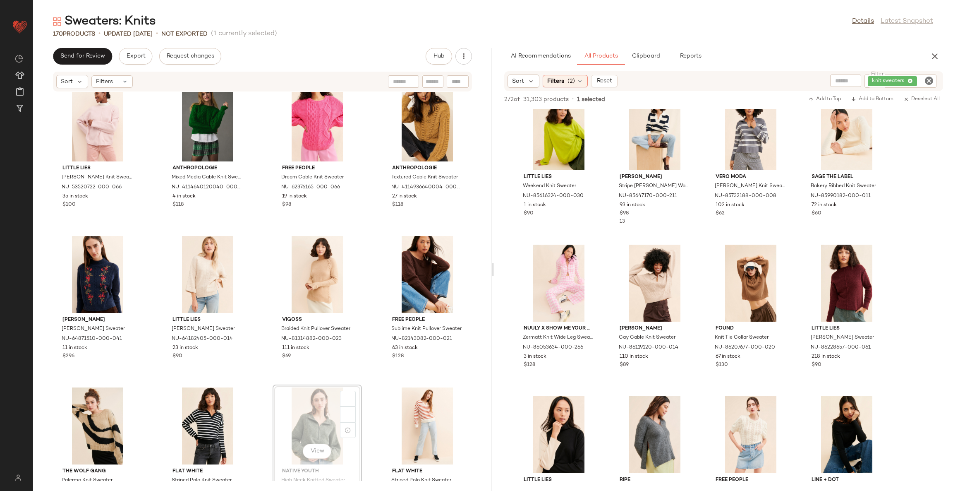
scroll to position [3502, 0]
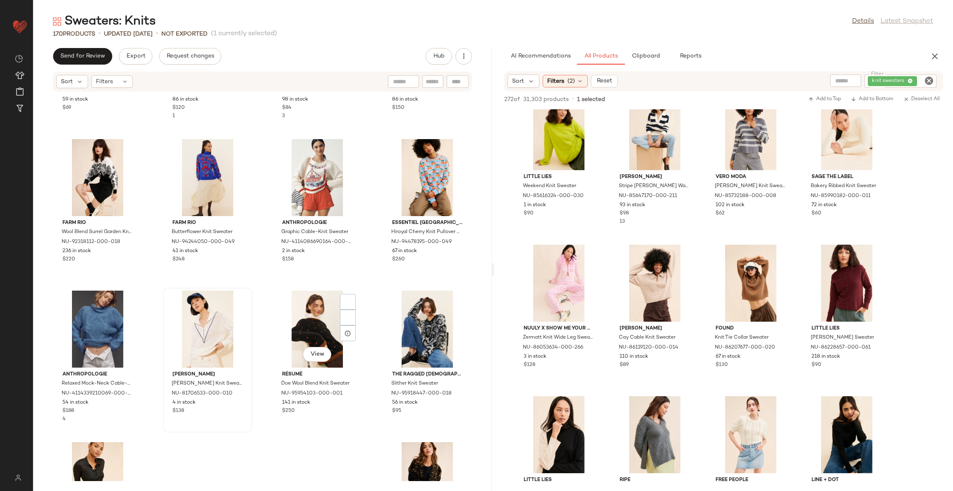
scroll to position [6000, 0]
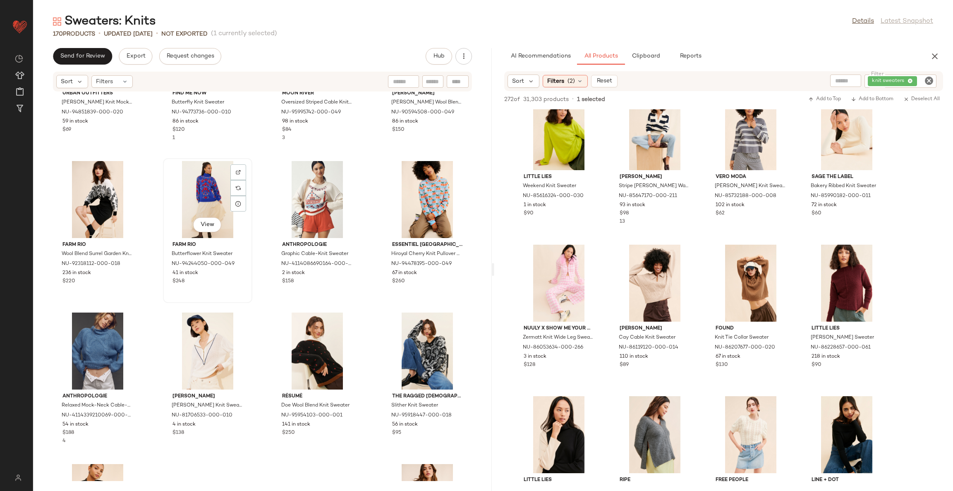
click at [209, 181] on div "View" at bounding box center [208, 199] width 84 height 77
click at [305, 339] on div "View" at bounding box center [318, 350] width 84 height 77
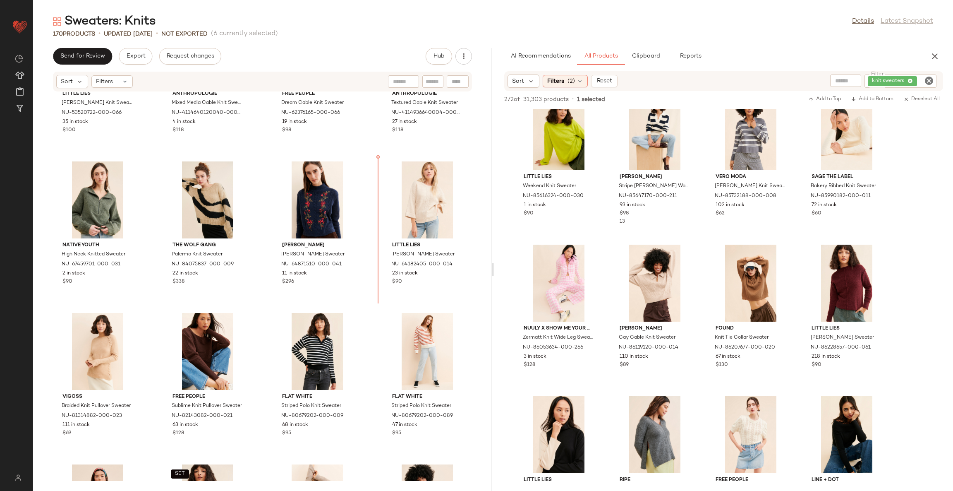
scroll to position [3553, 0]
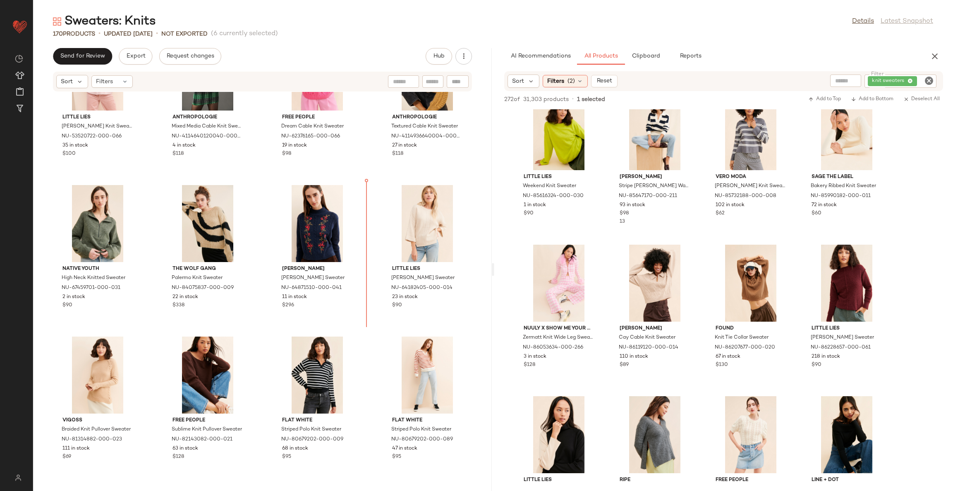
click at [368, 347] on div "Little Lies Leni Knit Sweater NU-53520722-000-066 35 in stock $100 Anthropologi…" at bounding box center [262, 286] width 459 height 389
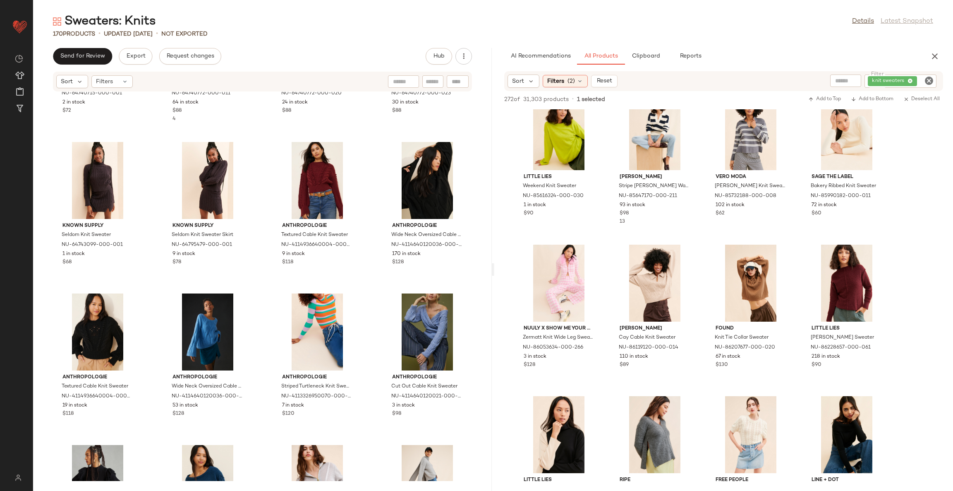
scroll to position [5503, 0]
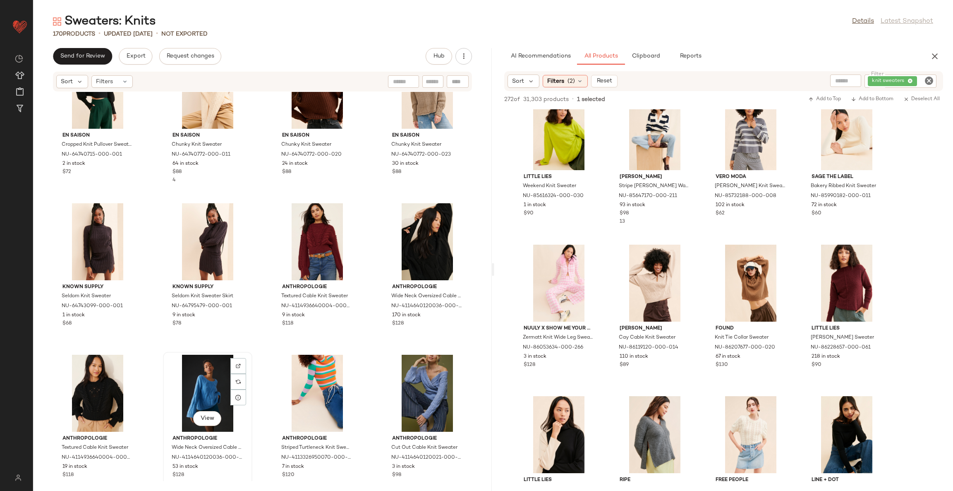
click at [188, 392] on div "View" at bounding box center [208, 393] width 84 height 77
click at [416, 362] on div "View" at bounding box center [428, 393] width 84 height 77
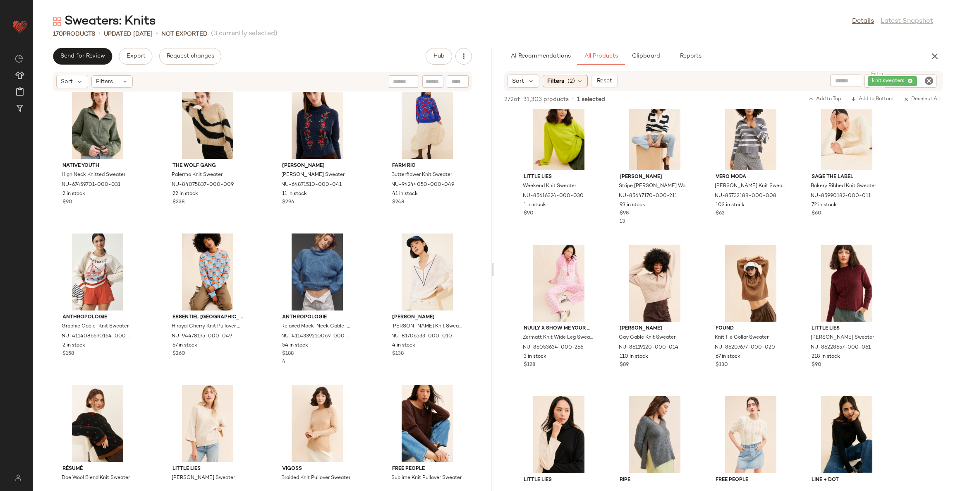
scroll to position [3601, 0]
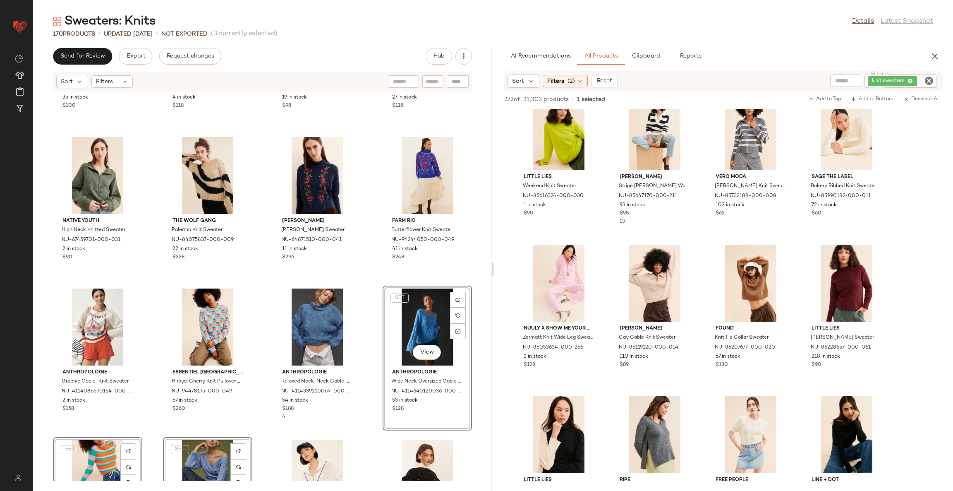
click at [371, 305] on div "Little Lies Leni Knit Sweater NU-53520722-000-066 35 in stock $100 Anthropologi…" at bounding box center [262, 286] width 459 height 389
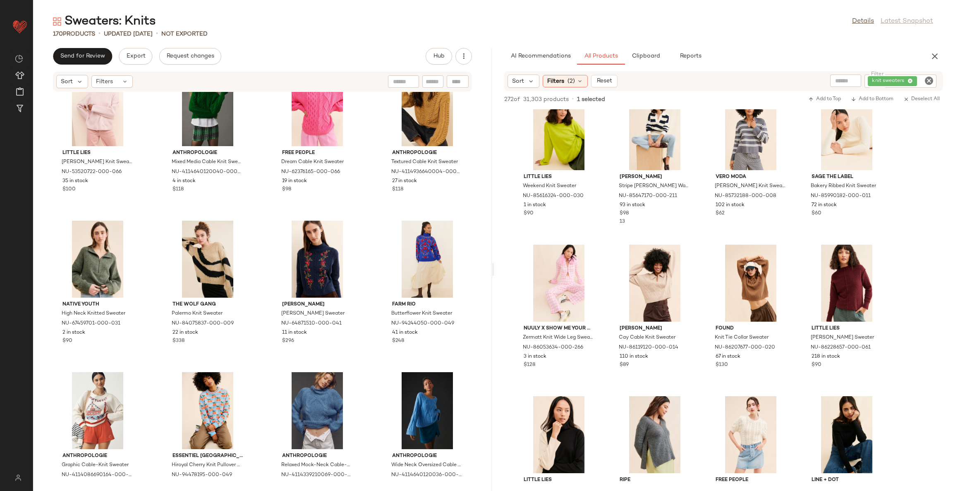
scroll to position [3539, 0]
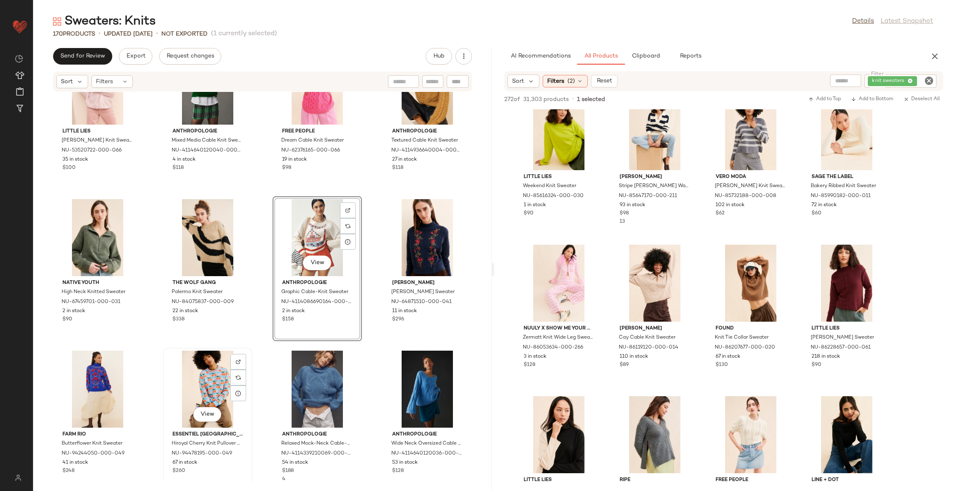
scroll to position [3601, 0]
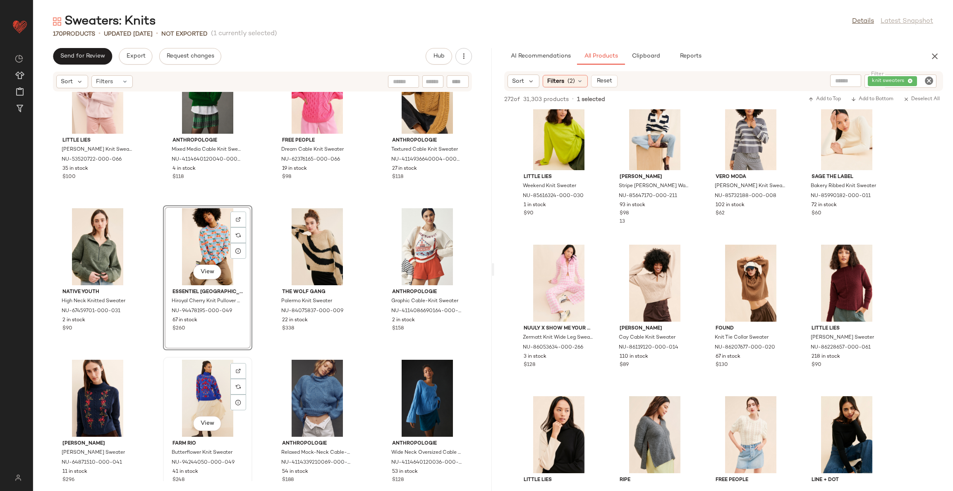
scroll to position [3476, 0]
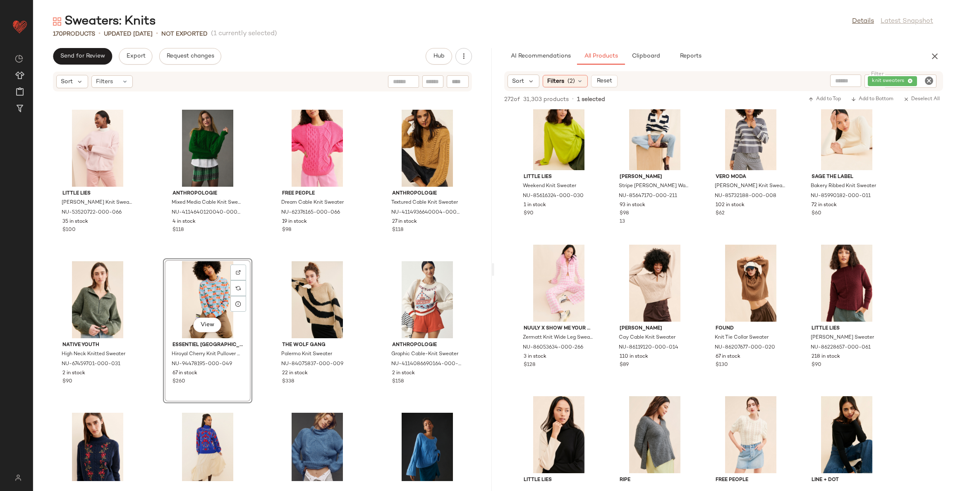
click at [257, 261] on div "Little Lies Leni Knit Sweater NU-53520722-000-066 35 in stock $100 Anthropologi…" at bounding box center [262, 286] width 459 height 389
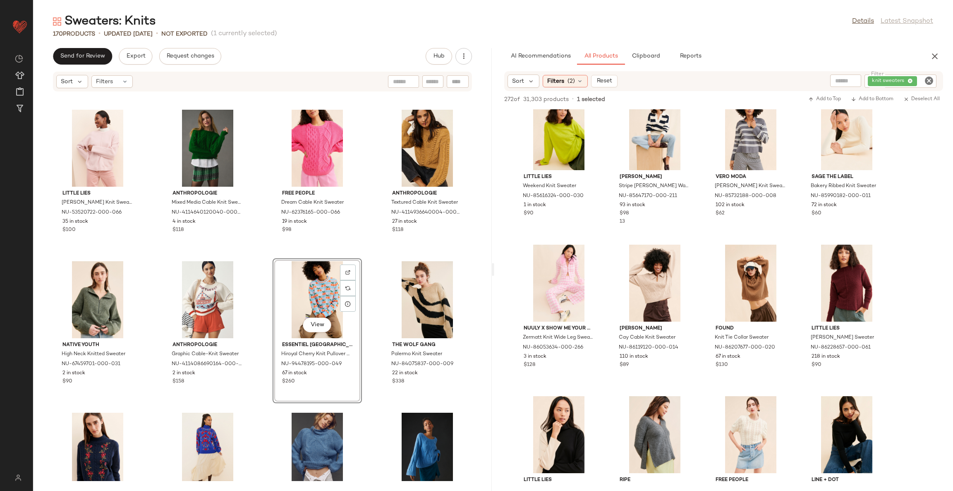
click at [369, 263] on div "Anthropologie Wide Neck Oversized Cable Knit Sweater NU-4114640120036-000-066 8…" at bounding box center [262, 286] width 459 height 389
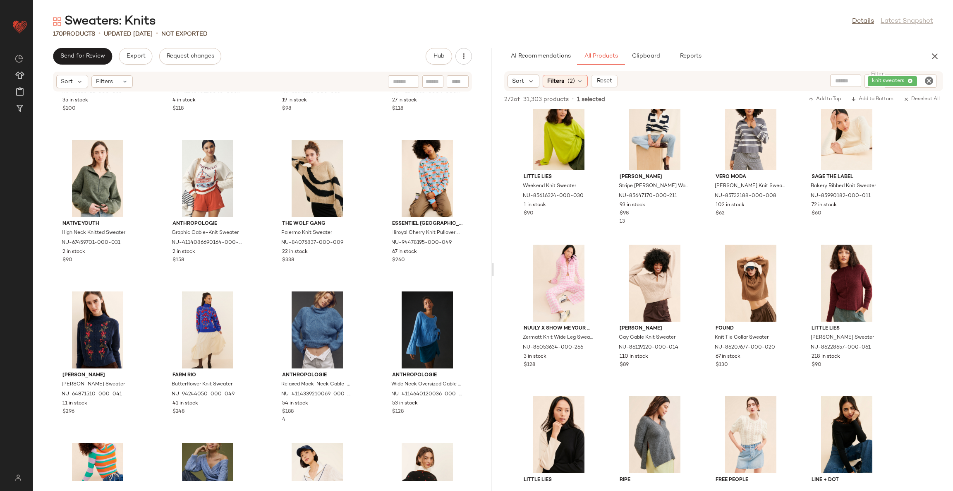
scroll to position [3601, 0]
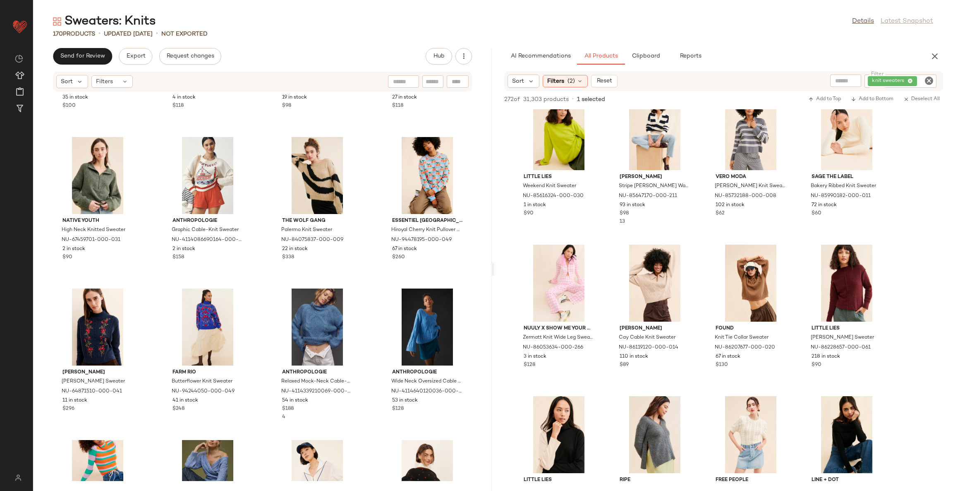
click at [368, 289] on div "Little Lies Leni Knit Sweater NU-53520722-000-066 35 in stock $100 Anthropologi…" at bounding box center [262, 286] width 459 height 389
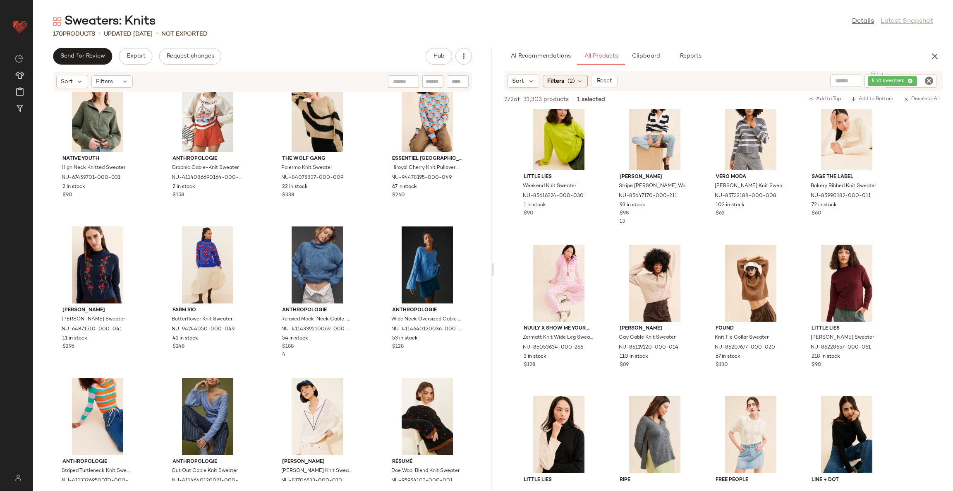
scroll to position [3725, 0]
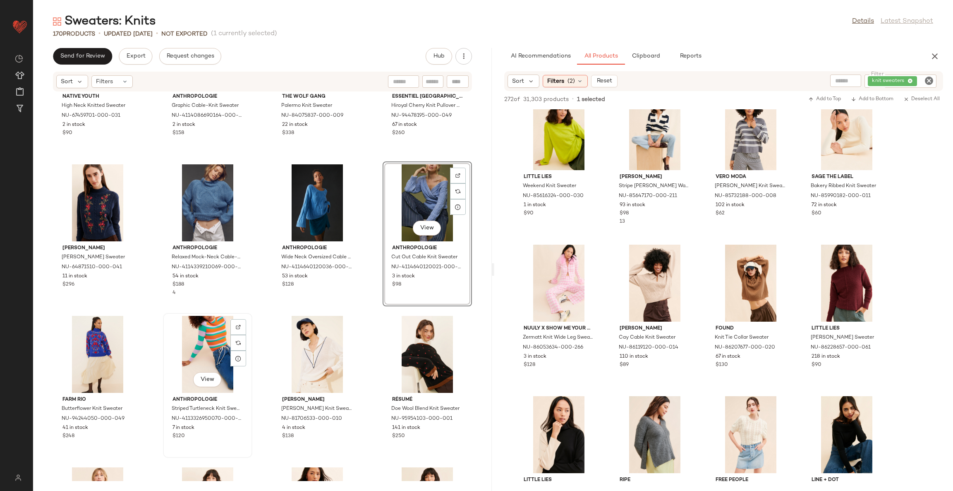
click at [210, 337] on div "View" at bounding box center [208, 354] width 84 height 77
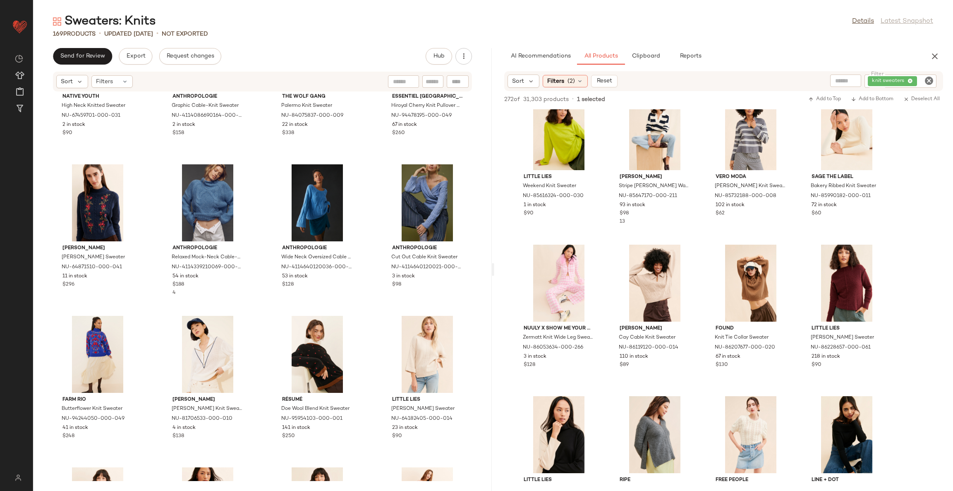
scroll to position [3663, 0]
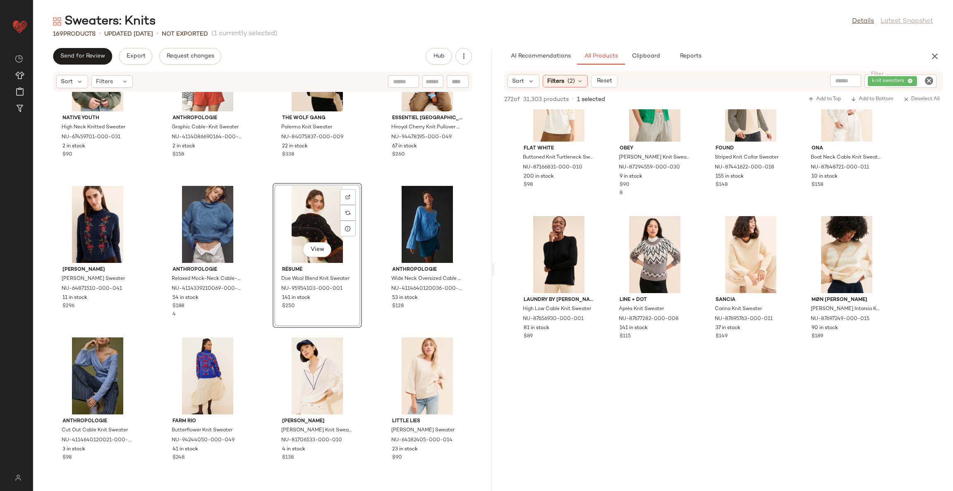
scroll to position [10135, 0]
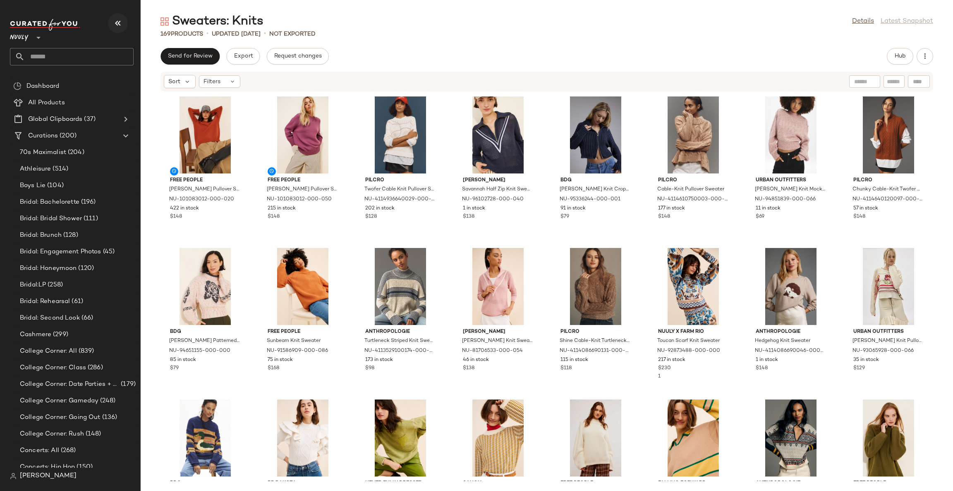
click at [113, 24] on icon "button" at bounding box center [118, 23] width 10 height 10
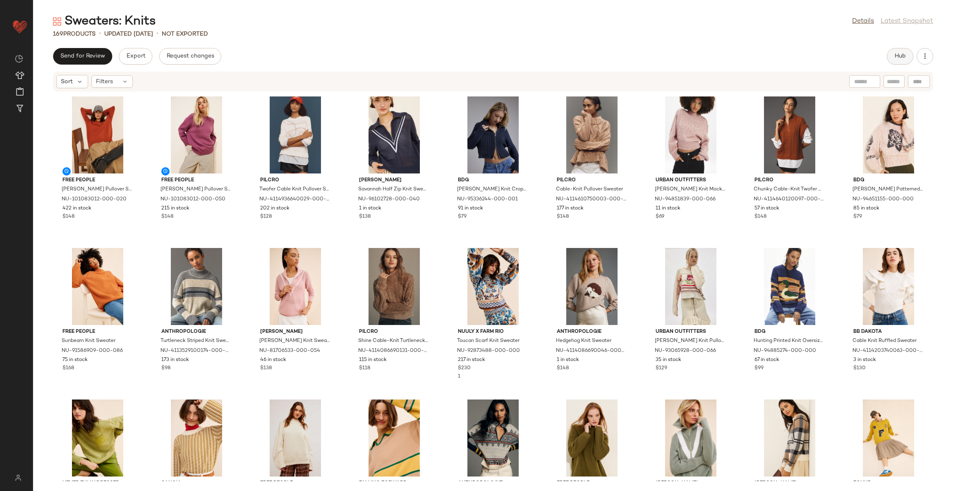
click at [905, 55] on span "Hub" at bounding box center [901, 56] width 12 height 7
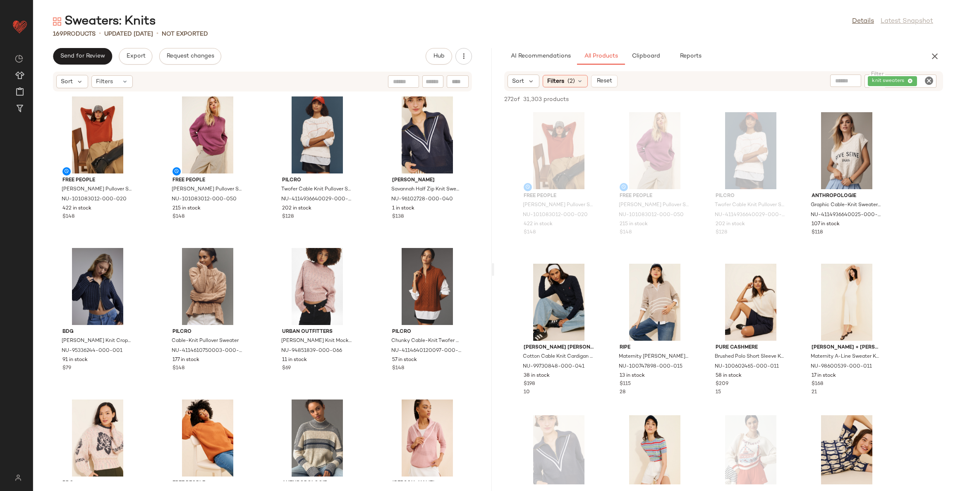
click at [363, 256] on div "Free People [PERSON_NAME] Pullover Sweater NU-101083012-000-020 422 in stock $1…" at bounding box center [262, 286] width 459 height 389
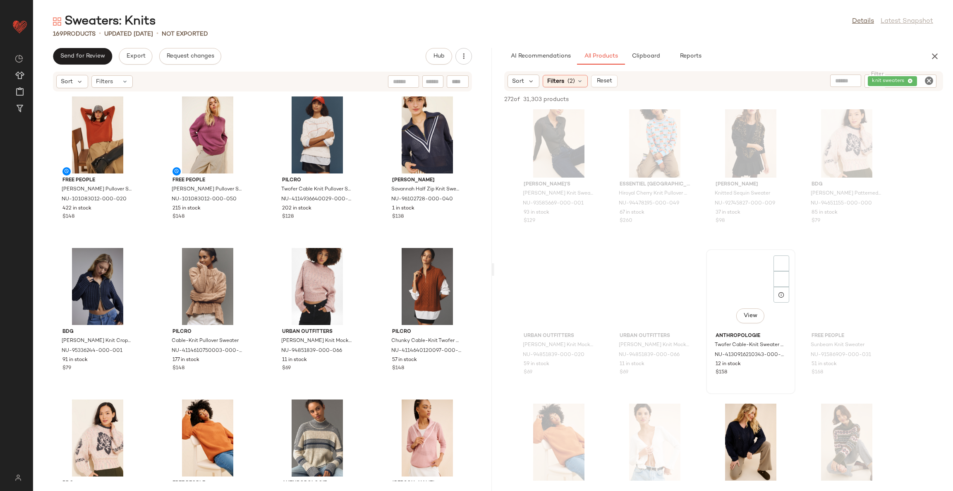
scroll to position [1241, 0]
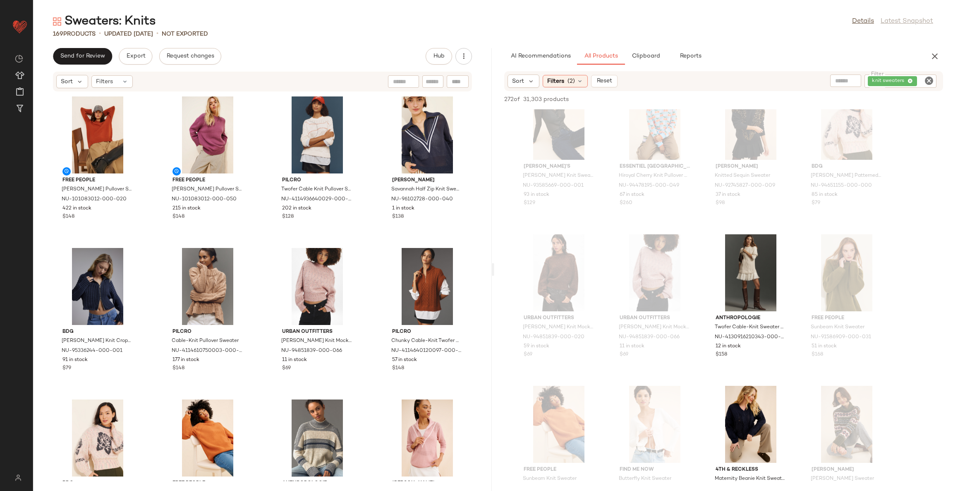
click at [919, 84] on input "Filter" at bounding box center [926, 81] width 14 height 9
type input "*"
click at [576, 76] on div "Filters (2)" at bounding box center [565, 81] width 45 height 12
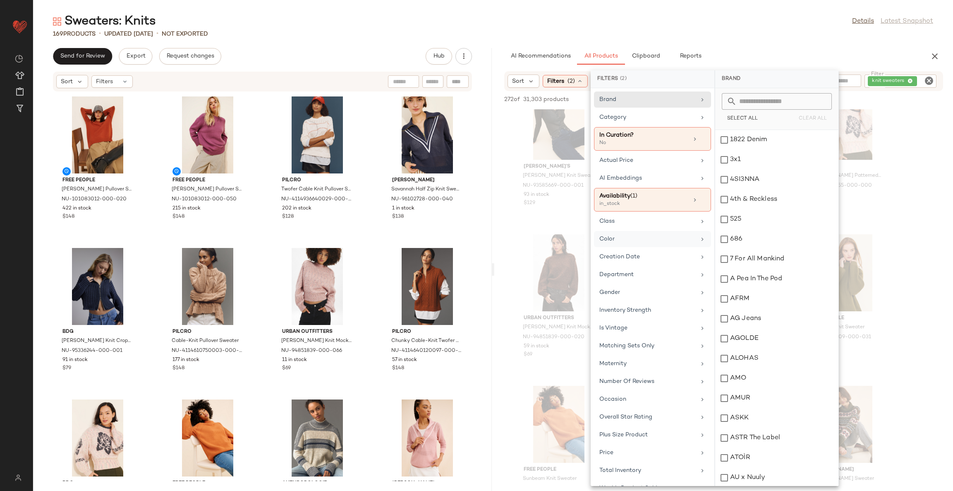
click at [617, 239] on div "Color" at bounding box center [648, 239] width 96 height 9
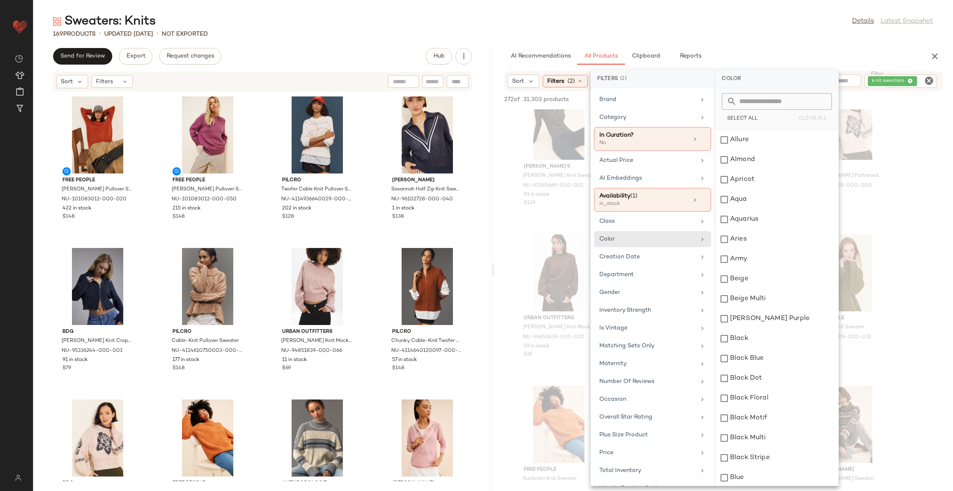
click at [758, 98] on input "text" at bounding box center [782, 101] width 90 height 17
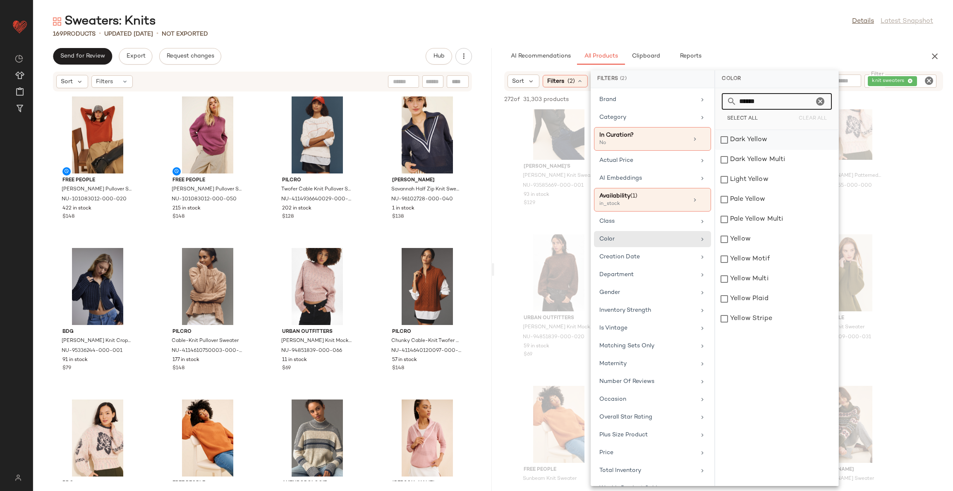
type input "******"
click at [722, 150] on div "Dark Yellow" at bounding box center [776, 160] width 123 height 20
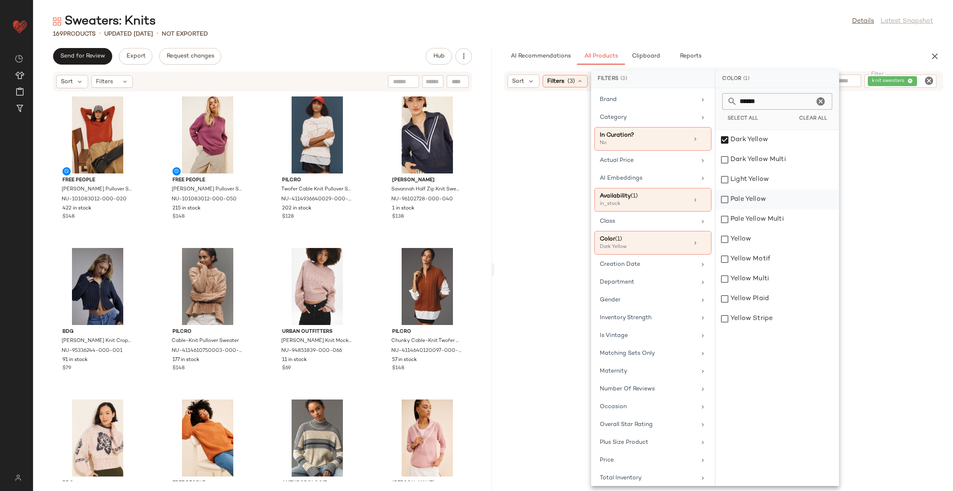
click at [723, 209] on div "Pale Yellow" at bounding box center [777, 219] width 123 height 20
click at [751, 249] on div "Yellow" at bounding box center [777, 259] width 123 height 20
click at [891, 163] on div "No Products Found No products match your current filters. Clear Filters" at bounding box center [723, 296] width 459 height 375
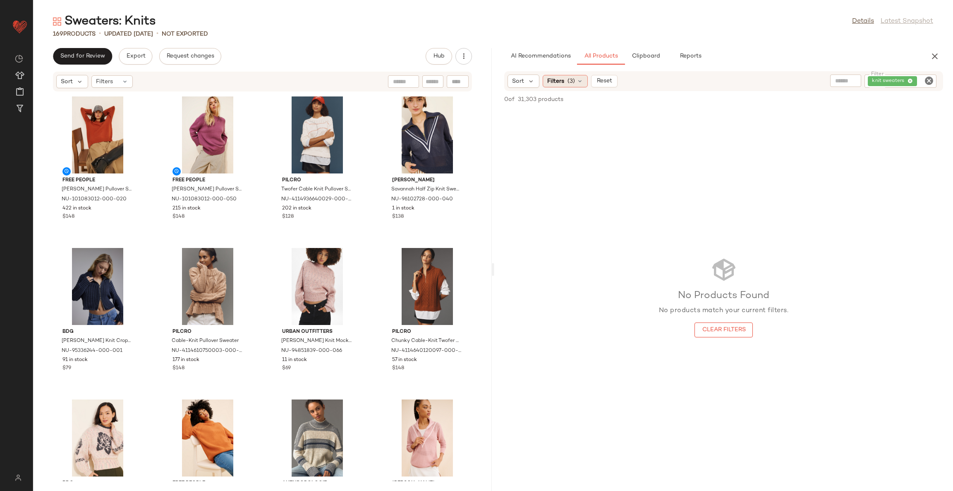
click at [579, 79] on icon at bounding box center [580, 81] width 7 height 7
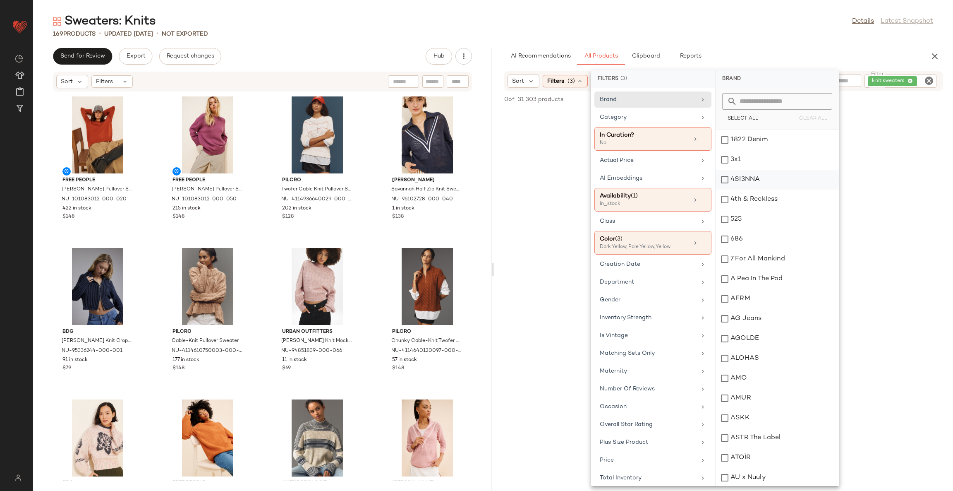
click at [701, 241] on icon at bounding box center [704, 243] width 6 height 6
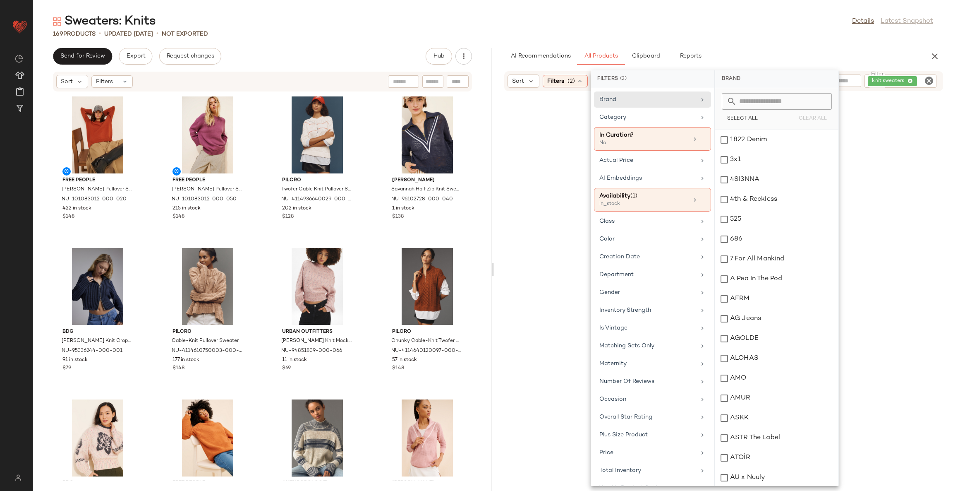
click at [860, 156] on div at bounding box center [724, 301] width 456 height 416
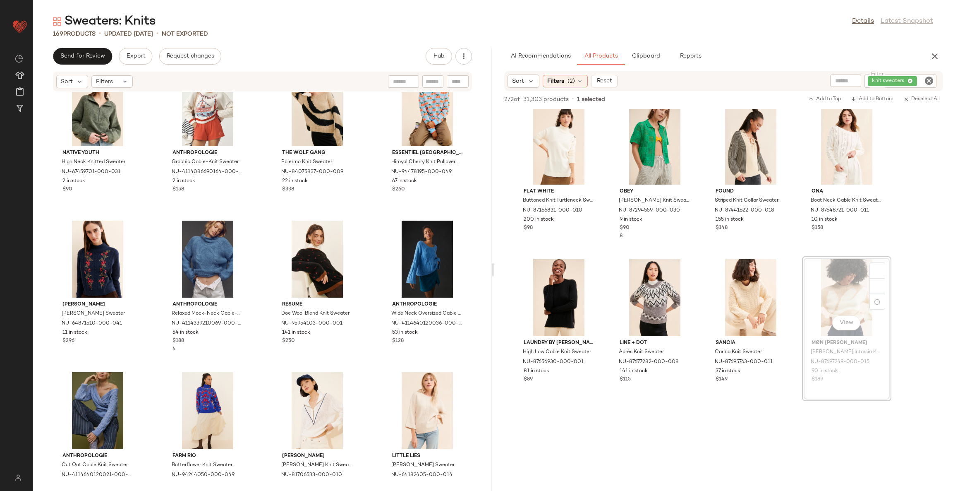
scroll to position [10079, 0]
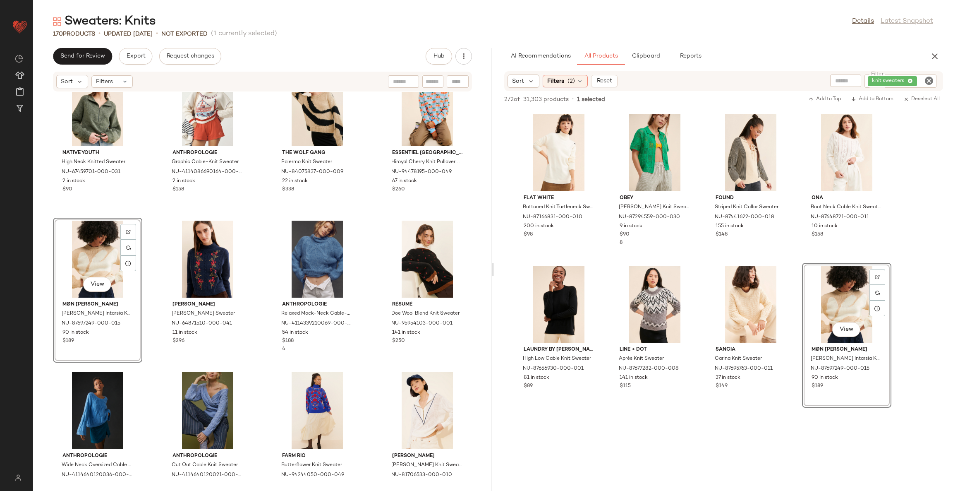
click at [263, 253] on div "Native Youth High Neck Knitted Sweater NU-67459701-000-031 2 in stock $90 Anthr…" at bounding box center [262, 286] width 459 height 389
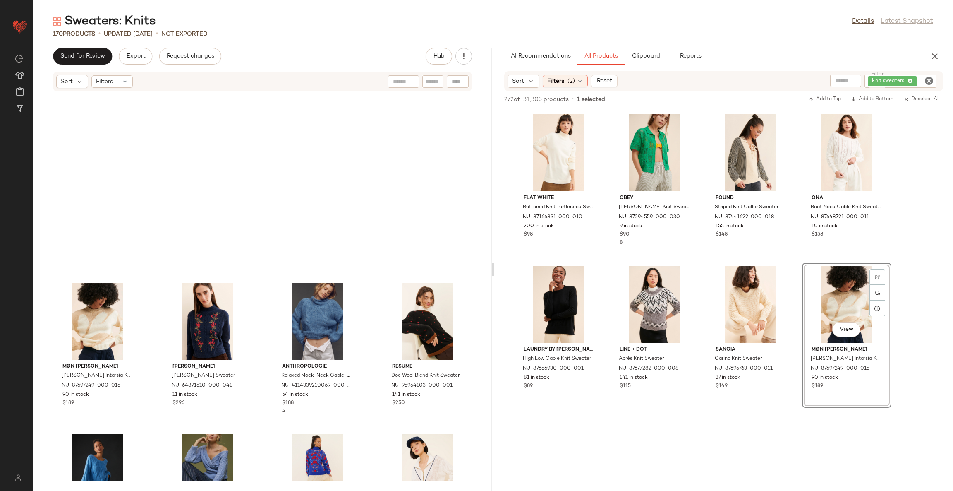
scroll to position [3793, 0]
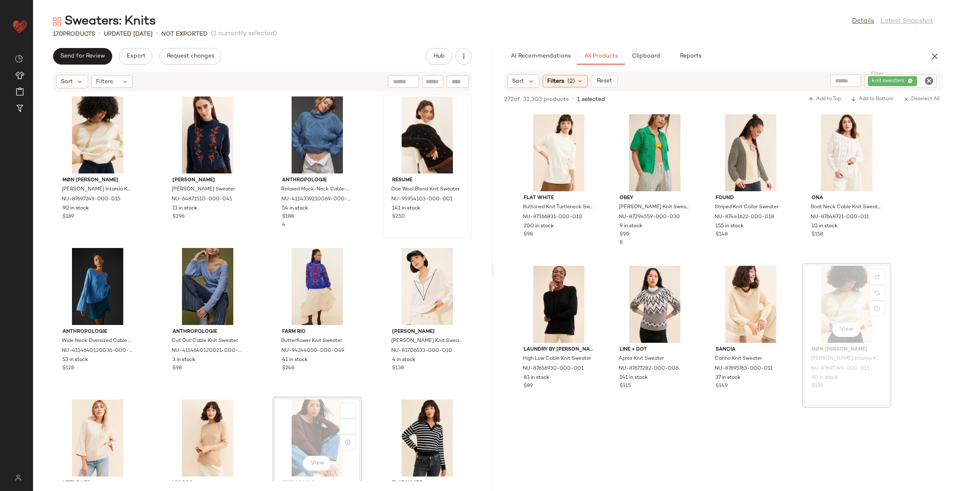
scroll to position [3794, 0]
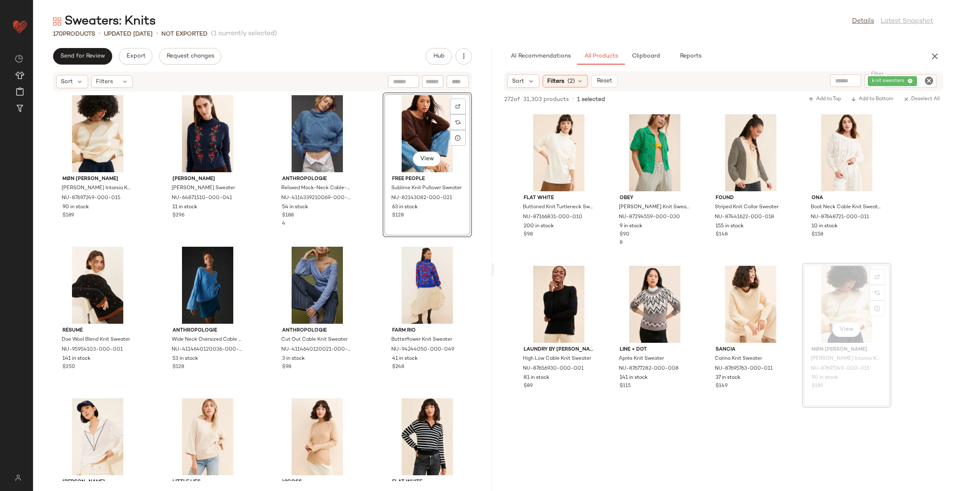
click at [363, 245] on div "Møn Renn Farren Intarsia Knit Sweater NU-87697249-000-015 90 in stock $189 Mead…" at bounding box center [262, 286] width 459 height 389
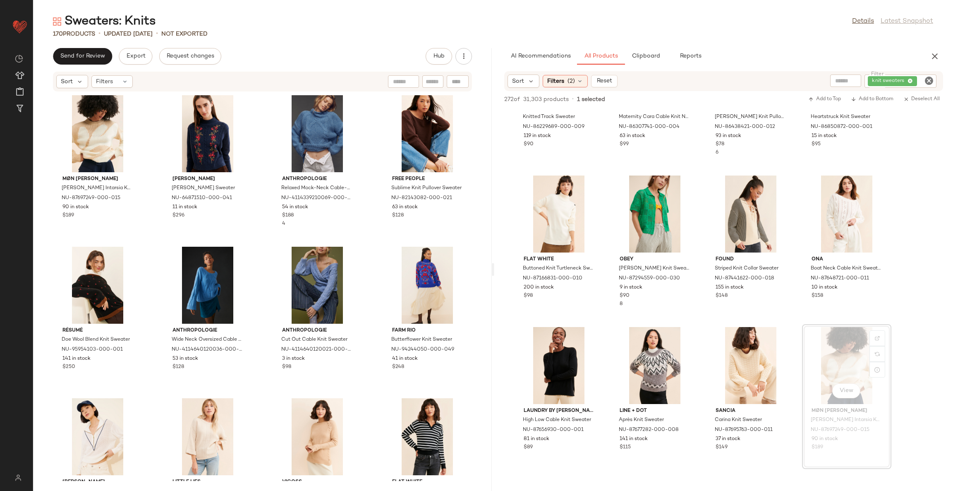
scroll to position [10017, 0]
click at [932, 79] on icon "Clear Filter" at bounding box center [929, 81] width 10 height 10
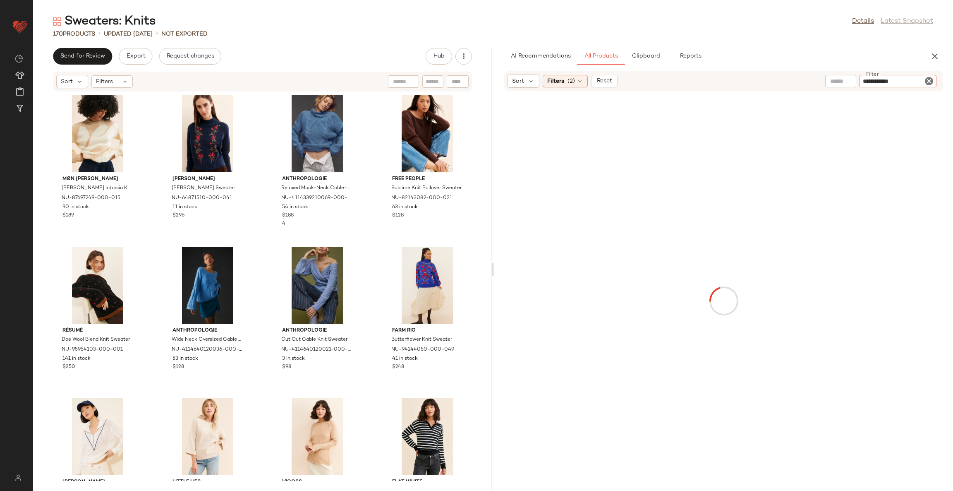
type input "**********"
click at [929, 79] on icon "Clear Filter" at bounding box center [929, 81] width 10 height 10
type input "**********"
click at [930, 80] on icon "Clear Filter" at bounding box center [929, 81] width 10 height 10
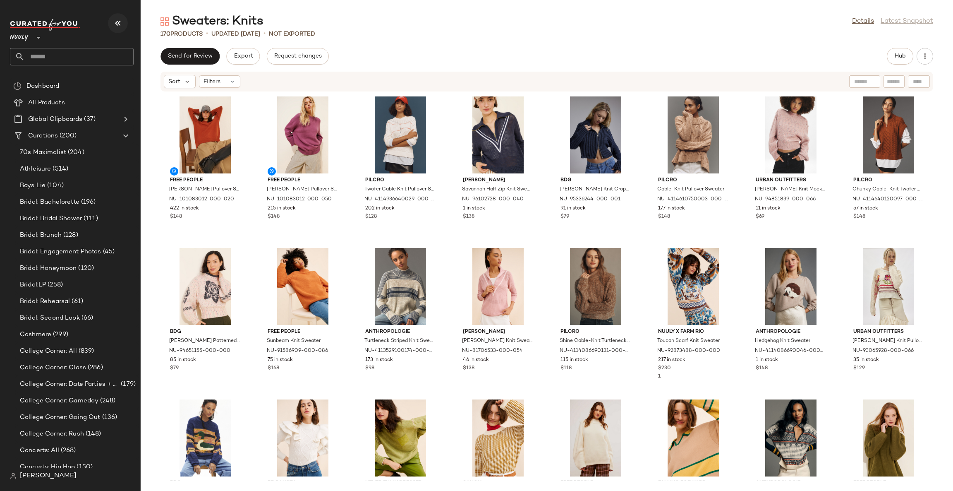
click at [119, 24] on icon "button" at bounding box center [118, 23] width 10 height 10
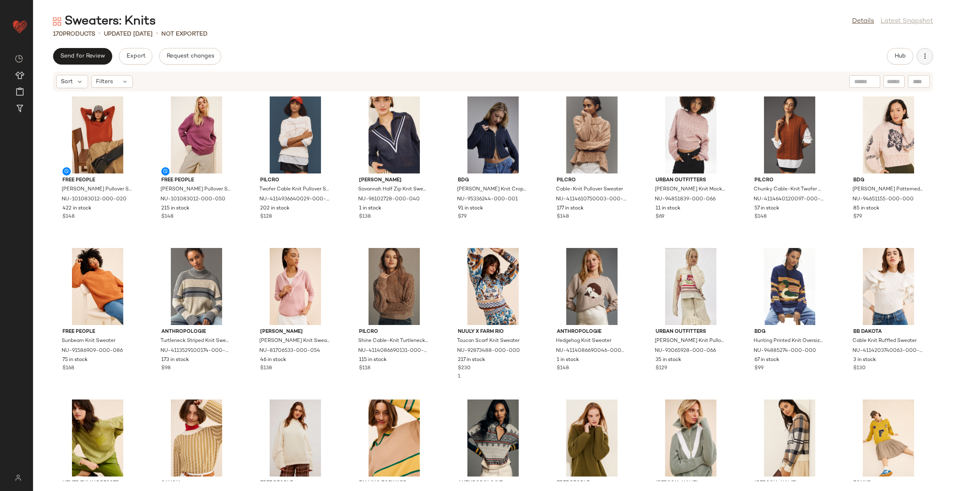
click at [923, 54] on icon "button" at bounding box center [925, 56] width 8 height 8
click at [853, 59] on div "Send for Review Export Request changes Hub" at bounding box center [493, 56] width 880 height 17
click at [902, 60] on button "Hub" at bounding box center [900, 56] width 26 height 17
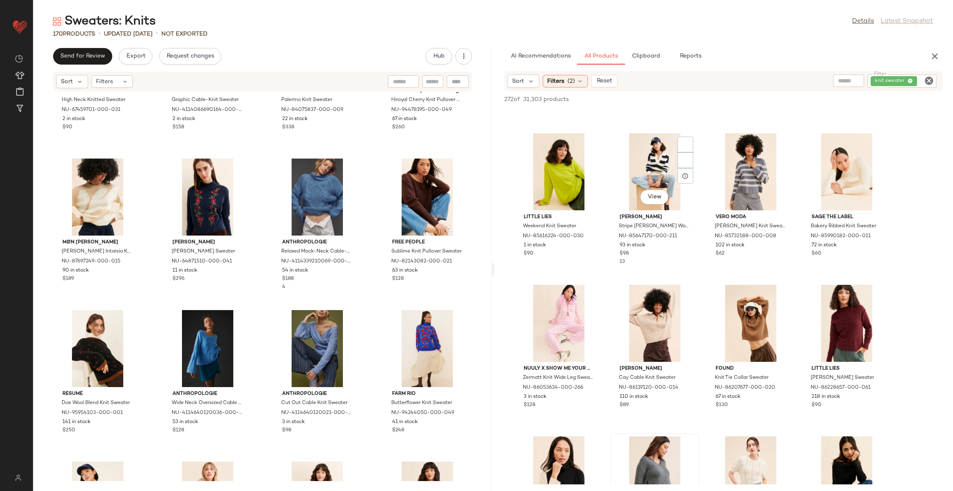
scroll to position [9586, 0]
click at [372, 307] on div "Native Youth High Neck Knitted Sweater NU-67459701-000-031 2 in stock $90 Anthr…" at bounding box center [262, 286] width 459 height 389
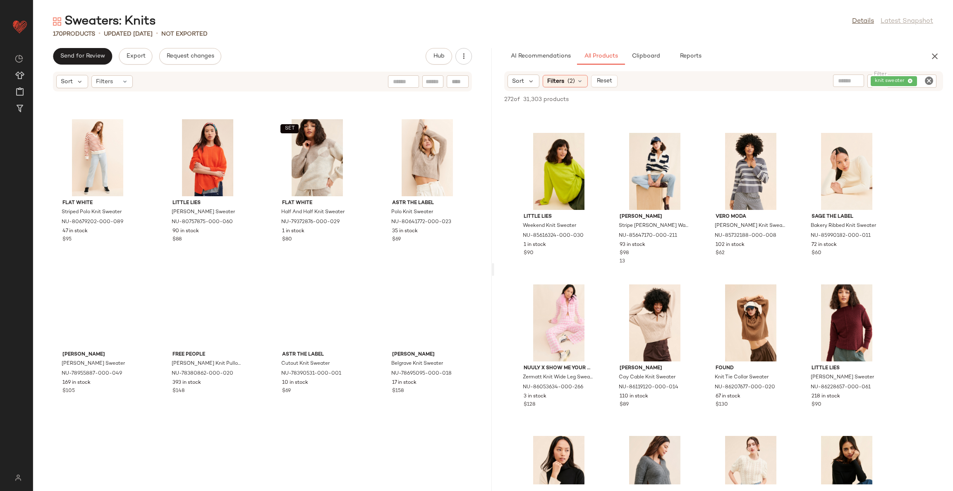
scroll to position [4227, 0]
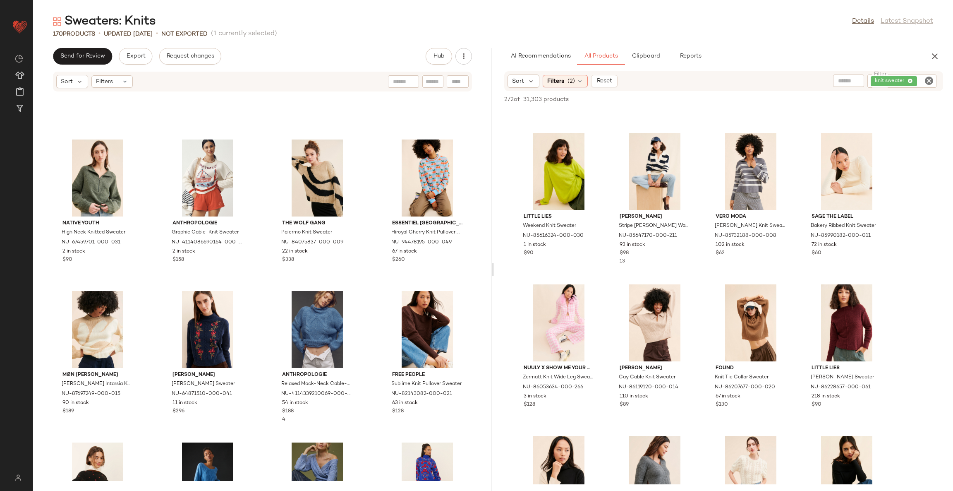
scroll to position [3598, 0]
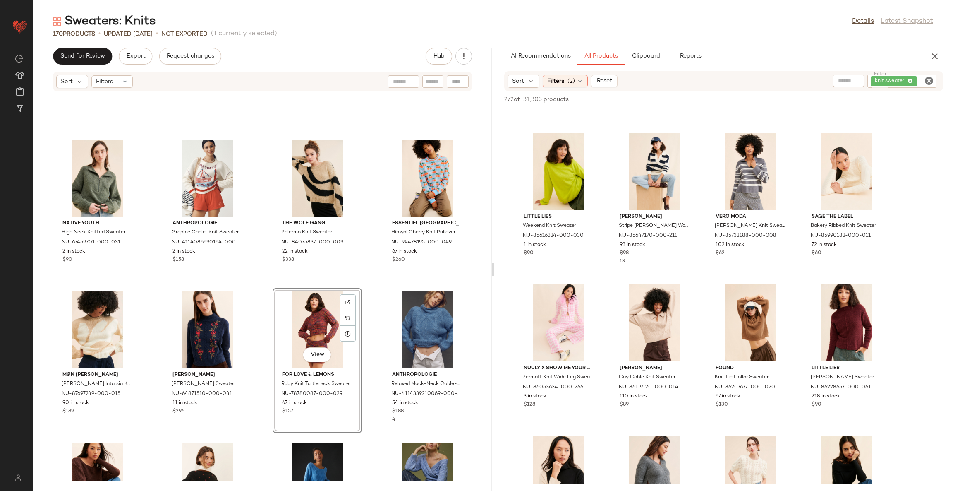
click at [365, 287] on div "Native Youth High Neck Knitted Sweater NU-67459701-000-031 2 in stock $90 Anthr…" at bounding box center [262, 286] width 459 height 389
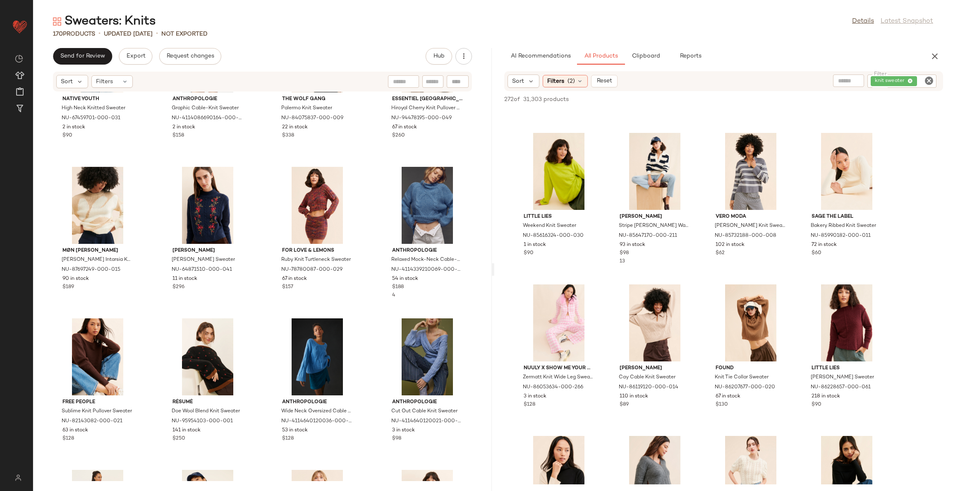
scroll to position [3784, 0]
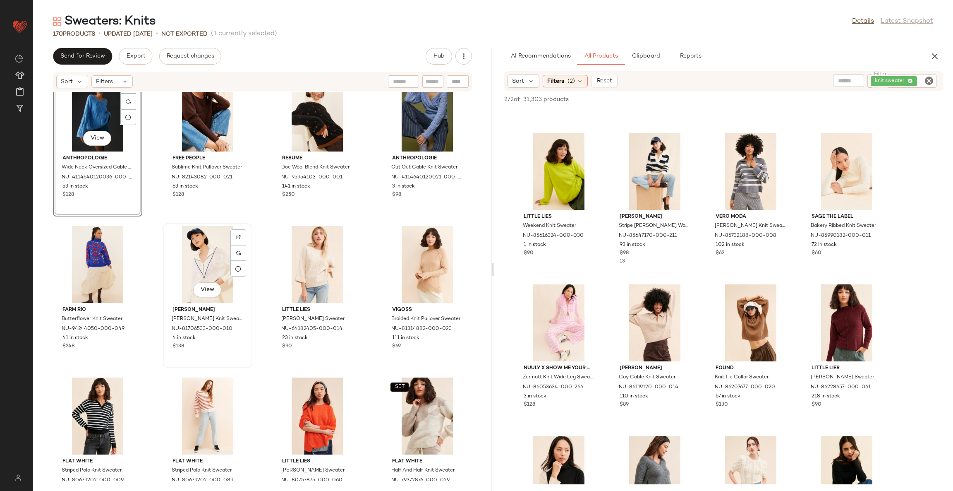
scroll to position [3970, 0]
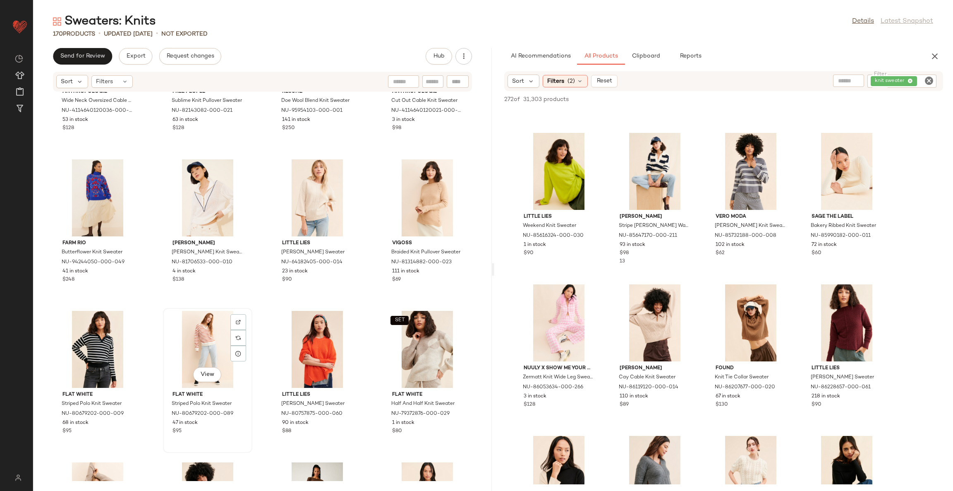
click at [197, 336] on div "View" at bounding box center [208, 349] width 84 height 77
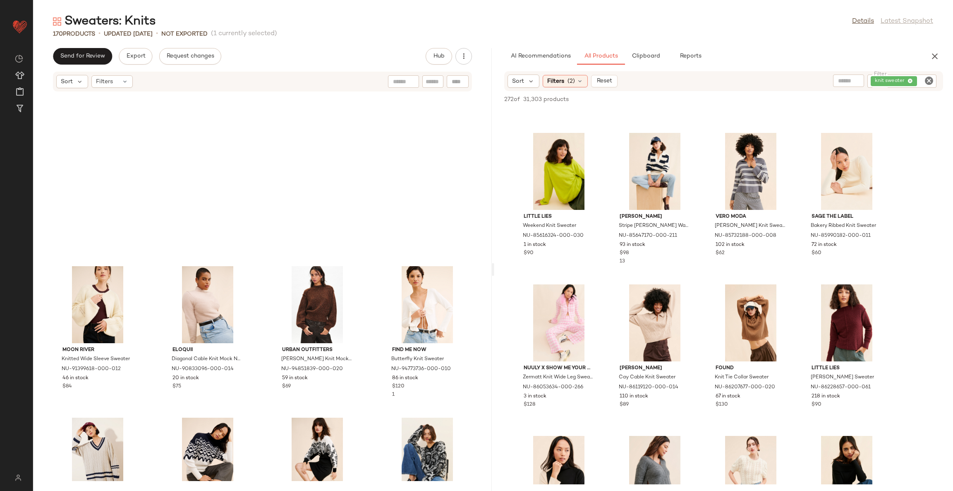
scroll to position [6124, 0]
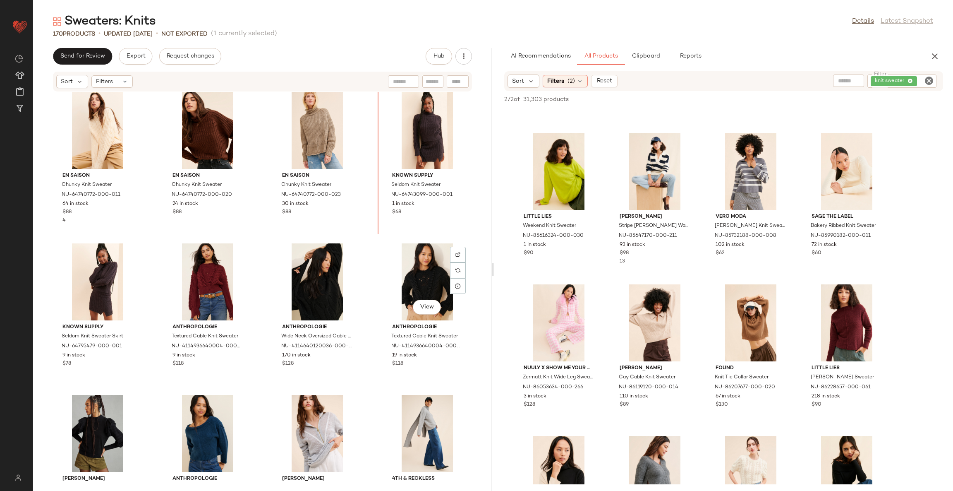
scroll to position [5614, 0]
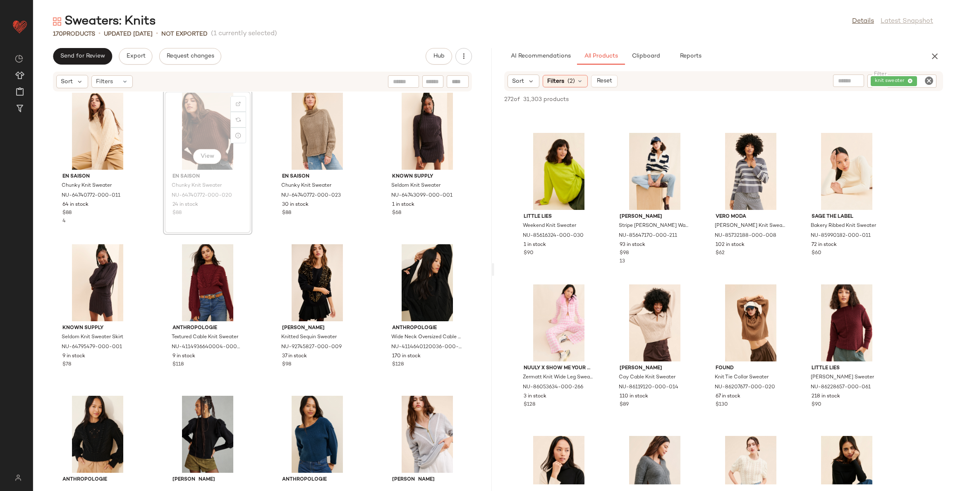
scroll to position [5611, 0]
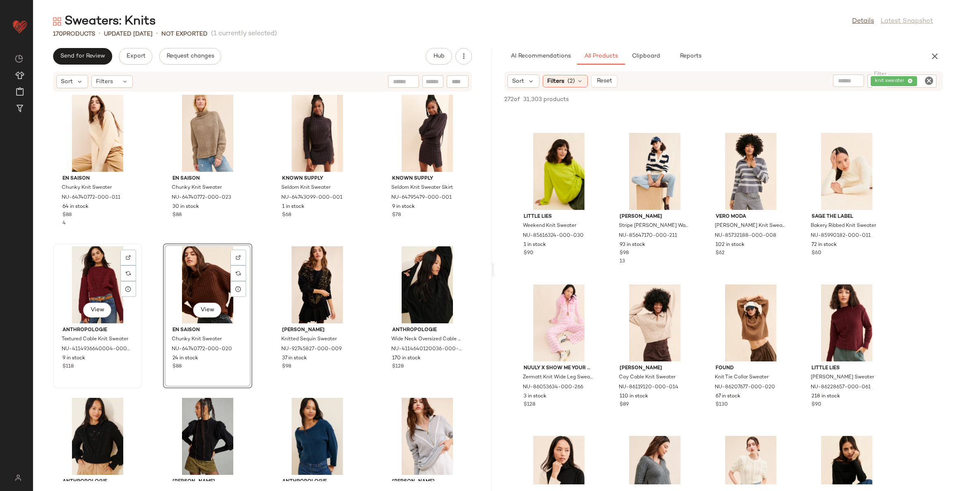
click at [93, 283] on div "View" at bounding box center [98, 284] width 84 height 77
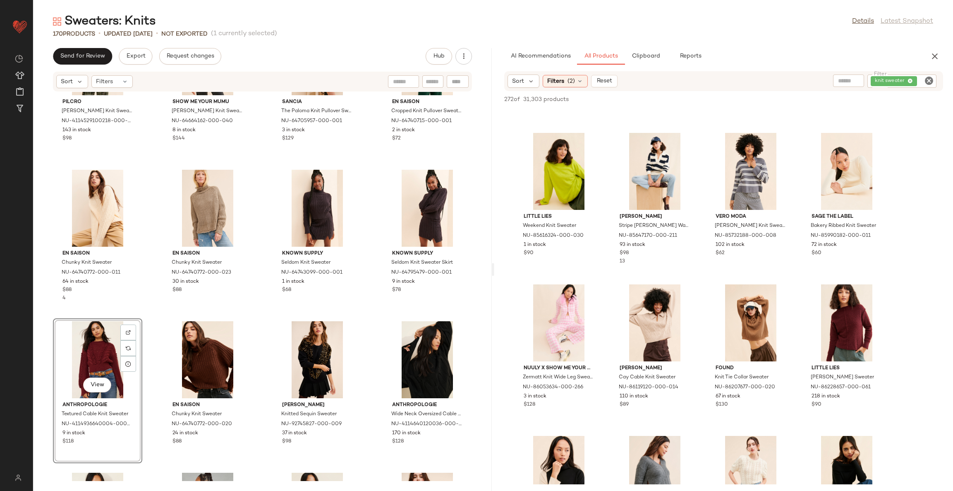
scroll to position [5487, 0]
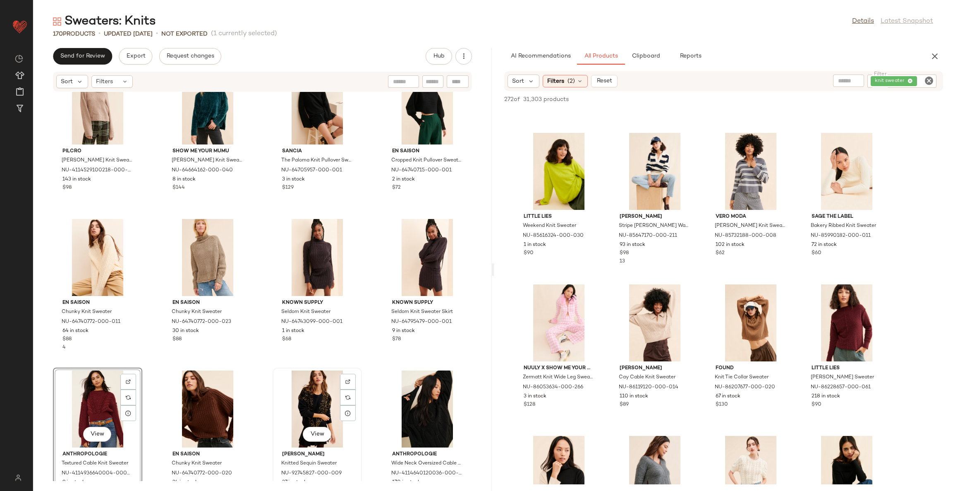
click at [312, 399] on div "View" at bounding box center [318, 408] width 84 height 77
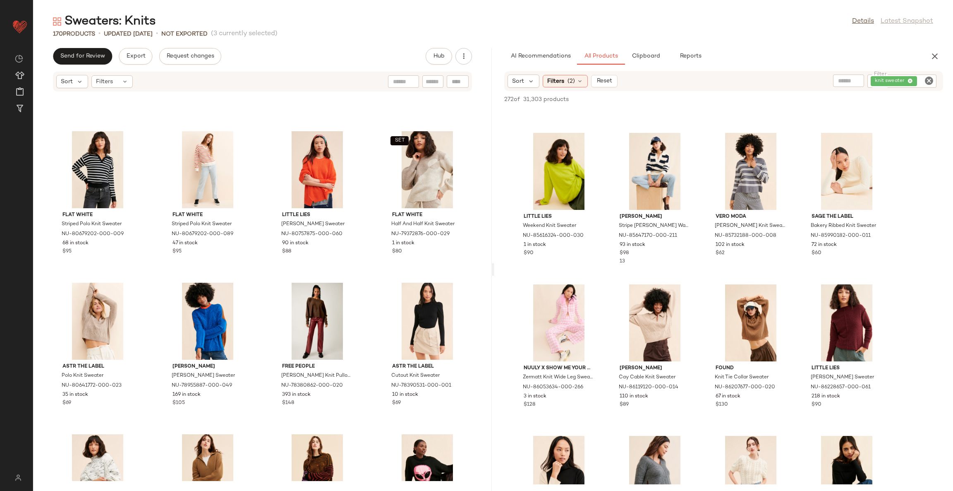
scroll to position [4189, 0]
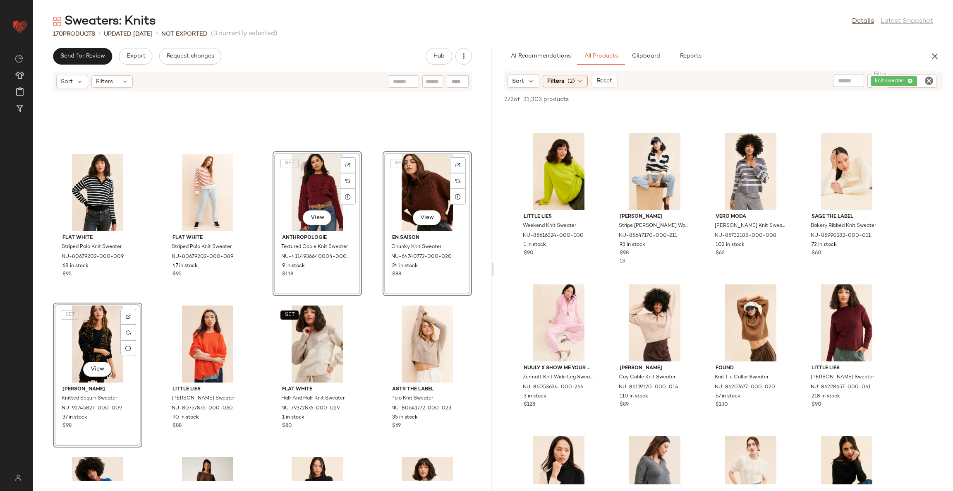
click at [369, 304] on div "Flat White Striped Polo Knit Sweater NU-80679202-000-009 68 in stock $95 Flat W…" at bounding box center [262, 286] width 459 height 389
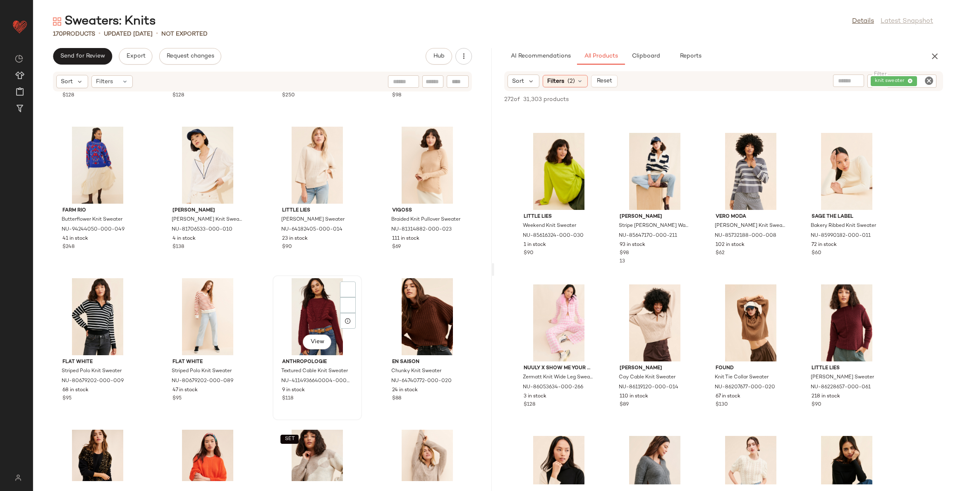
scroll to position [3941, 0]
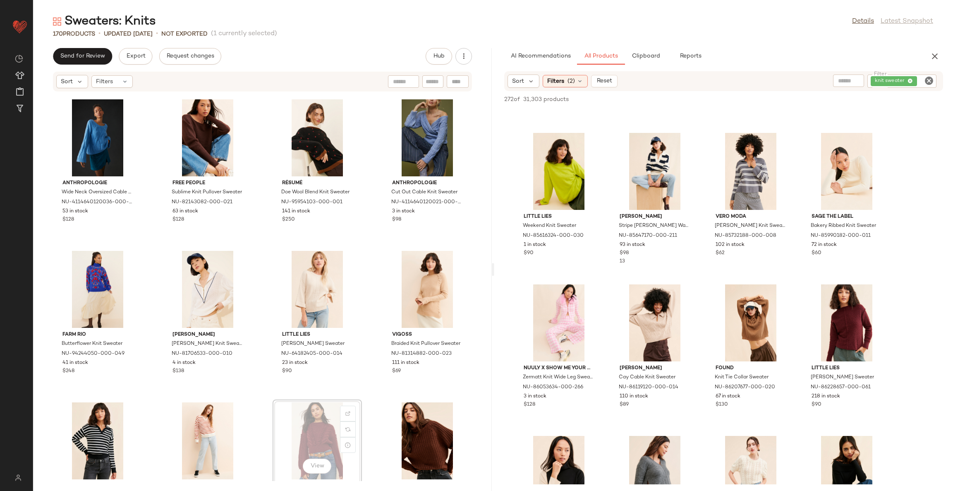
scroll to position [3943, 0]
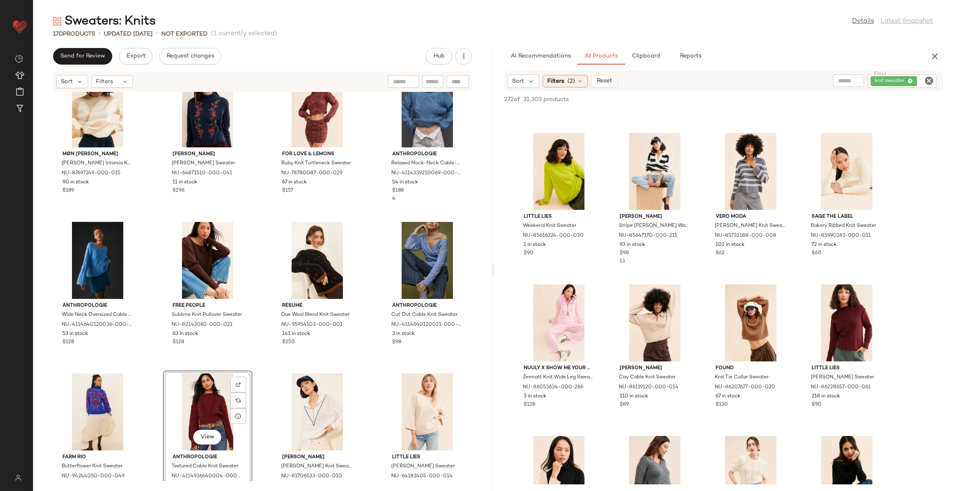
scroll to position [3819, 0]
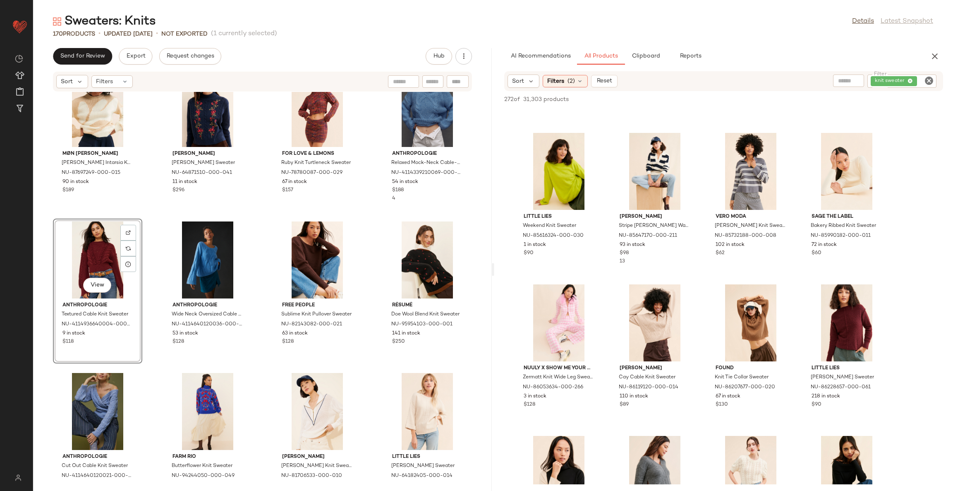
click at [371, 220] on div "Møn [PERSON_NAME] Intarsia Knit Sweater NU-87697249-000-015 90 in stock $189 [P…" at bounding box center [262, 286] width 459 height 389
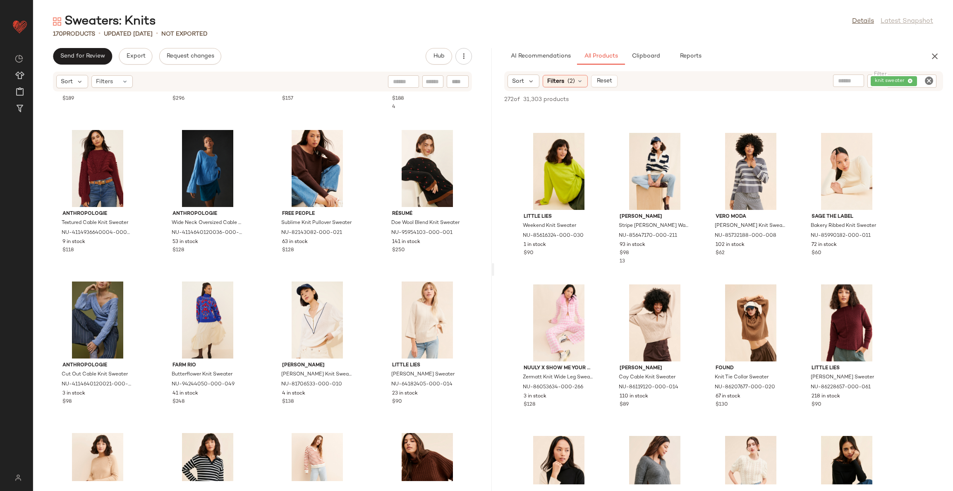
scroll to position [3943, 0]
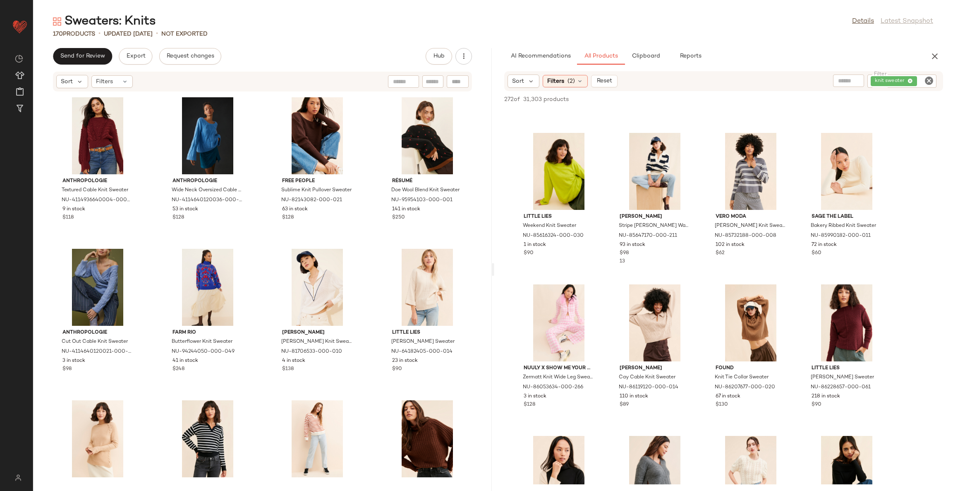
click at [362, 265] on div "Møn [PERSON_NAME] Intarsia Knit Sweater NU-87697249-000-015 90 in stock $189 [P…" at bounding box center [262, 286] width 459 height 389
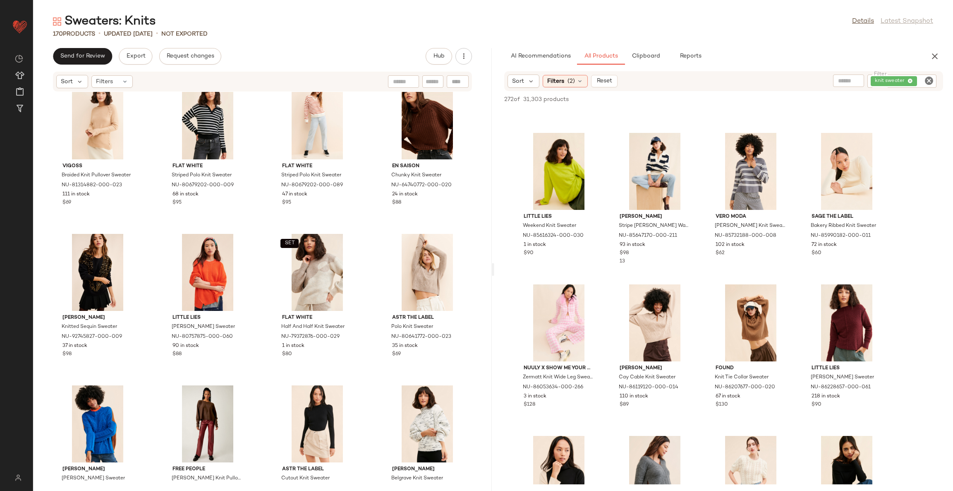
scroll to position [4378, 0]
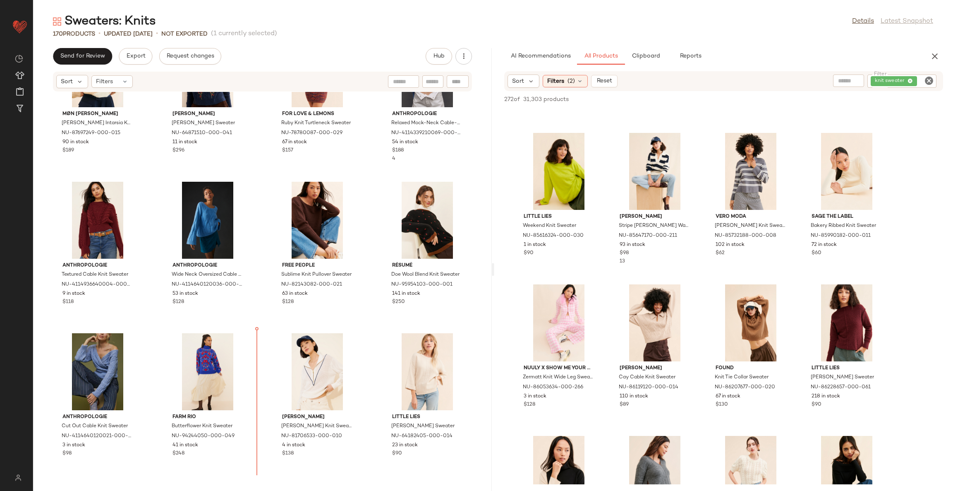
scroll to position [3883, 0]
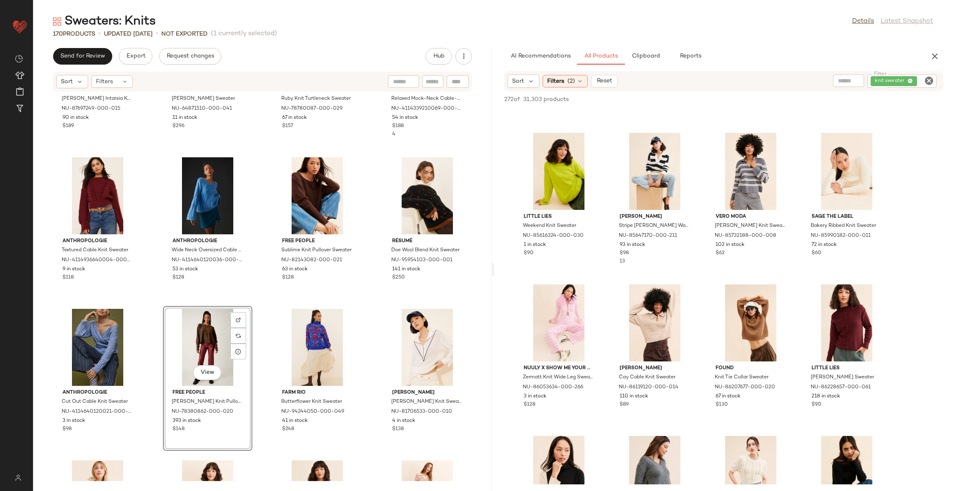
click at [257, 308] on div "Møn [PERSON_NAME] Intarsia Knit Sweater NU-87697249-000-015 90 in stock $189 [P…" at bounding box center [262, 286] width 459 height 389
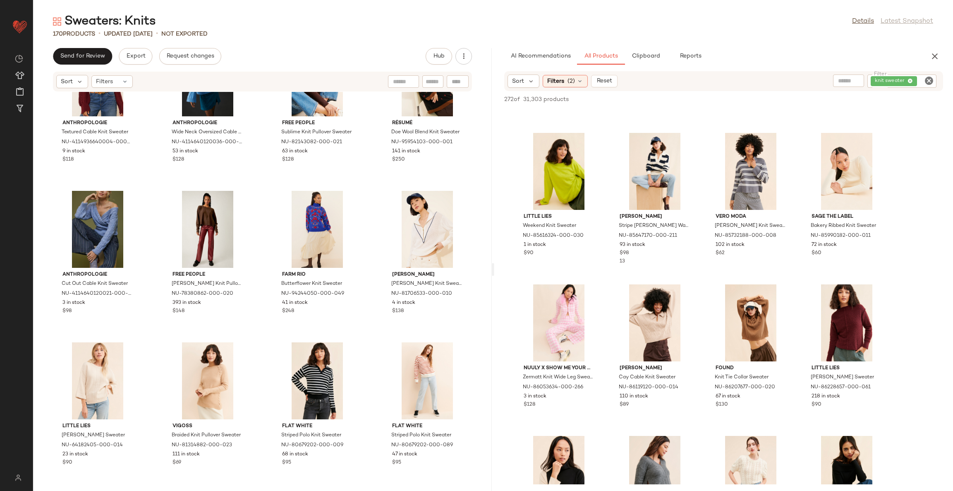
scroll to position [4007, 0]
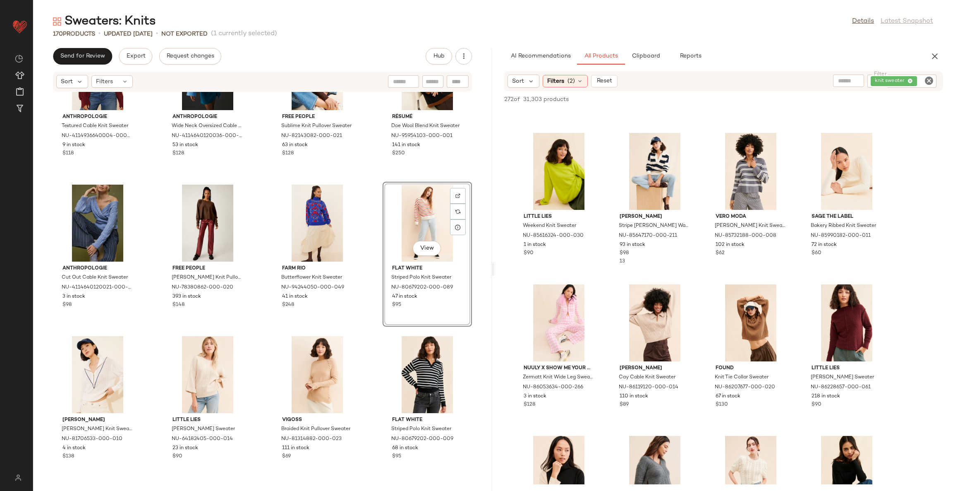
click at [364, 351] on div "Anthropologie Textured Cable Knit Sweater NU-4114936640004-000-061 9 in stock $…" at bounding box center [262, 286] width 459 height 389
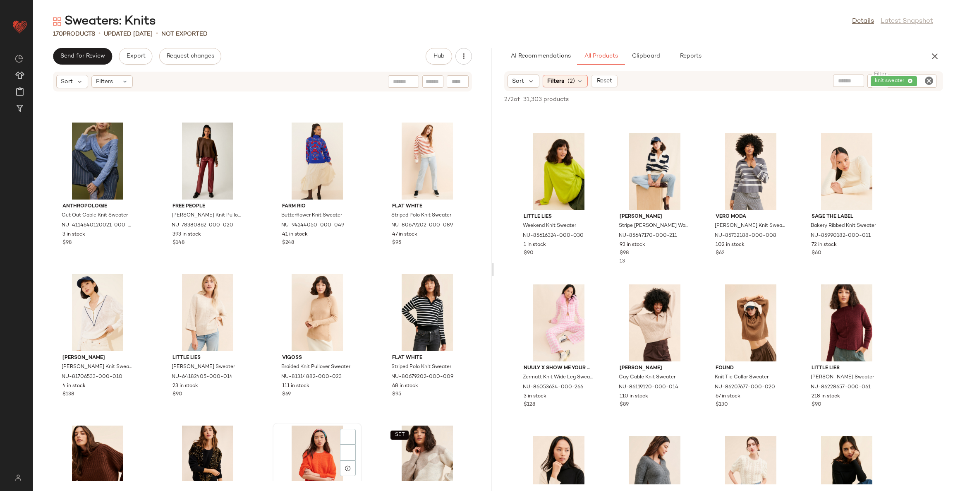
scroll to position [4194, 0]
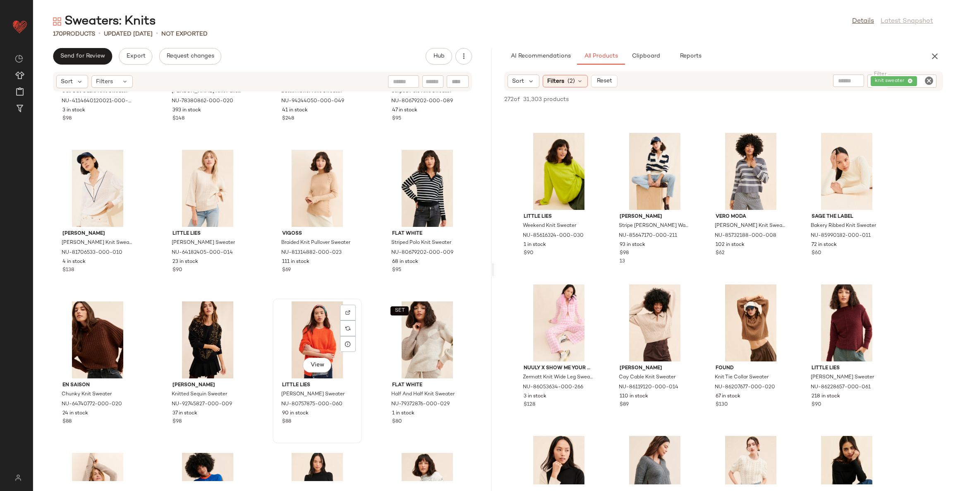
click at [312, 332] on div "View" at bounding box center [318, 339] width 84 height 77
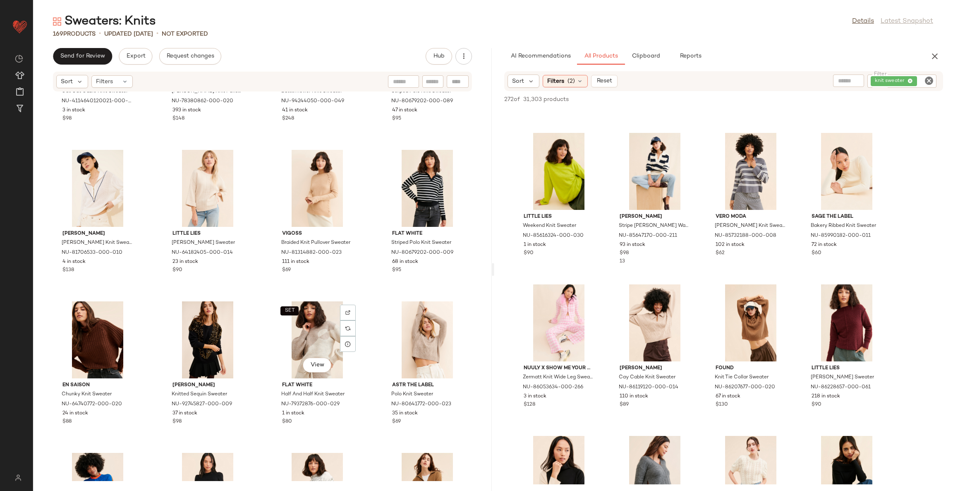
click at [312, 329] on div "SET View" at bounding box center [318, 339] width 84 height 77
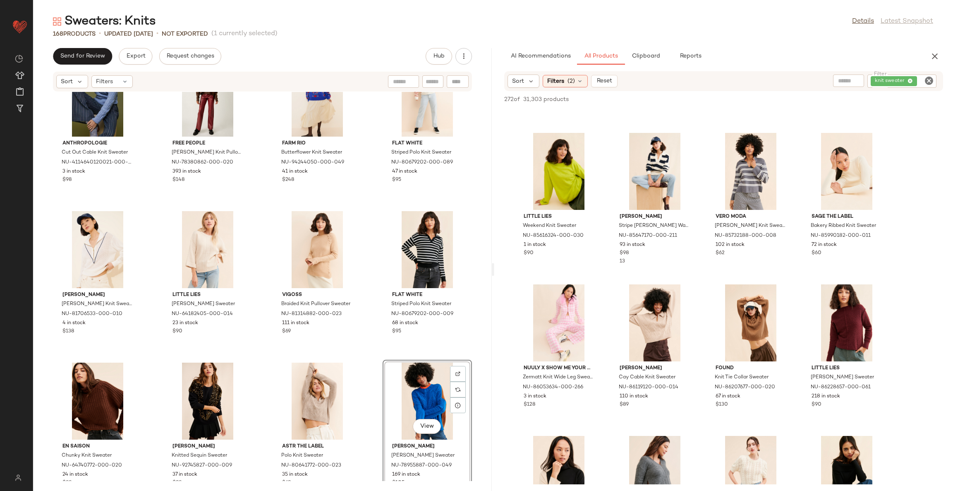
scroll to position [4120, 0]
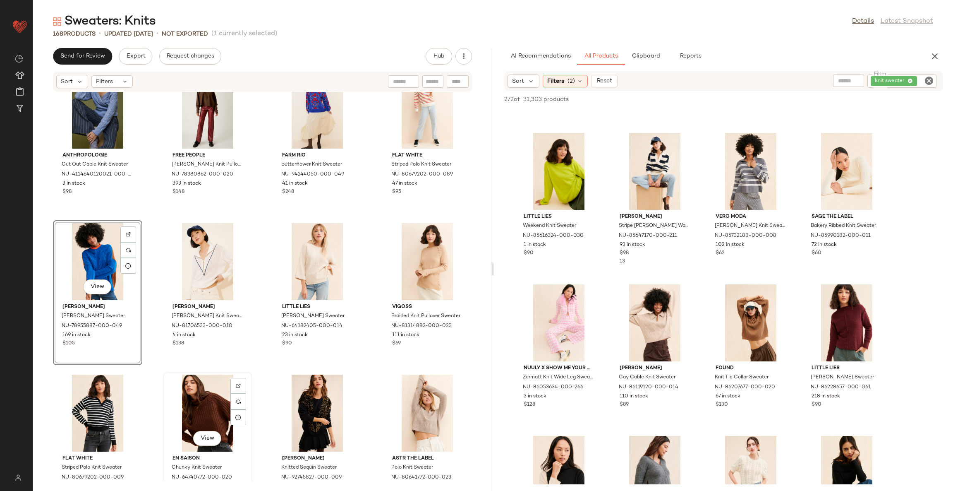
scroll to position [4122, 0]
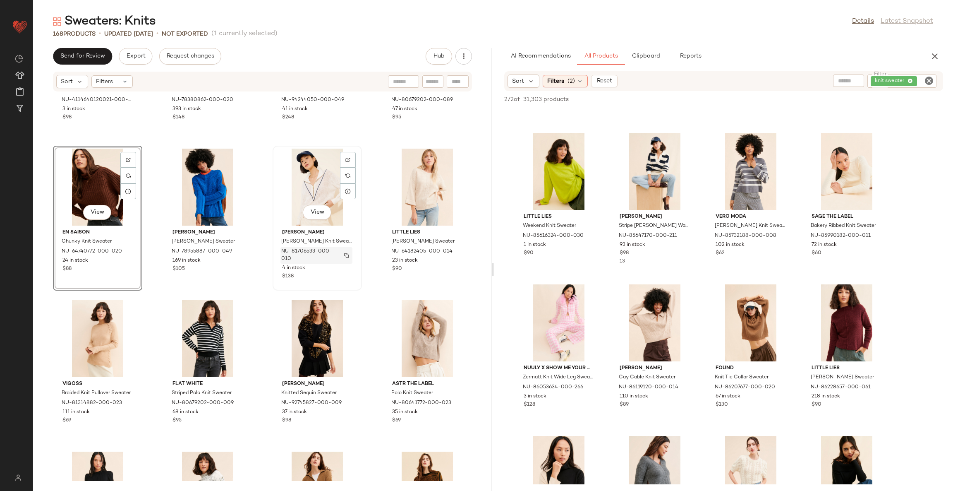
scroll to position [4308, 0]
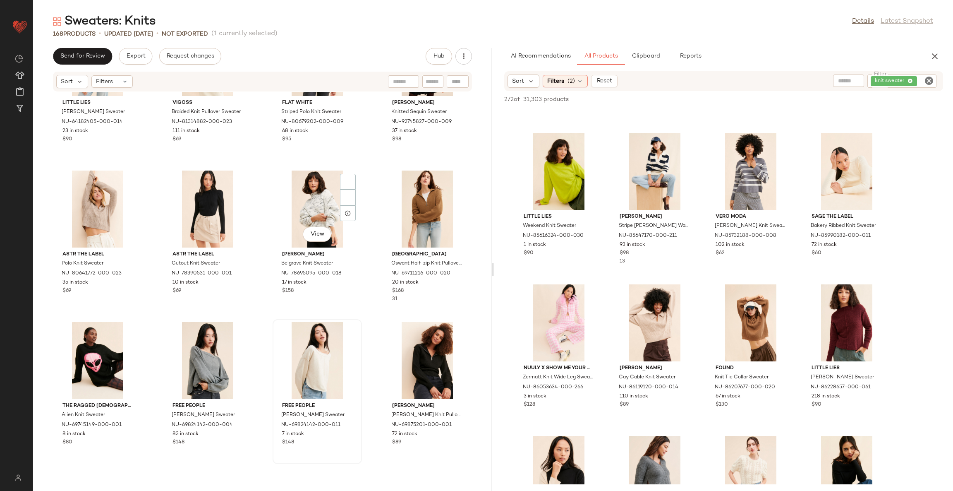
scroll to position [4551, 0]
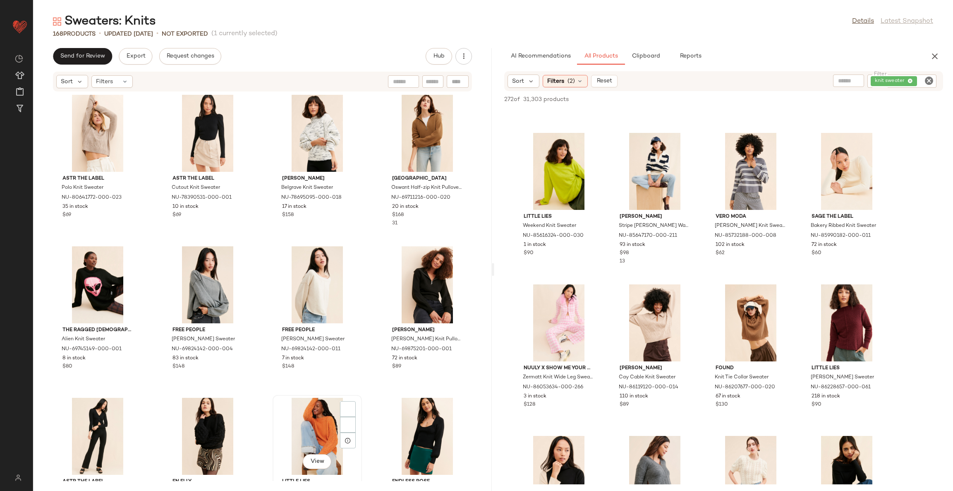
click at [317, 415] on div "View" at bounding box center [318, 436] width 84 height 77
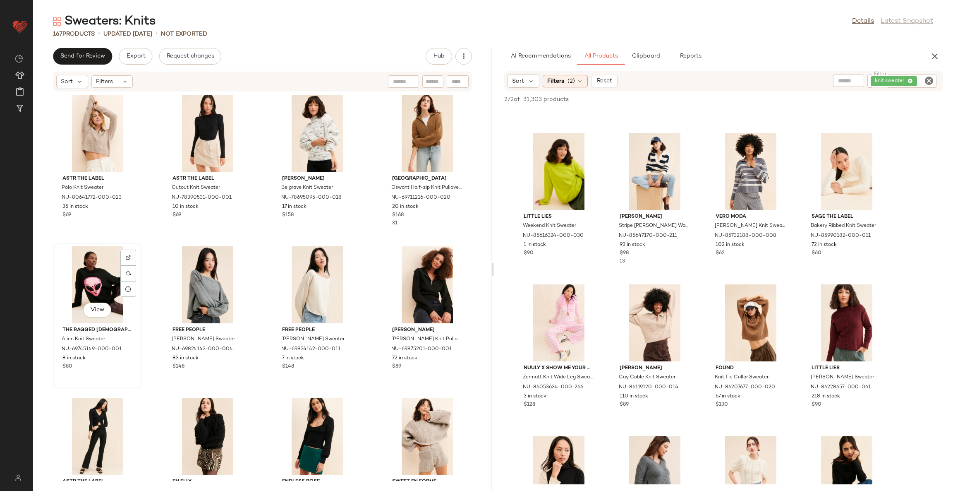
click at [100, 280] on div "View" at bounding box center [98, 284] width 84 height 77
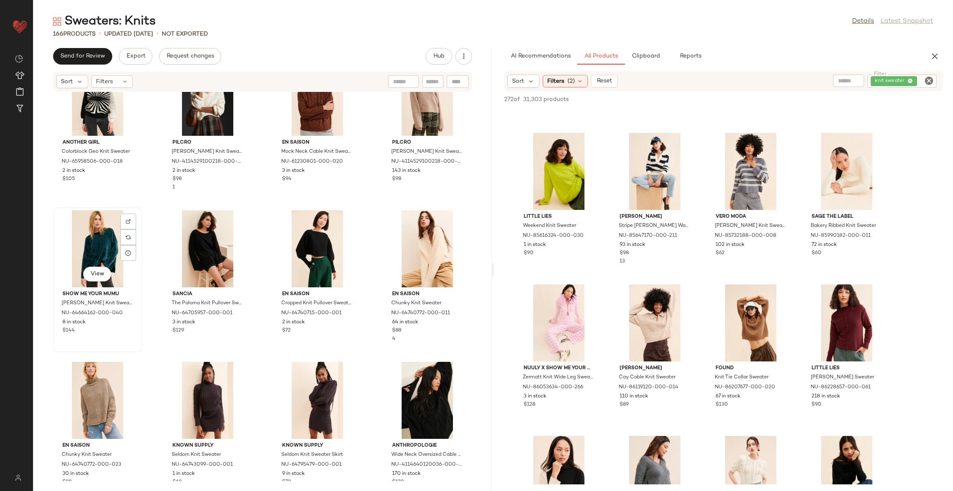
scroll to position [5607, 0]
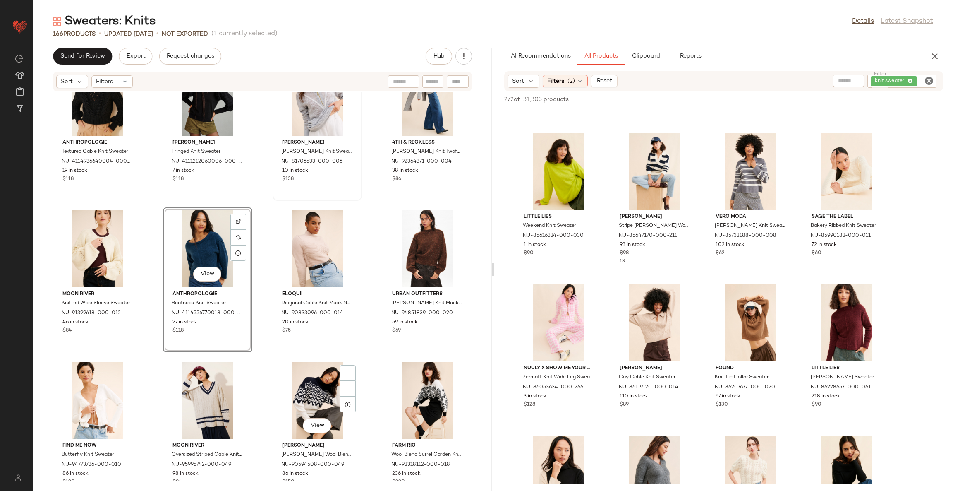
scroll to position [5836, 0]
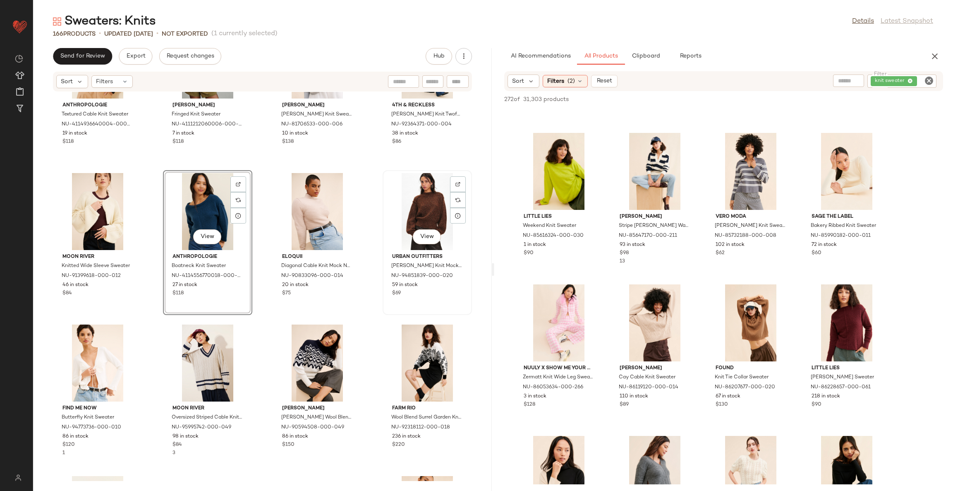
click at [413, 201] on div "View" at bounding box center [428, 211] width 84 height 77
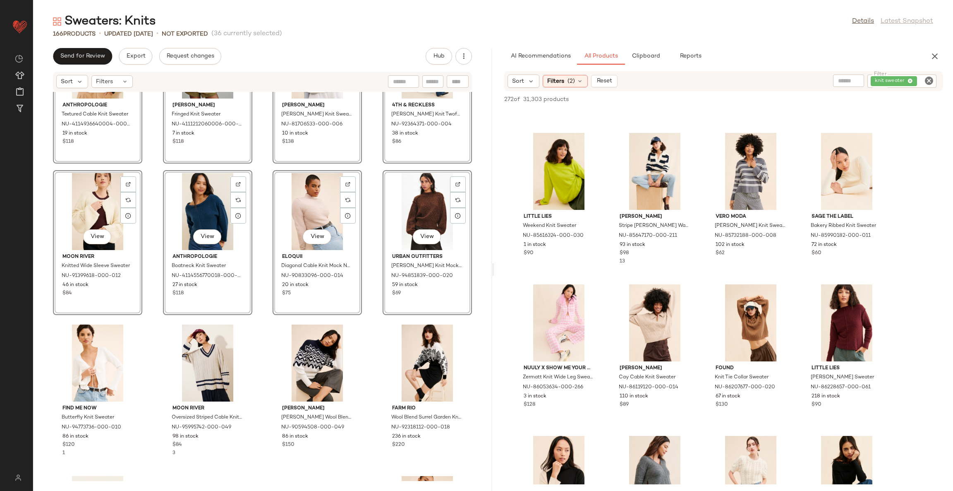
click at [252, 205] on div "View Anthropologie Textured Cable Knit Sweater NU-4114936640004-000-001 19 in s…" at bounding box center [262, 286] width 459 height 389
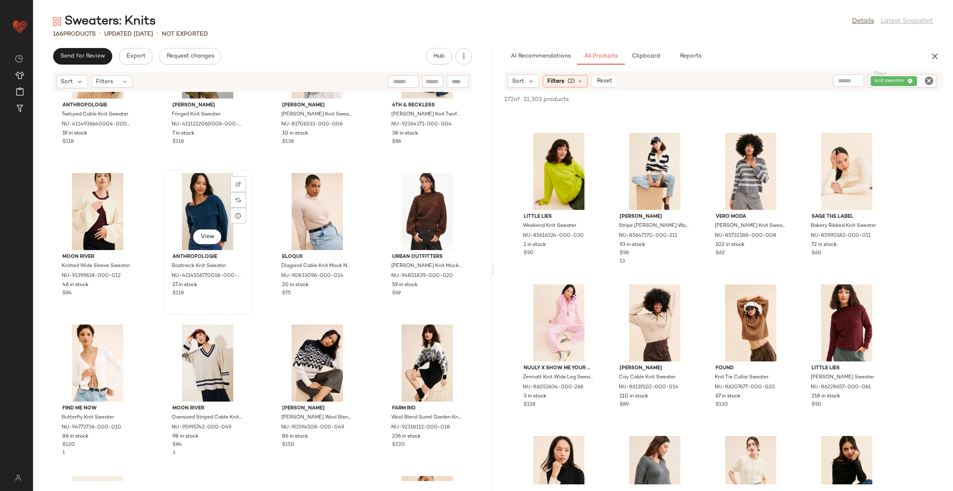
click at [203, 202] on div "View" at bounding box center [208, 211] width 84 height 77
click at [437, 207] on div "View" at bounding box center [428, 211] width 84 height 77
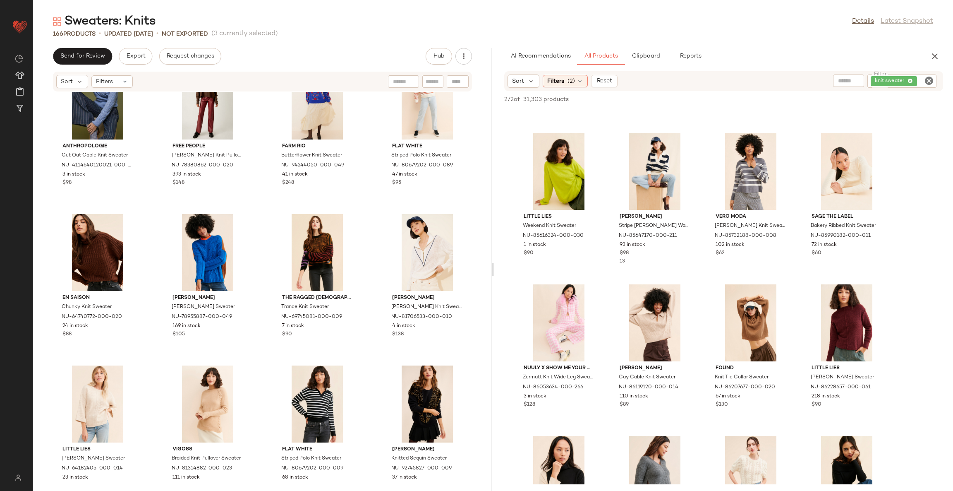
scroll to position [4120, 0]
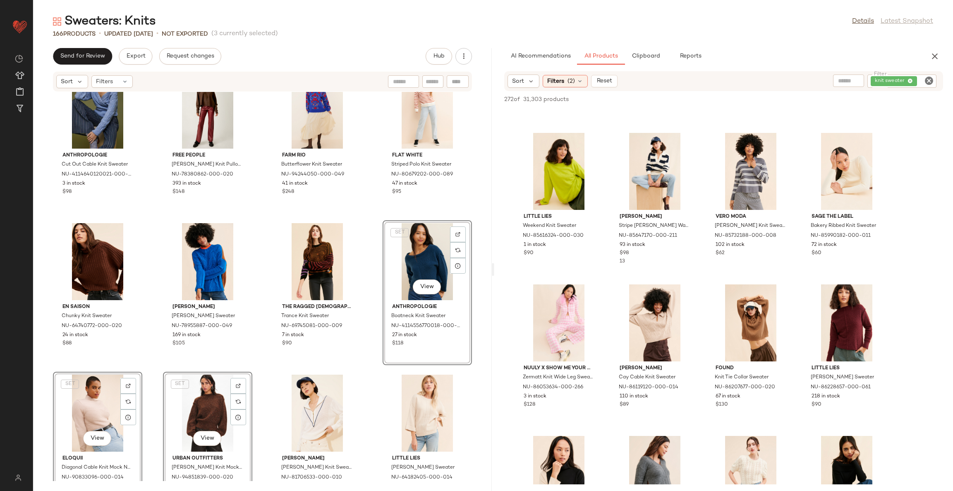
click at [366, 249] on div "Anthropologie Cut Out Cable Knit Sweater NU-4114640120021-000-045 3 in stock $9…" at bounding box center [262, 286] width 459 height 389
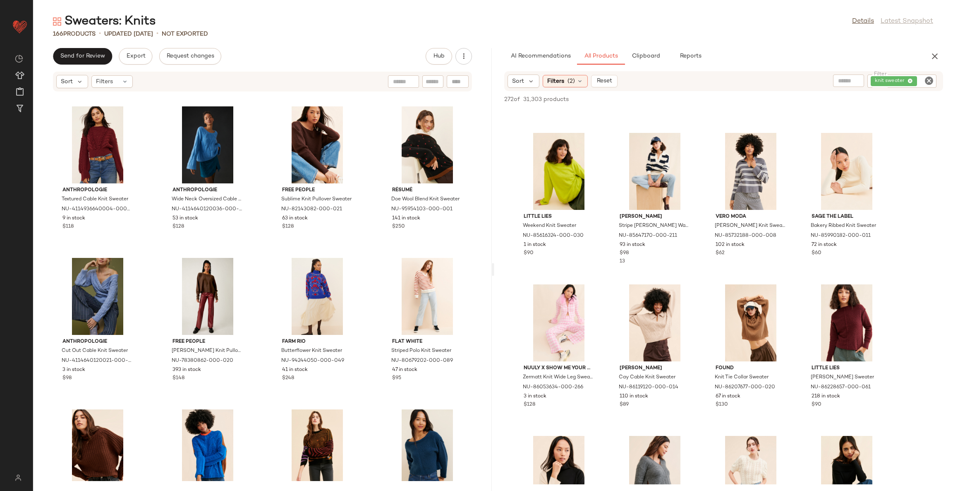
scroll to position [3996, 0]
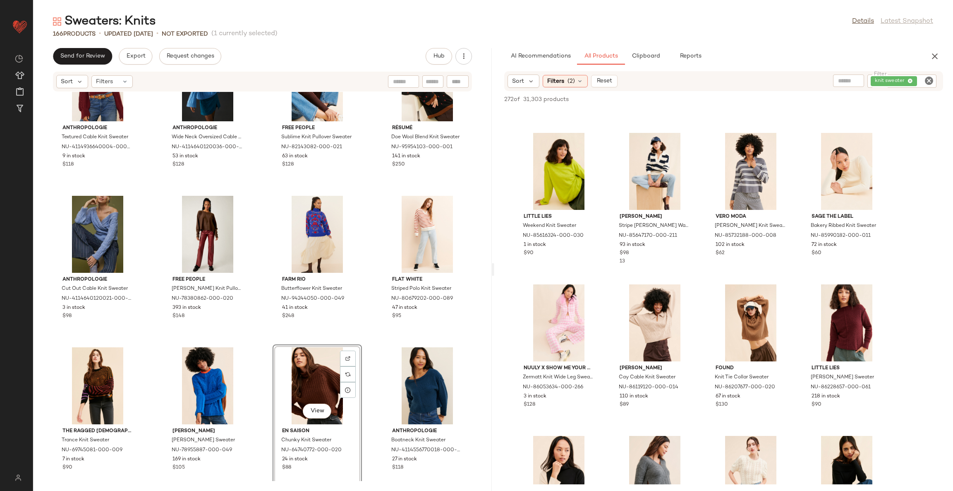
click at [363, 348] on div "Anthropologie Textured Cable Knit Sweater NU-4114936640004-000-061 9 in stock $…" at bounding box center [262, 286] width 459 height 389
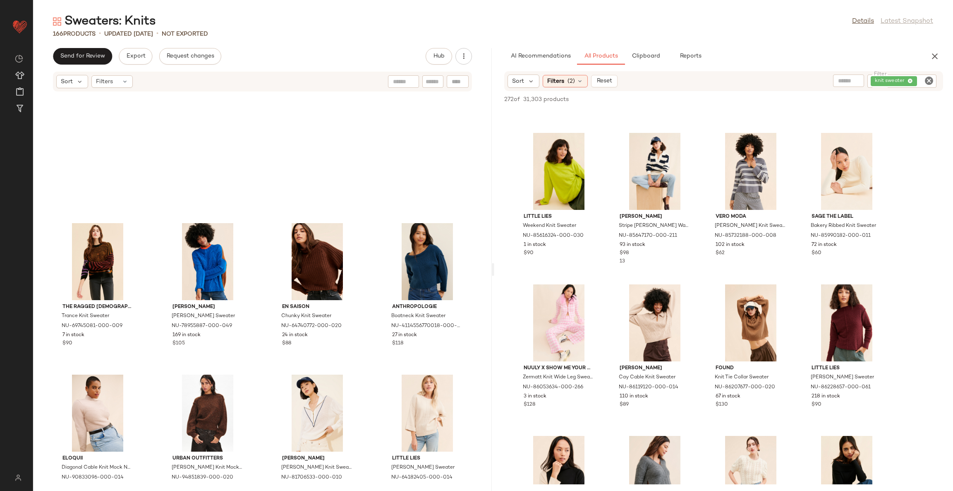
scroll to position [4244, 0]
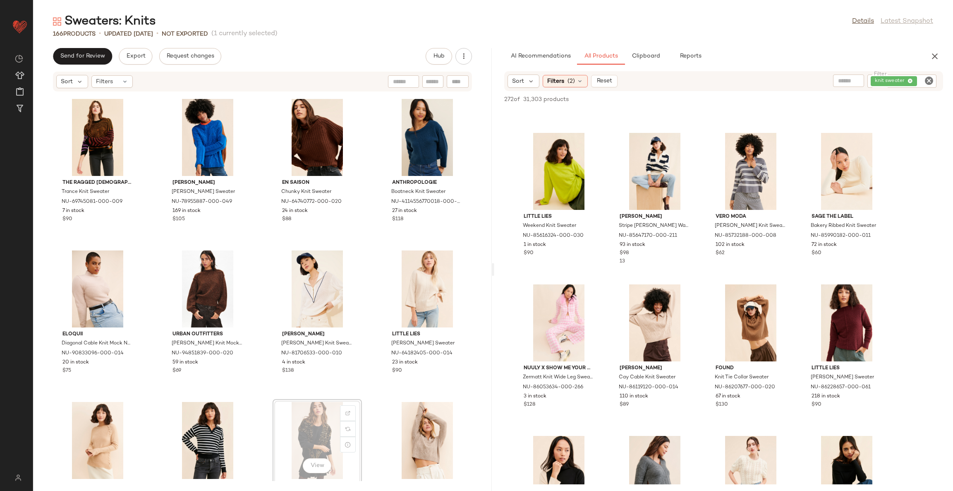
scroll to position [4247, 0]
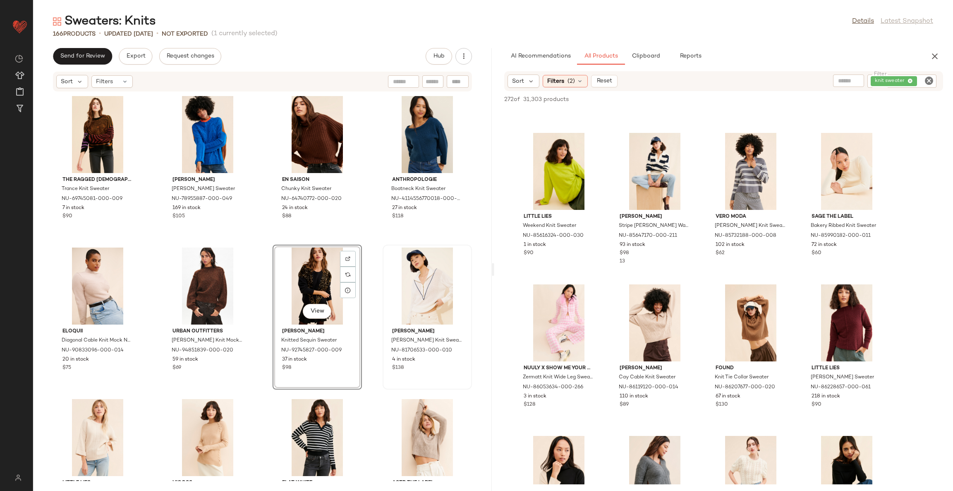
click at [361, 338] on div "The Ragged Priest Trance Knit Sweater NU-69745081-000-009 7 in stock $90 [PERSO…" at bounding box center [262, 286] width 459 height 389
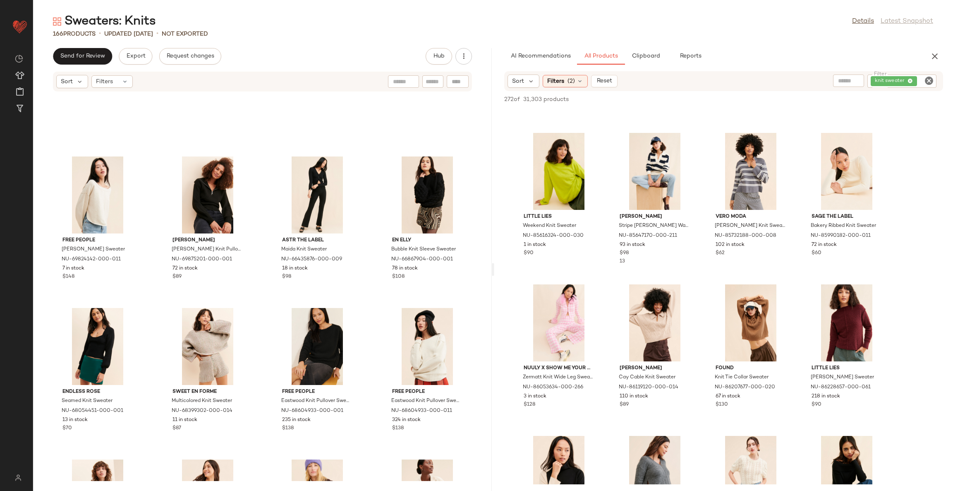
scroll to position [5054, 0]
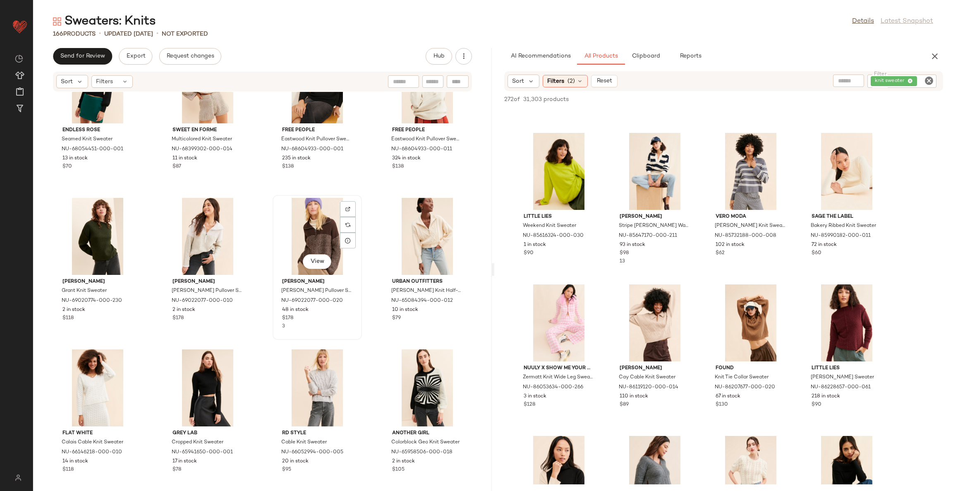
click at [316, 227] on div "View" at bounding box center [318, 236] width 84 height 77
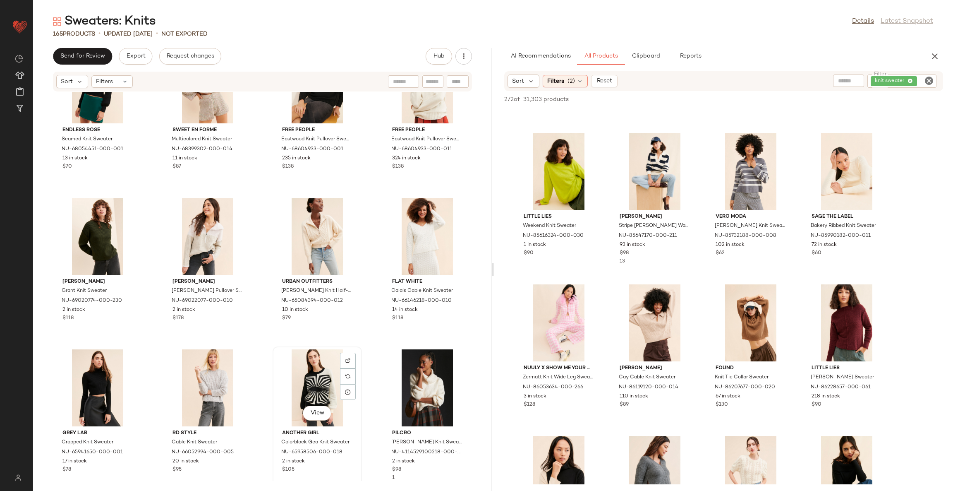
click at [316, 386] on div "View" at bounding box center [318, 387] width 84 height 77
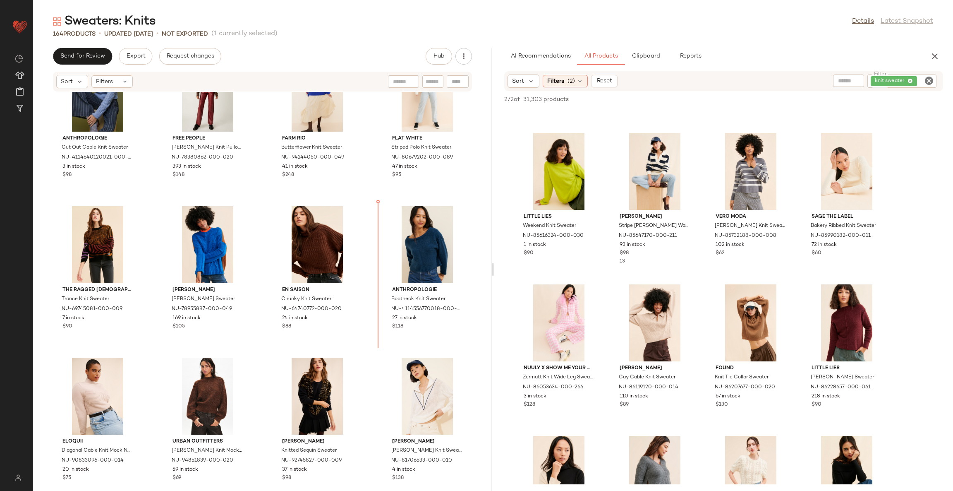
scroll to position [4150, 0]
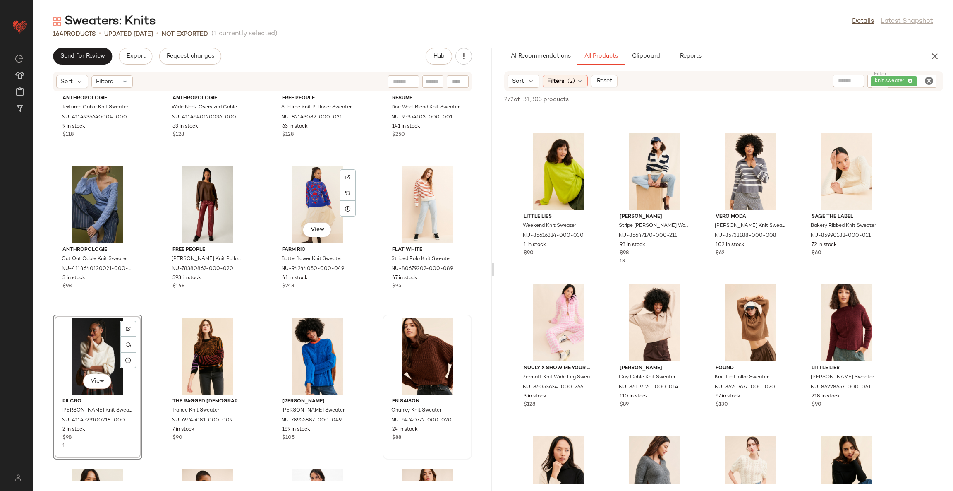
scroll to position [4088, 0]
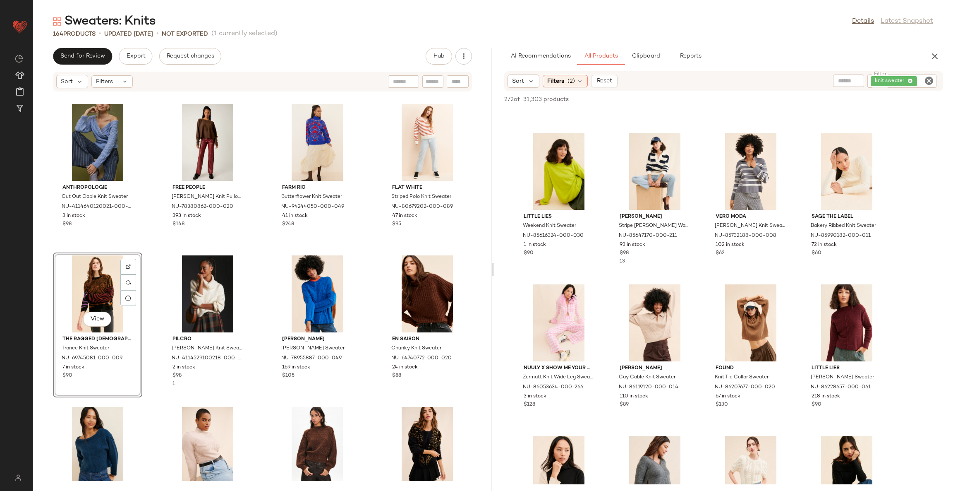
click at [258, 257] on div "Anthropologie Textured Cable Knit Sweater NU-4114936640004-000-061 9 in stock $…" at bounding box center [262, 286] width 459 height 389
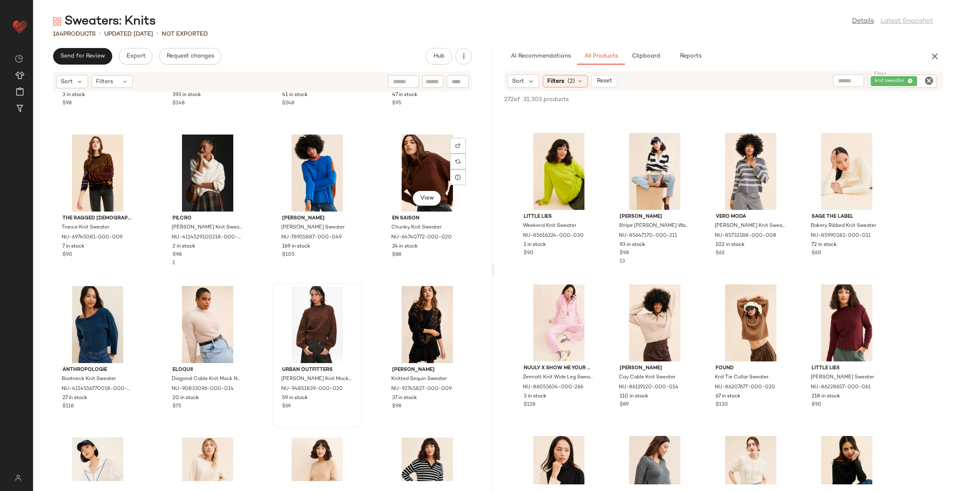
scroll to position [4212, 0]
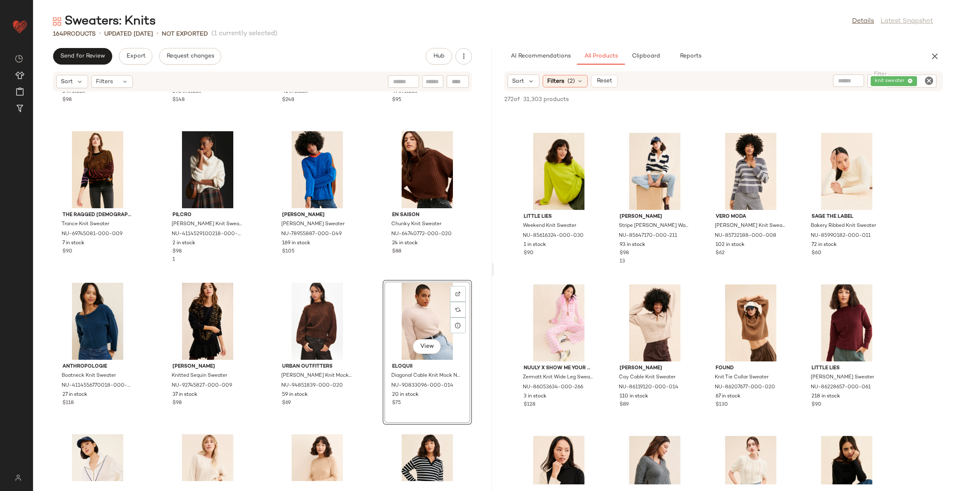
click at [366, 282] on div "Anthropologie Cut Out Cable Knit Sweater NU-4114640120021-000-045 3 in stock $9…" at bounding box center [262, 286] width 459 height 389
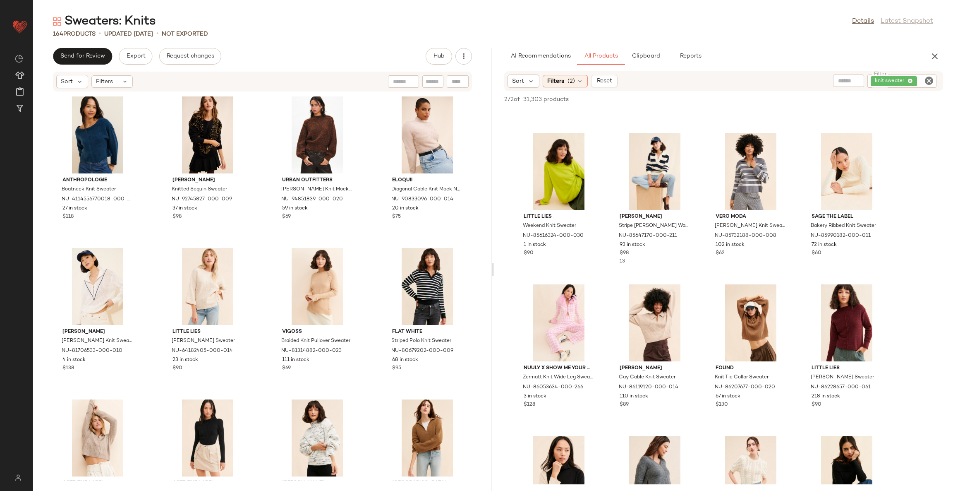
scroll to position [4460, 0]
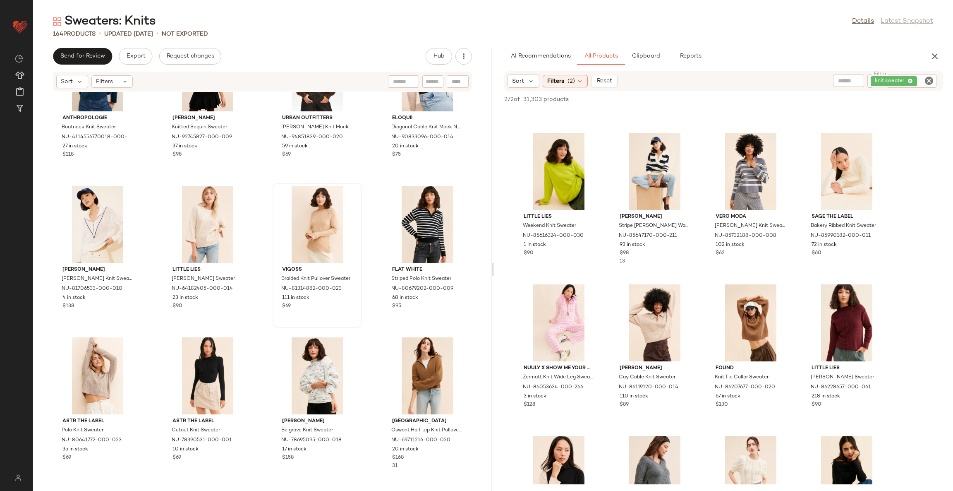
click at [318, 208] on div at bounding box center [318, 224] width 84 height 77
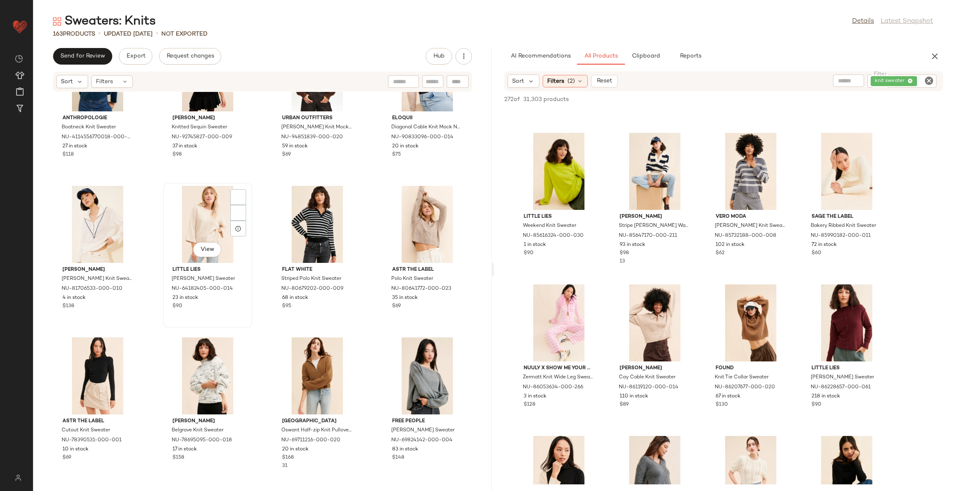
click at [199, 233] on div "View" at bounding box center [208, 224] width 84 height 77
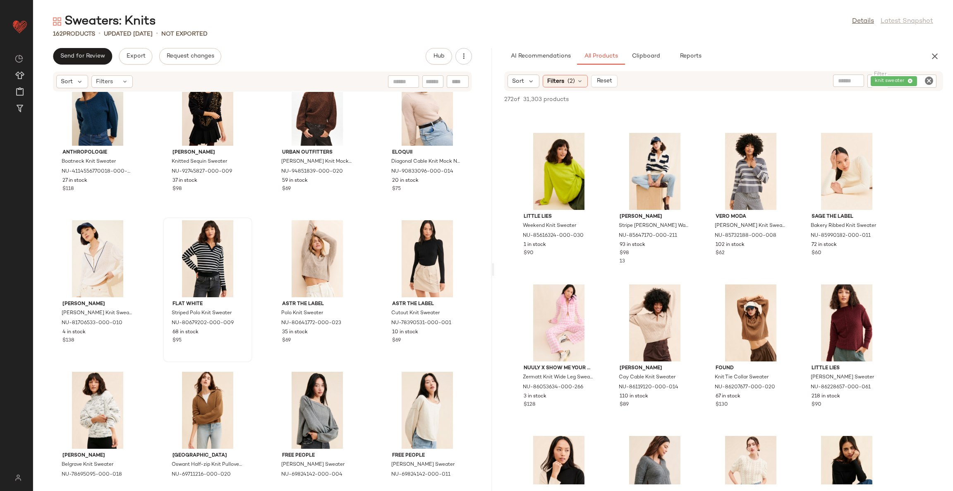
scroll to position [4398, 0]
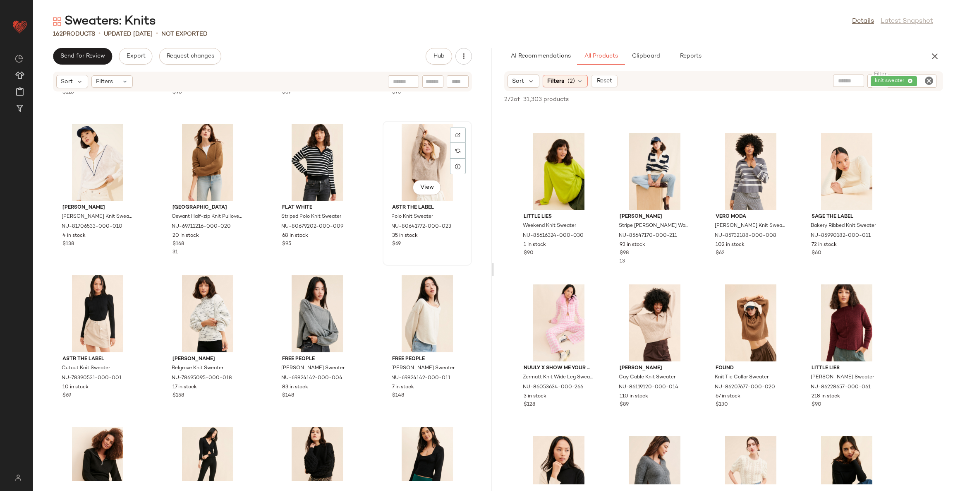
scroll to position [4522, 0]
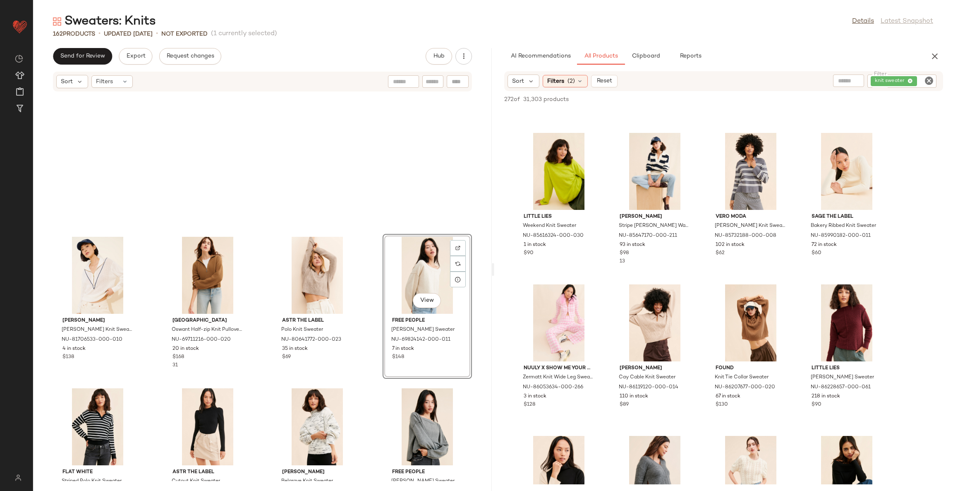
scroll to position [4584, 0]
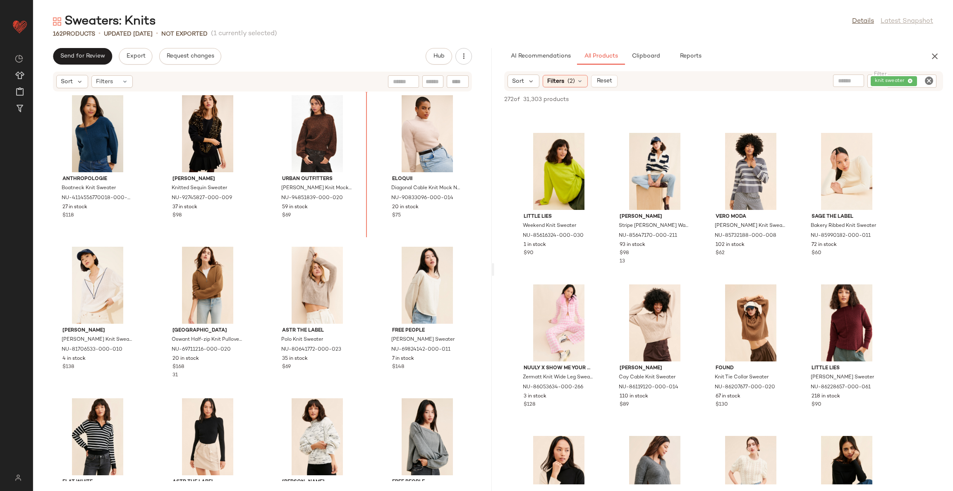
scroll to position [4371, 0]
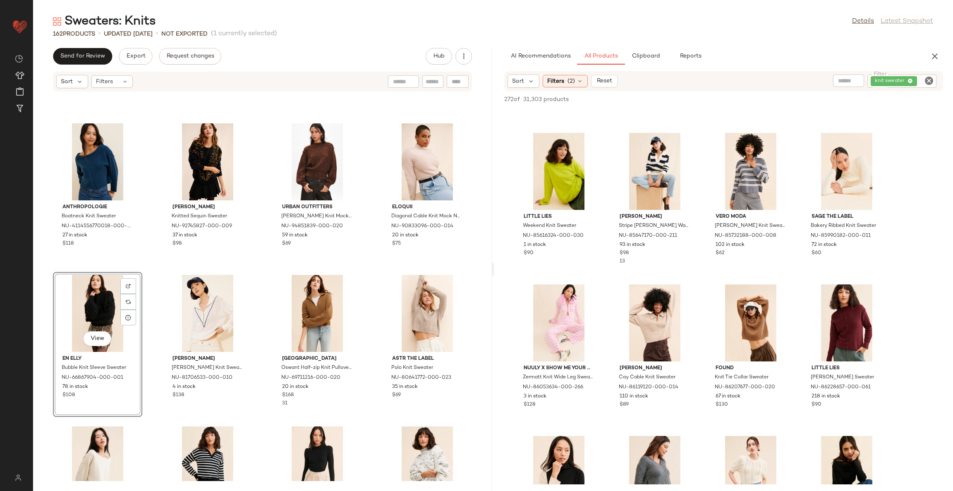
click at [372, 273] on div "Anthropologie Boatneck Knit Sweater NU-4114556770018-000-041 27 in stock $118 […" at bounding box center [262, 286] width 459 height 389
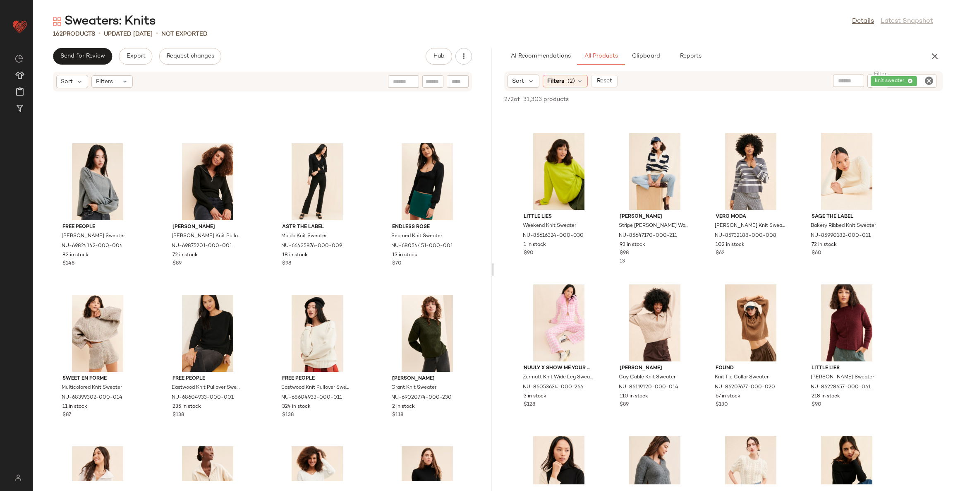
scroll to position [4930, 0]
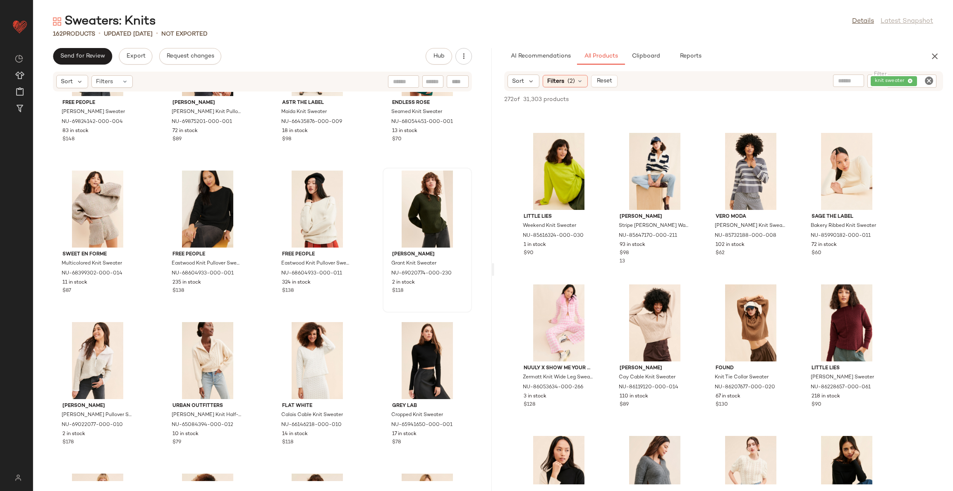
click at [423, 201] on div at bounding box center [428, 208] width 84 height 77
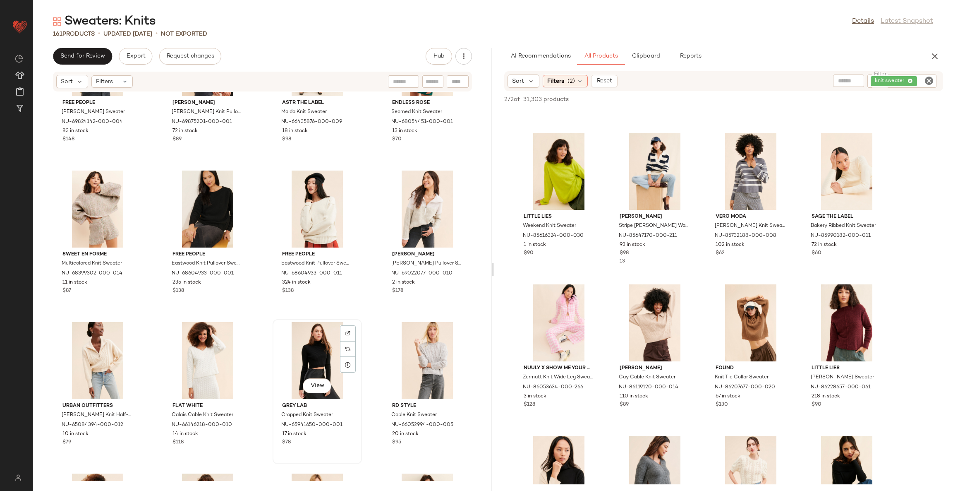
click at [321, 347] on div "View" at bounding box center [318, 360] width 84 height 77
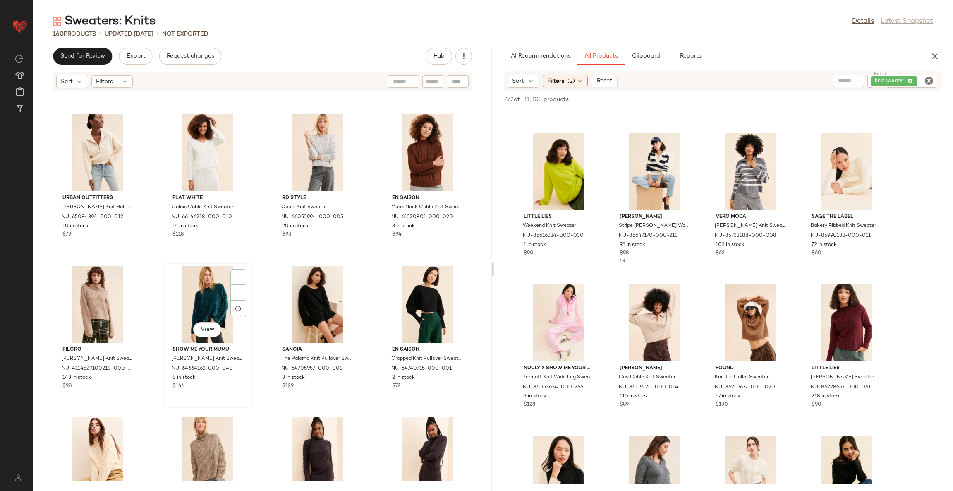
scroll to position [5116, 0]
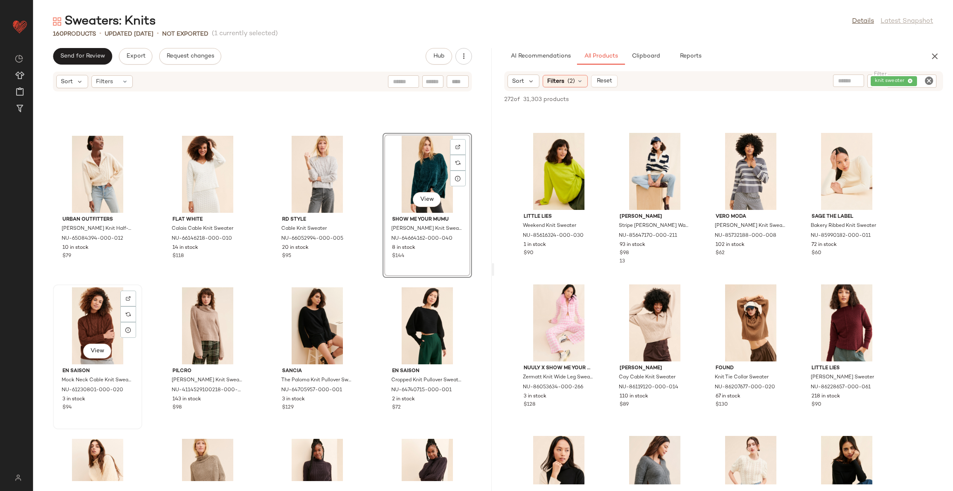
click at [95, 319] on div "View" at bounding box center [98, 325] width 84 height 77
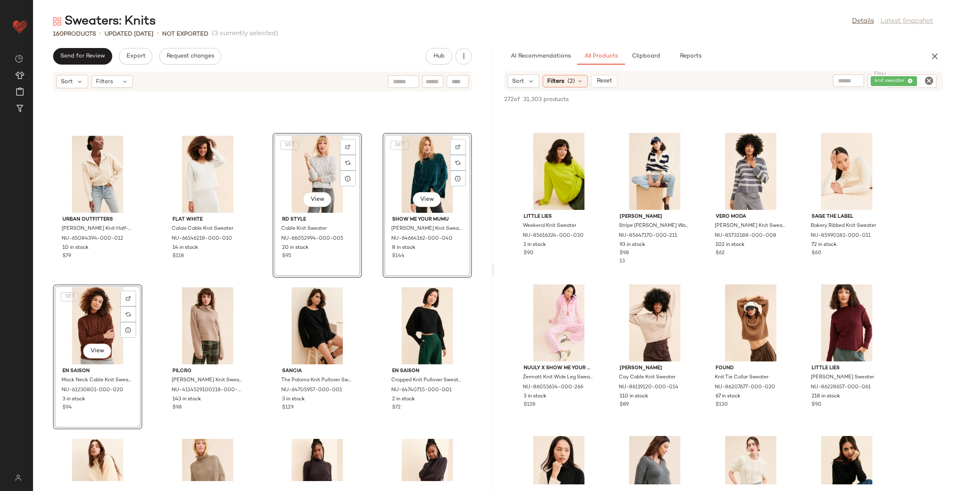
click at [367, 235] on div "Urban Outfitters Lizzie Cable Knit Half-Zip Sweater NU-65084394-000-012 10 in s…" at bounding box center [262, 286] width 459 height 389
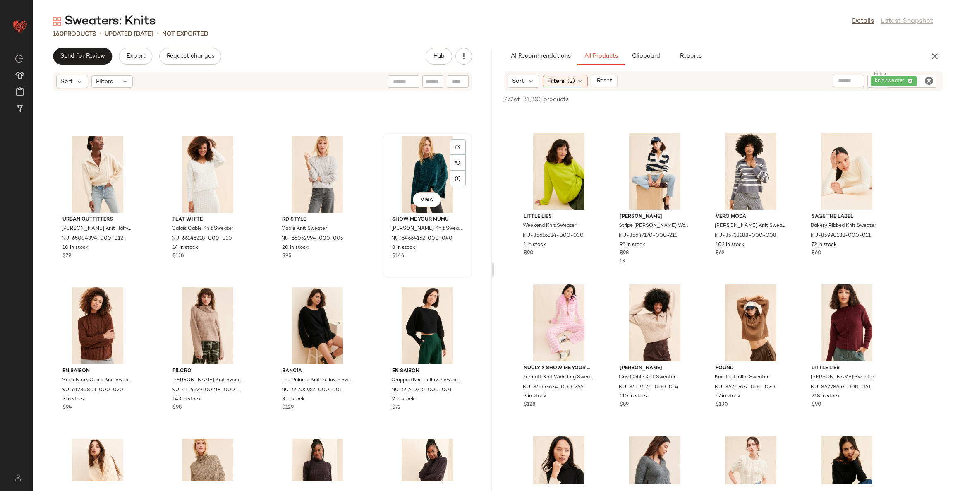
click at [402, 164] on div "View" at bounding box center [428, 174] width 84 height 77
click at [81, 315] on div "View" at bounding box center [98, 325] width 84 height 77
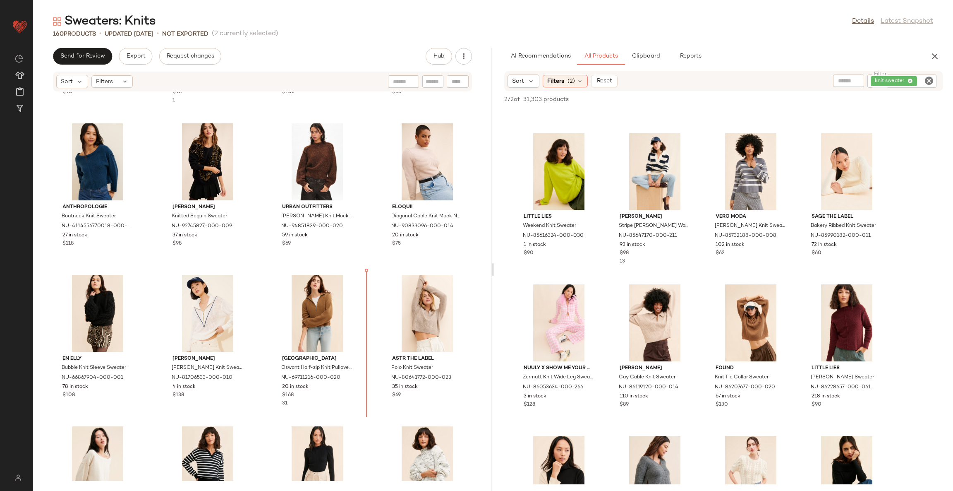
scroll to position [4387, 0]
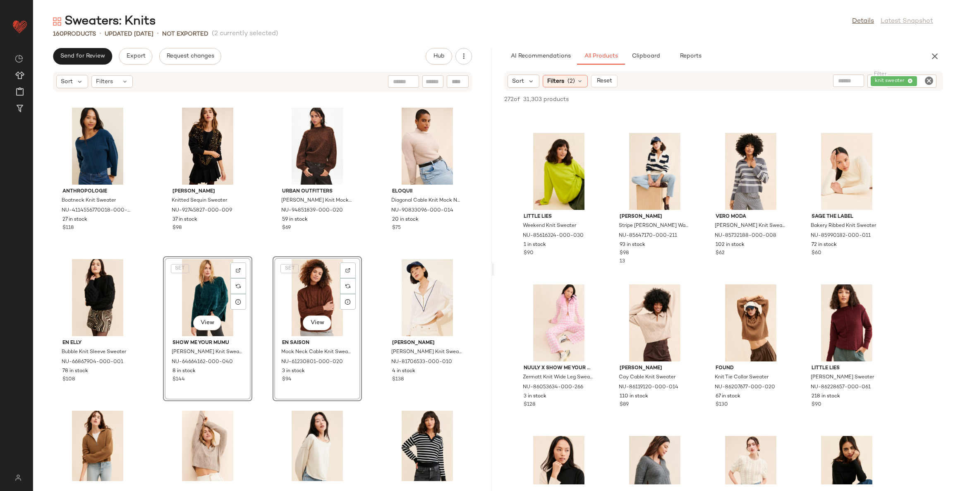
click at [259, 261] on div "The Ragged Priest Trance Knit Sweater NU-69745081-000-009 7 in stock $90 Pilcro…" at bounding box center [262, 286] width 459 height 389
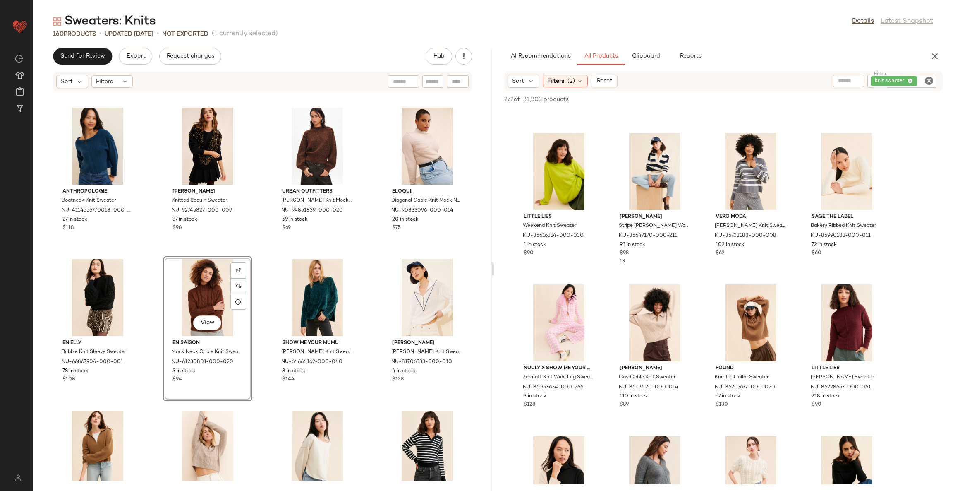
click at [365, 260] on div "The Ragged Priest Trance Knit Sweater NU-69745081-000-009 7 in stock $90 Pilcro…" at bounding box center [262, 286] width 459 height 389
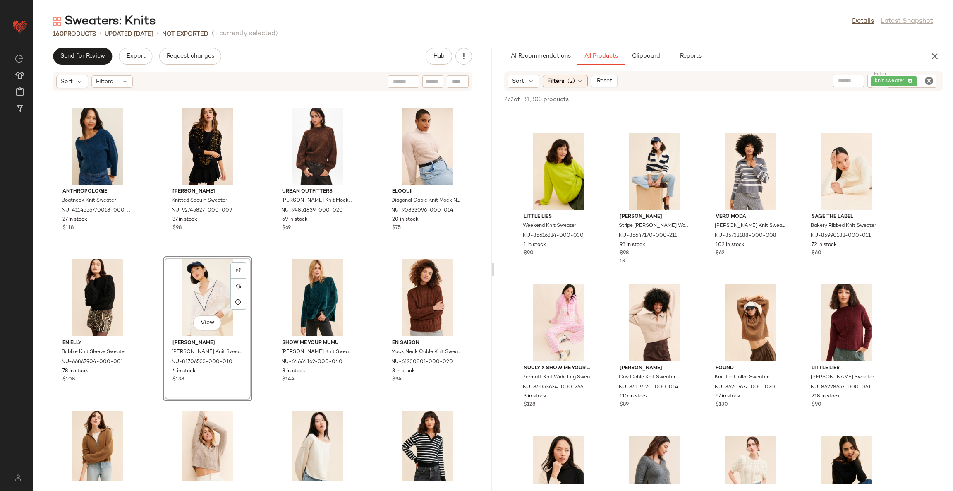
click at [264, 259] on div "The Ragged Priest Trance Knit Sweater NU-69745081-000-009 7 in stock $90 Pilcro…" at bounding box center [262, 286] width 459 height 389
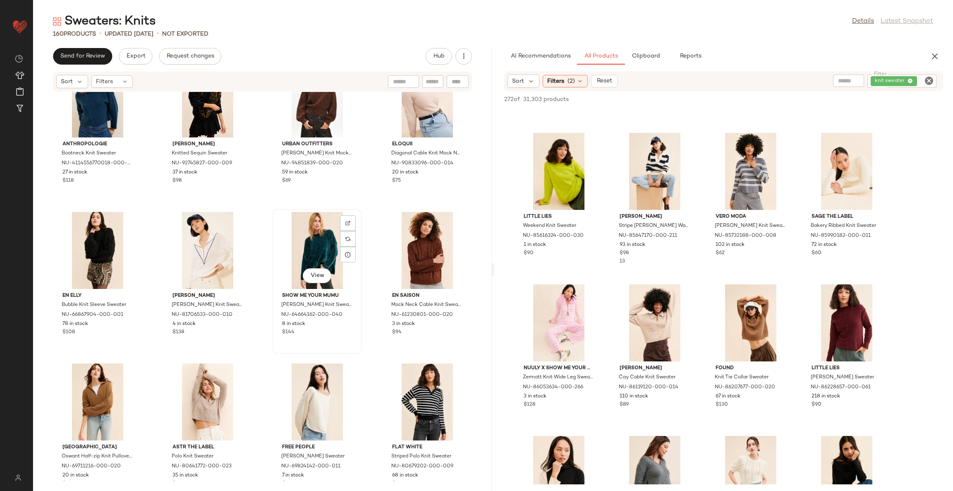
scroll to position [4449, 0]
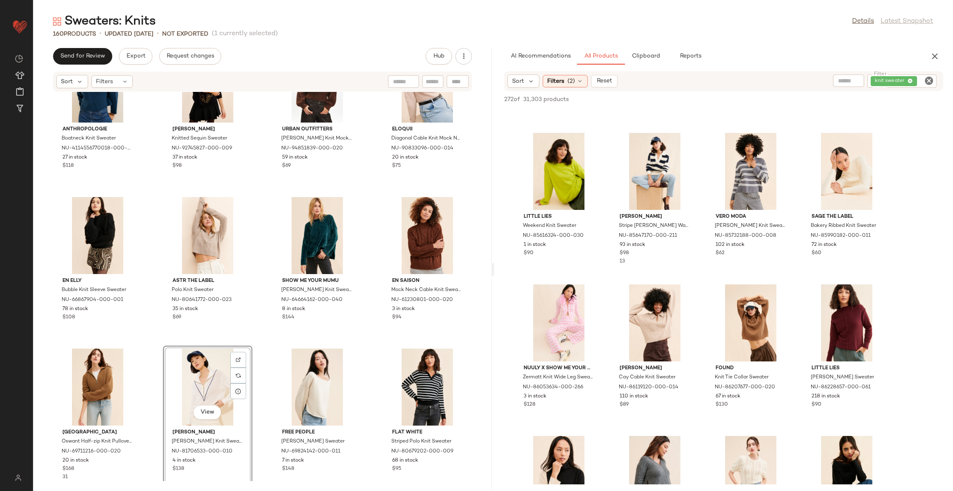
click at [260, 349] on div "The Ragged Priest Trance Knit Sweater NU-69745081-000-009 7 in stock $90 Pilcro…" at bounding box center [262, 286] width 459 height 389
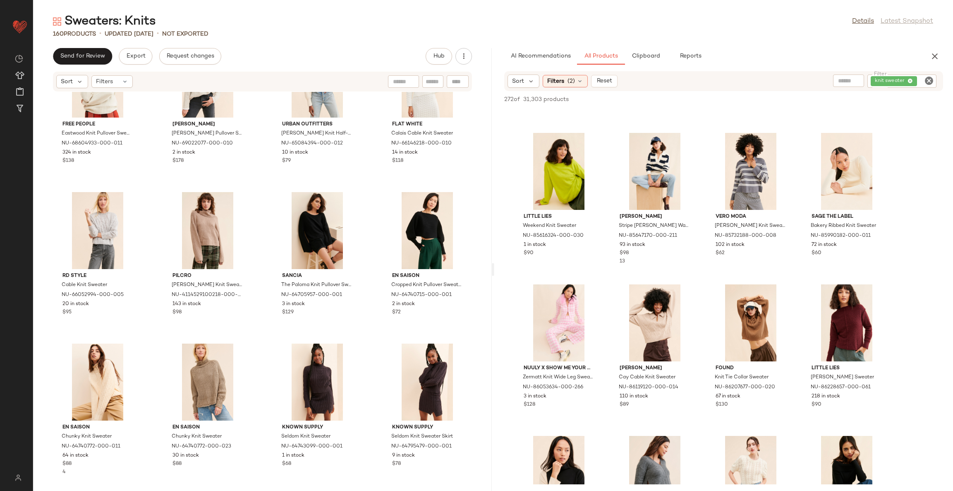
scroll to position [5256, 0]
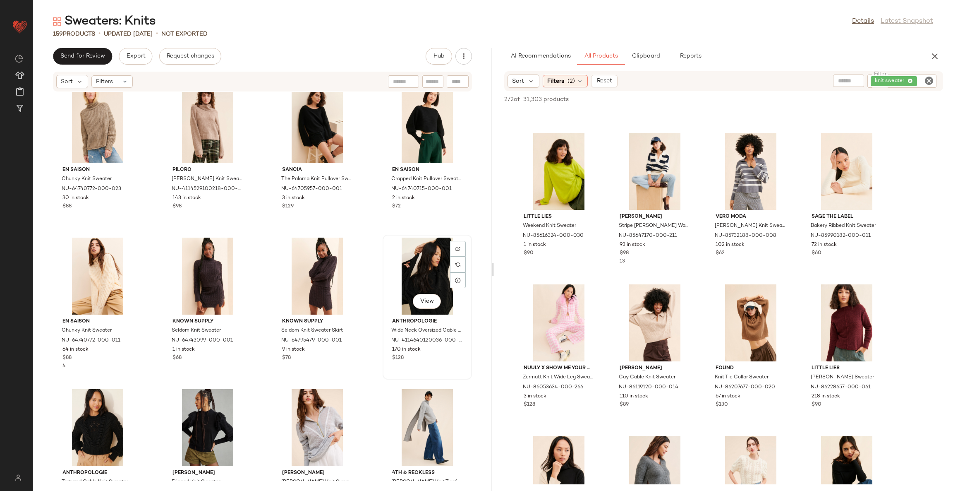
scroll to position [5318, 0]
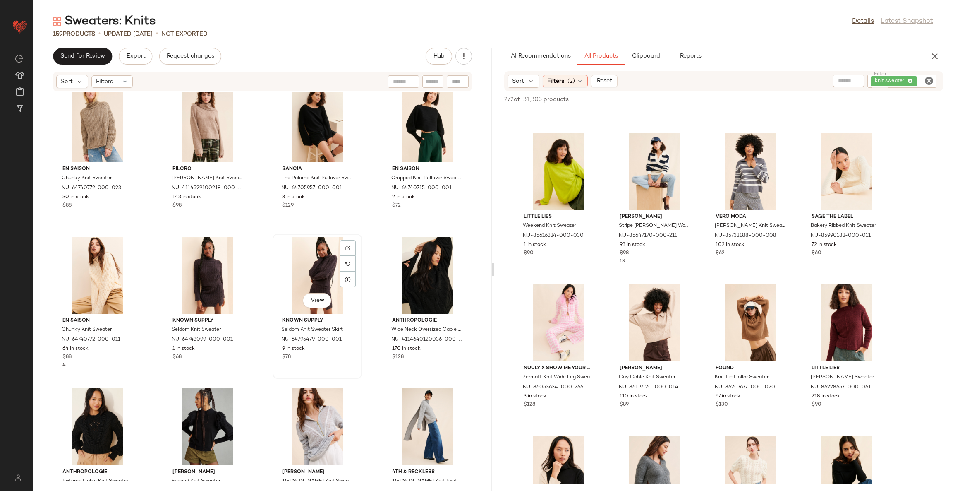
click at [314, 276] on div "View" at bounding box center [318, 275] width 84 height 77
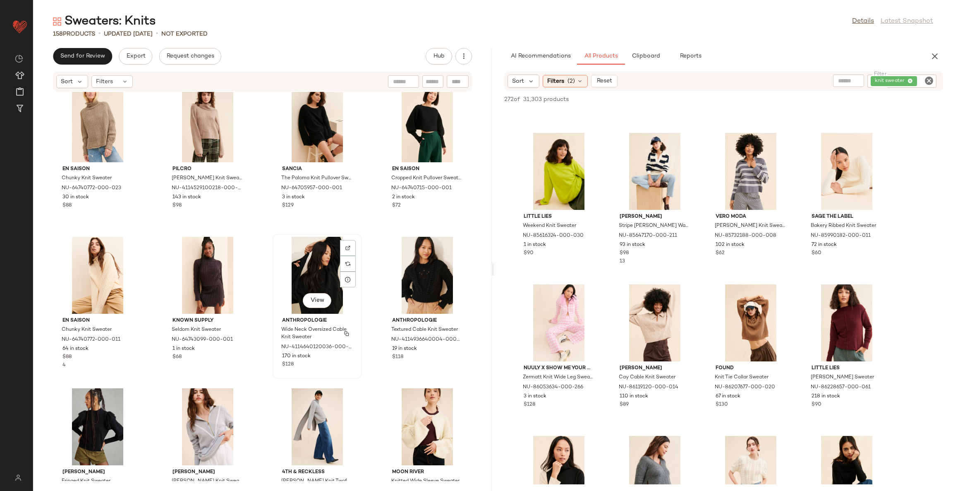
click at [319, 253] on div "View" at bounding box center [318, 275] width 84 height 77
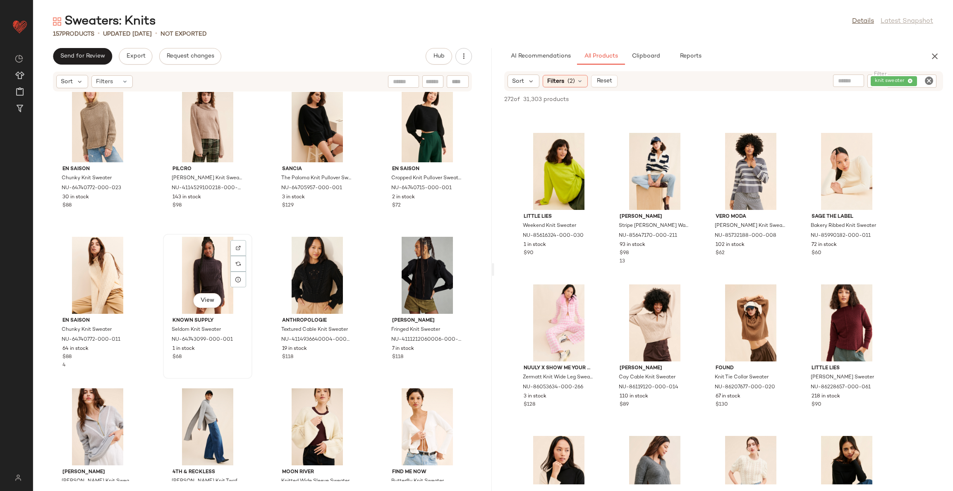
click at [204, 264] on div "View" at bounding box center [208, 275] width 84 height 77
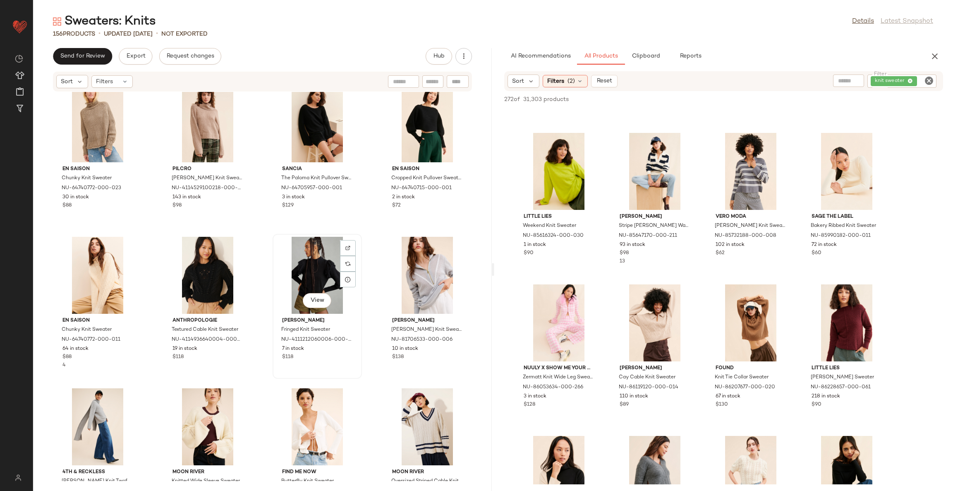
click at [321, 280] on div "View" at bounding box center [318, 275] width 84 height 77
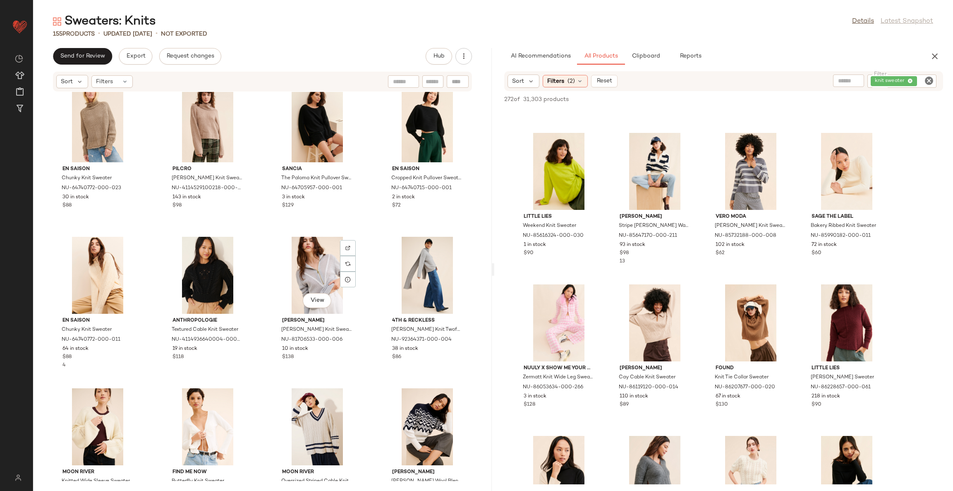
click at [321, 280] on div "View" at bounding box center [318, 275] width 84 height 77
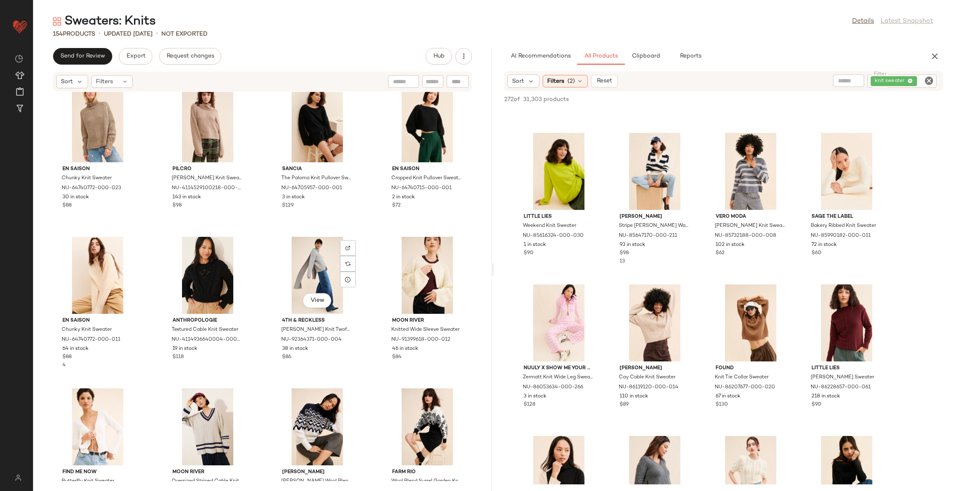
click at [321, 280] on div "View" at bounding box center [318, 275] width 84 height 77
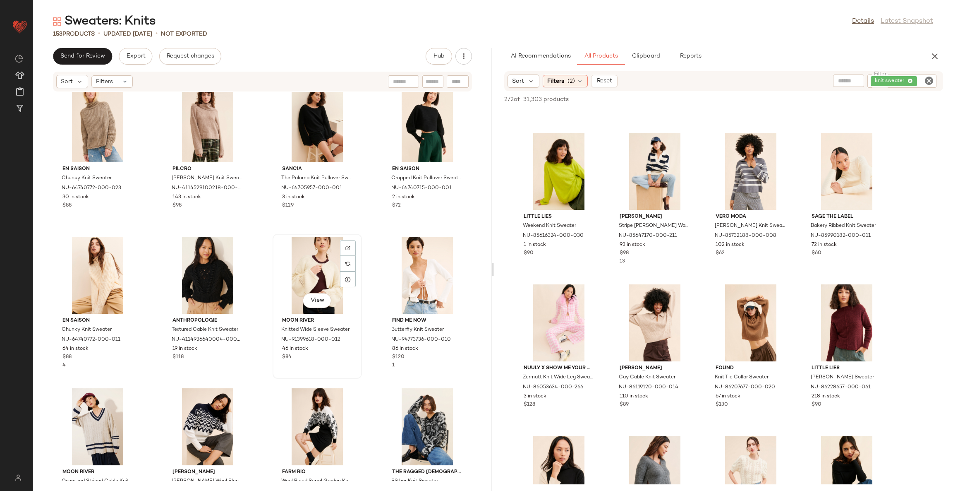
click at [320, 280] on div "View" at bounding box center [318, 275] width 84 height 77
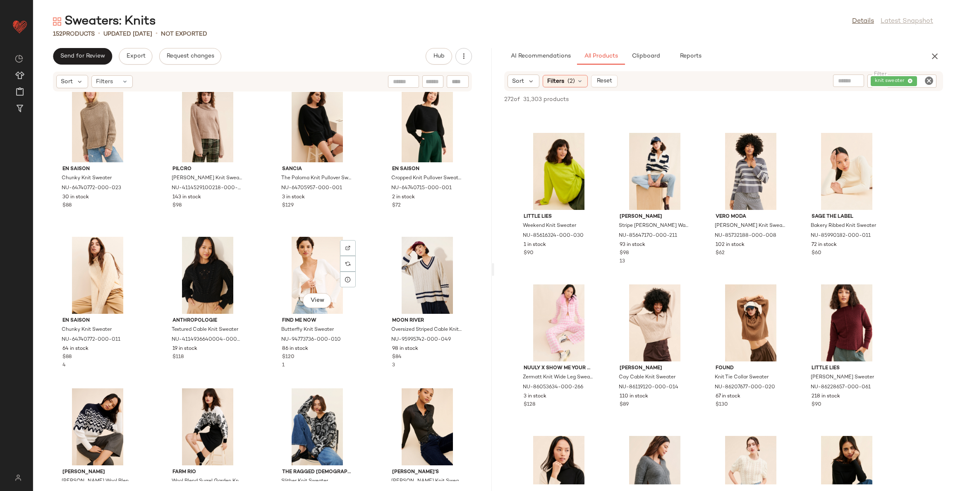
click at [320, 280] on div "View" at bounding box center [318, 275] width 84 height 77
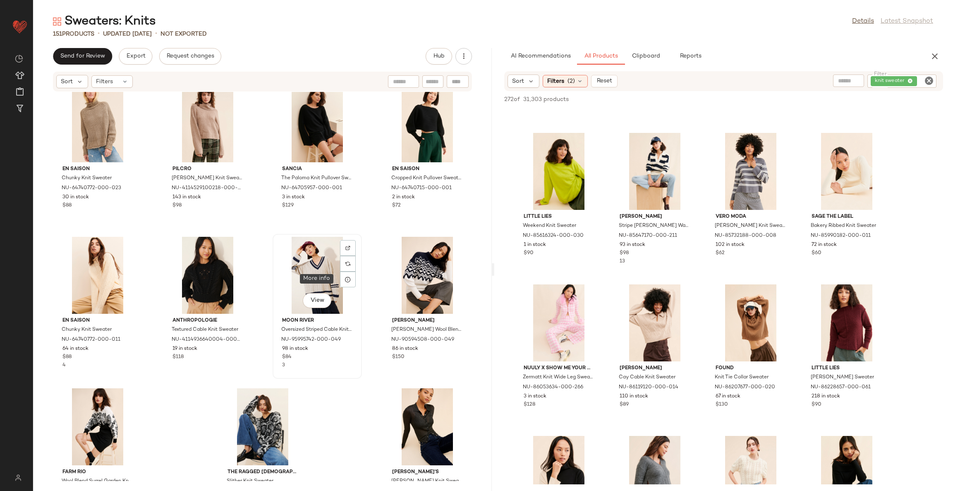
click at [334, 275] on div "View" at bounding box center [318, 275] width 84 height 77
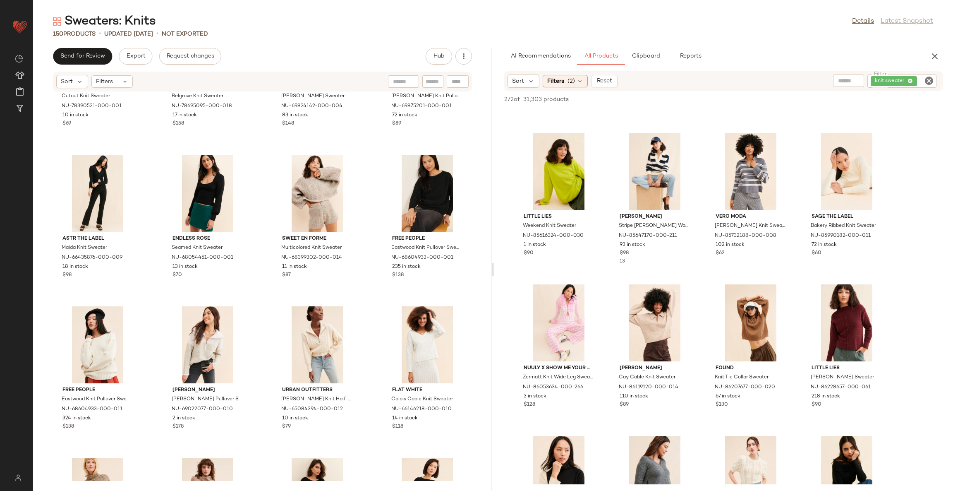
scroll to position [4760, 0]
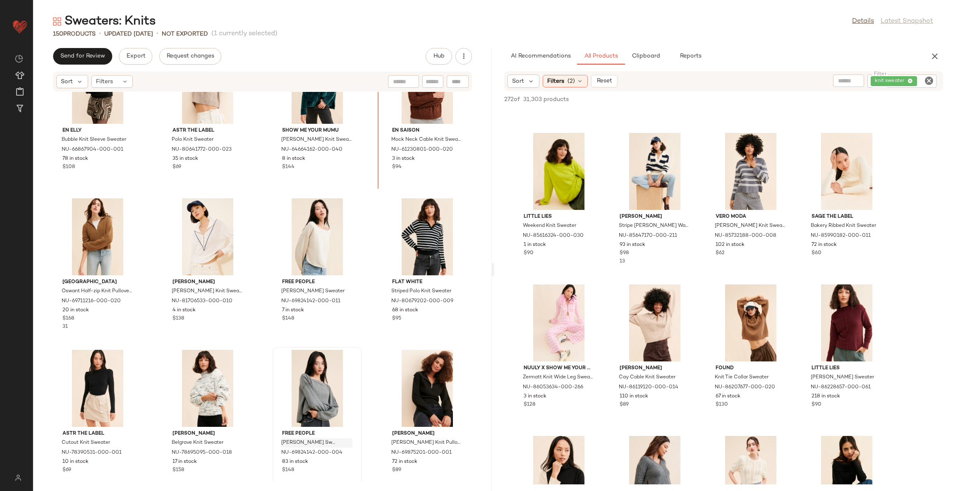
scroll to position [4555, 0]
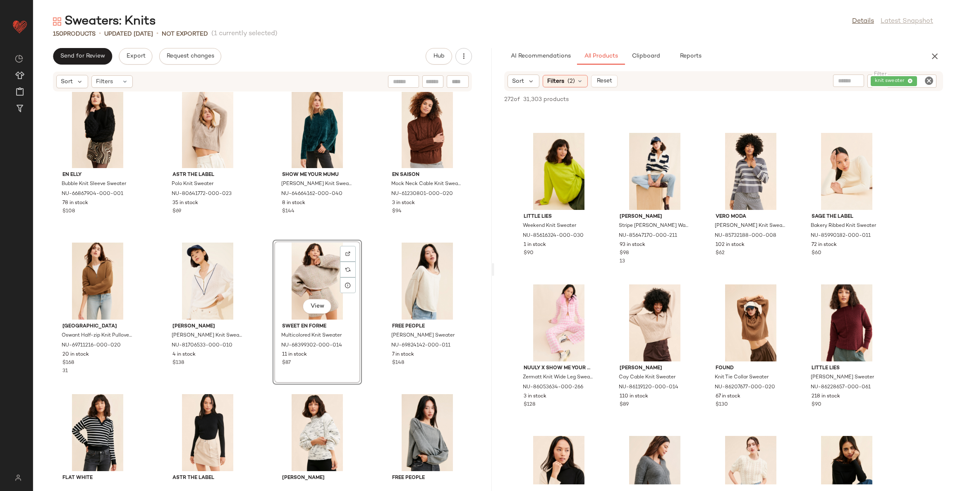
click at [363, 246] on div "En Elly Bubble Knit Sleeve Sweater NU-66867904-000-001 78 in stock $108 ASTR Th…" at bounding box center [262, 286] width 459 height 389
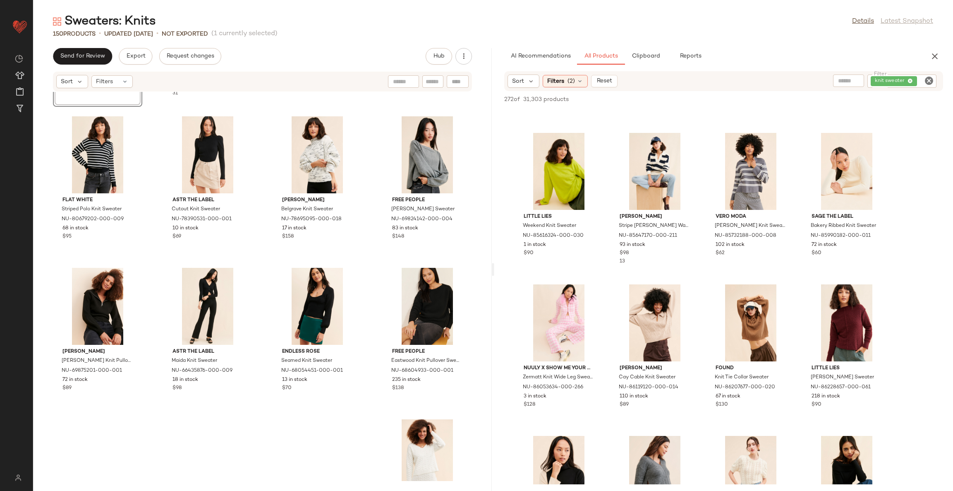
scroll to position [4990, 0]
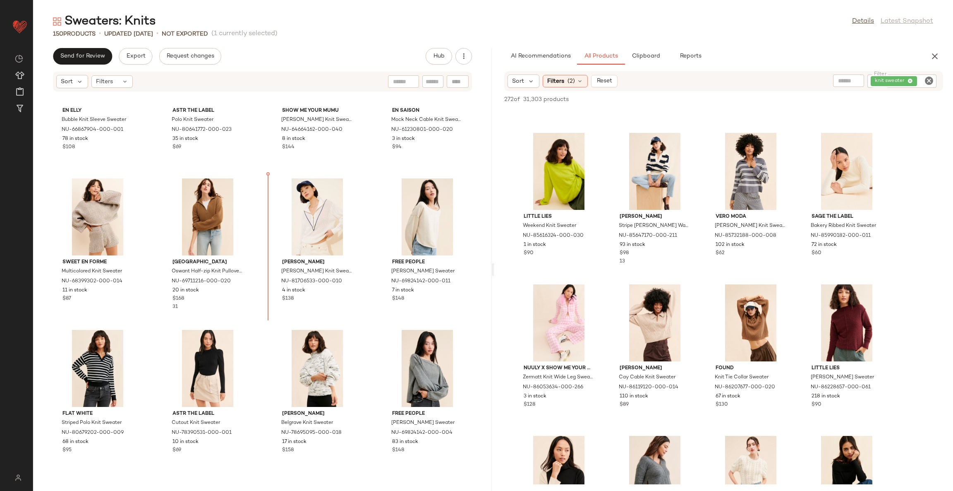
scroll to position [4613, 0]
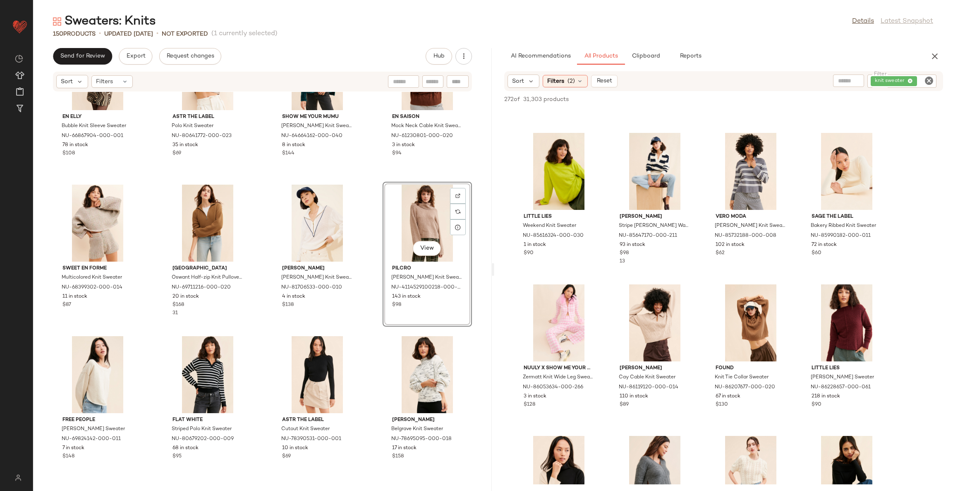
click at [364, 339] on div "En Elly Bubble Knit Sleeve Sweater NU-66867904-000-001 78 in stock $108 ASTR Th…" at bounding box center [262, 286] width 459 height 389
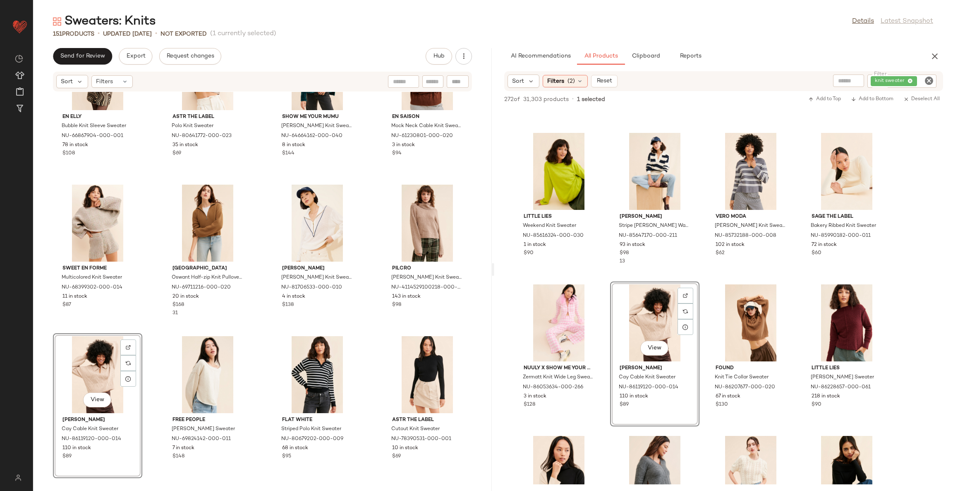
click at [372, 344] on div "En Elly Bubble Knit Sleeve Sweater NU-66867904-000-001 78 in stock $108 ASTR Th…" at bounding box center [262, 286] width 459 height 389
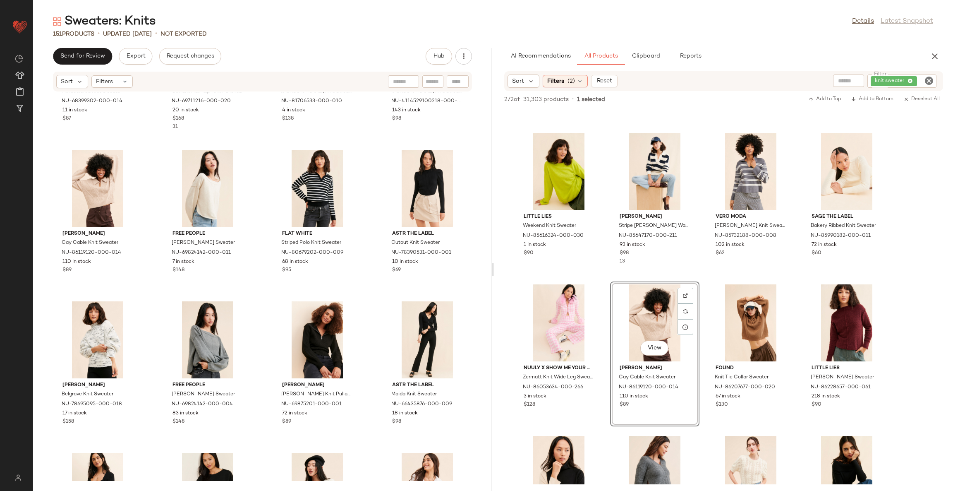
scroll to position [4861, 0]
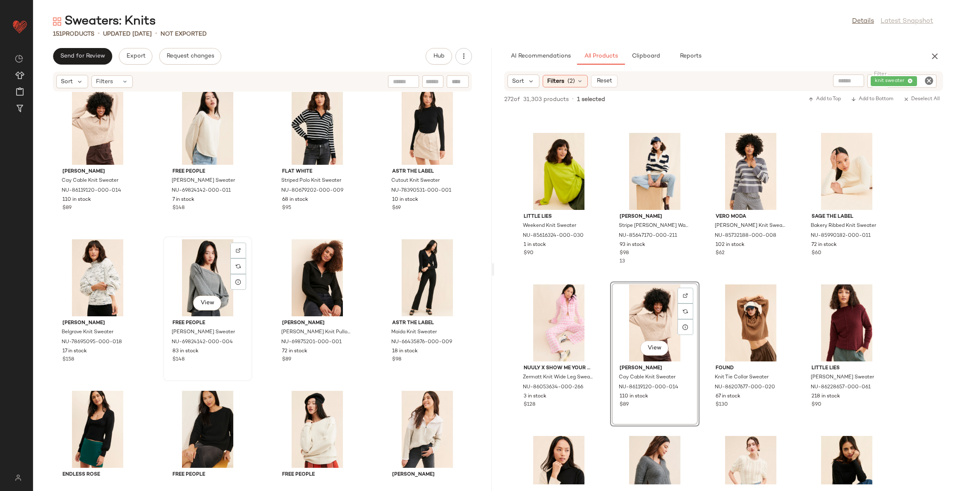
click at [203, 250] on div "View" at bounding box center [208, 277] width 84 height 77
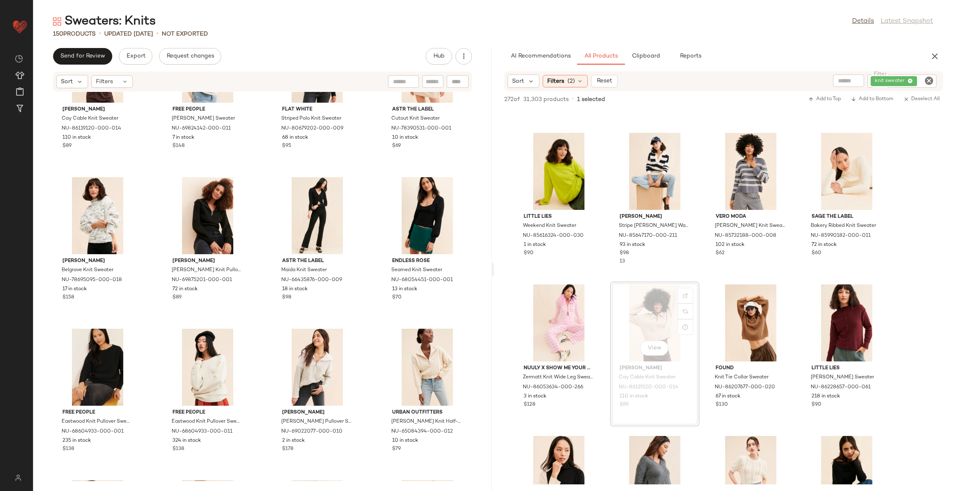
scroll to position [4861, 0]
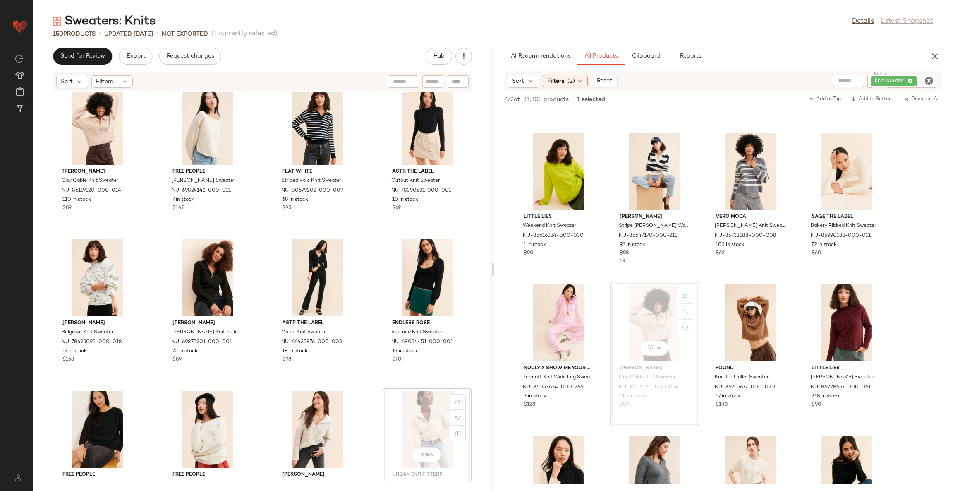
scroll to position [4863, 0]
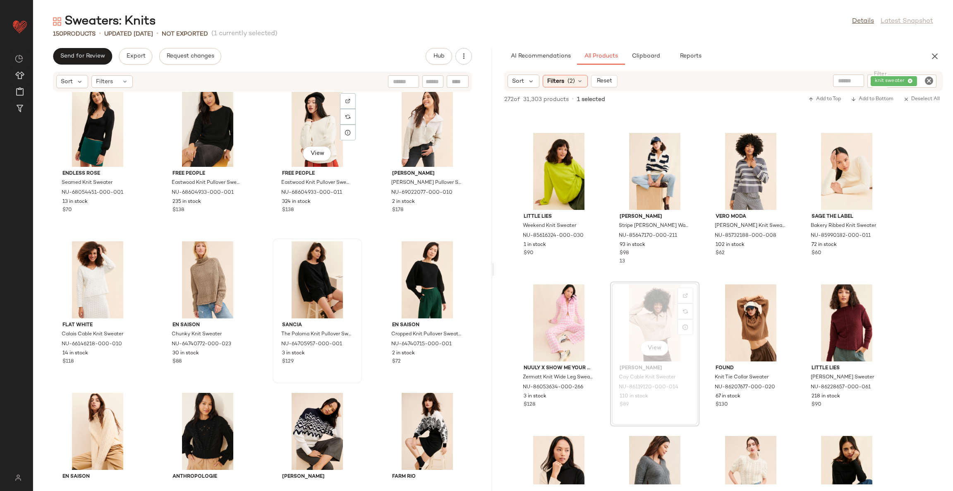
scroll to position [5173, 0]
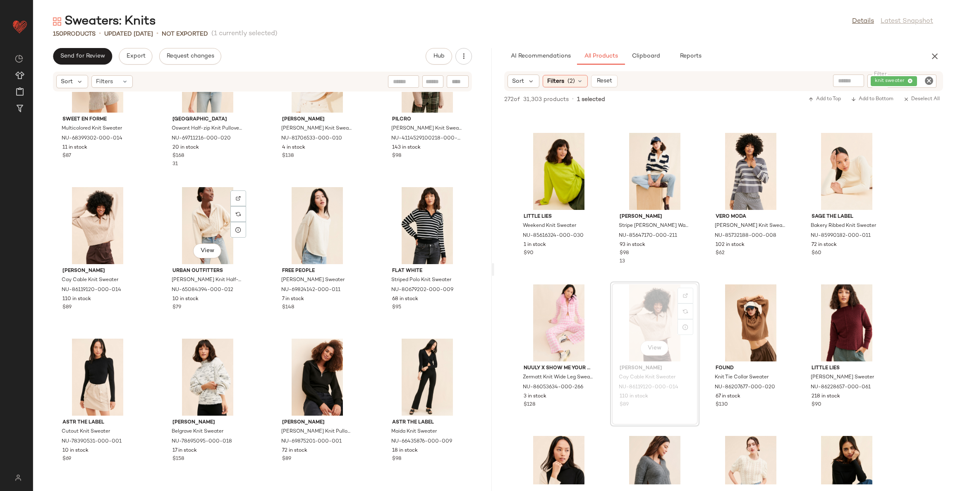
scroll to position [4702, 0]
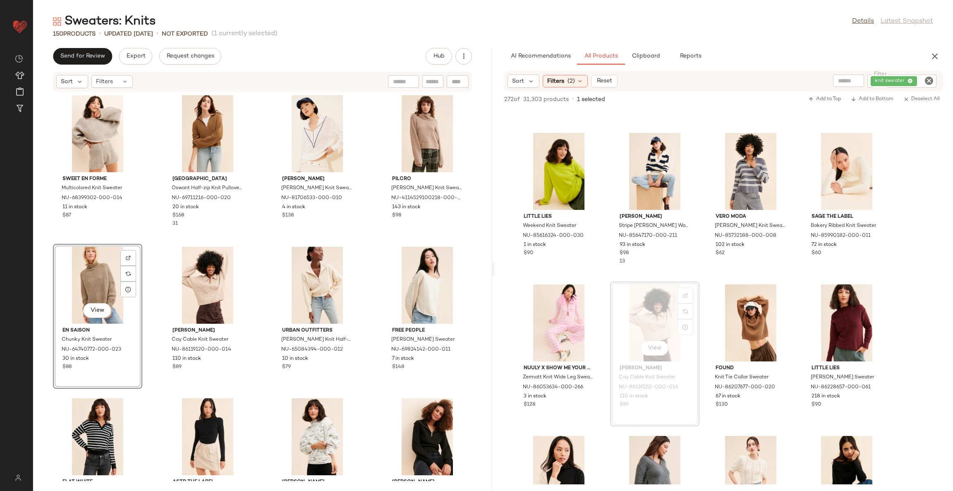
click at [254, 243] on div "Sweet en Forme Multicolored Knit Sweater NU-68399302-000-014 11 in stock $87 Ov…" at bounding box center [262, 286] width 459 height 389
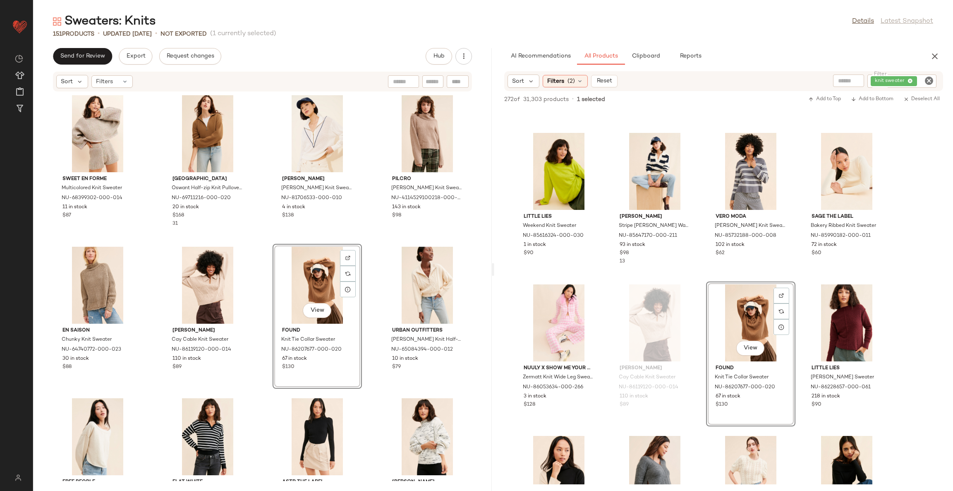
click at [369, 247] on div "Sweet en Forme Multicolored Knit Sweater NU-68399302-000-014 11 in stock $87 Ov…" at bounding box center [262, 286] width 459 height 389
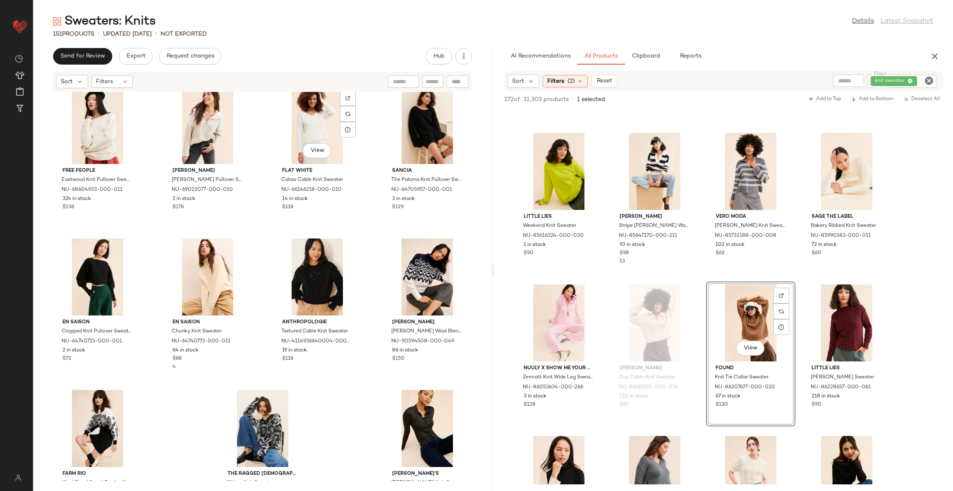
scroll to position [5367, 0]
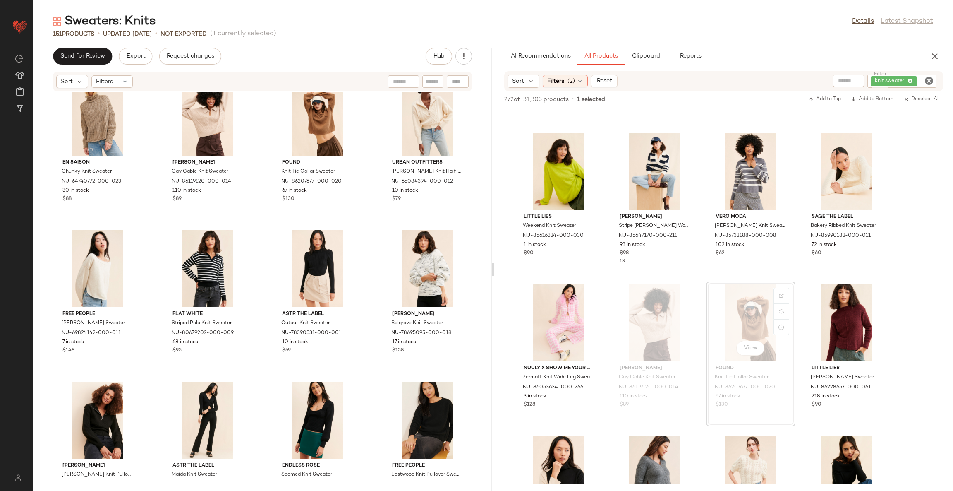
scroll to position [4844, 0]
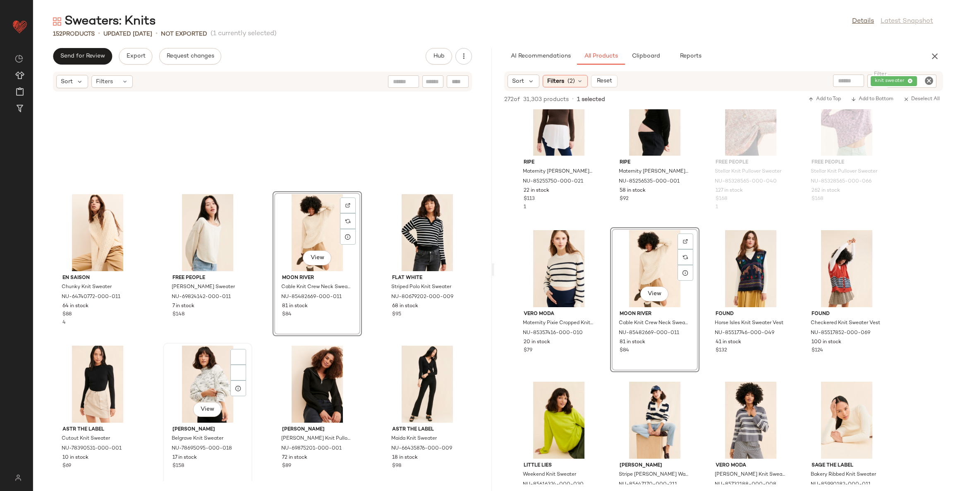
scroll to position [5093, 0]
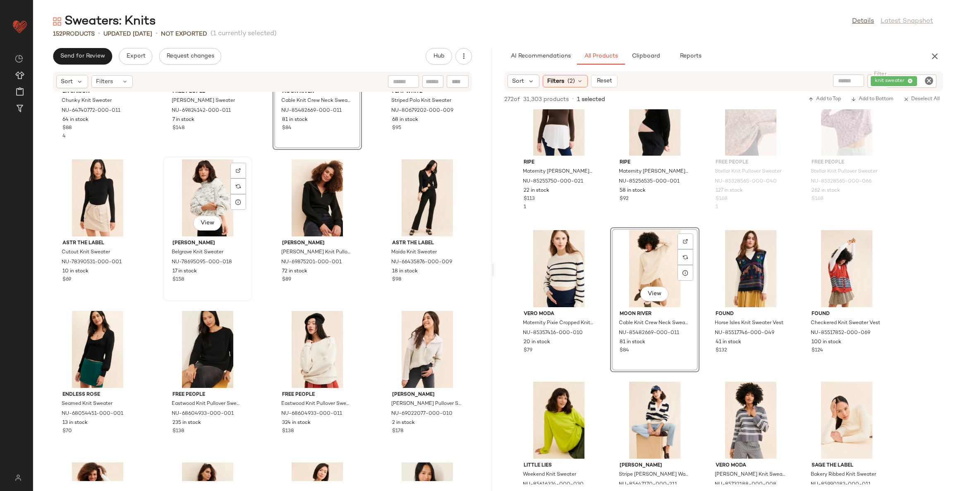
click at [220, 187] on div "View" at bounding box center [208, 197] width 84 height 77
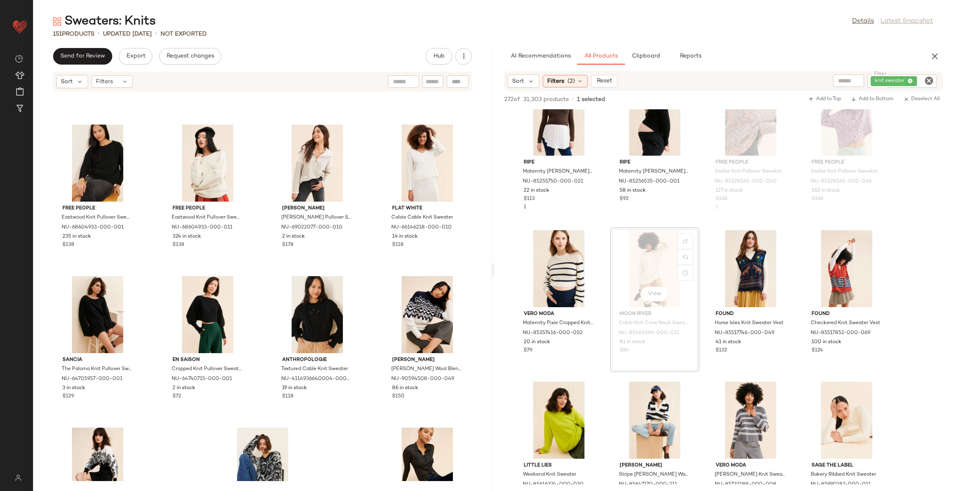
scroll to position [5367, 0]
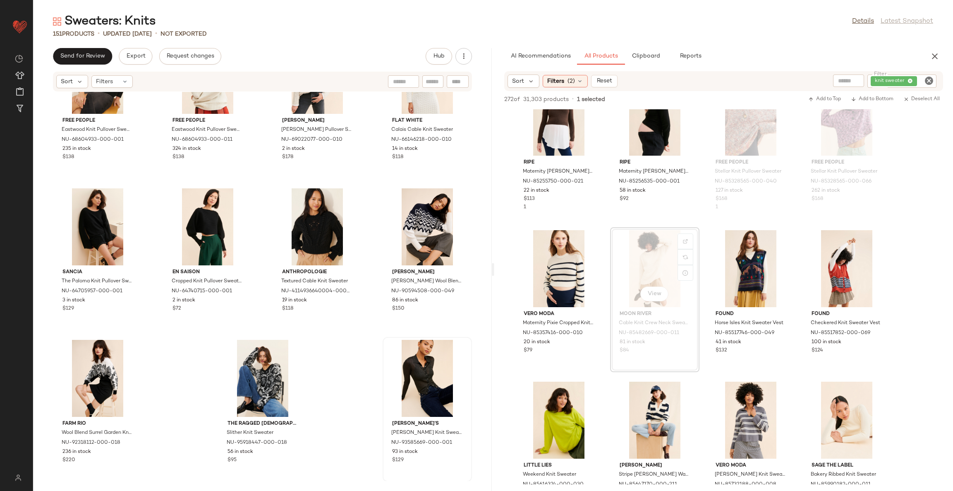
click at [407, 374] on div at bounding box center [428, 378] width 84 height 77
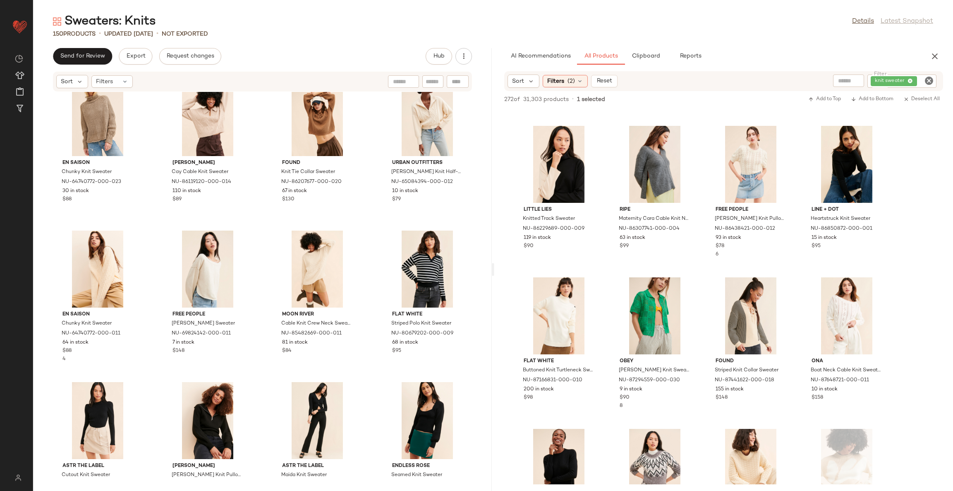
scroll to position [10102, 0]
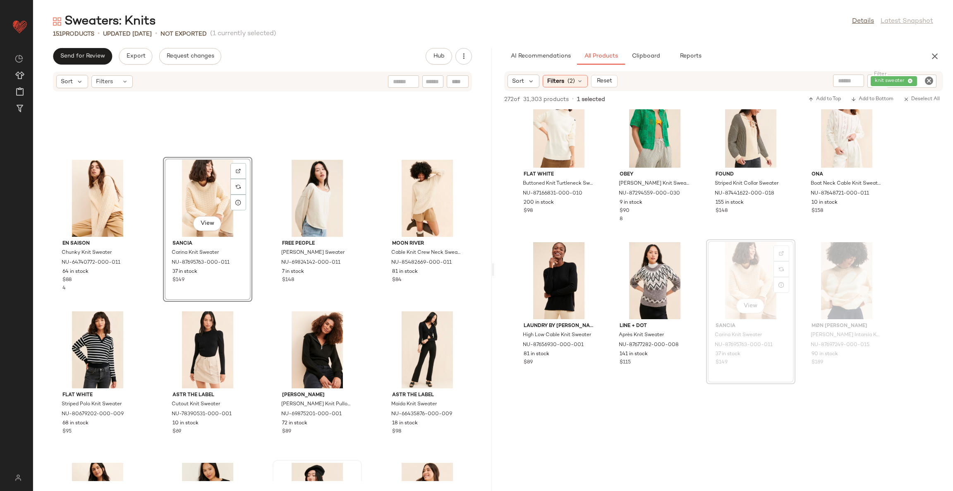
scroll to position [5056, 0]
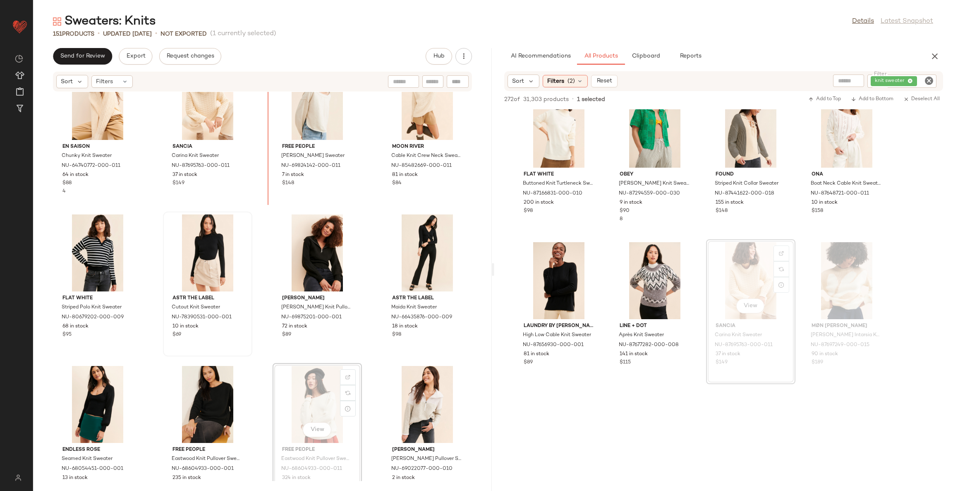
scroll to position [5031, 0]
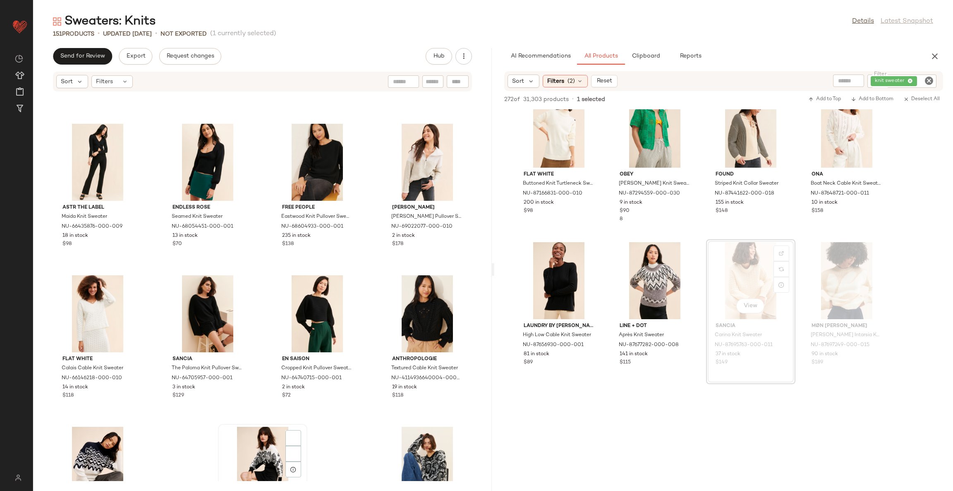
scroll to position [5342, 0]
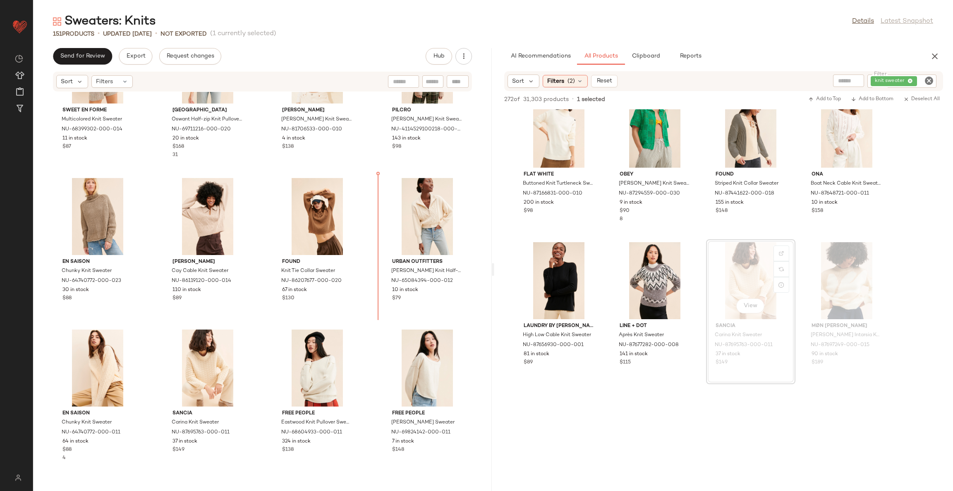
scroll to position [4771, 0]
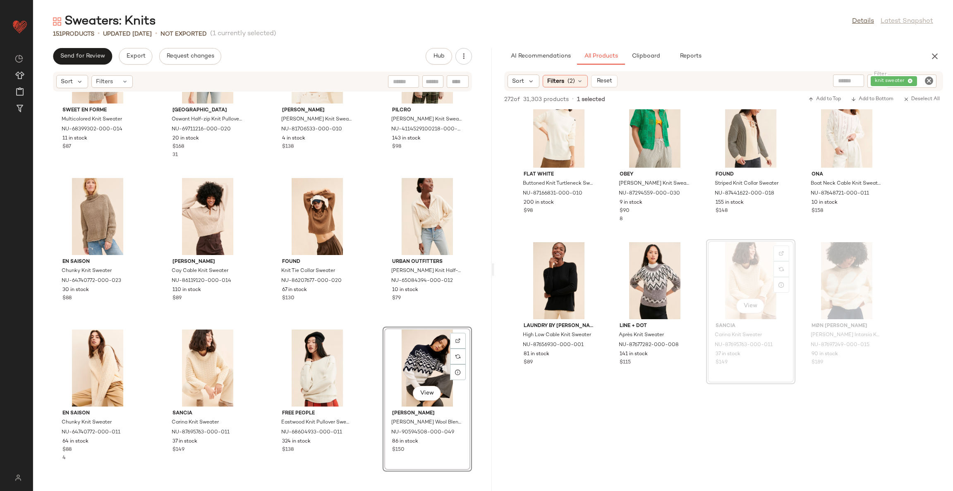
click at [386, 381] on div "View" at bounding box center [428, 367] width 84 height 77
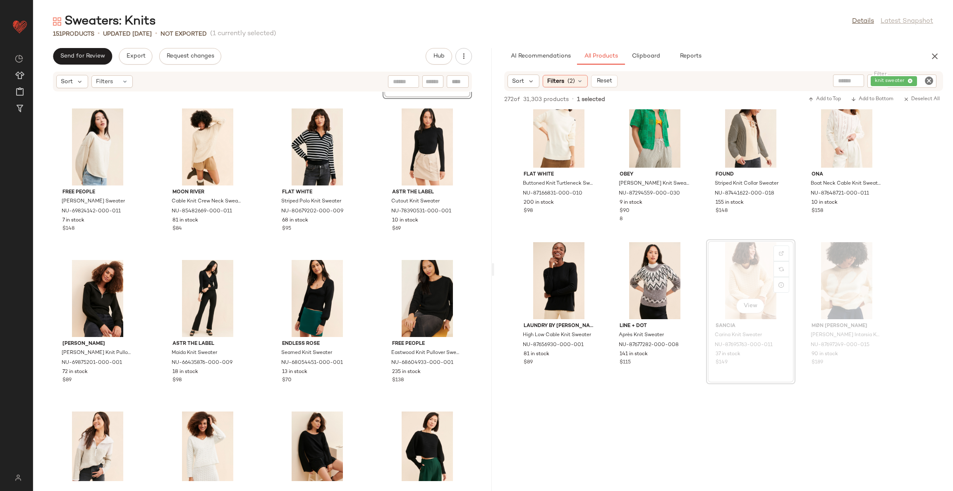
click at [372, 380] on div "En Saison Chunky Knit Sweater NU-64740772-000-011 64 in stock $88 4 Sancia Cari…" at bounding box center [262, 286] width 459 height 389
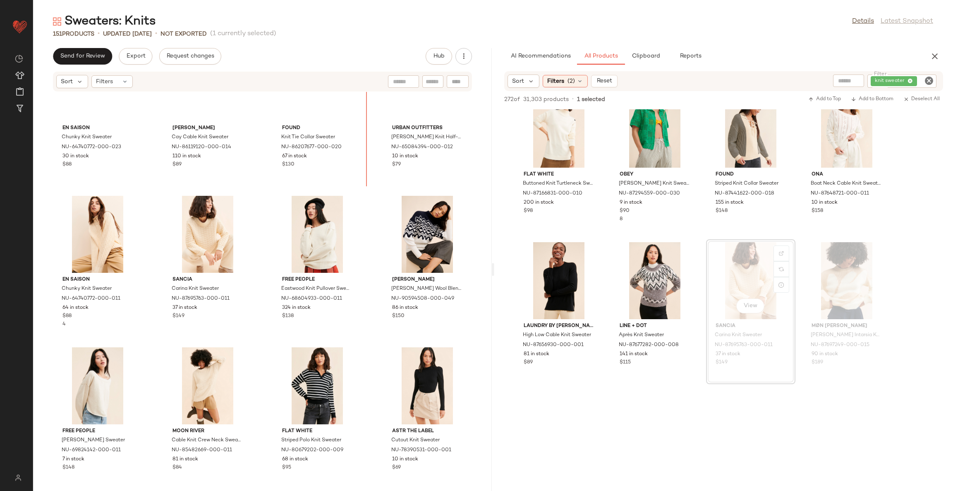
scroll to position [4899, 0]
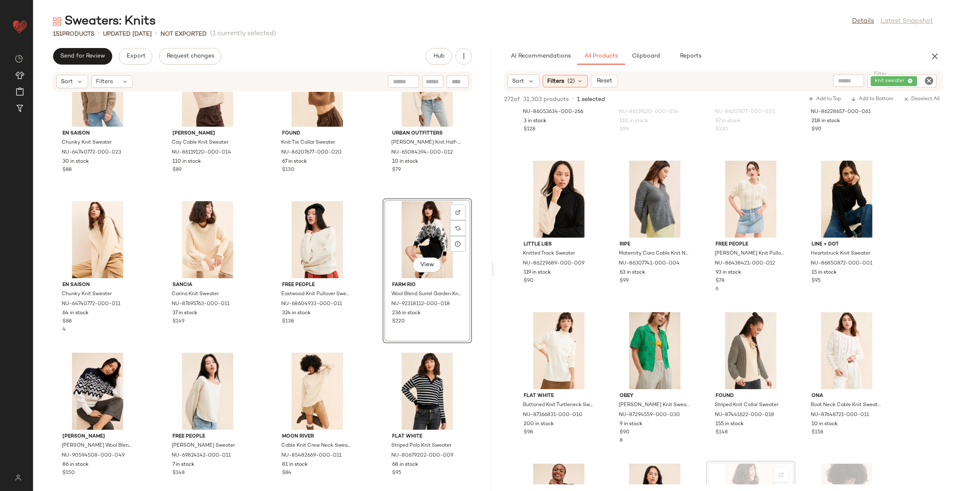
scroll to position [9847, 0]
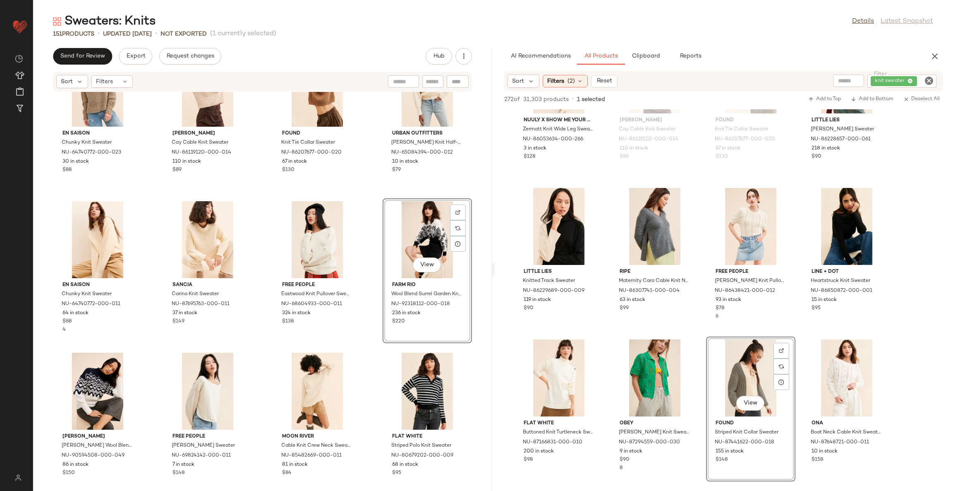
click at [368, 344] on div "En Saison Chunky Knit Sweater NU-64740772-000-023 30 in stock $88 Steve Madden …" at bounding box center [262, 286] width 459 height 389
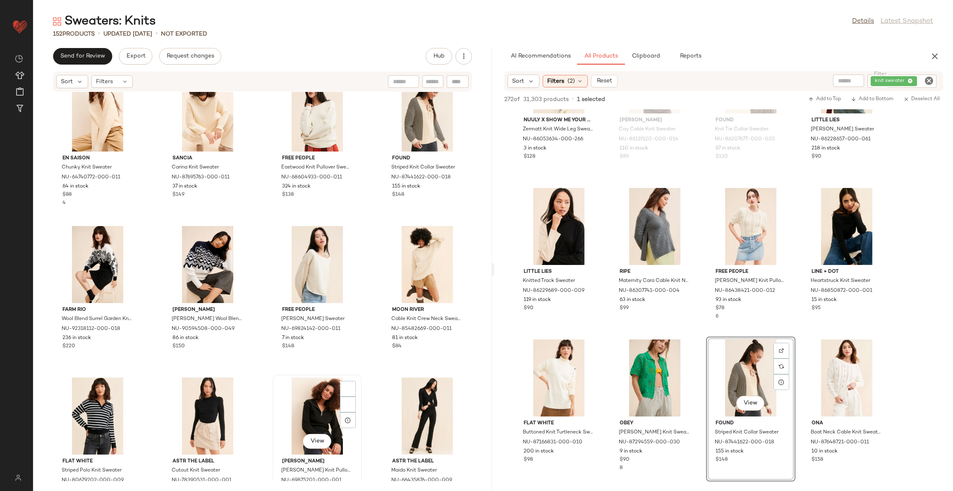
scroll to position [5086, 0]
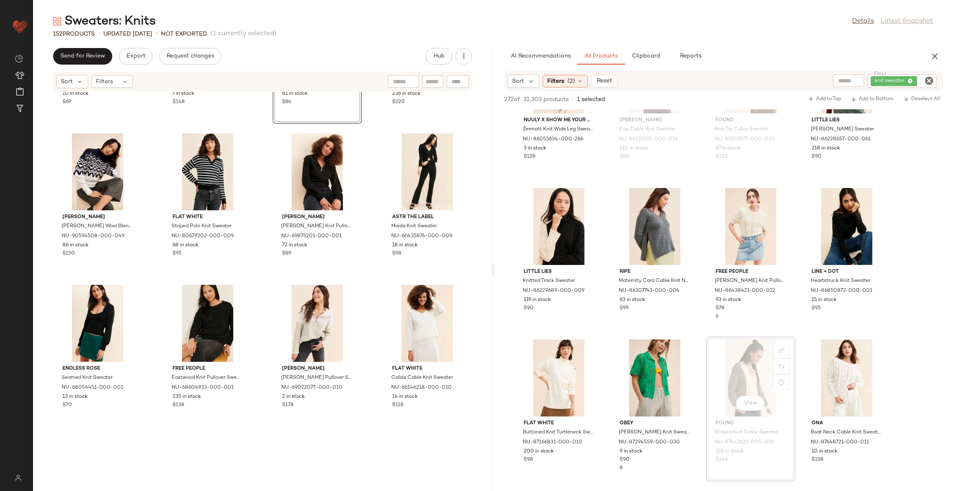
scroll to position [5272, 0]
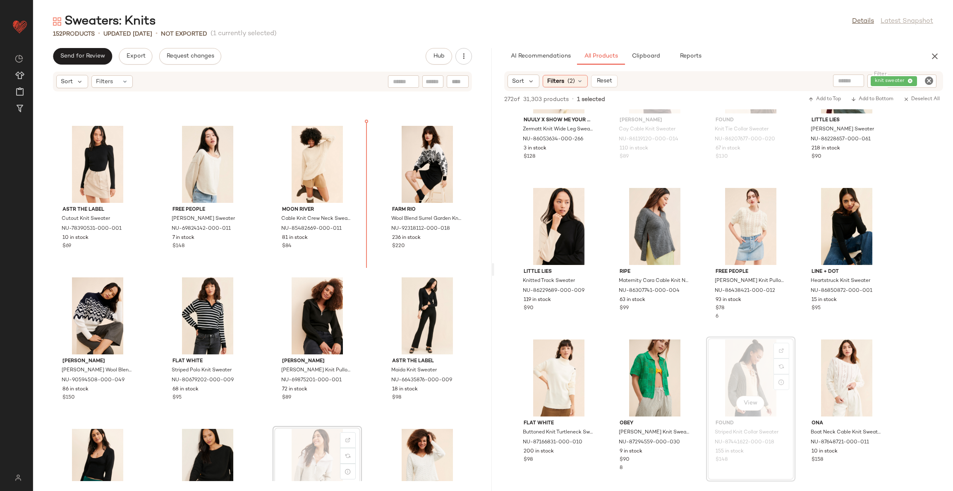
scroll to position [5092, 0]
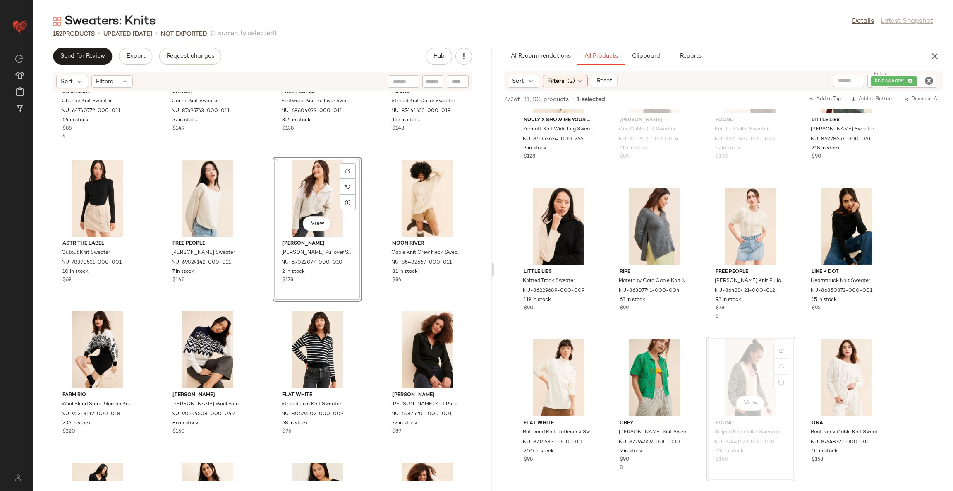
scroll to position [4968, 0]
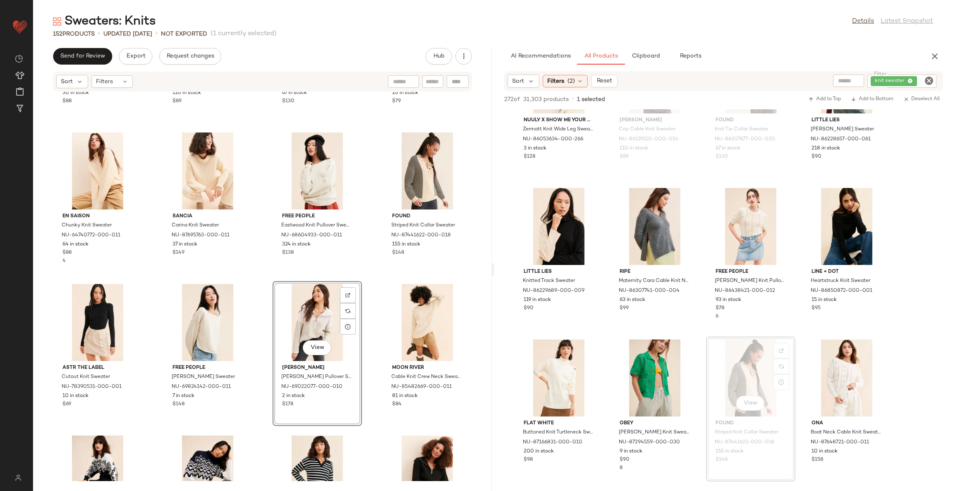
click at [369, 283] on div "En Saison Chunky Knit Sweater NU-64740772-000-023 30 in stock $88 Steve Madden …" at bounding box center [262, 286] width 459 height 389
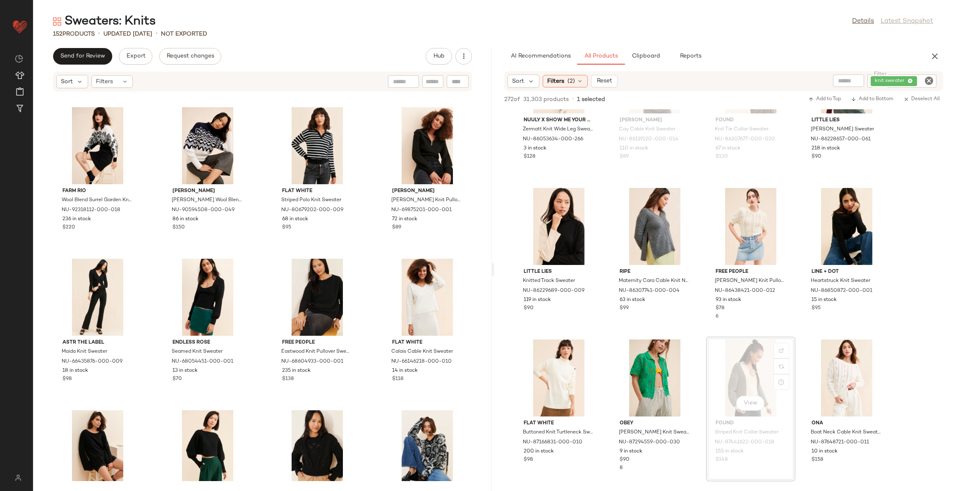
scroll to position [5367, 0]
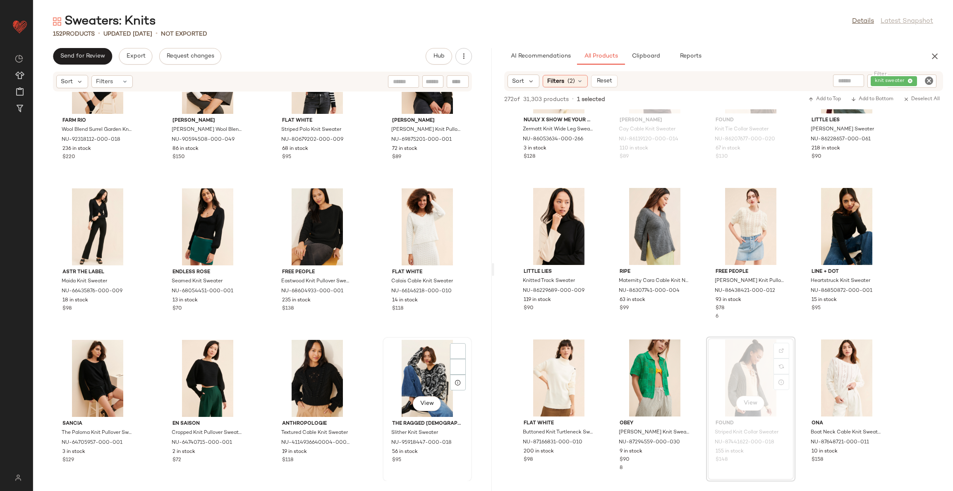
click at [429, 360] on div "View" at bounding box center [428, 378] width 84 height 77
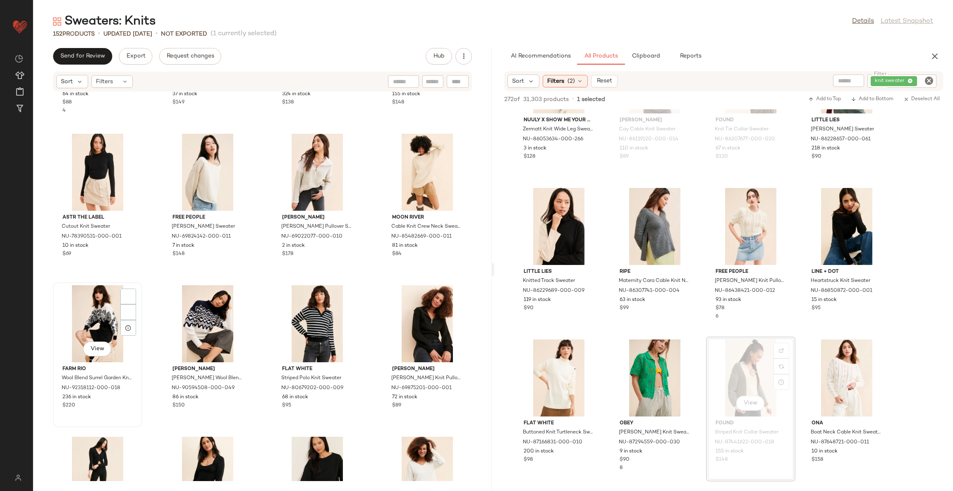
scroll to position [4994, 0]
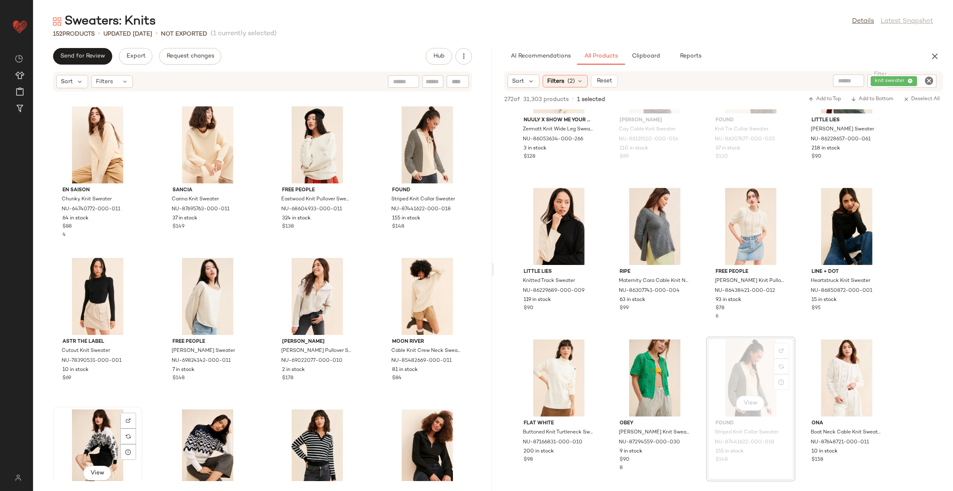
click at [86, 433] on div "View" at bounding box center [98, 447] width 84 height 77
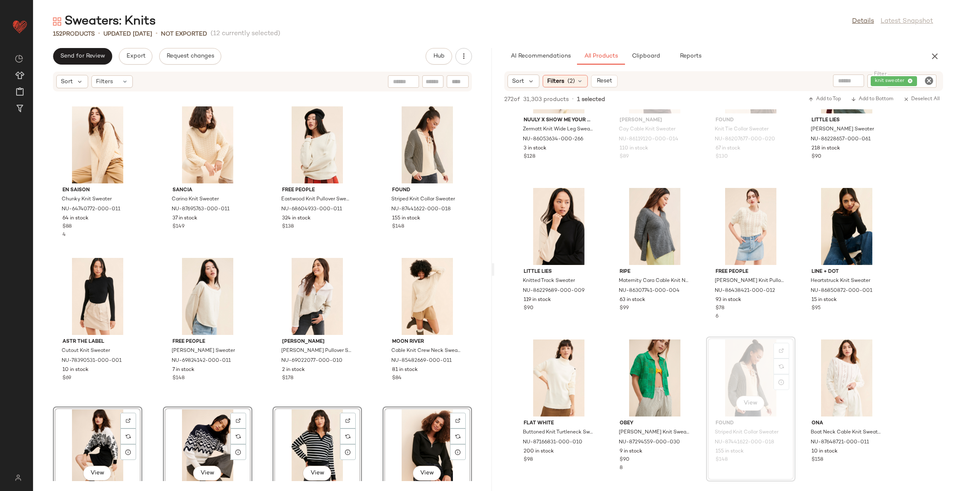
scroll to position [4912, 0]
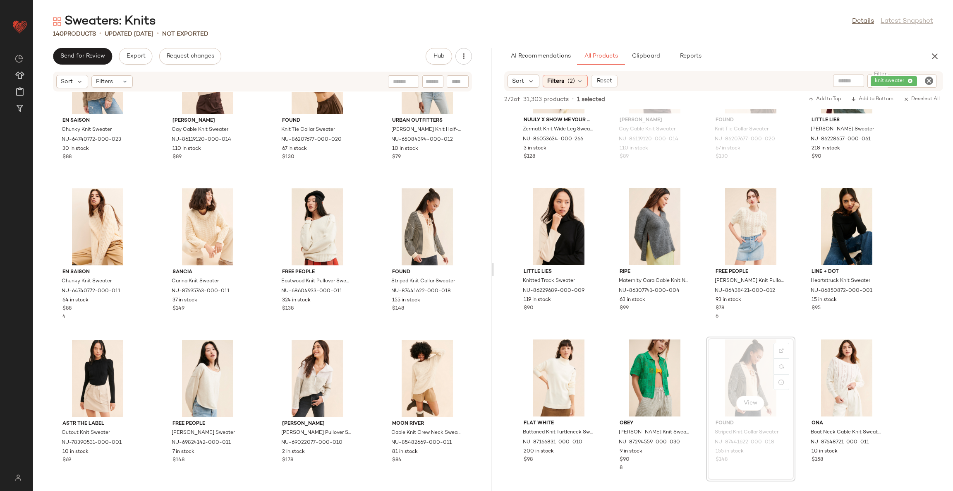
click at [367, 340] on div "En Saison Chunky Knit Sweater NU-64740772-000-023 30 in stock $88 Steve Madden …" at bounding box center [262, 286] width 459 height 389
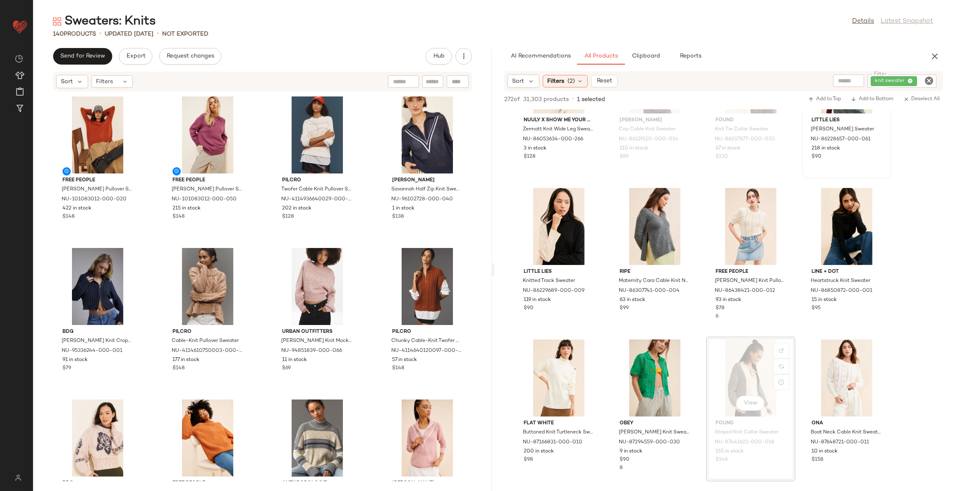
click at [705, 56] on button "Reports" at bounding box center [691, 56] width 48 height 17
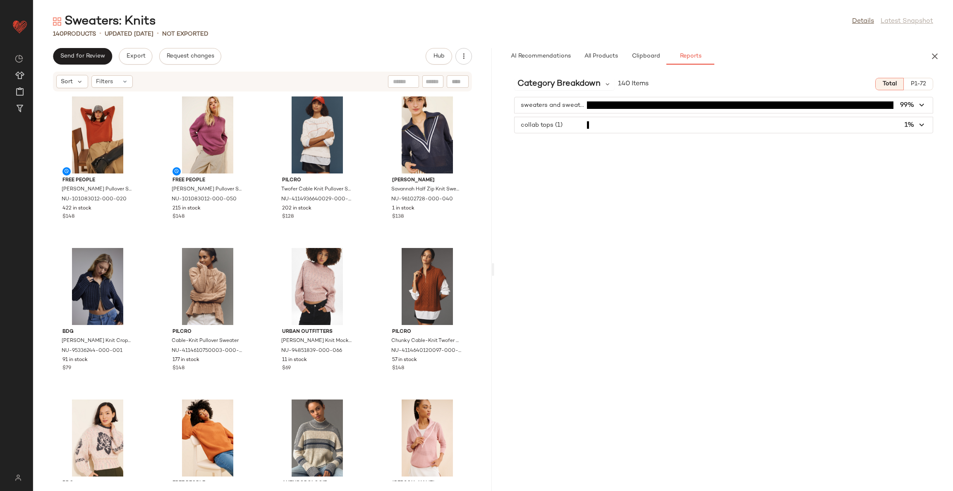
click at [591, 124] on span "button" at bounding box center [724, 125] width 418 height 16
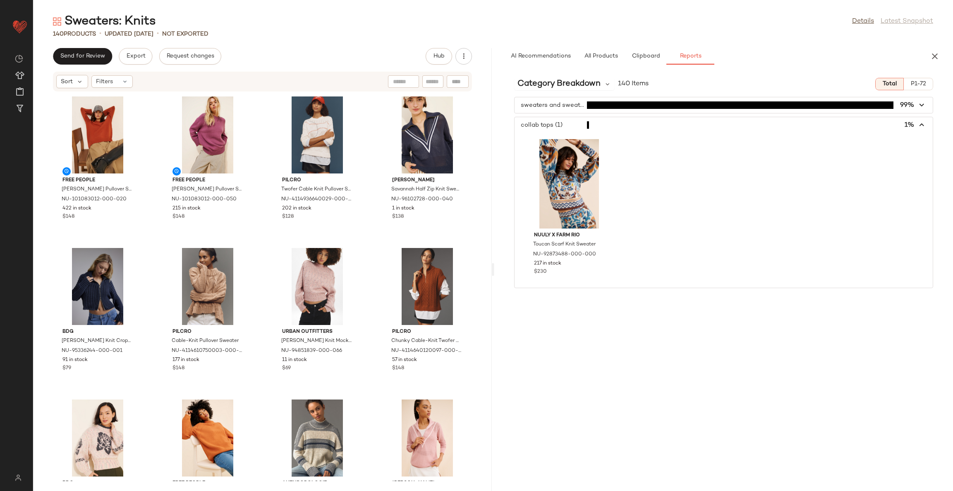
click at [924, 125] on icon "button" at bounding box center [923, 125] width 10 height 10
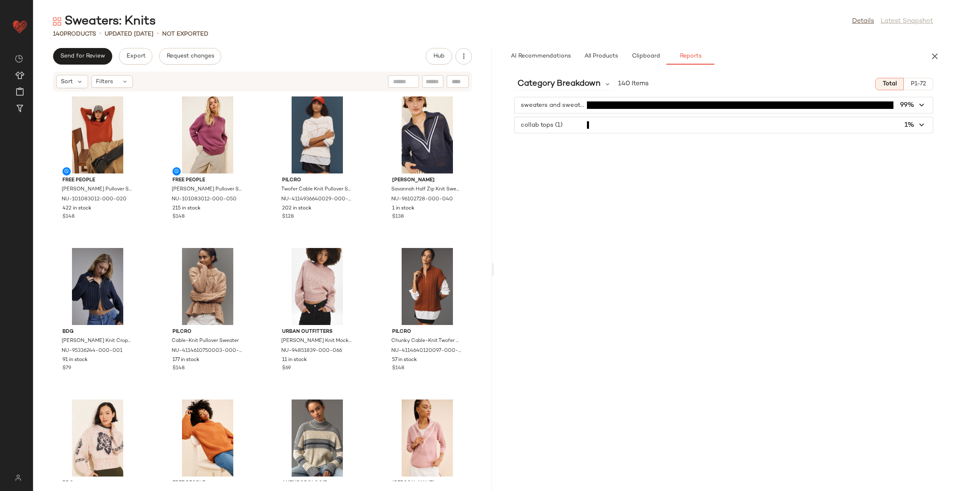
click at [923, 101] on icon "button" at bounding box center [923, 106] width 10 height 10
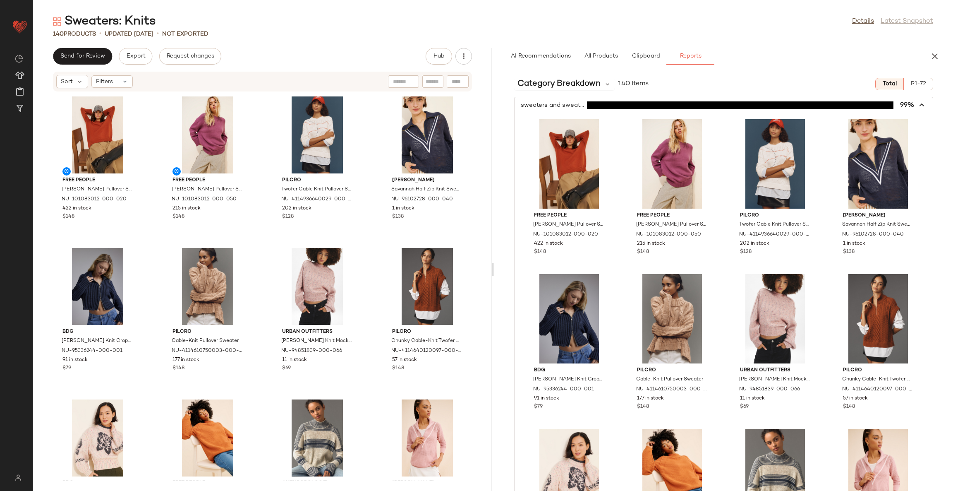
click at [923, 101] on span "button" at bounding box center [724, 105] width 418 height 16
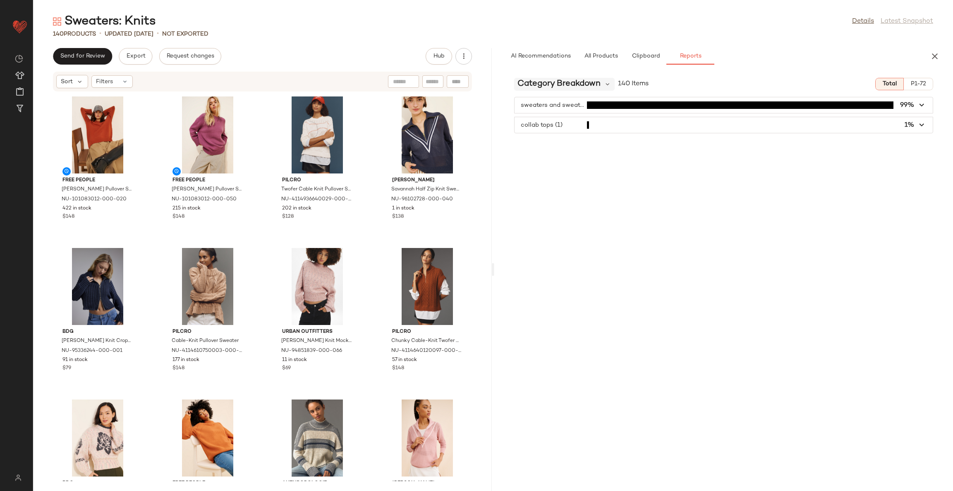
click at [572, 88] on span "Category Breakdown" at bounding box center [559, 84] width 83 height 12
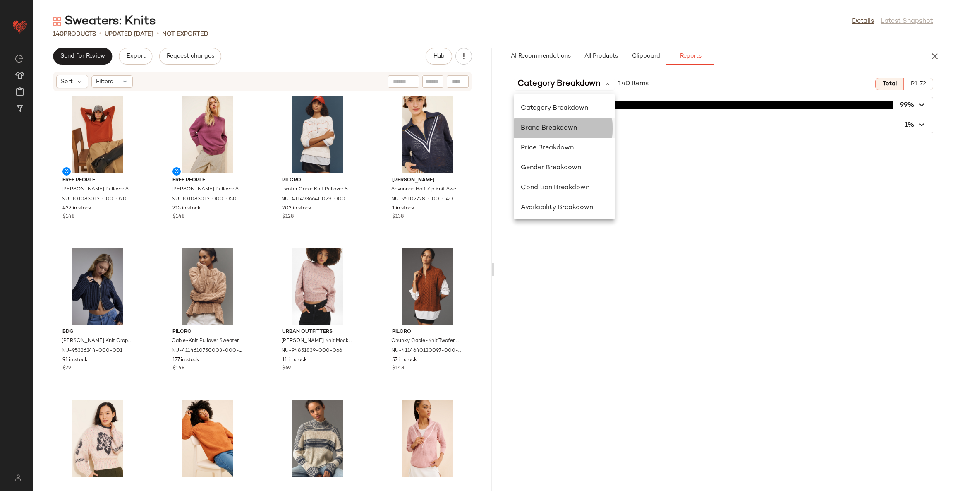
click at [547, 126] on span "Brand Breakdown" at bounding box center [549, 128] width 56 height 7
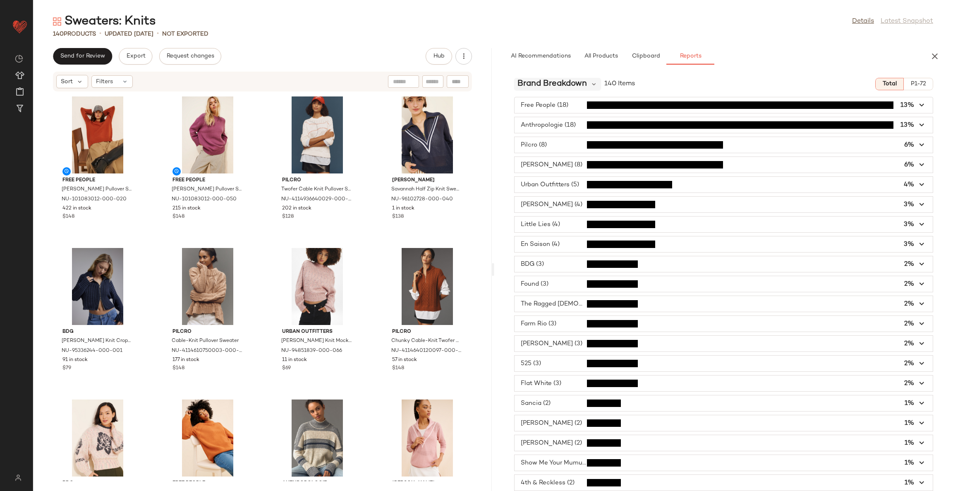
click at [586, 84] on span "Brand Breakdown" at bounding box center [553, 84] width 70 height 12
click at [565, 206] on span "Availability Breakdown" at bounding box center [557, 207] width 72 height 7
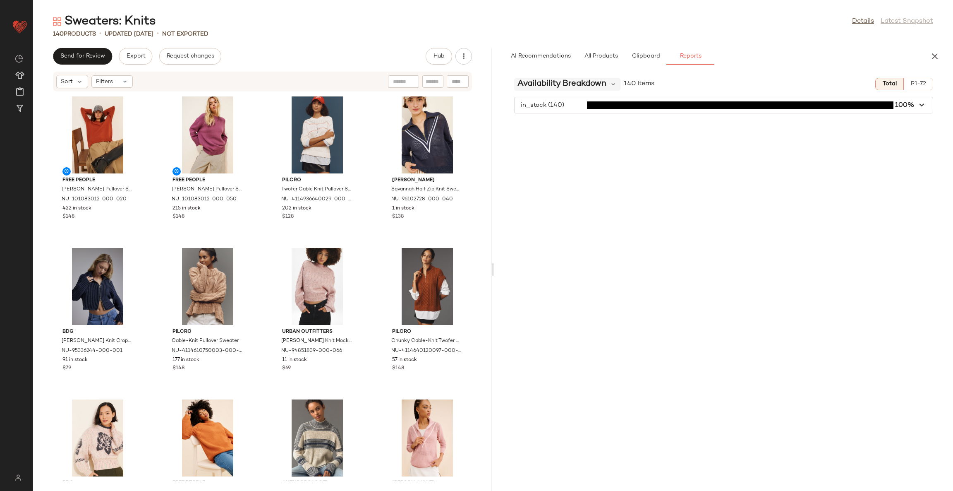
click at [587, 84] on span "Availability Breakdown" at bounding box center [562, 84] width 89 height 12
click at [683, 138] on div "Availability Breakdown 140 Items Total P1-72 in_stock (140) 100%" at bounding box center [723, 281] width 459 height 420
click at [684, 139] on div "Availability Breakdown 140 Items Total P1-72 in_stock (140) 100%" at bounding box center [723, 281] width 459 height 420
click at [935, 52] on icon "button" at bounding box center [935, 56] width 10 height 10
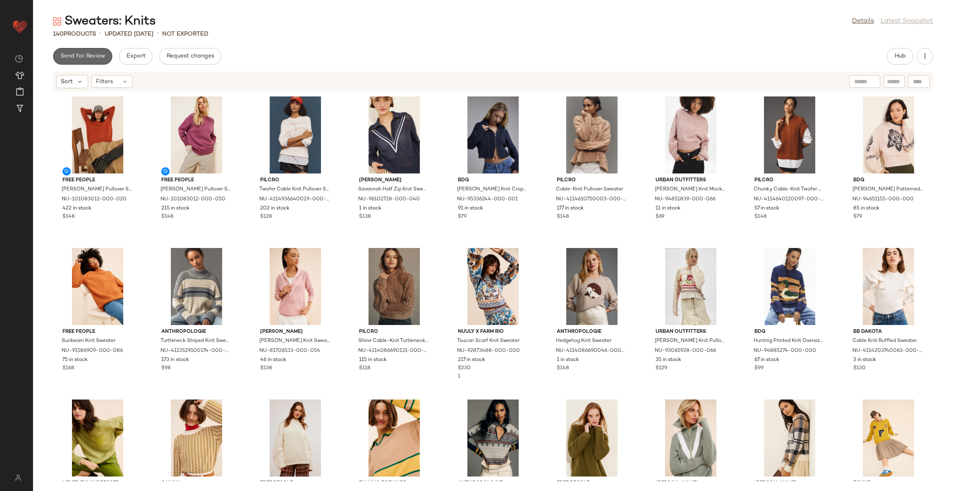
click at [76, 53] on span "Send for Review" at bounding box center [82, 56] width 45 height 7
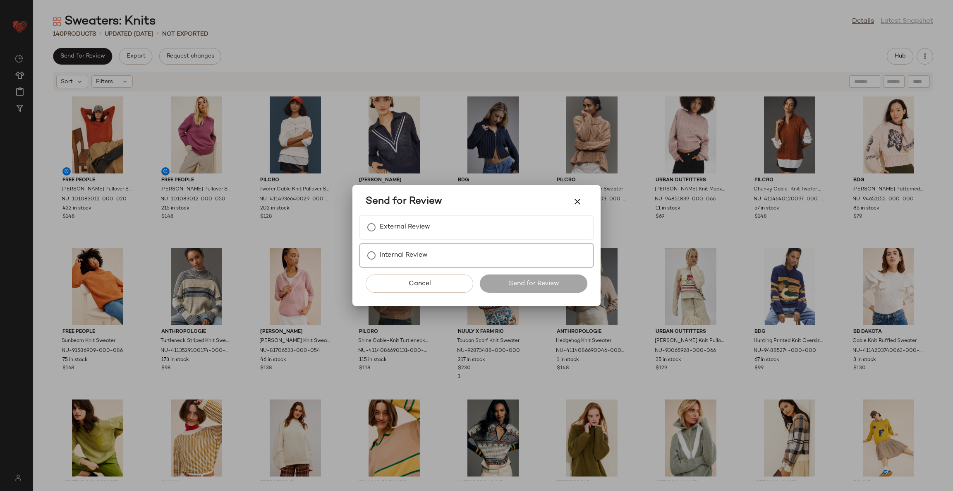
click at [391, 252] on label "Internal Review" at bounding box center [404, 255] width 48 height 17
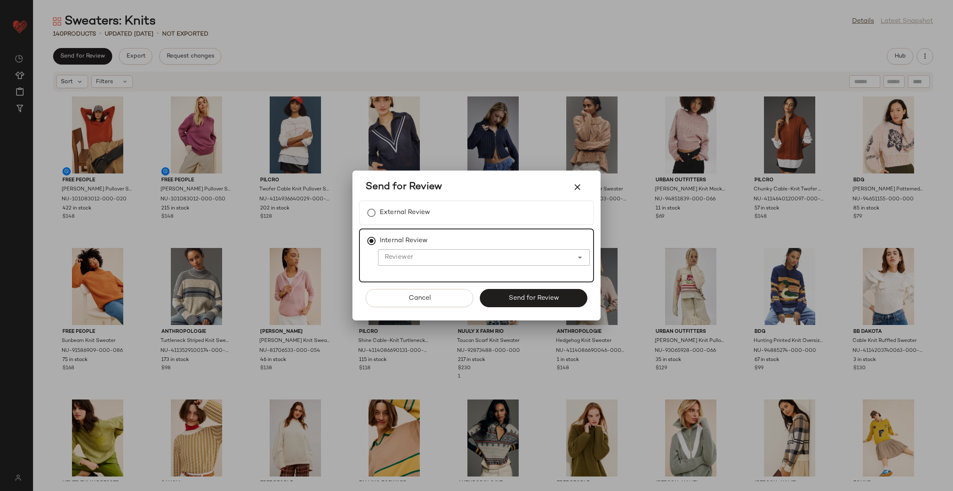
click at [399, 257] on input "Reviewer" at bounding box center [475, 257] width 195 height 10
click at [404, 274] on div "Kyl ie Boyd" at bounding box center [483, 279] width 199 height 10
type input "**********"
click at [525, 296] on span "Send for Review" at bounding box center [533, 298] width 51 height 8
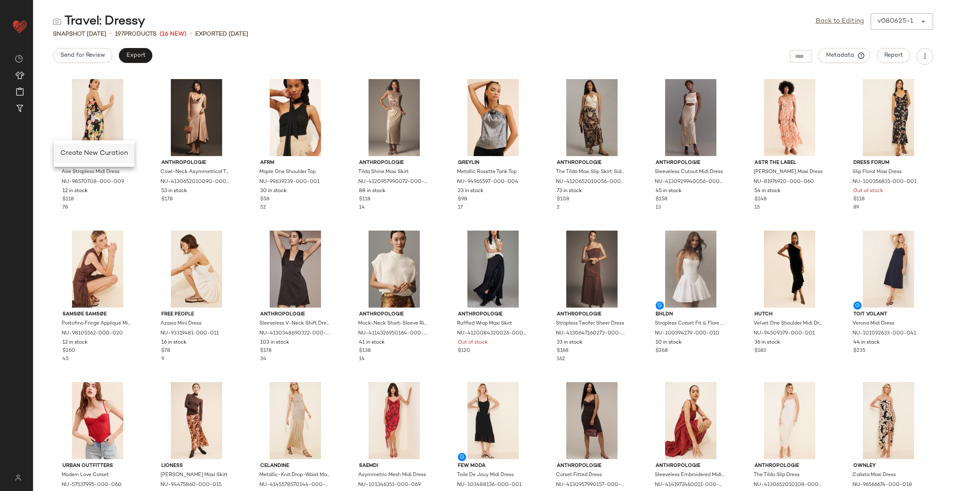
click at [74, 152] on span "Create New Curation" at bounding box center [93, 153] width 67 height 7
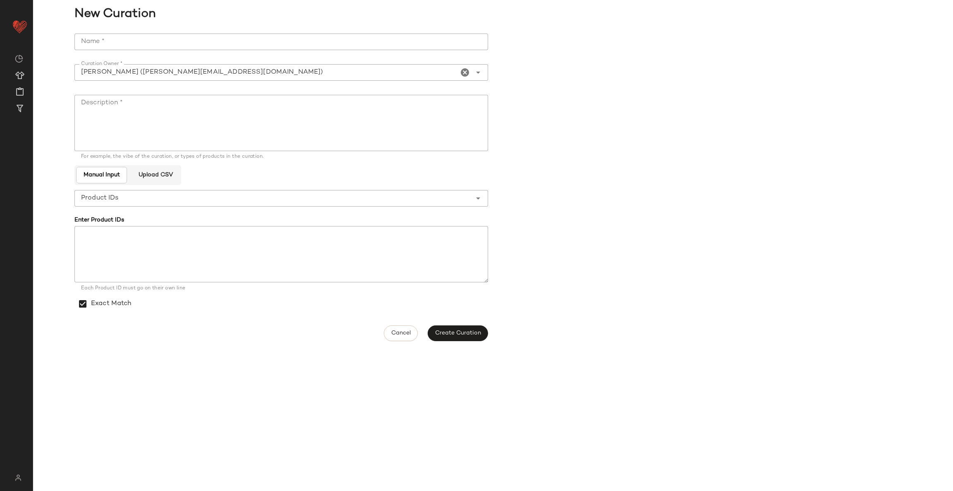
click at [149, 40] on input "Name *" at bounding box center [281, 42] width 414 height 17
paste input "**********"
type input "**********"
click at [116, 110] on textarea "Description *" at bounding box center [281, 123] width 414 height 56
type textarea "******"
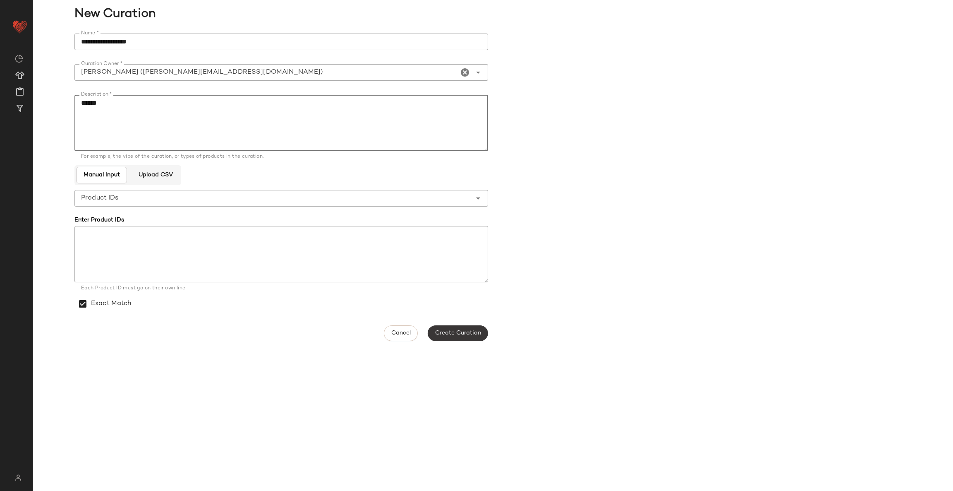
click at [463, 325] on button "Create Curation" at bounding box center [458, 333] width 60 height 16
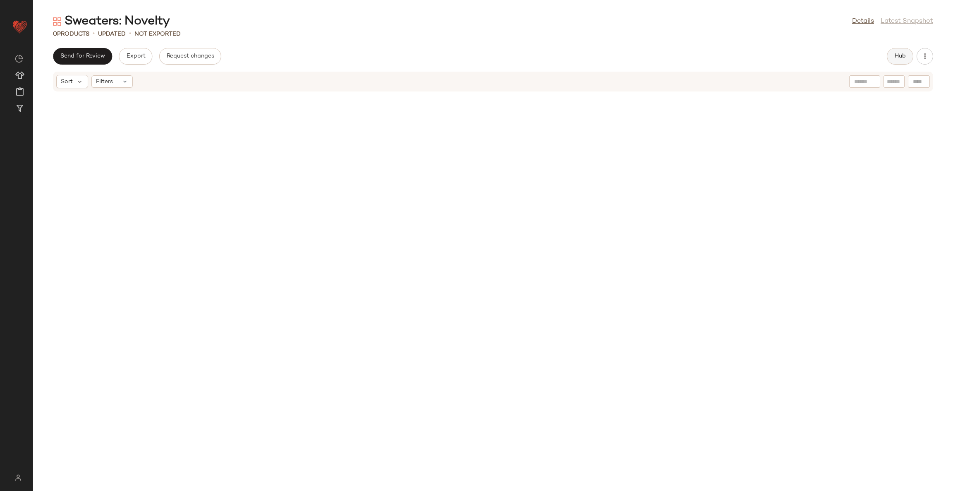
click at [900, 58] on span "Hub" at bounding box center [901, 56] width 12 height 7
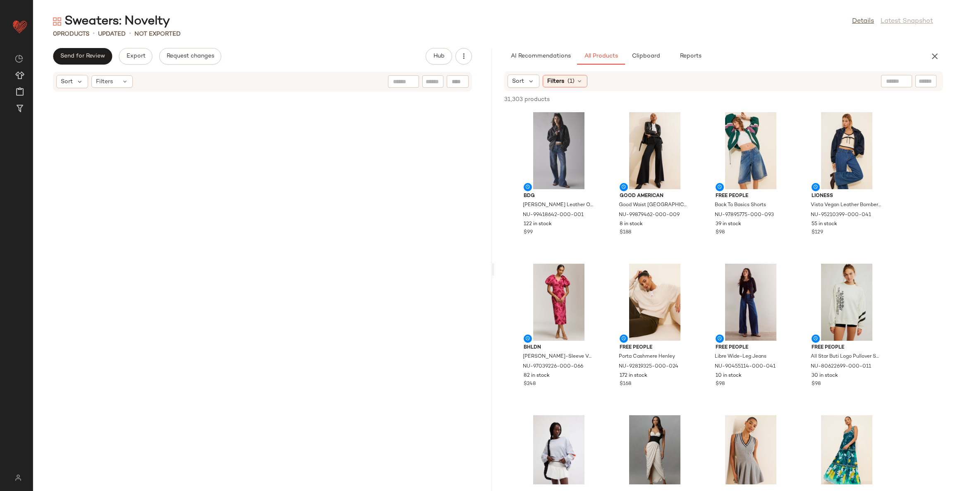
click at [905, 80] on div at bounding box center [896, 81] width 31 height 12
type input "**********"
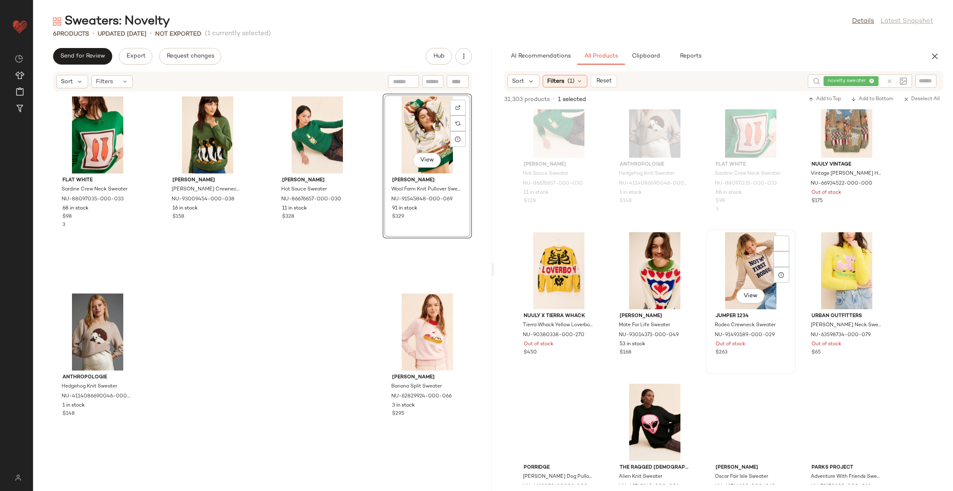
scroll to position [248, 0]
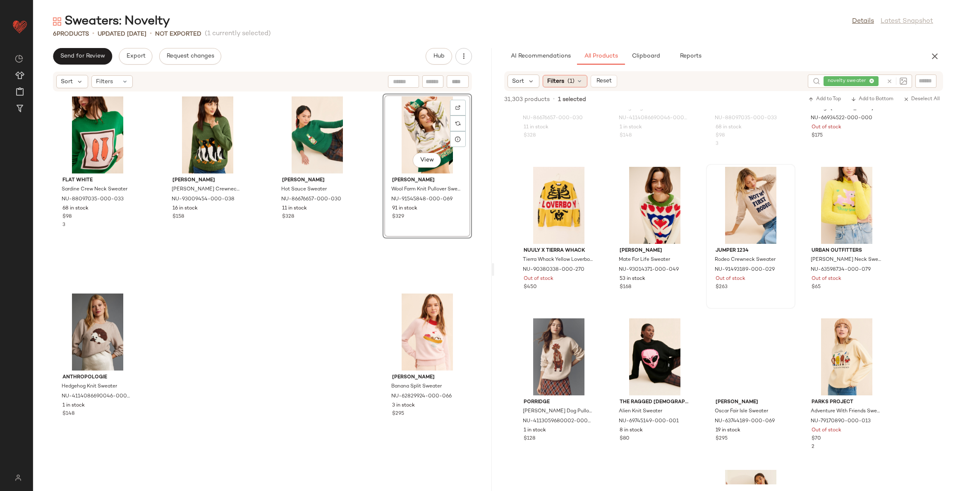
click at [572, 84] on span "(1)" at bounding box center [571, 81] width 7 height 9
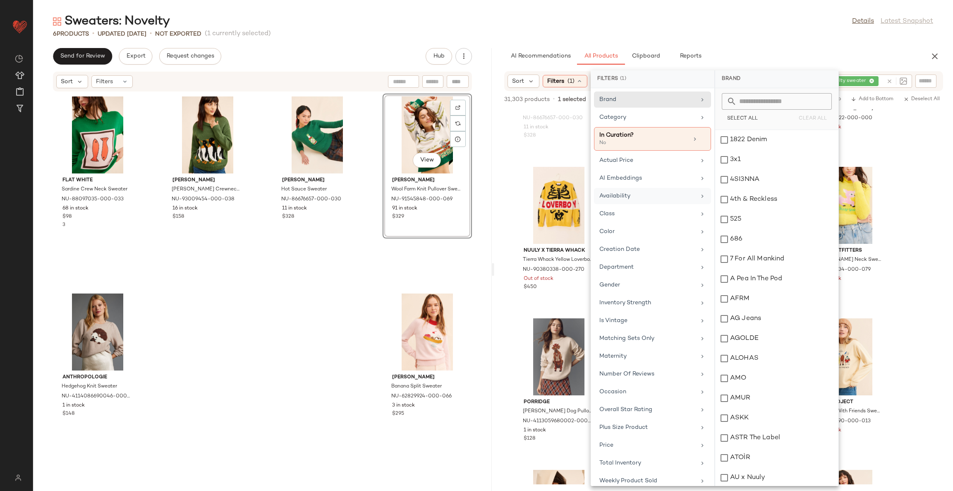
click at [641, 198] on div "Availability" at bounding box center [648, 196] width 96 height 9
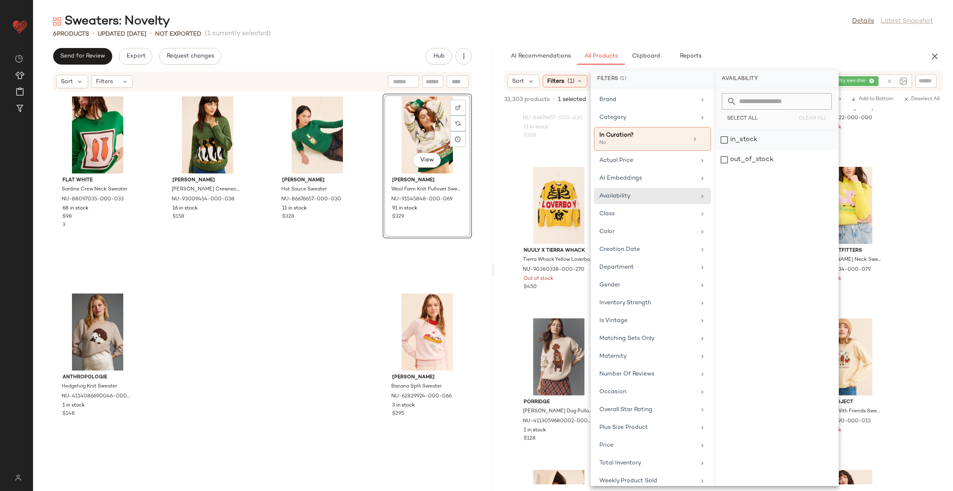
click at [746, 150] on div "in_stock" at bounding box center [776, 160] width 123 height 20
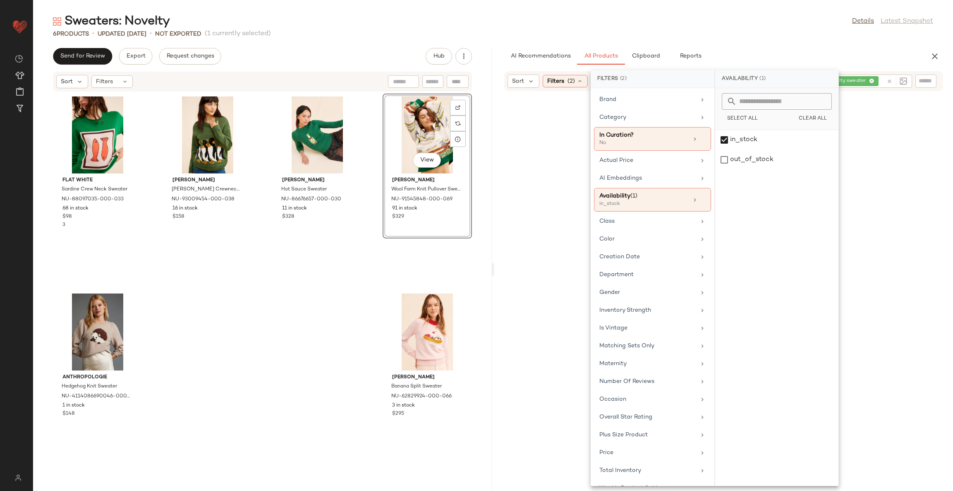
click at [502, 178] on div at bounding box center [724, 301] width 456 height 416
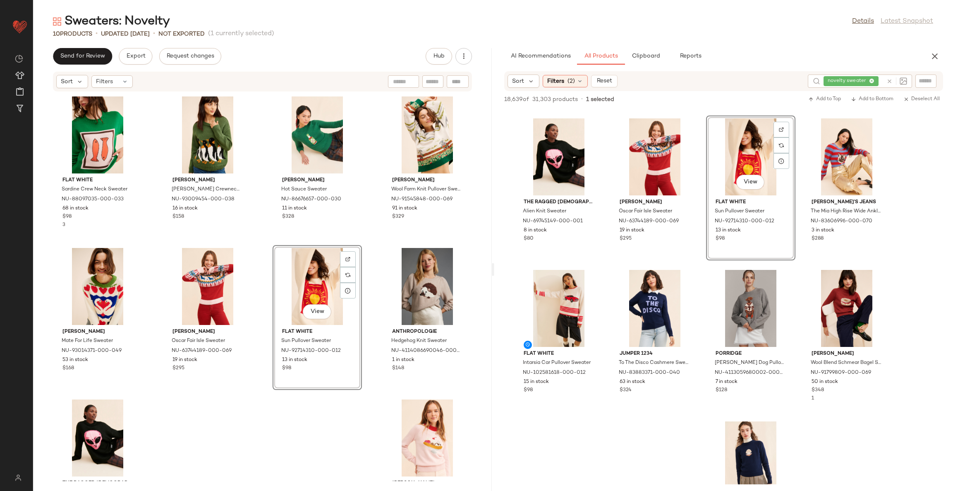
scroll to position [310, 0]
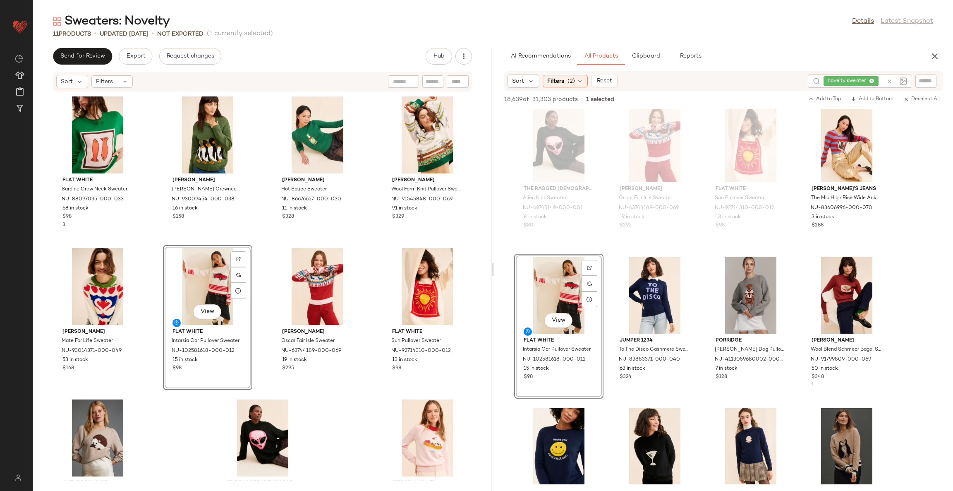
click at [349, 400] on div "Flat White Sardine Crew Neck Sweater NU-88097035-000-033 68 in stock $98 3 [PER…" at bounding box center [262, 286] width 459 height 389
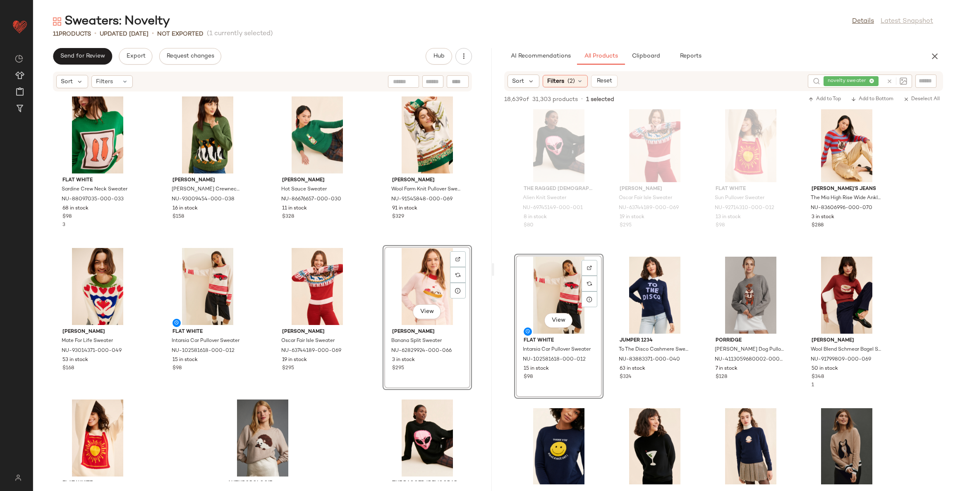
click at [345, 407] on div "Flat White Sardine Crew Neck Sweater NU-88097035-000-033 68 in stock $98 3 [PER…" at bounding box center [262, 286] width 459 height 389
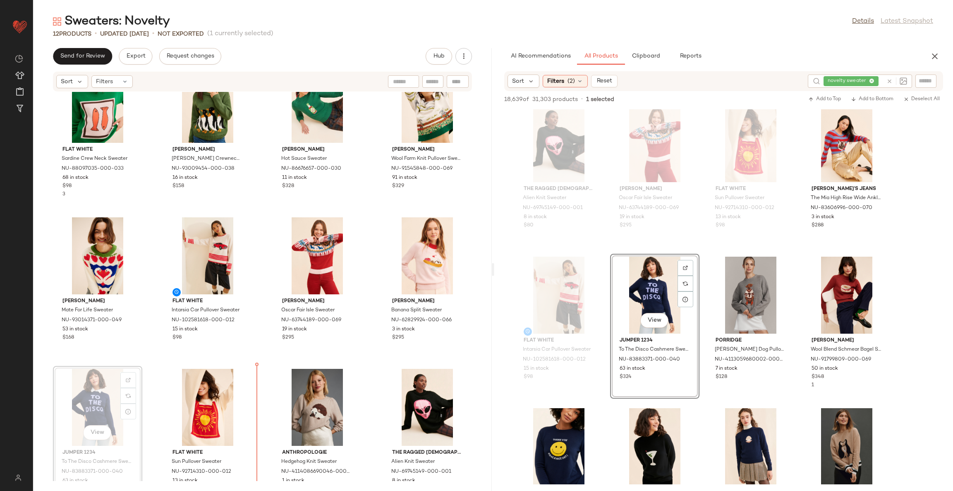
scroll to position [60, 0]
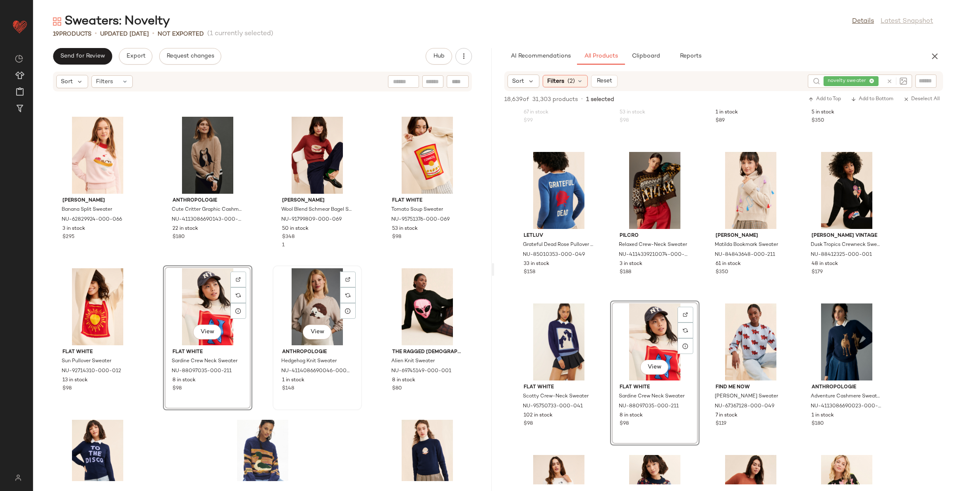
scroll to position [311, 0]
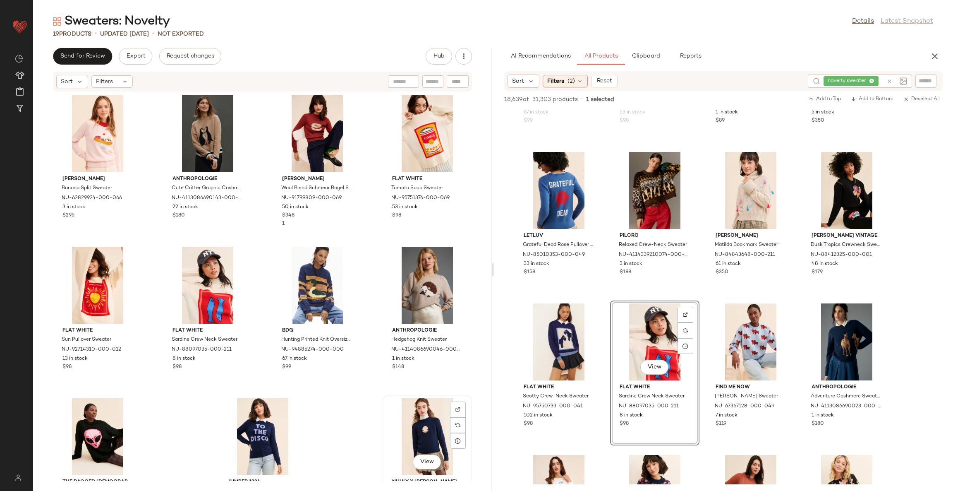
scroll to position [311, 0]
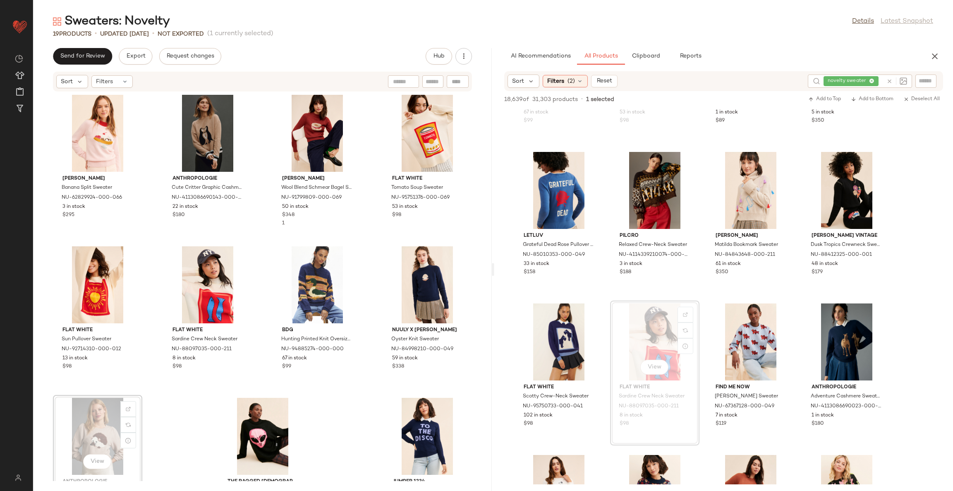
scroll to position [312, 0]
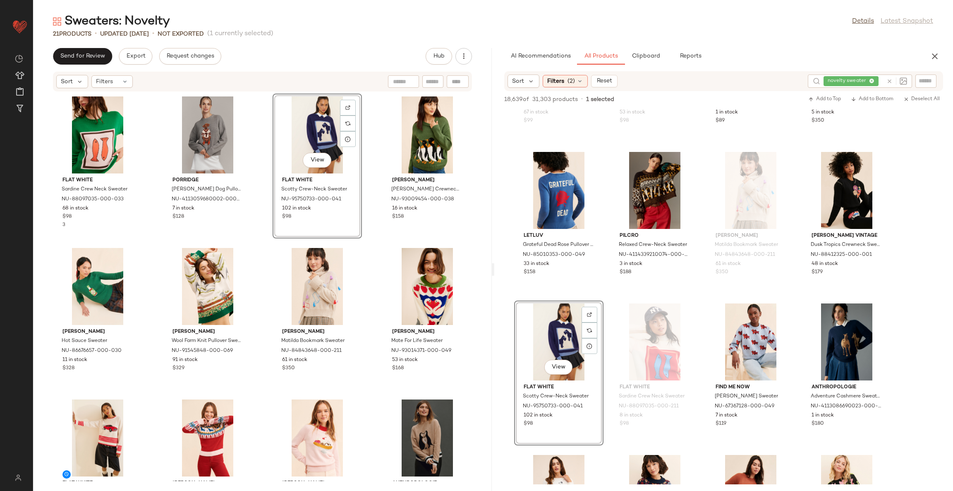
click at [366, 240] on div "Flat White Sardine Crew Neck Sweater NU-88097035-000-033 68 in stock $98 3 Porr…" at bounding box center [262, 286] width 459 height 389
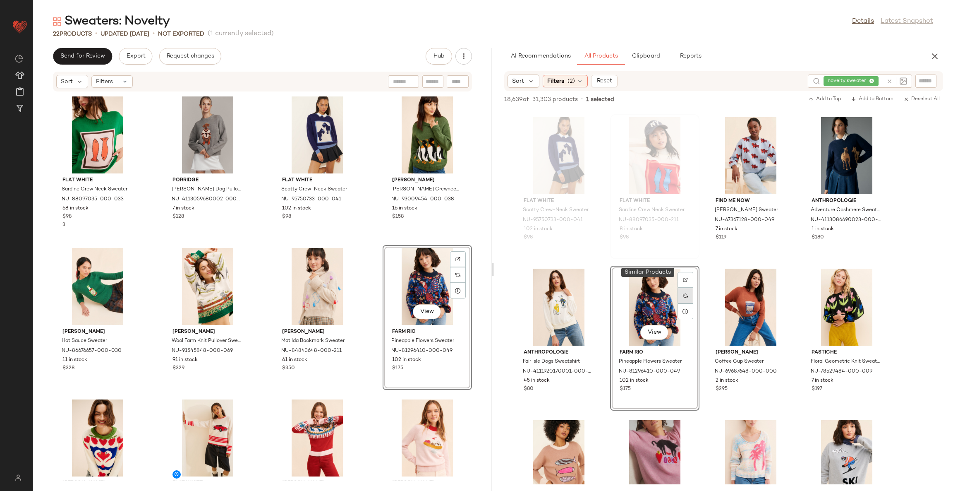
scroll to position [1117, 0]
